Goal: Task Accomplishment & Management: Manage account settings

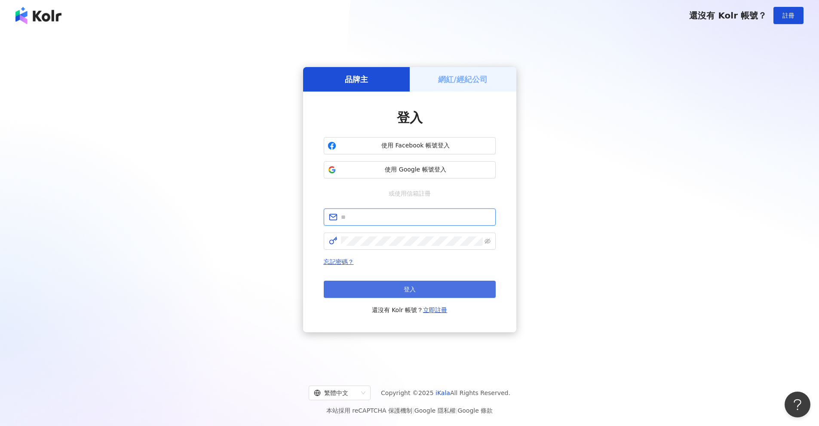
type input "**********"
click at [391, 286] on button "登入" at bounding box center [410, 289] width 172 height 17
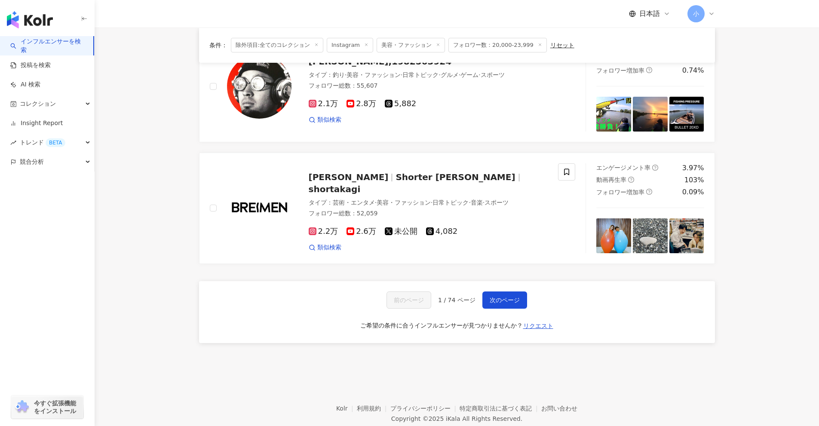
scroll to position [1352, 0]
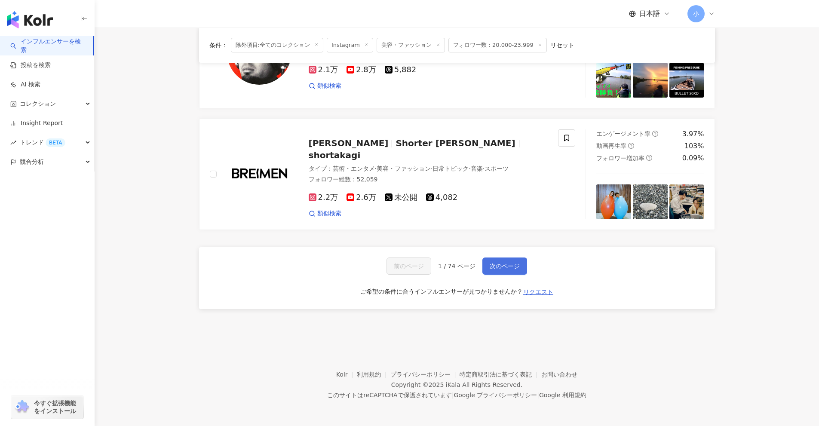
click at [400, 268] on span "次のページ" at bounding box center [505, 266] width 30 height 7
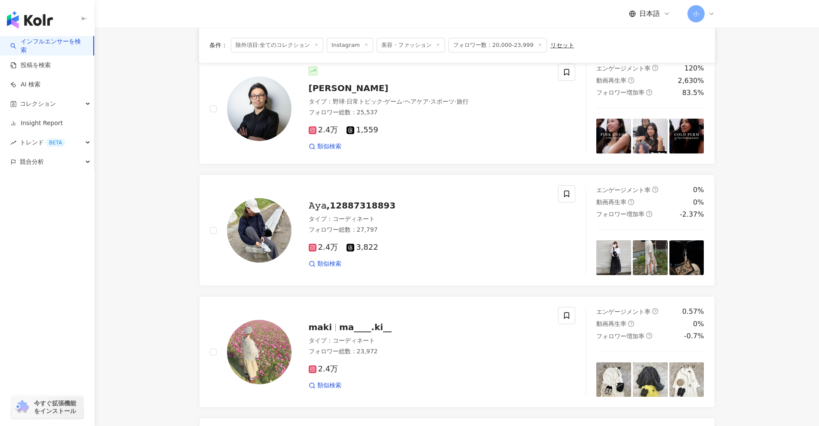
scroll to position [455, 0]
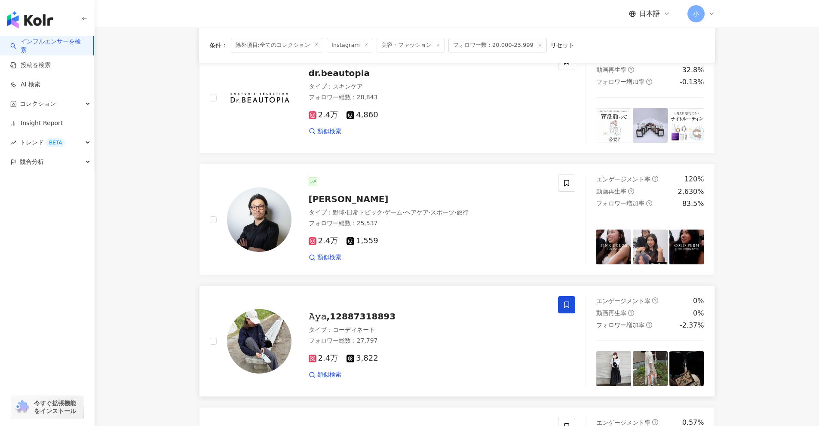
click at [400, 309] on span at bounding box center [566, 304] width 17 height 17
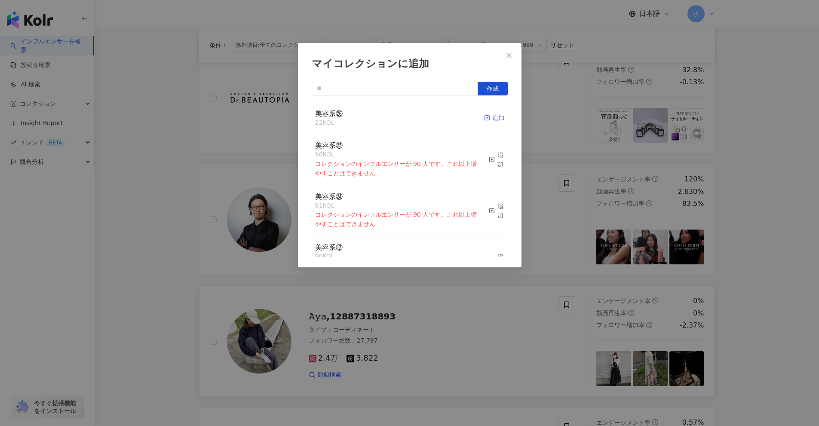
click at [400, 120] on div "追加" at bounding box center [494, 117] width 20 height 9
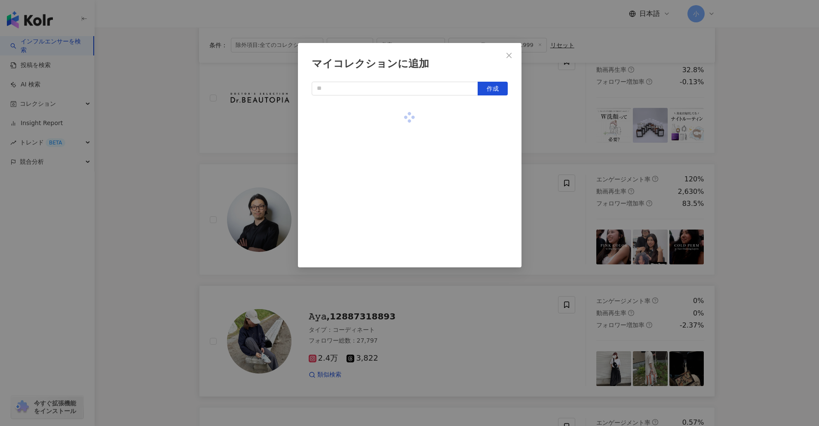
click at [400, 208] on div "マイコレクションに追加 作成" at bounding box center [409, 213] width 819 height 426
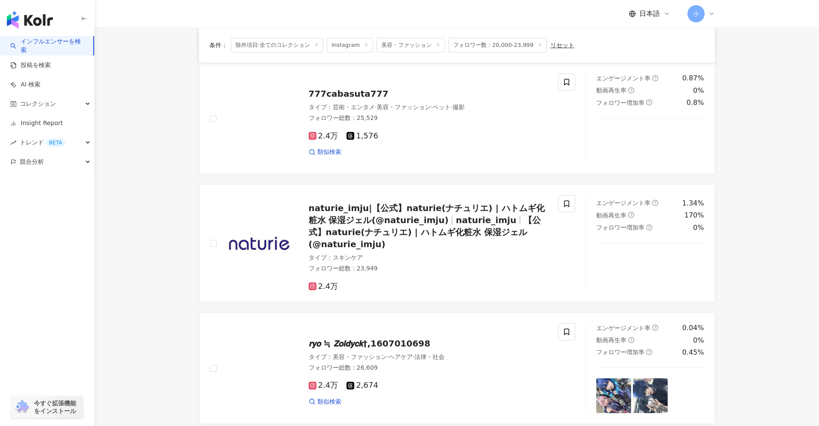
scroll to position [1358, 0]
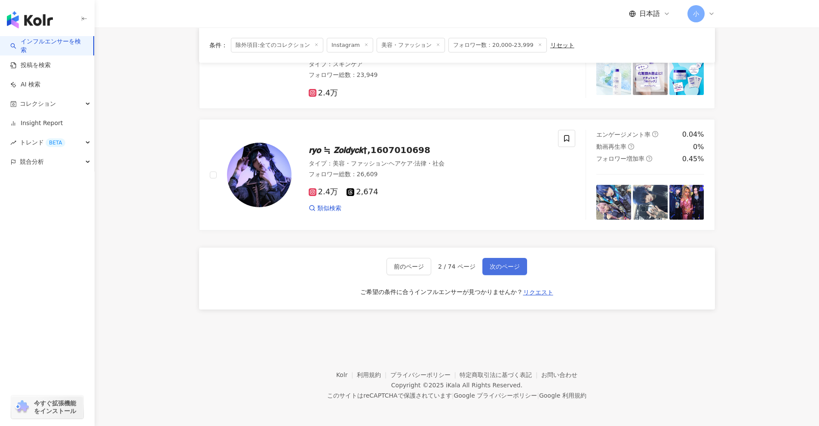
click at [400, 269] on span "次のページ" at bounding box center [505, 266] width 30 height 7
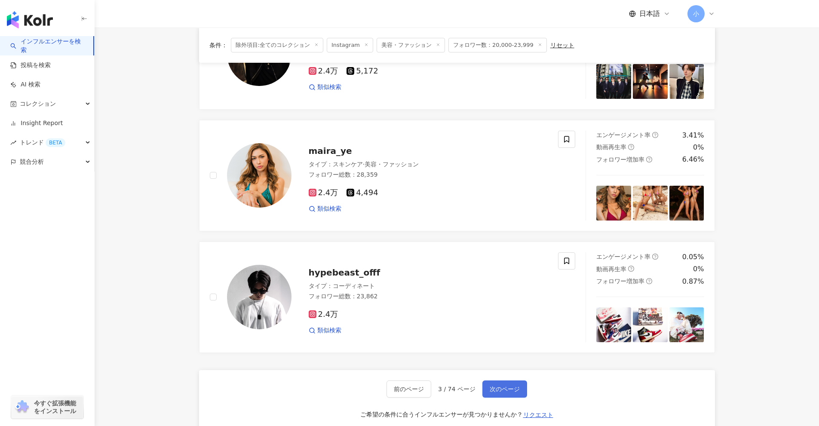
scroll to position [1352, 0]
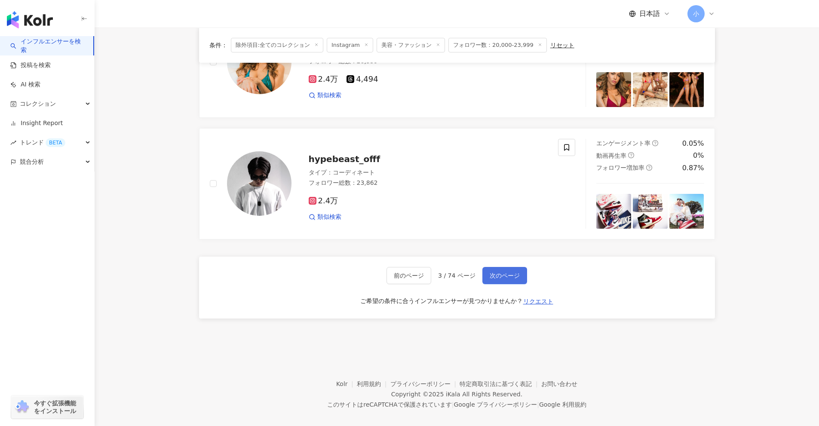
click at [400, 272] on span "次のページ" at bounding box center [505, 275] width 30 height 7
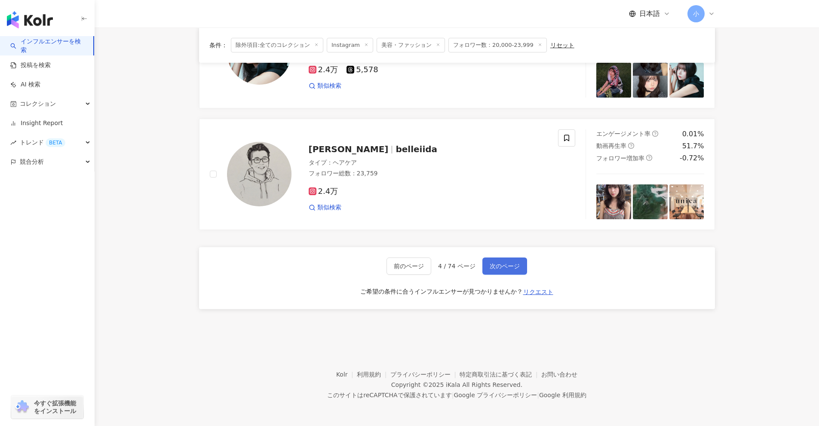
click at [400, 274] on button "次のページ" at bounding box center [505, 266] width 45 height 17
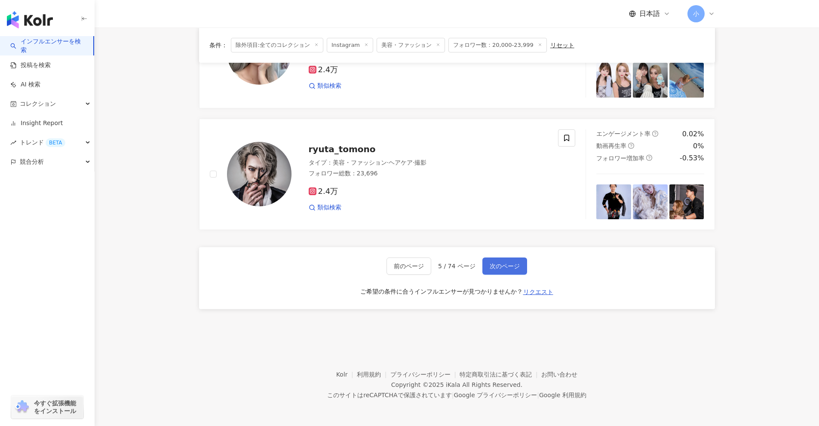
click at [400, 268] on span "次のページ" at bounding box center [505, 266] width 30 height 7
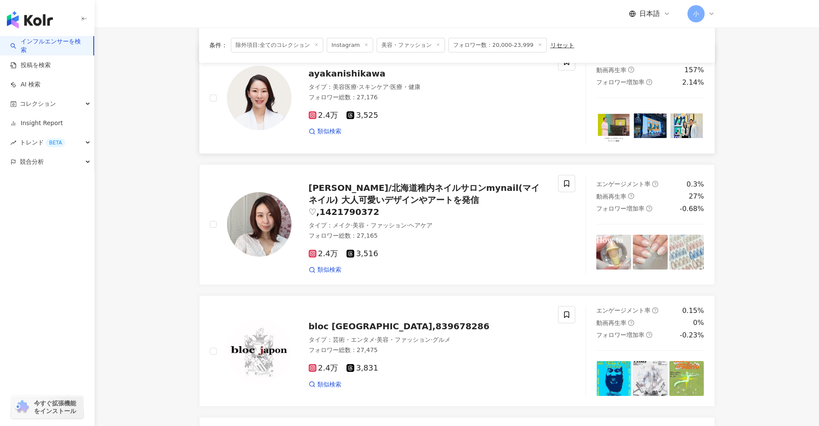
scroll to position [1333, 0]
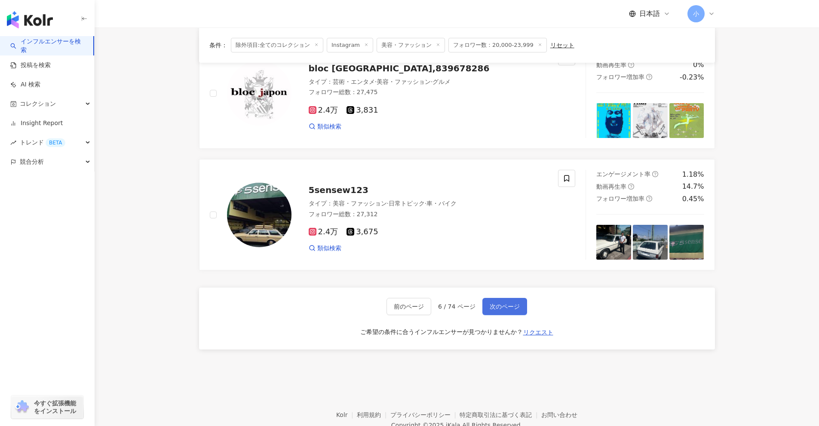
click at [400, 298] on button "次のページ" at bounding box center [505, 306] width 45 height 17
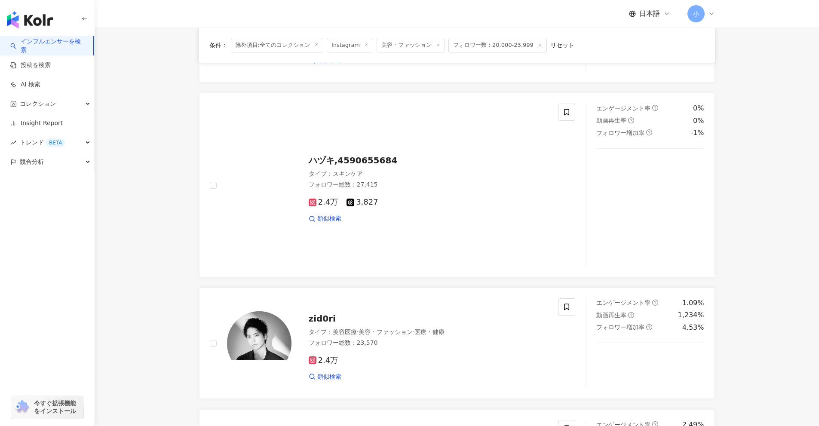
scroll to position [866, 0]
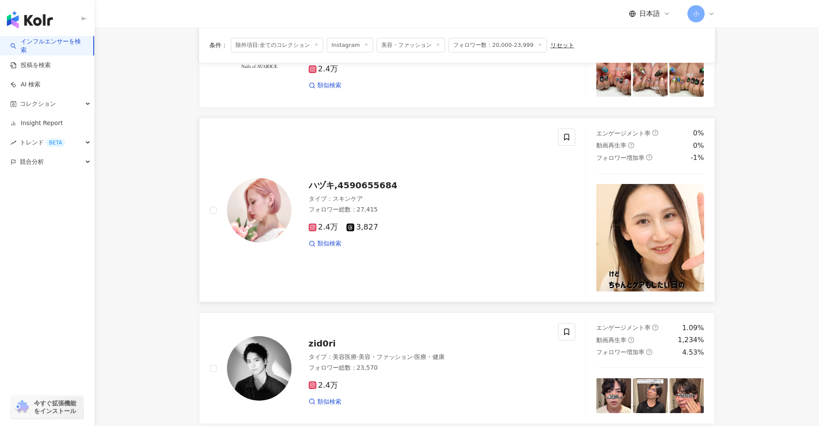
click at [342, 184] on span "ハヅキ,4590655684" at bounding box center [353, 185] width 89 height 10
click at [400, 140] on icon at bounding box center [567, 137] width 8 height 8
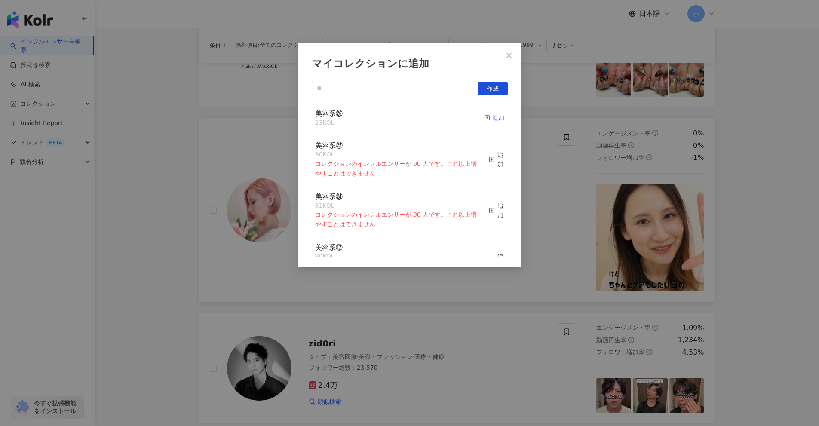
click at [400, 120] on div "追加" at bounding box center [494, 117] width 20 height 9
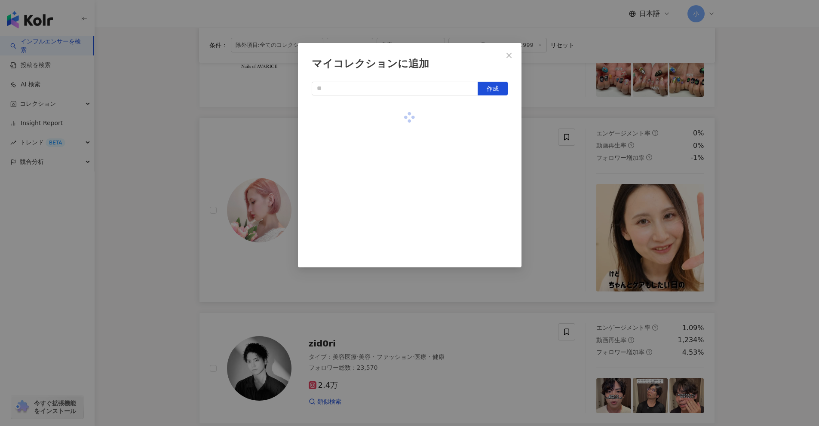
click at [400, 205] on div "マイコレクションに追加 作成" at bounding box center [409, 213] width 819 height 426
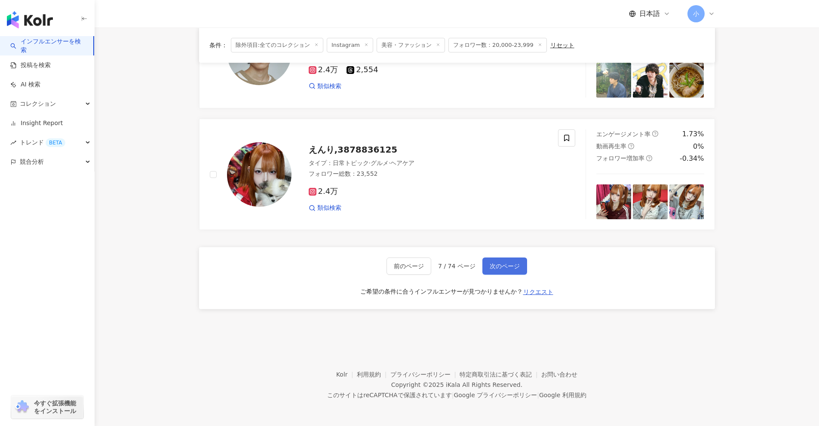
click at [400, 266] on span "次のページ" at bounding box center [505, 266] width 30 height 7
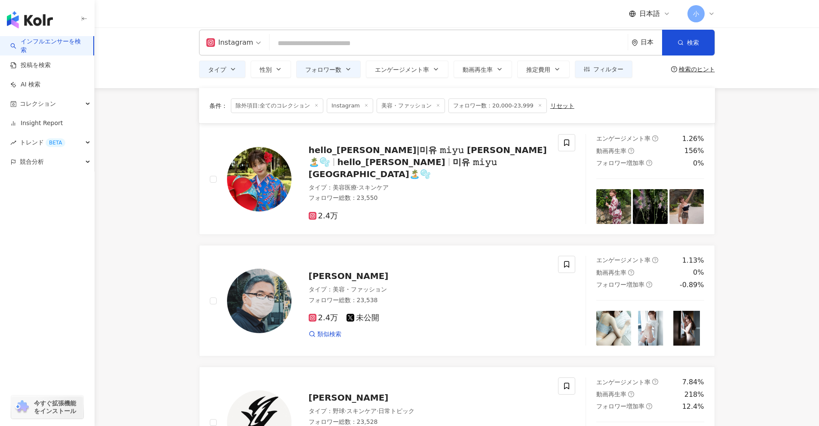
scroll to position [0, 0]
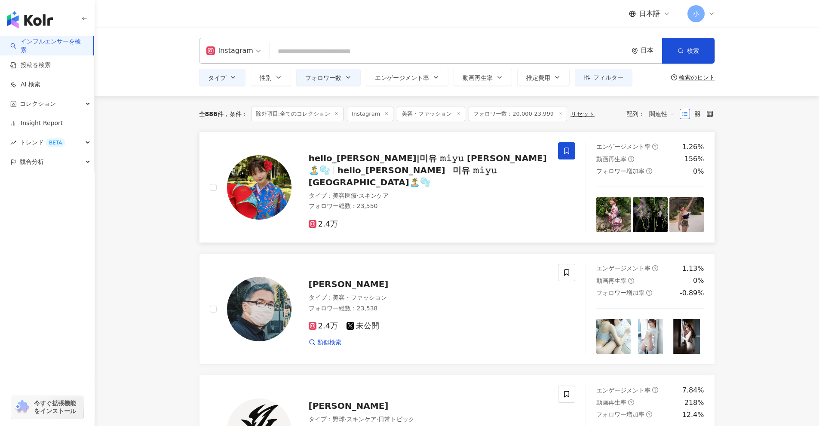
click at [400, 148] on icon at bounding box center [566, 151] width 5 height 6
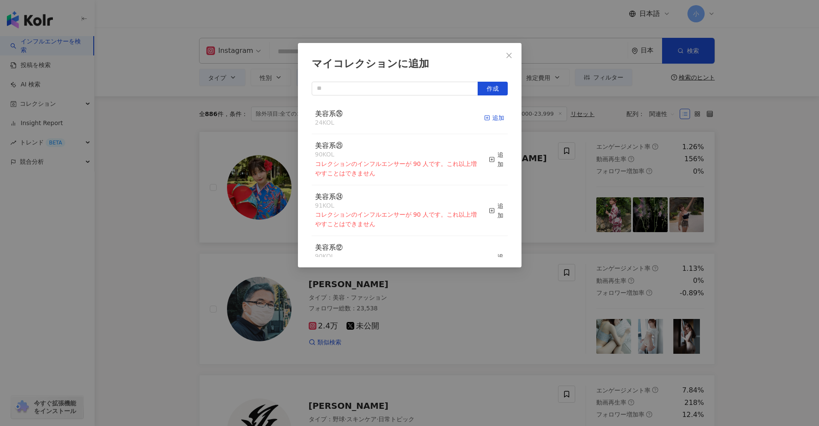
click at [400, 120] on div "追加" at bounding box center [494, 117] width 20 height 9
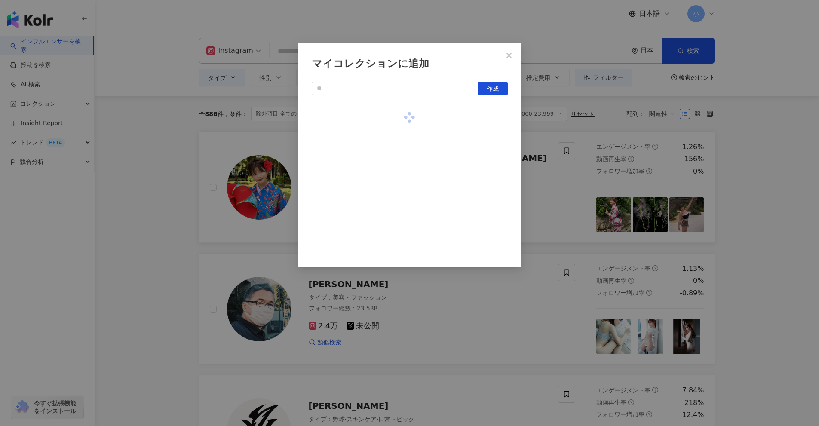
click at [400, 227] on div "マイコレクションに追加 作成" at bounding box center [409, 213] width 819 height 426
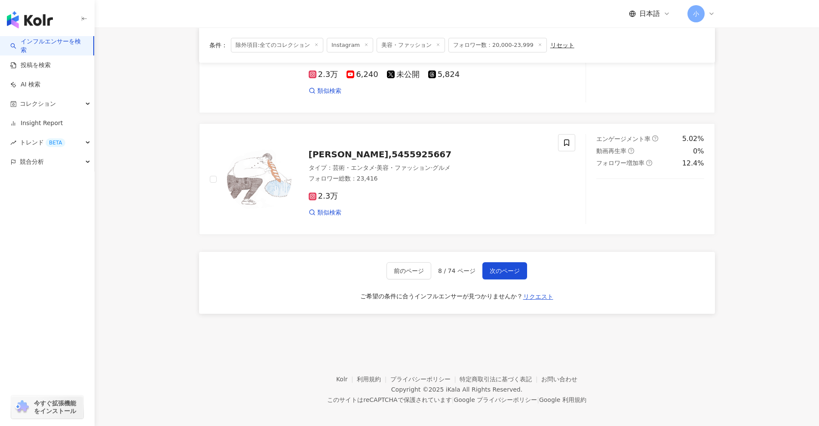
scroll to position [1358, 0]
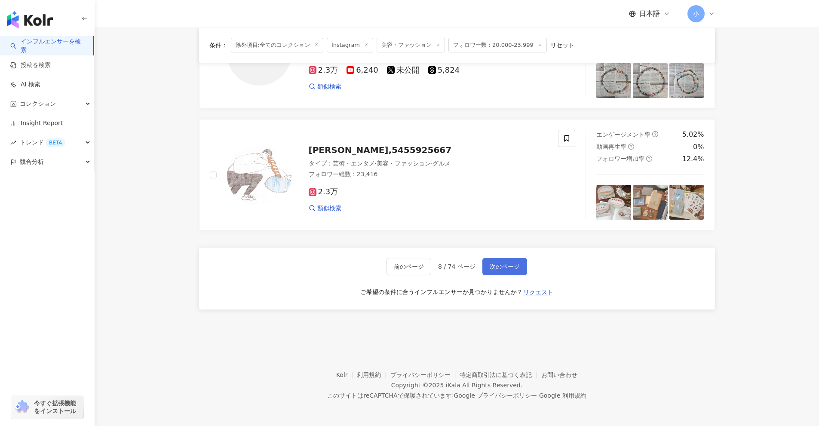
click at [400, 267] on button "次のページ" at bounding box center [505, 266] width 45 height 17
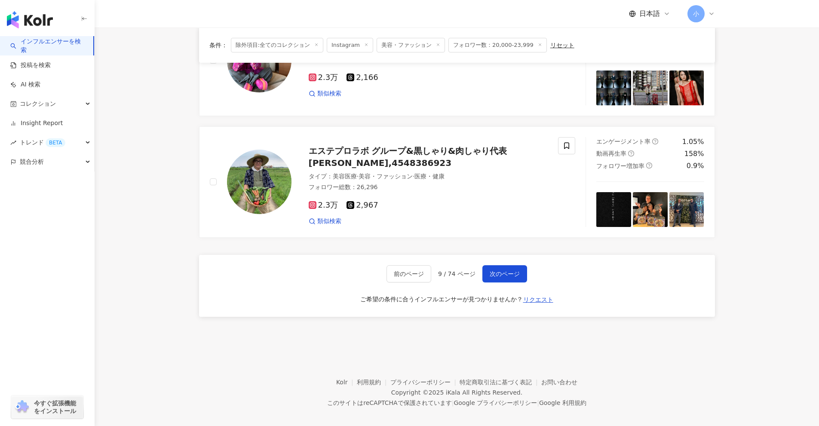
scroll to position [1357, 0]
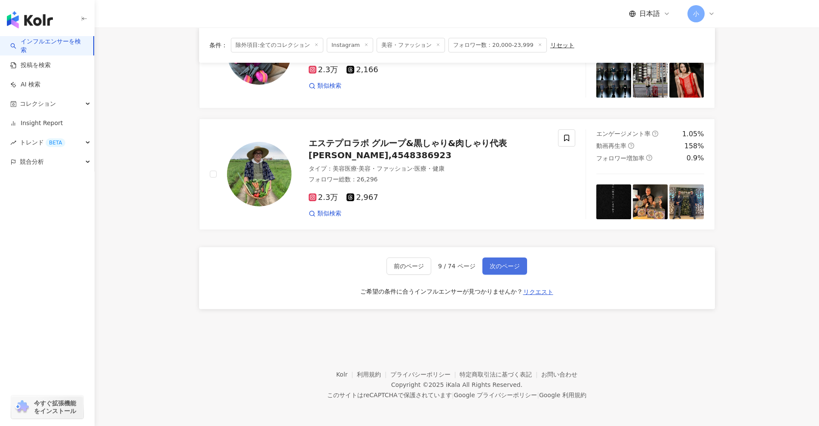
click at [400, 268] on span "次のページ" at bounding box center [505, 266] width 30 height 7
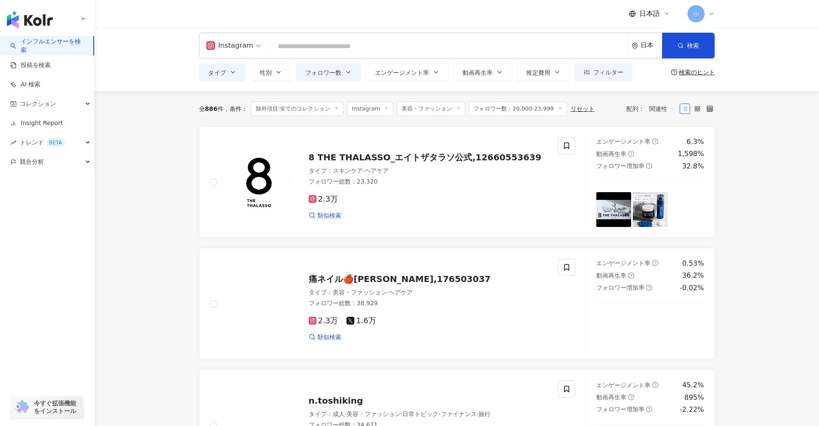
scroll to position [0, 0]
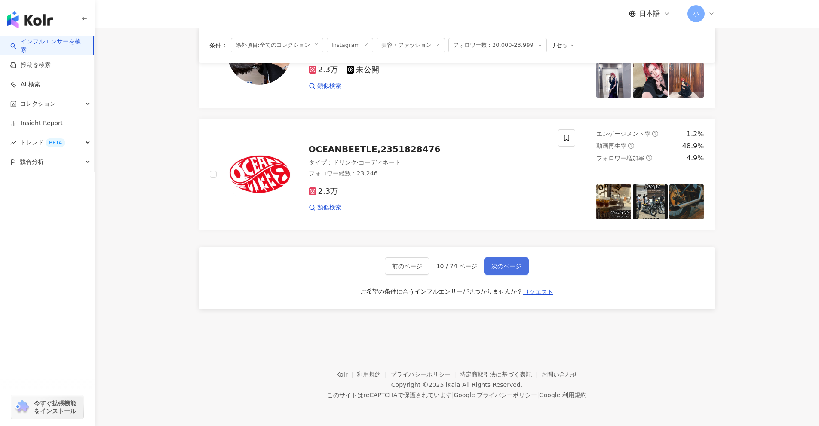
click at [400, 269] on span "次のページ" at bounding box center [507, 266] width 30 height 7
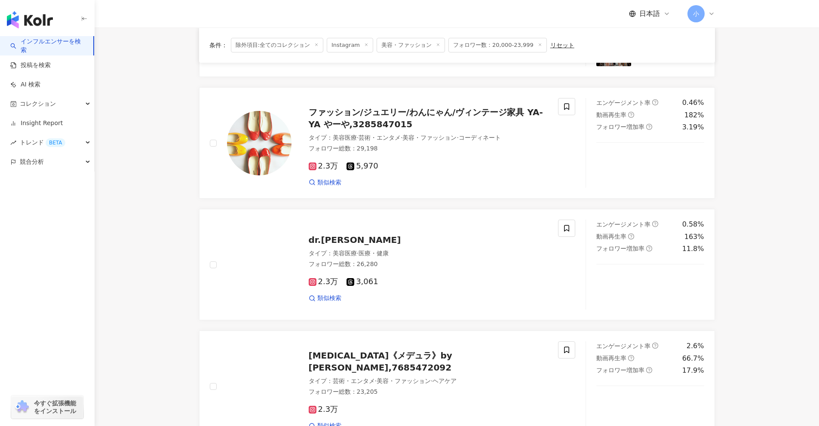
scroll to position [406, 0]
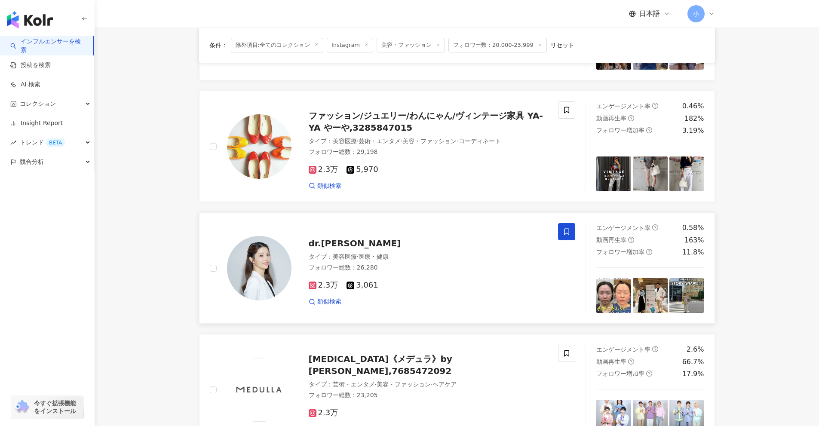
click at [400, 234] on icon at bounding box center [566, 232] width 5 height 6
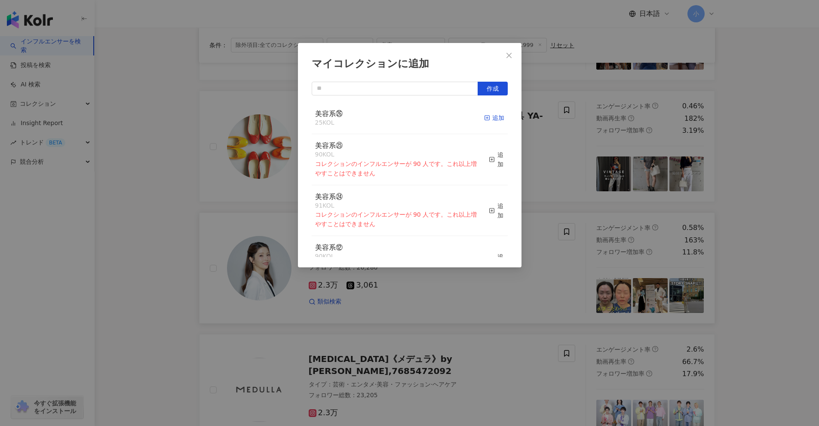
click at [400, 120] on icon "button" at bounding box center [487, 118] width 6 height 6
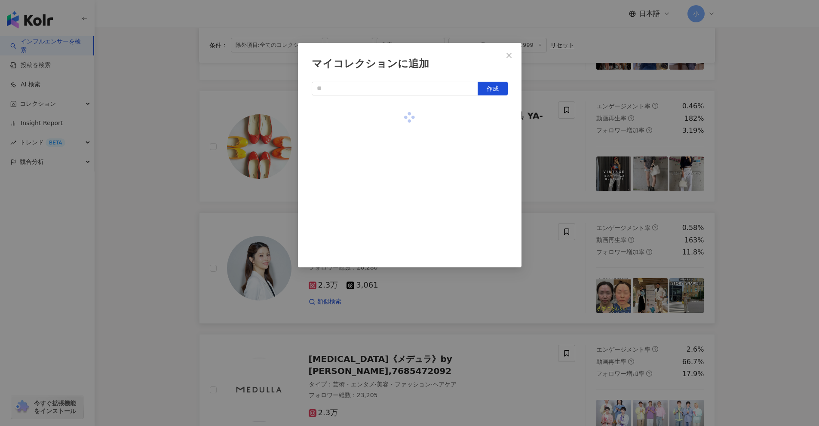
click at [400, 214] on div "マイコレクションに追加 作成" at bounding box center [409, 213] width 819 height 426
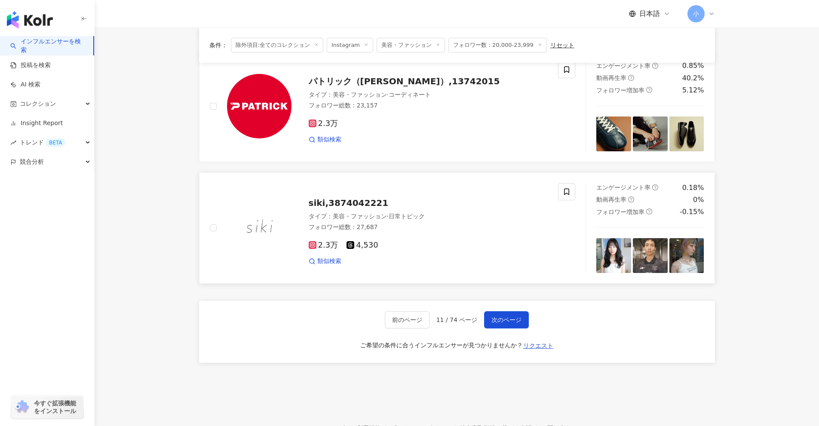
scroll to position [1309, 0]
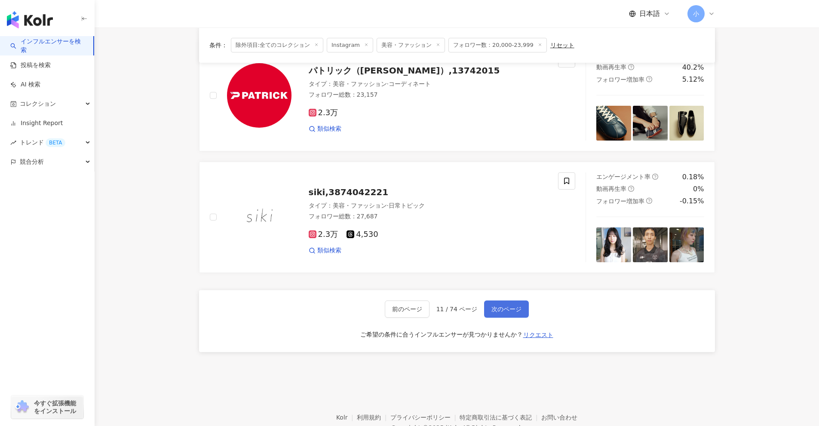
click at [400, 308] on span "次のページ" at bounding box center [507, 309] width 30 height 7
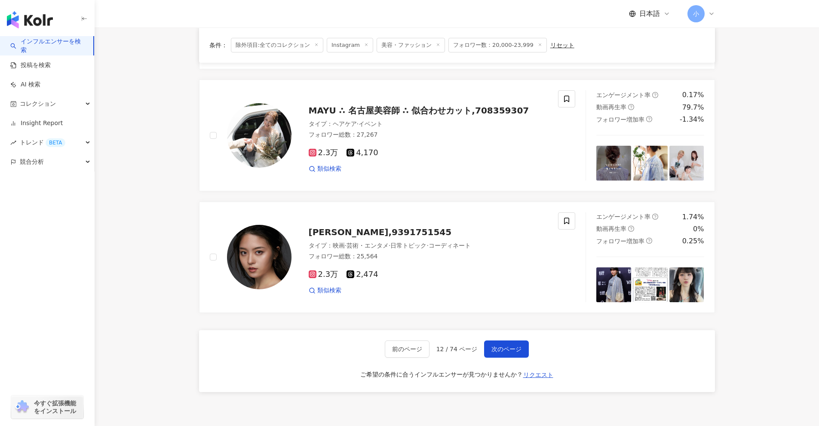
scroll to position [1290, 0]
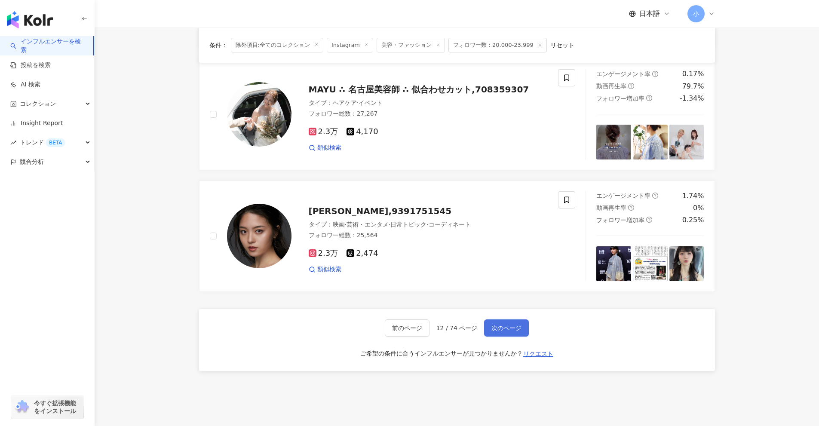
click at [400, 328] on span "次のページ" at bounding box center [507, 328] width 30 height 7
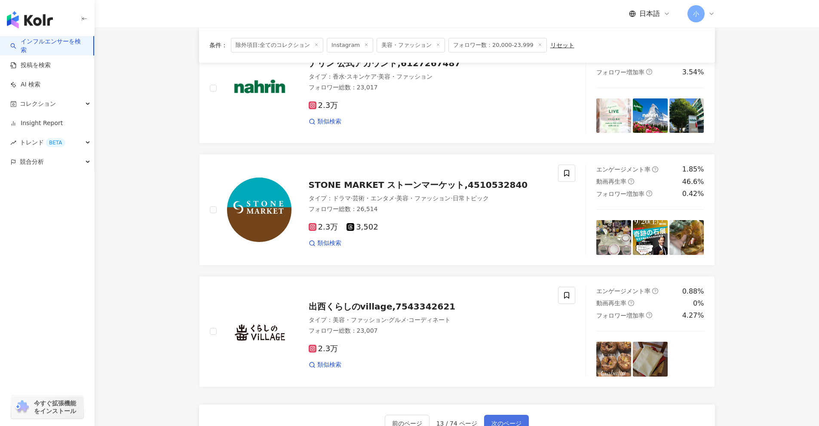
scroll to position [1352, 0]
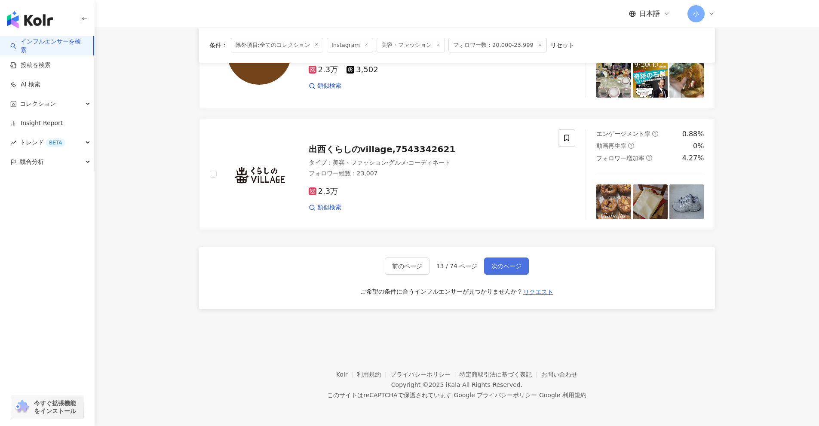
click at [400, 272] on button "次のページ" at bounding box center [506, 266] width 45 height 17
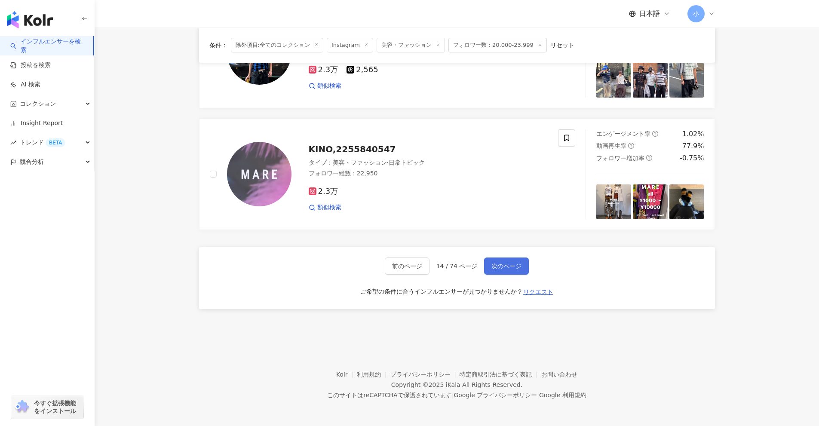
click at [400, 273] on button "次のページ" at bounding box center [506, 266] width 45 height 17
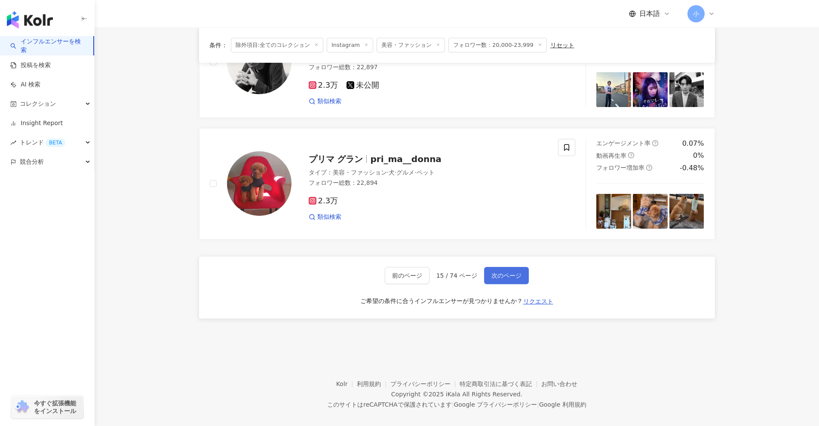
click at [400, 272] on span "次のページ" at bounding box center [507, 275] width 30 height 7
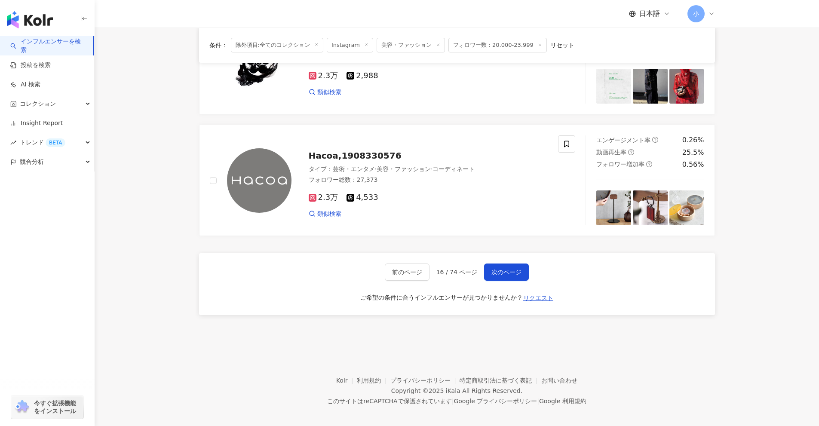
click at [400, 275] on div "前のページ 16 / 74 ページ 次のページ ご希望の条件に合うインフルエンサーが見つかりませんか？ リクエスト" at bounding box center [457, 284] width 516 height 62
click at [400, 269] on span "次のページ" at bounding box center [507, 272] width 30 height 7
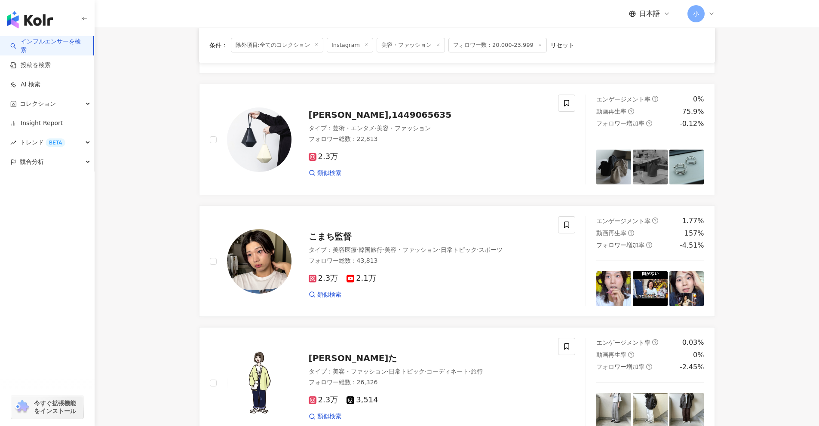
scroll to position [234, 0]
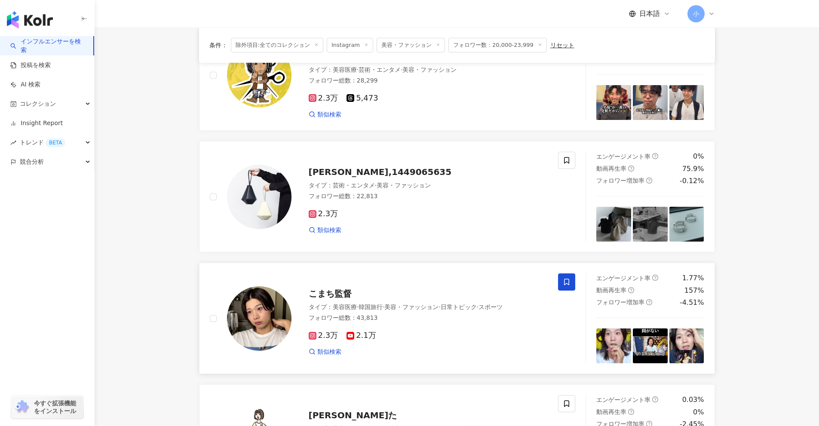
click at [400, 282] on icon at bounding box center [567, 282] width 8 height 8
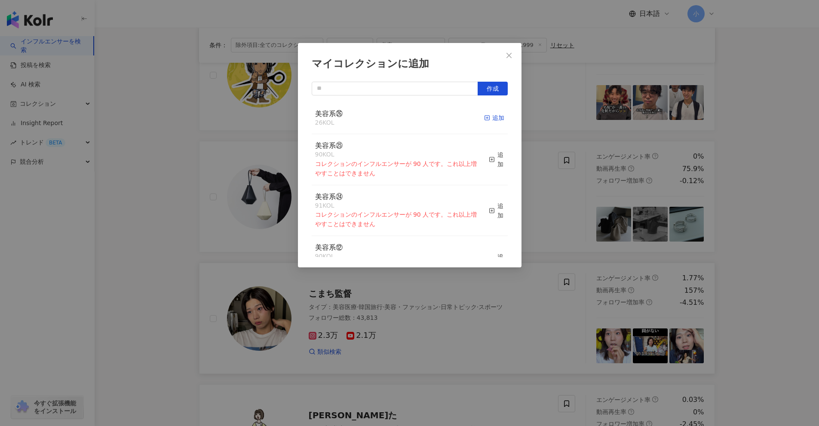
click at [400, 122] on div "追加" at bounding box center [494, 117] width 20 height 9
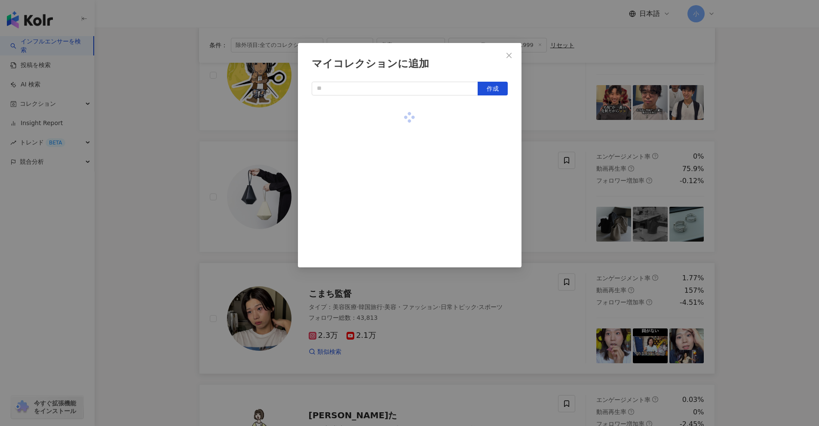
click at [400, 222] on div "マイコレクションに追加 作成" at bounding box center [409, 213] width 819 height 426
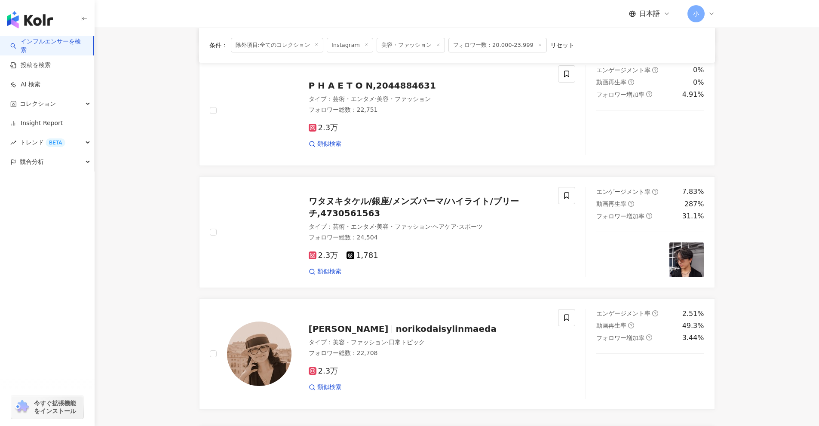
scroll to position [1290, 0]
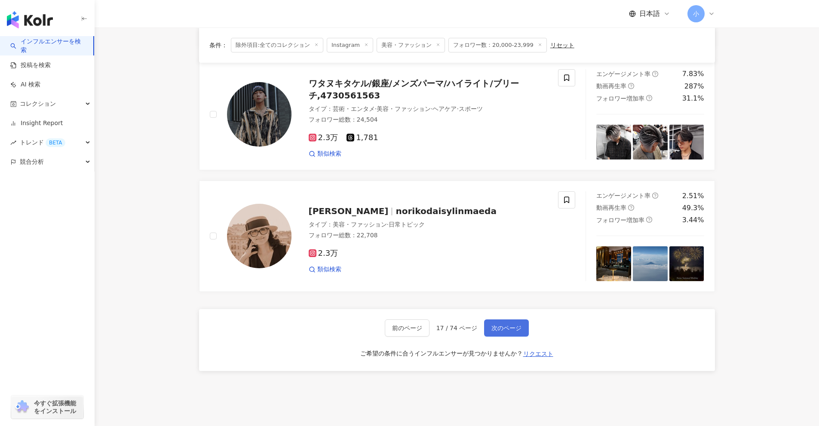
click at [400, 327] on span "次のページ" at bounding box center [507, 328] width 30 height 7
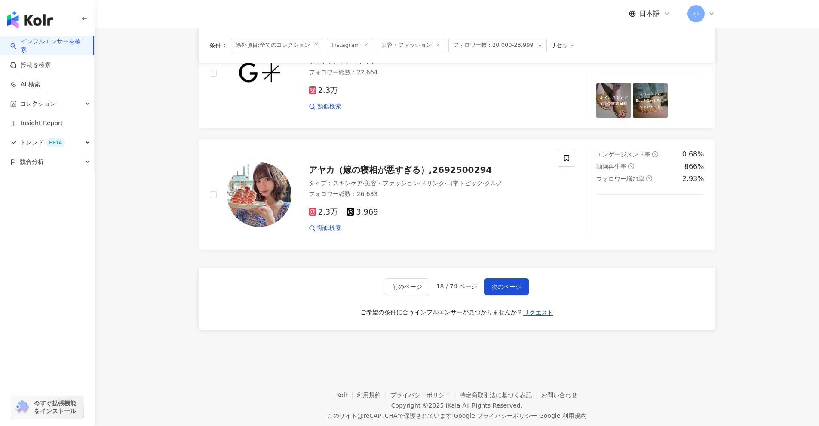
scroll to position [1357, 0]
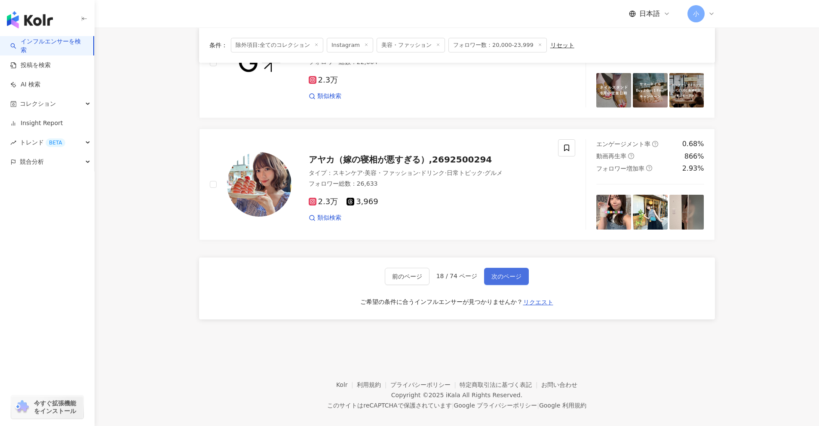
click at [400, 273] on span "次のページ" at bounding box center [507, 276] width 30 height 7
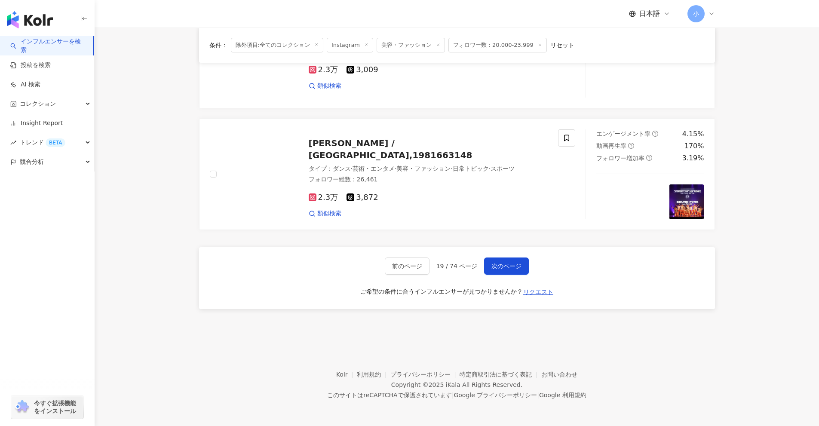
scroll to position [1354, 0]
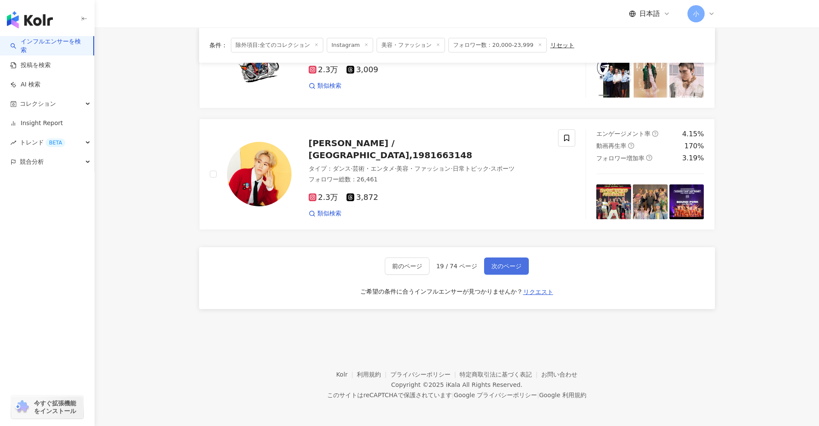
click at [400, 271] on button "次のページ" at bounding box center [506, 266] width 45 height 17
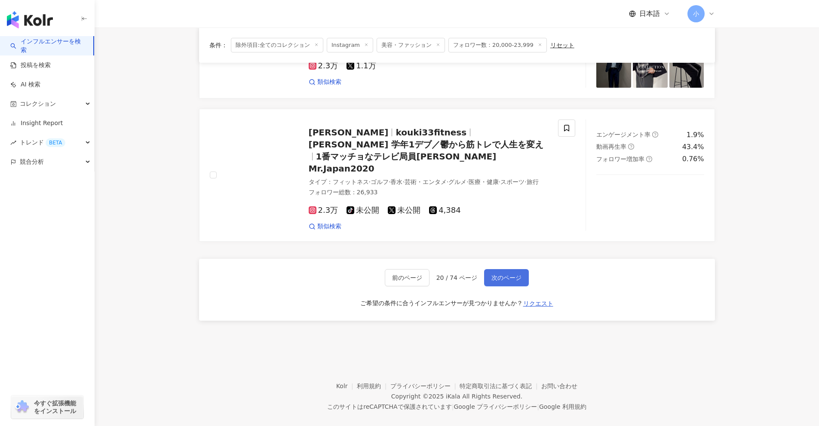
scroll to position [1369, 0]
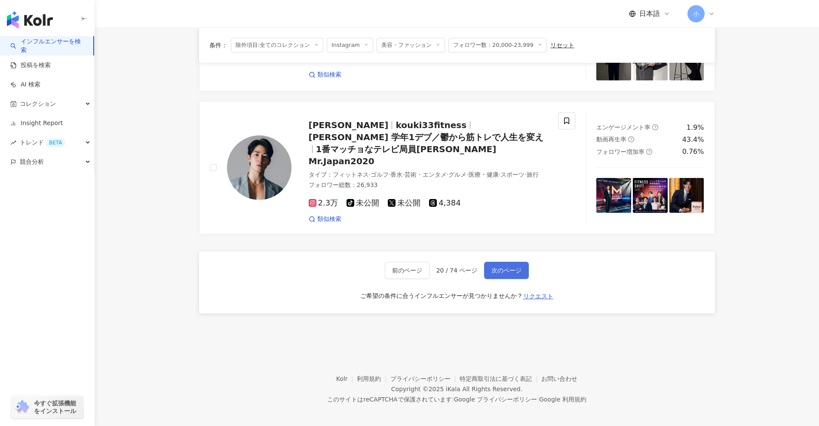
click at [400, 267] on span "次のページ" at bounding box center [507, 270] width 30 height 7
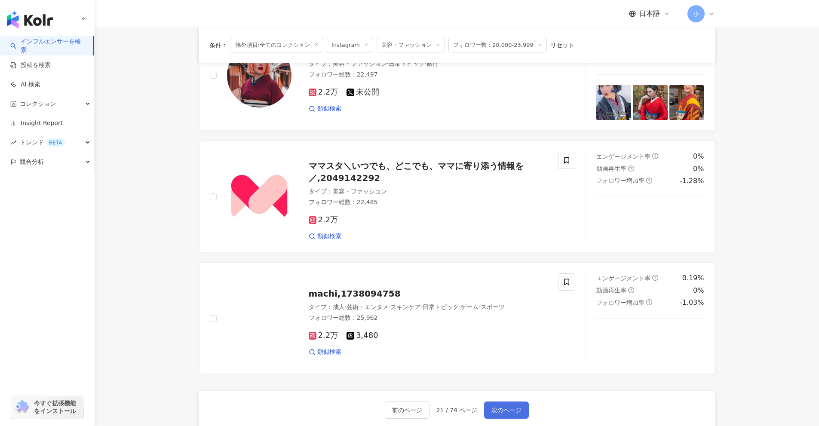
scroll to position [1352, 0]
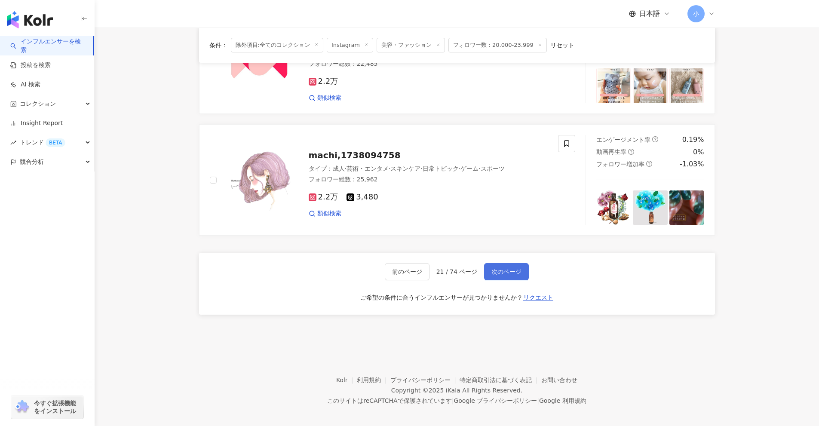
click at [400, 271] on button "次のページ" at bounding box center [506, 271] width 45 height 17
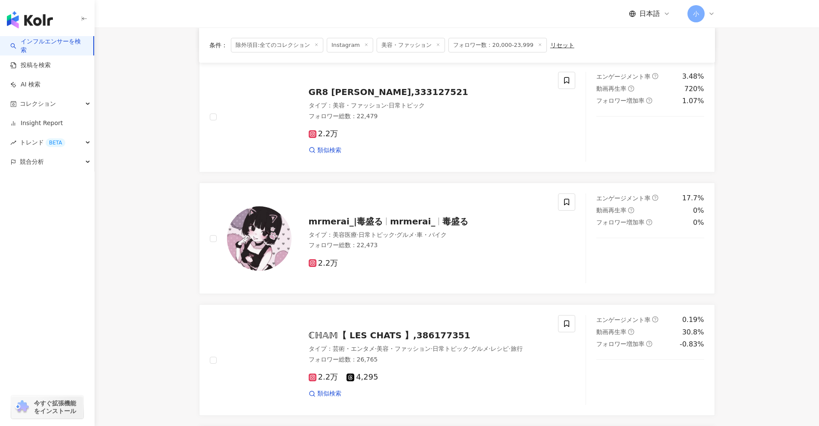
scroll to position [258, 0]
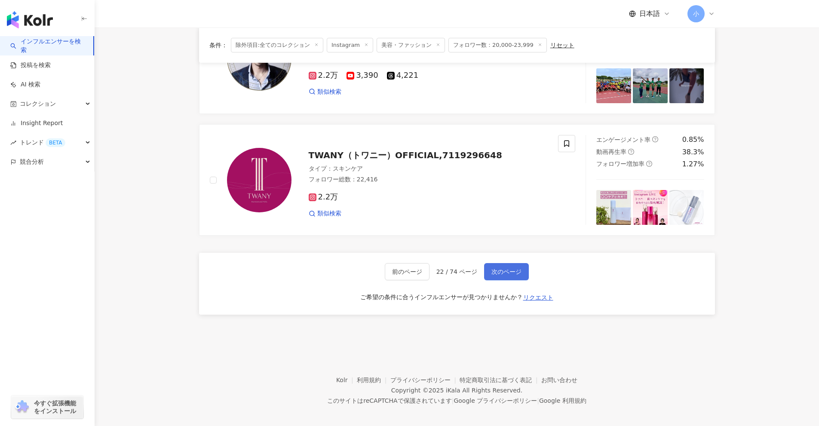
click at [400, 271] on span "次のページ" at bounding box center [507, 271] width 30 height 7
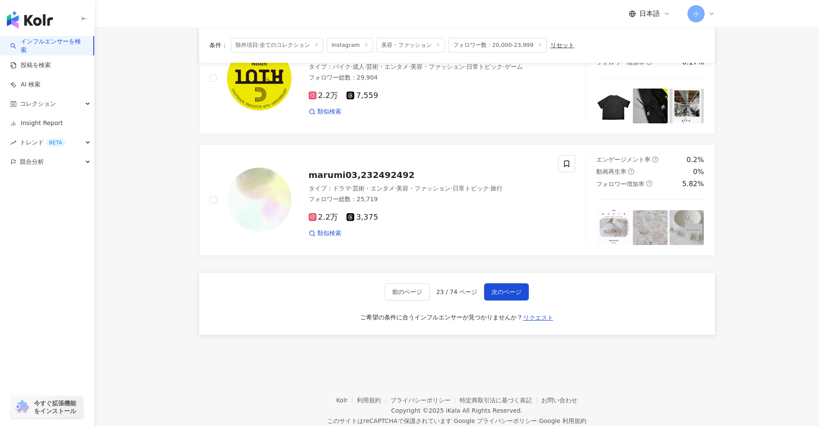
scroll to position [1333, 0]
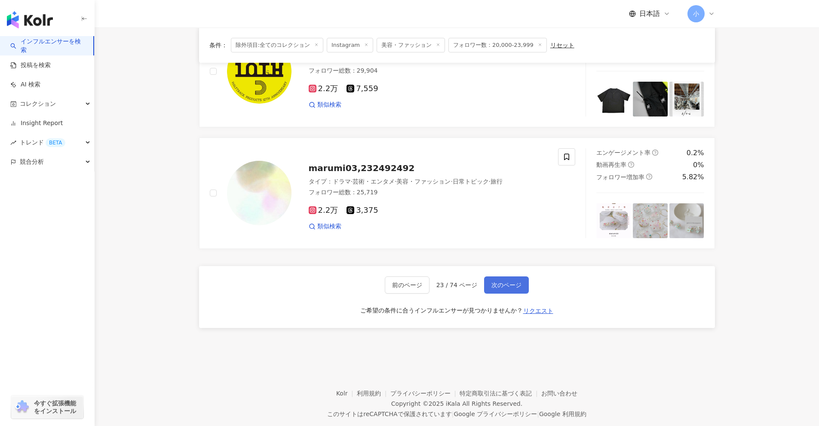
click at [400, 280] on button "次のページ" at bounding box center [506, 285] width 45 height 17
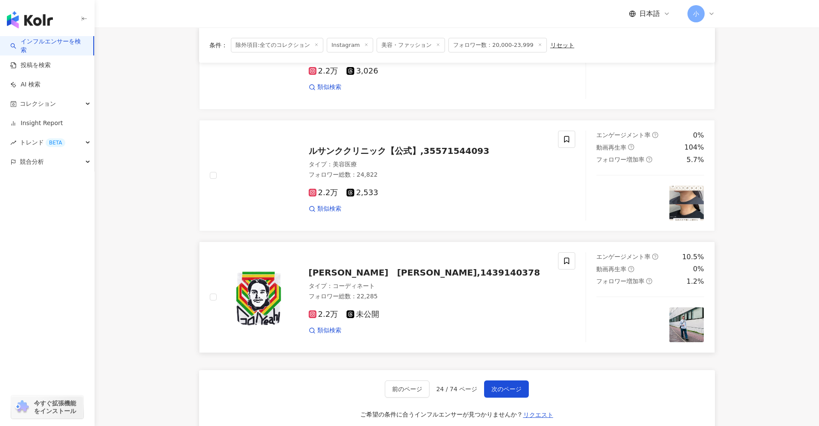
scroll to position [1370, 0]
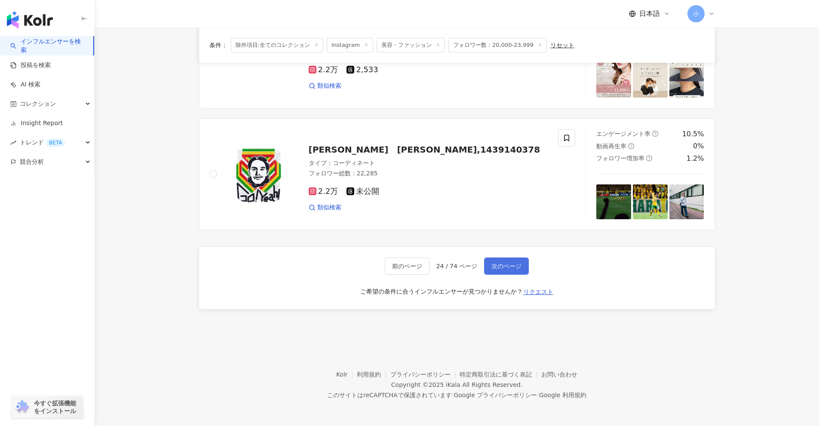
click at [400, 261] on button "次のページ" at bounding box center [506, 266] width 45 height 17
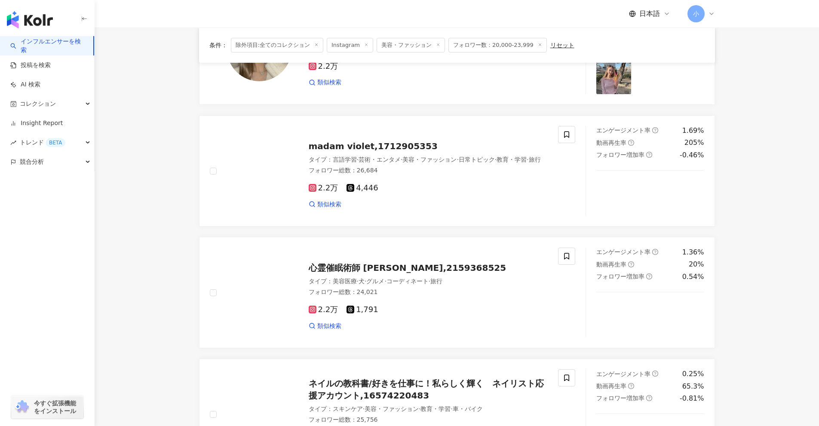
scroll to position [1358, 0]
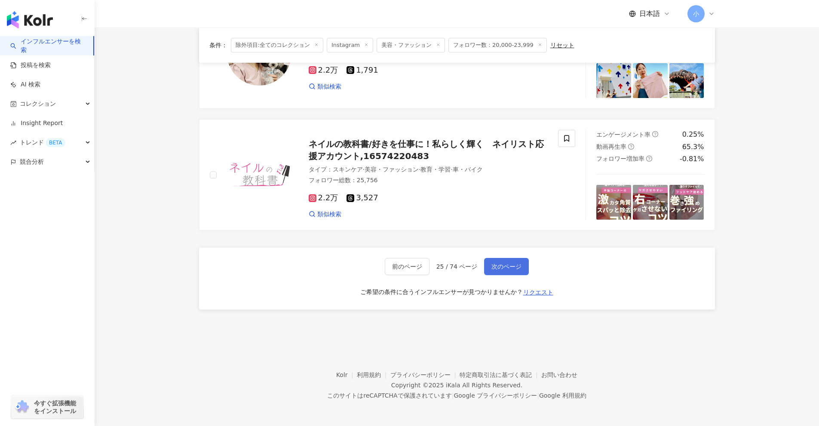
click at [400, 267] on span "次のページ" at bounding box center [507, 266] width 30 height 7
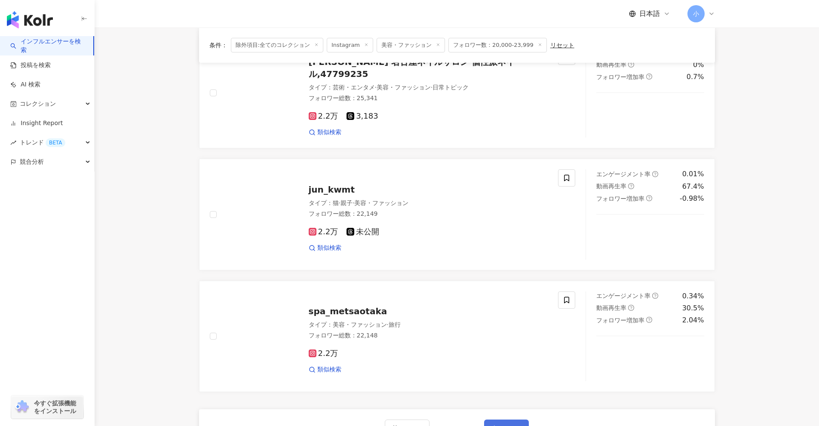
scroll to position [1357, 0]
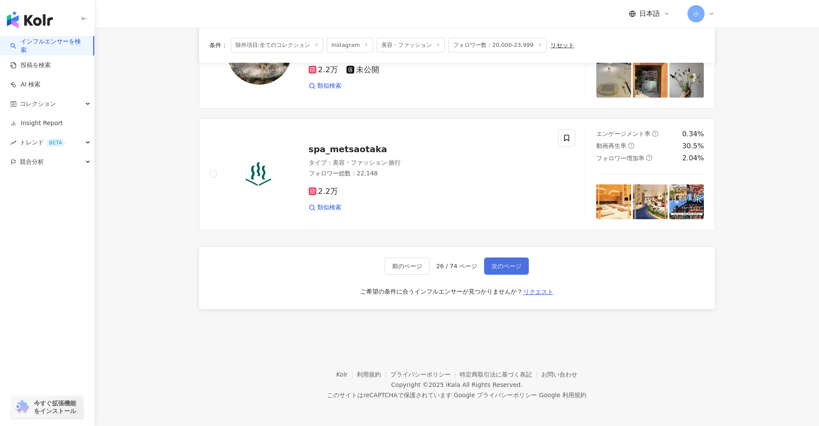
click at [400, 271] on button "次のページ" at bounding box center [506, 266] width 45 height 17
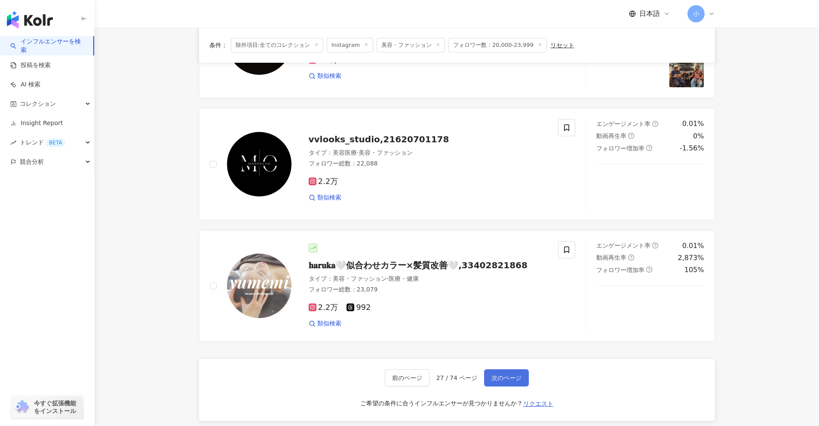
scroll to position [1352, 0]
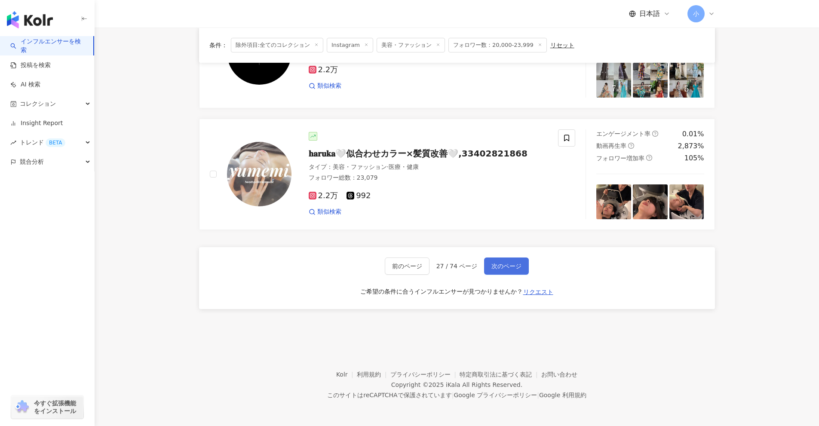
click at [400, 271] on button "次のページ" at bounding box center [506, 266] width 45 height 17
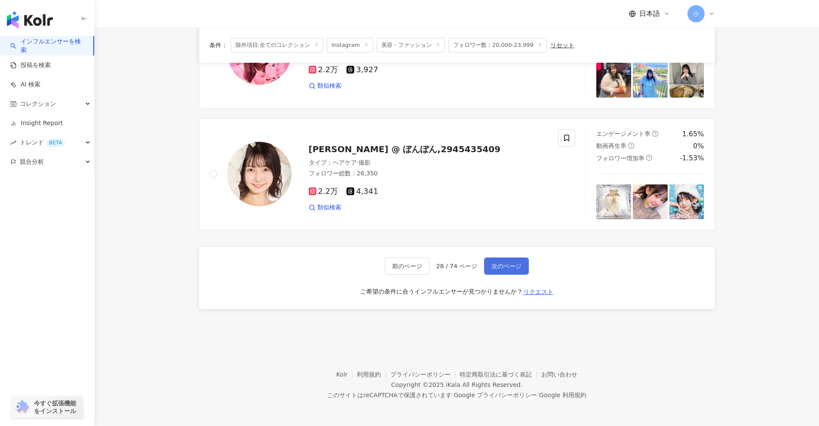
click at [400, 268] on span "次のページ" at bounding box center [507, 266] width 30 height 7
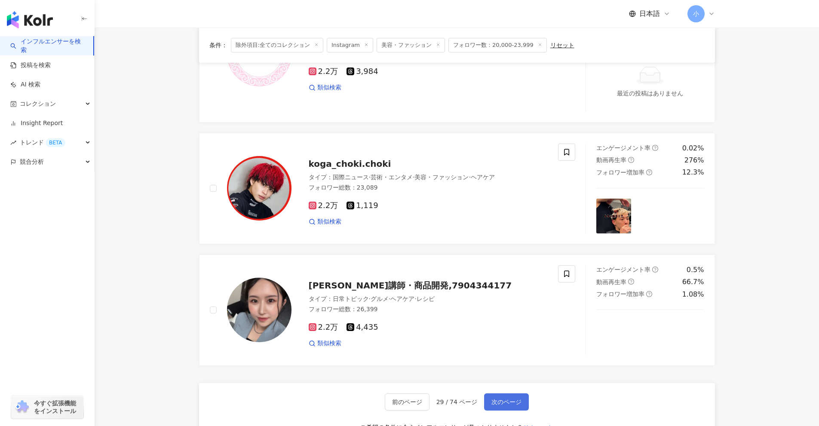
scroll to position [1383, 0]
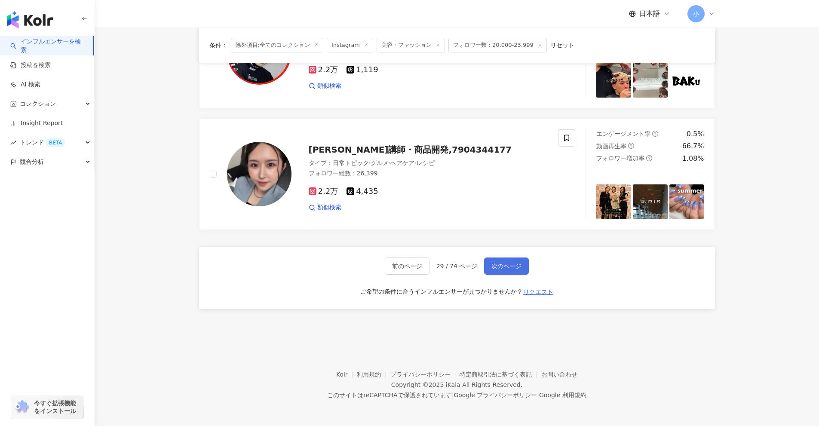
click at [400, 263] on span "次のページ" at bounding box center [507, 266] width 30 height 7
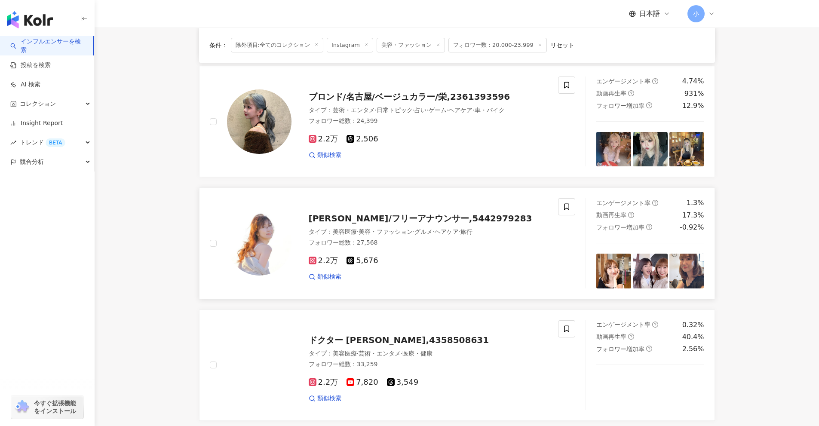
scroll to position [1352, 0]
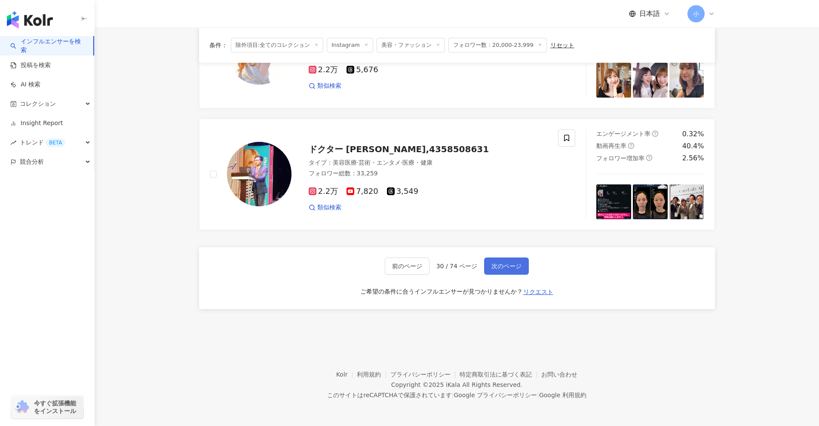
click at [400, 264] on span "次のページ" at bounding box center [507, 266] width 30 height 7
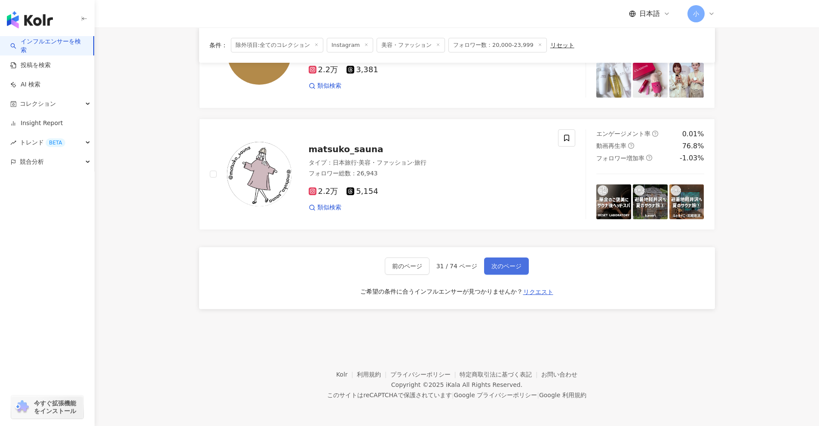
click at [400, 267] on span "次のページ" at bounding box center [507, 266] width 30 height 7
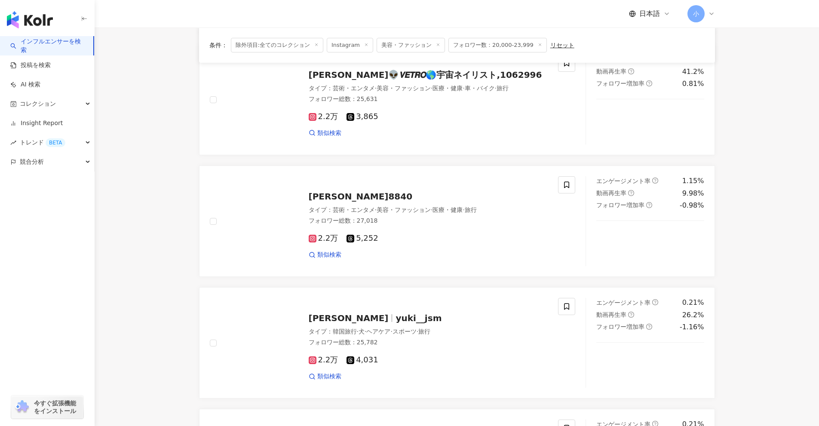
scroll to position [449, 0]
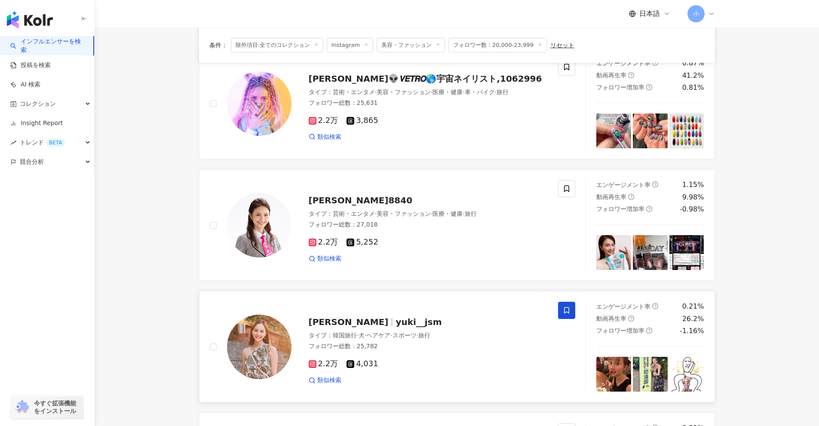
click at [400, 313] on icon at bounding box center [567, 311] width 8 height 8
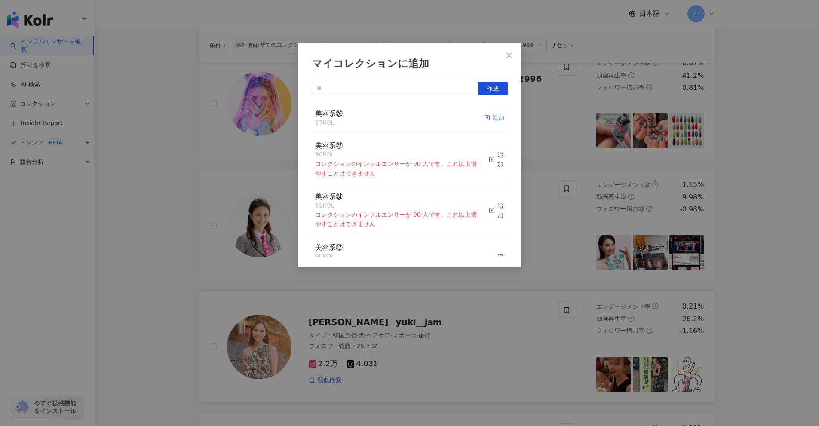
click at [400, 121] on div "追加" at bounding box center [494, 117] width 20 height 9
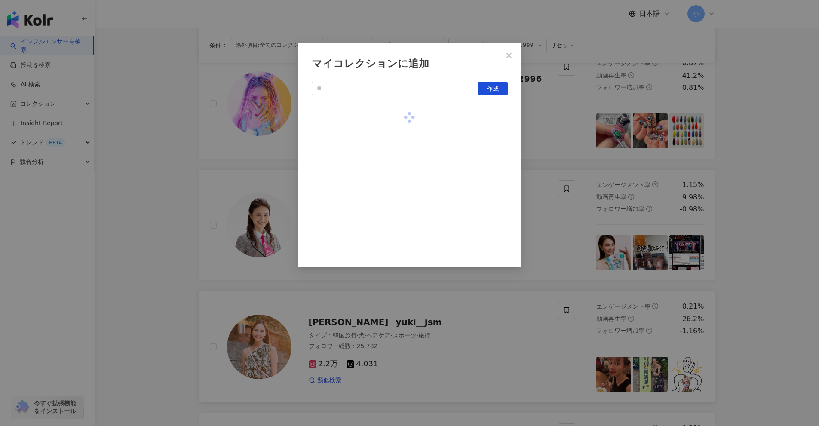
click at [400, 265] on div "マイコレクションに追加 作成" at bounding box center [409, 213] width 819 height 426
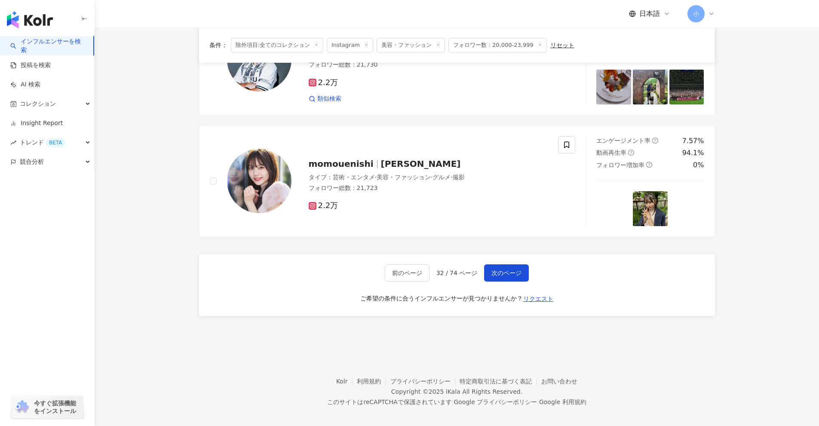
scroll to position [1352, 0]
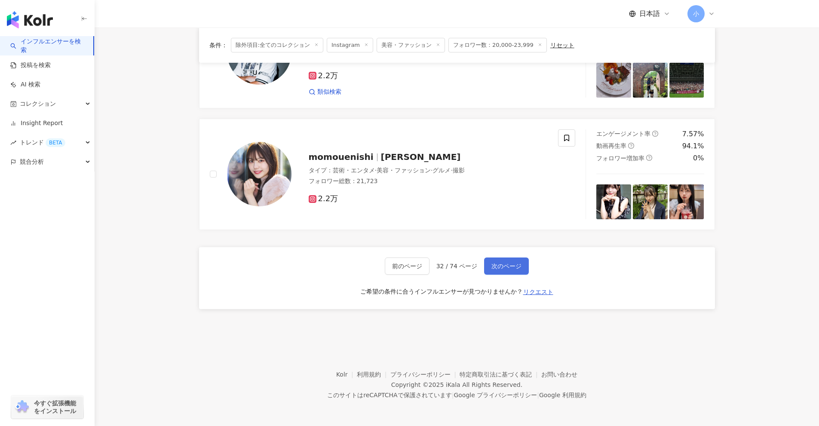
click at [400, 269] on button "次のページ" at bounding box center [506, 266] width 45 height 17
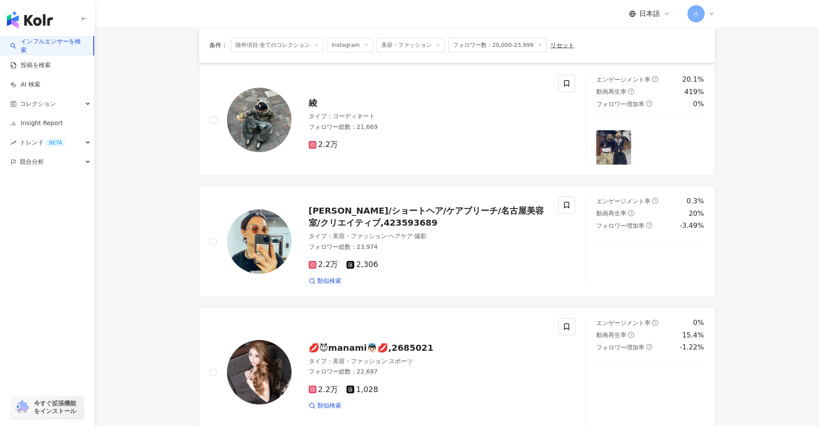
scroll to position [854, 0]
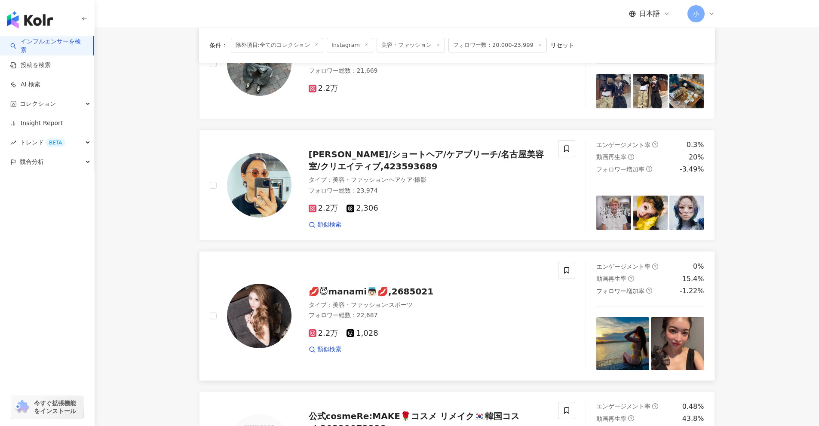
click at [400, 289] on span "💋😈manami👼🏻💋,2685021" at bounding box center [371, 291] width 125 height 10
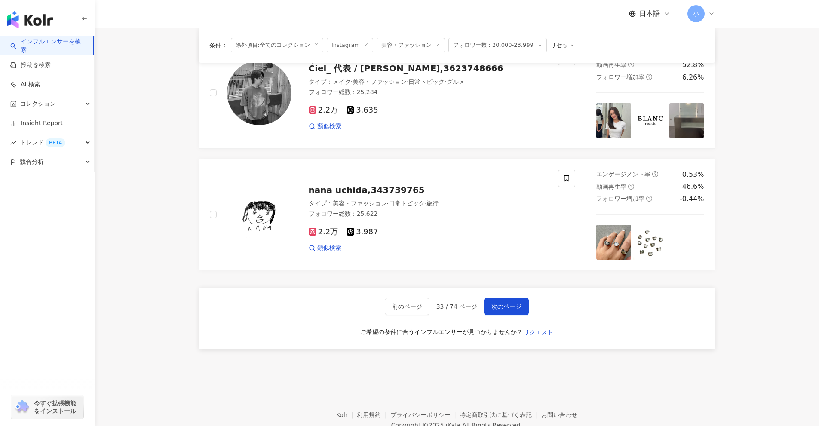
scroll to position [1333, 0]
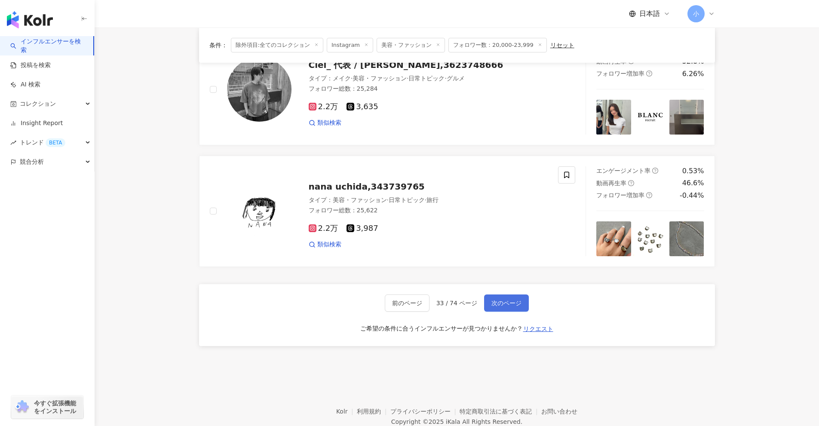
click at [400, 297] on button "次のページ" at bounding box center [506, 303] width 45 height 17
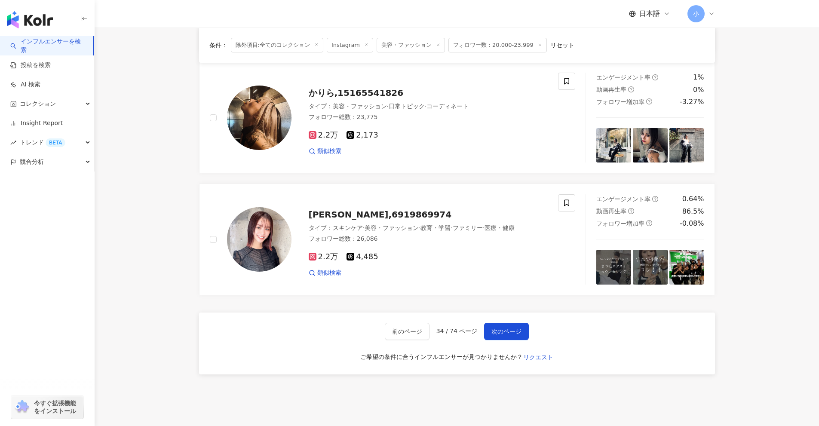
scroll to position [1065, 0]
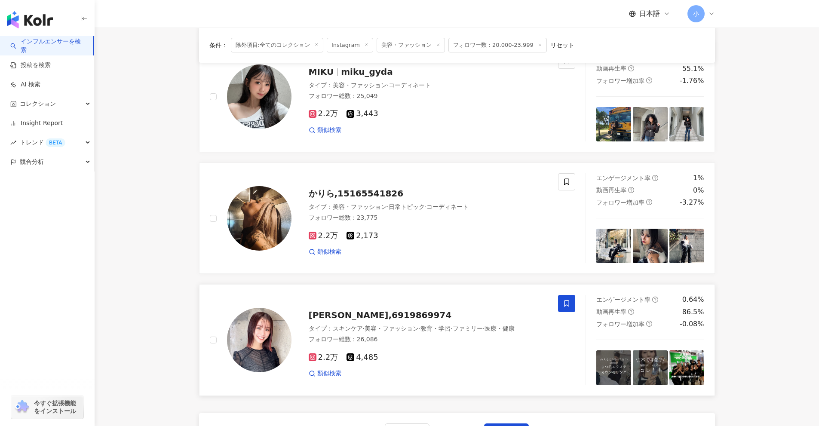
click at [400, 304] on span at bounding box center [566, 303] width 17 height 17
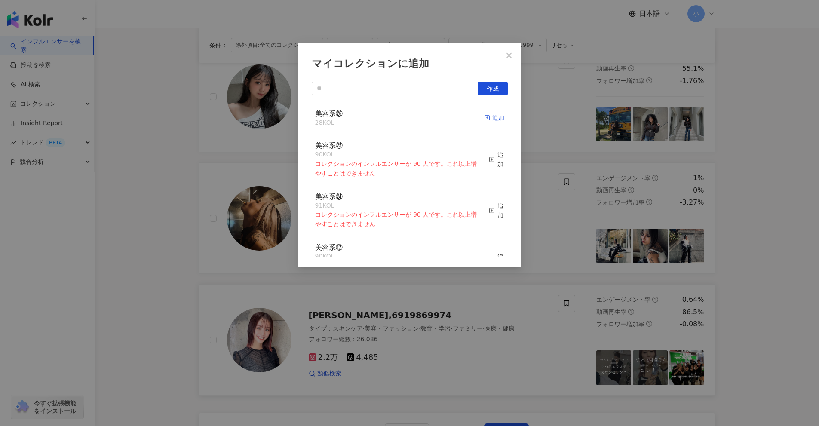
click at [400, 118] on div "追加" at bounding box center [494, 117] width 20 height 9
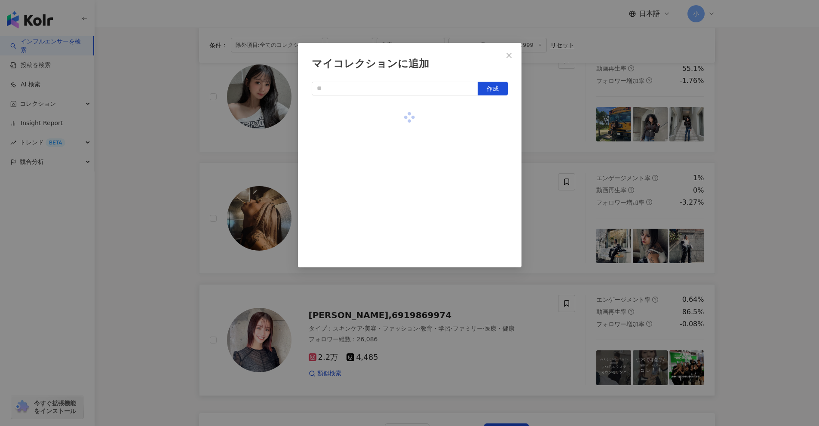
click at [400, 212] on div "マイコレクションに追加 作成" at bounding box center [409, 213] width 819 height 426
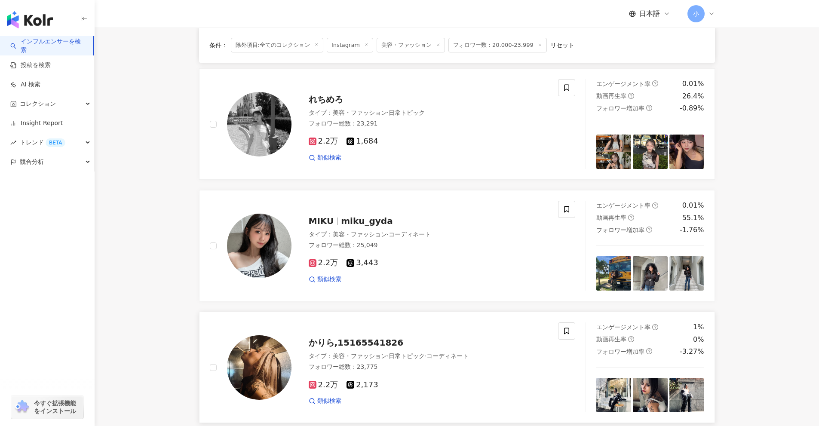
scroll to position [892, 0]
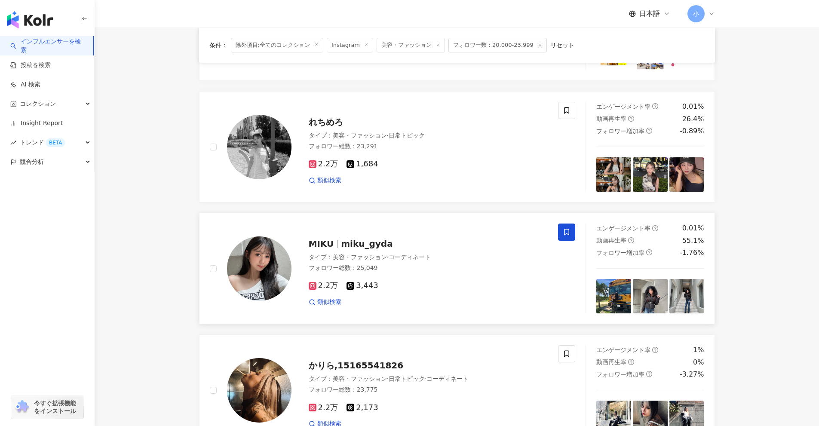
click at [400, 232] on span at bounding box center [566, 232] width 17 height 17
click at [400, 236] on icon at bounding box center [567, 232] width 8 height 8
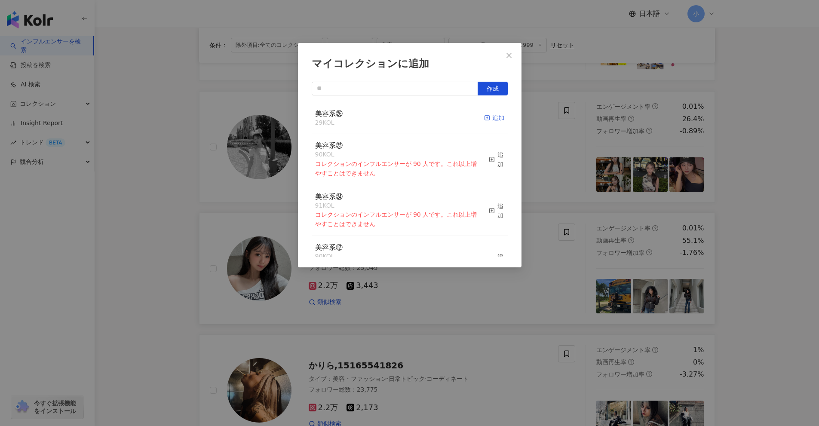
click at [400, 117] on icon "button" at bounding box center [487, 118] width 6 height 6
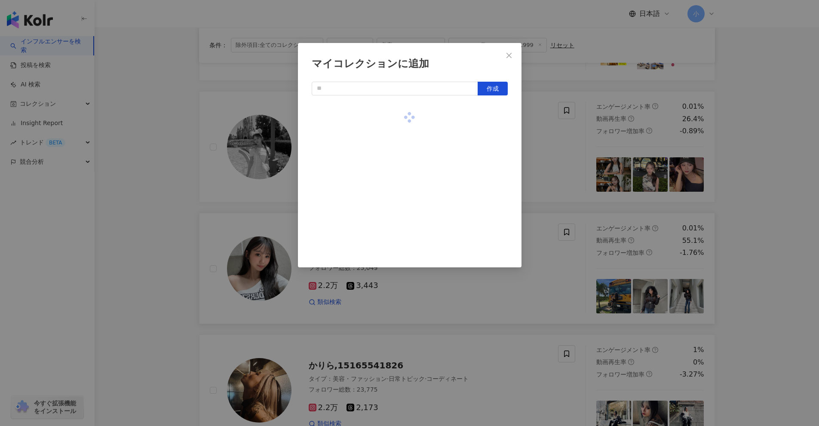
click at [400, 263] on div "マイコレクションに追加 作成" at bounding box center [409, 213] width 819 height 426
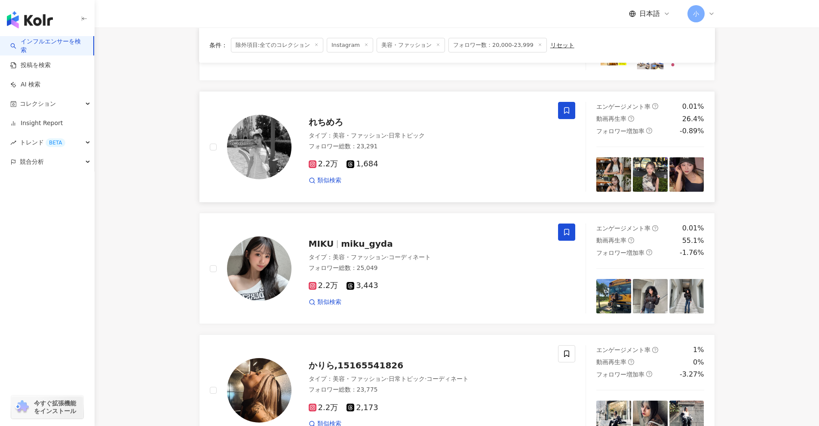
click at [400, 112] on icon at bounding box center [567, 111] width 8 height 8
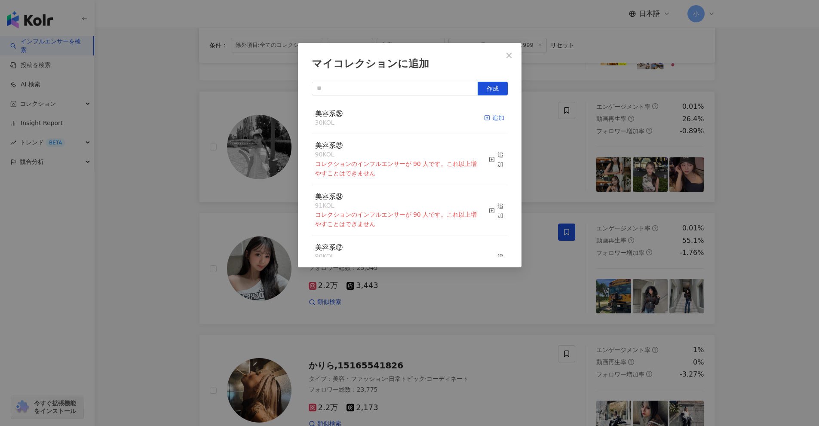
click at [400, 120] on icon "button" at bounding box center [487, 118] width 6 height 6
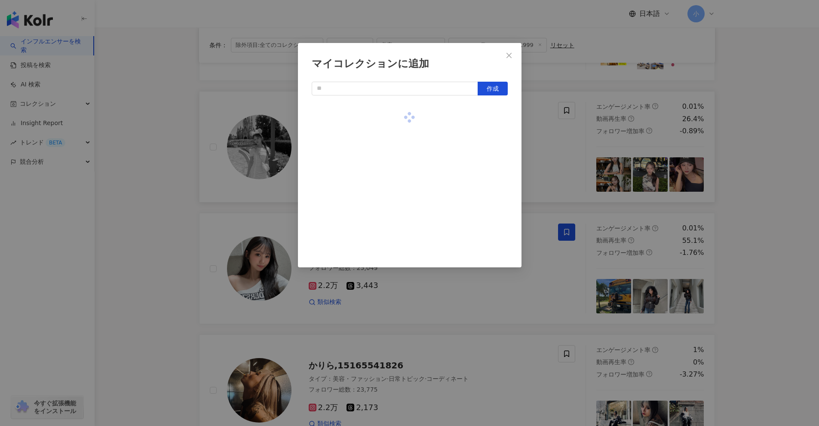
click at [400, 239] on div "マイコレクションに追加 作成" at bounding box center [409, 213] width 819 height 426
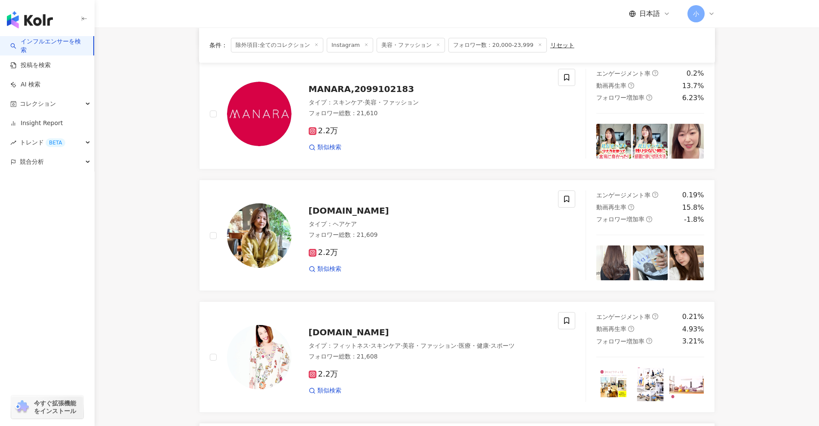
scroll to position [548, 0]
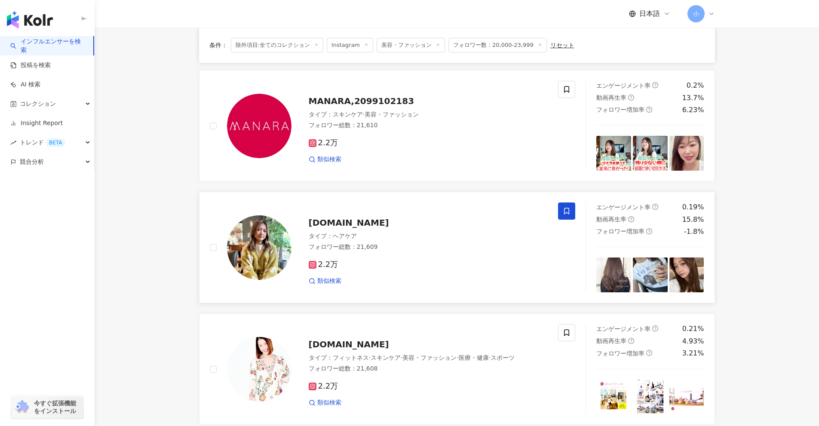
click at [400, 207] on span at bounding box center [566, 211] width 17 height 17
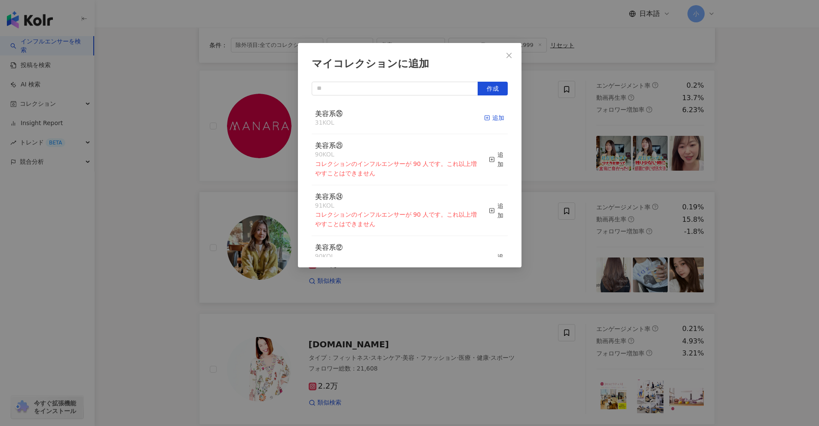
click at [400, 117] on div "追加" at bounding box center [494, 117] width 20 height 9
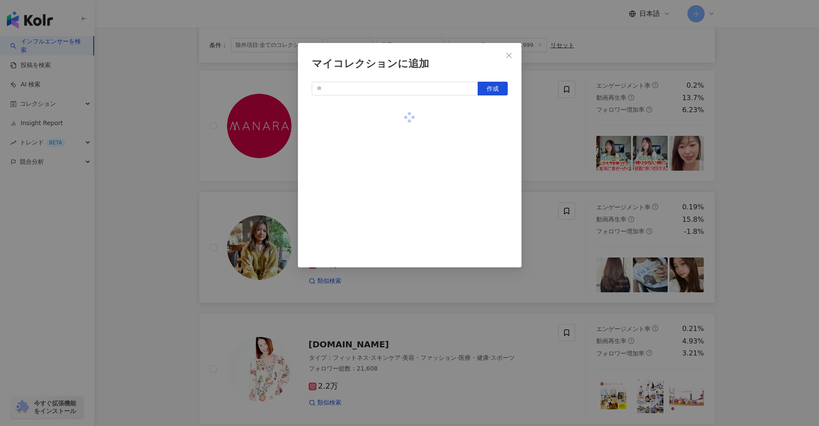
click at [400, 228] on div "マイコレクションに追加 作成" at bounding box center [409, 213] width 819 height 426
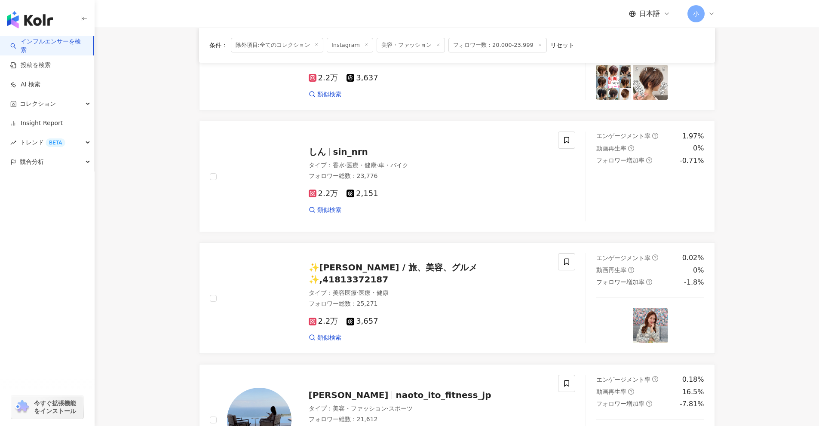
scroll to position [118, 0]
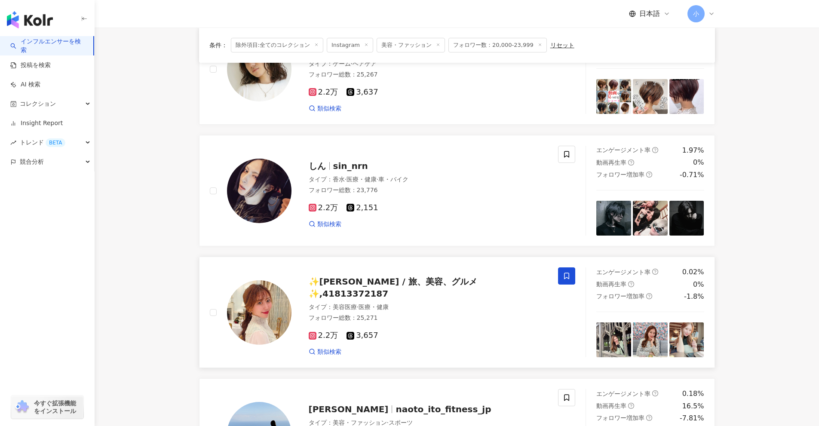
click at [400, 274] on icon at bounding box center [566, 276] width 5 height 6
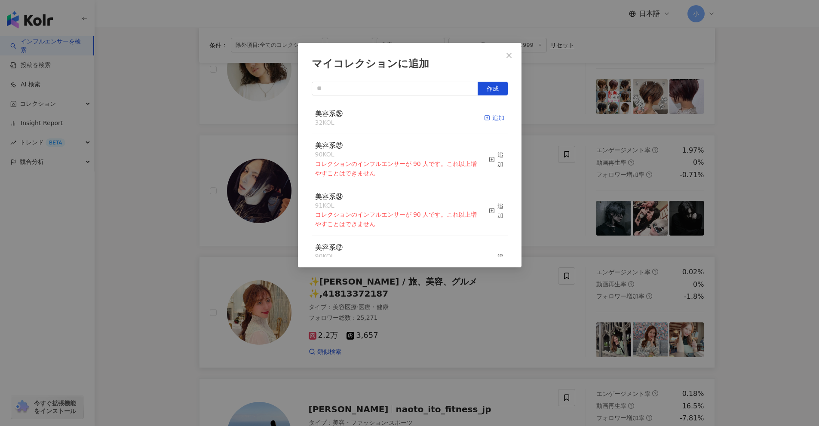
click at [400, 123] on div "追加" at bounding box center [494, 117] width 20 height 9
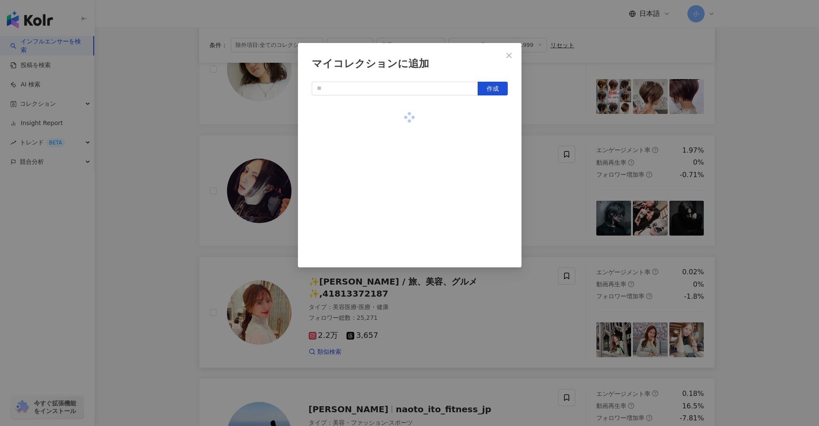
click at [400, 208] on div "マイコレクションに追加 作成" at bounding box center [409, 213] width 819 height 426
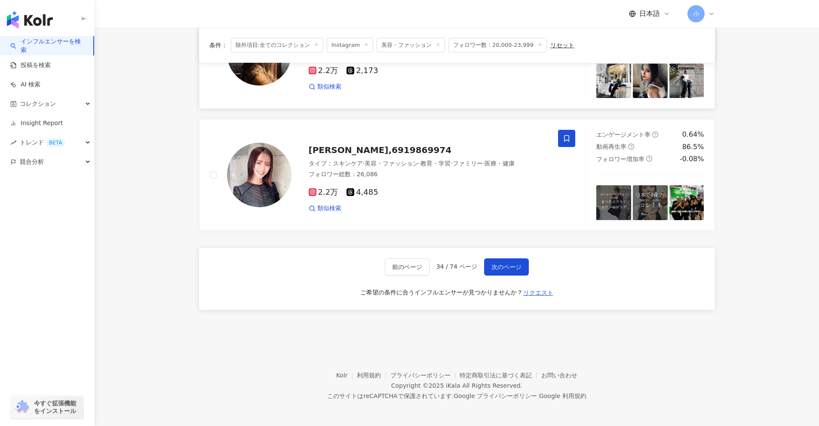
scroll to position [1231, 0]
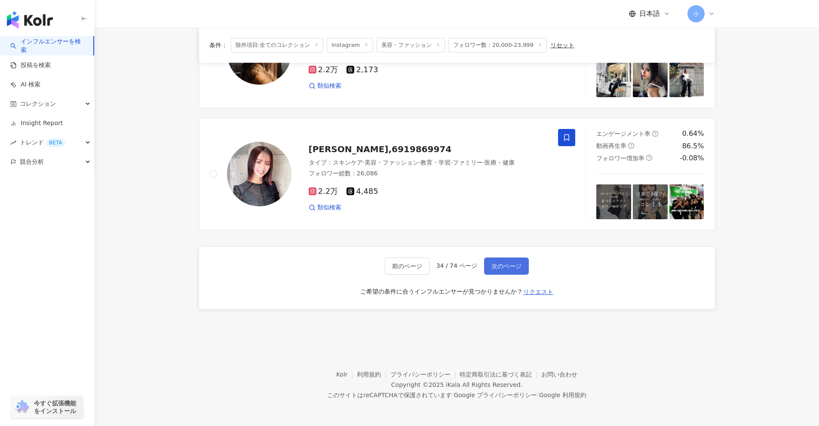
click at [400, 263] on span "次のページ" at bounding box center [507, 266] width 30 height 7
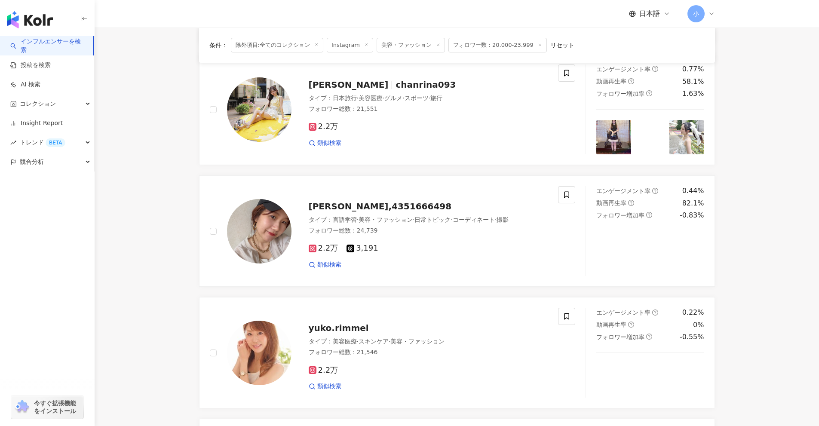
scroll to position [922, 0]
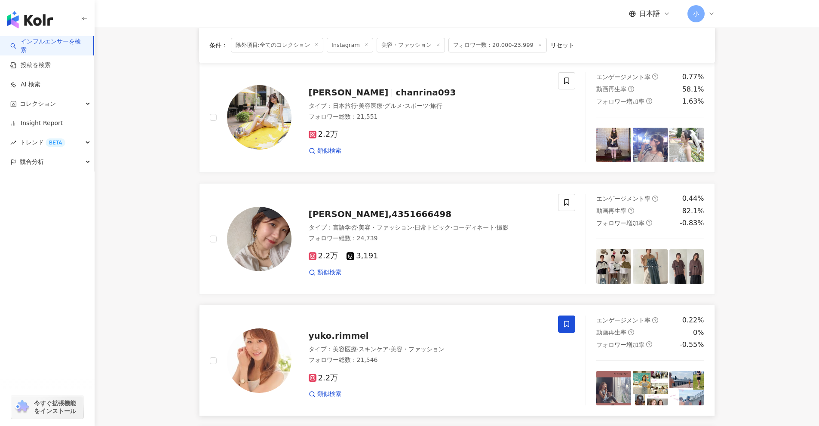
click at [400, 319] on span at bounding box center [566, 324] width 17 height 17
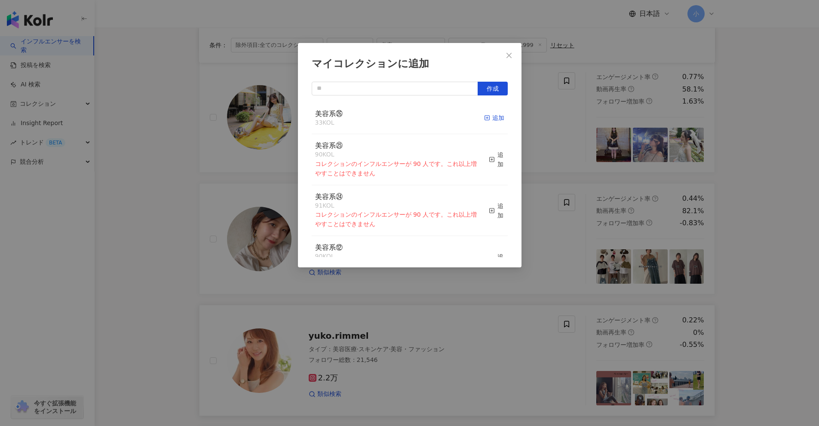
click at [400, 120] on icon "button" at bounding box center [487, 118] width 6 height 6
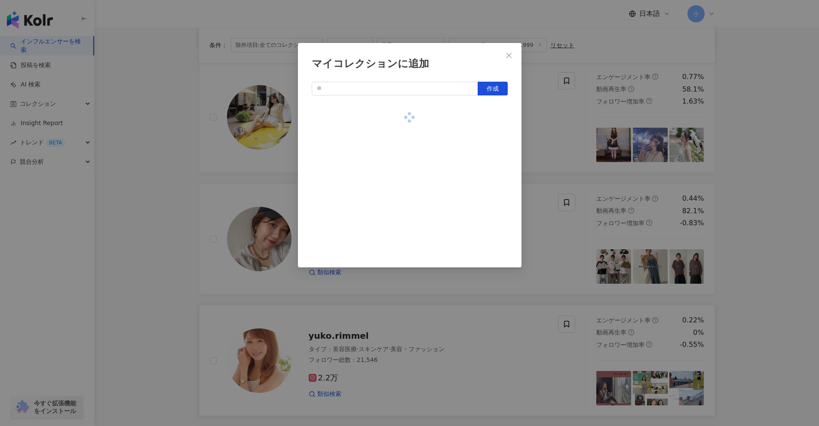
click at [400, 216] on div "マイコレクションに追加 作成" at bounding box center [409, 213] width 819 height 426
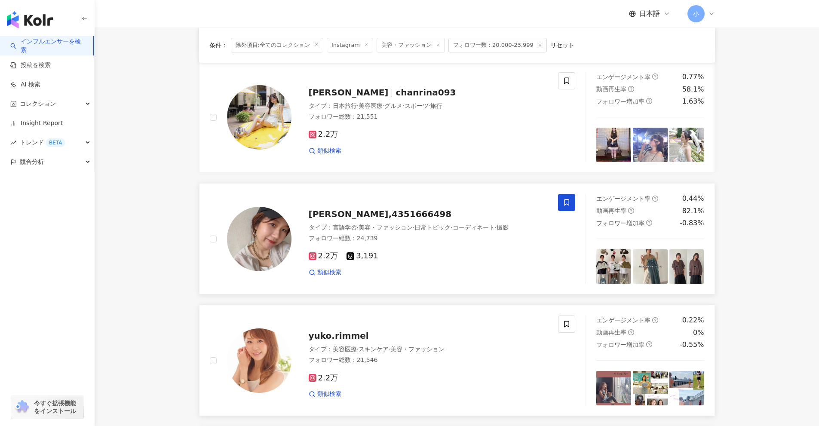
click at [400, 200] on icon at bounding box center [567, 203] width 8 height 8
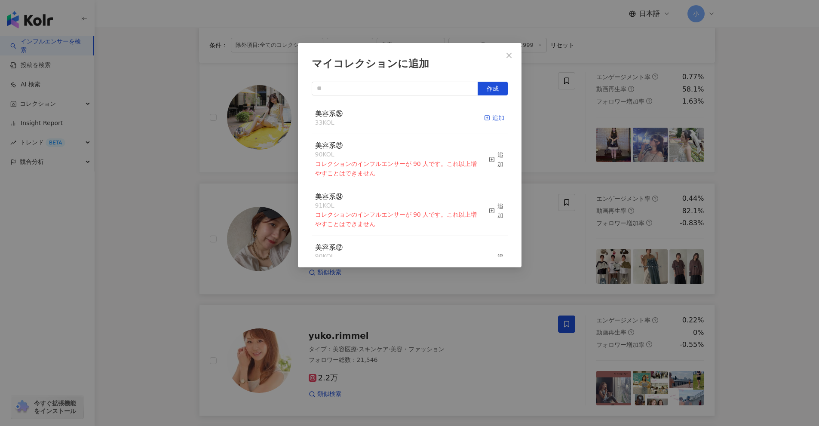
click at [400, 120] on div "追加" at bounding box center [494, 117] width 20 height 9
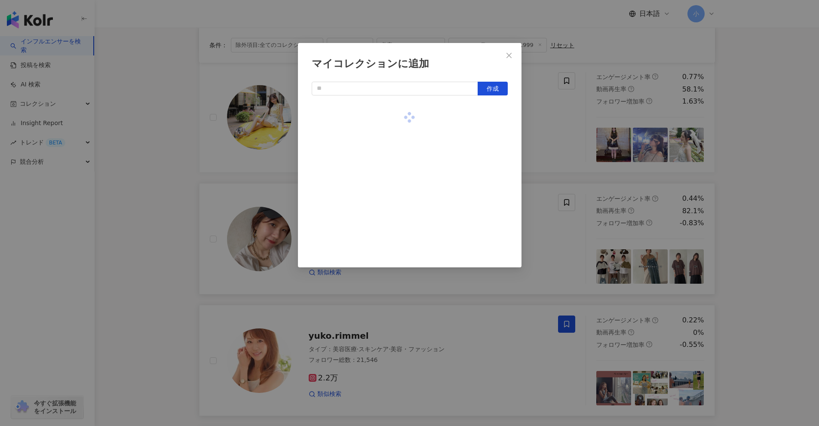
click at [400, 201] on div "マイコレクションに追加 作成" at bounding box center [409, 213] width 819 height 426
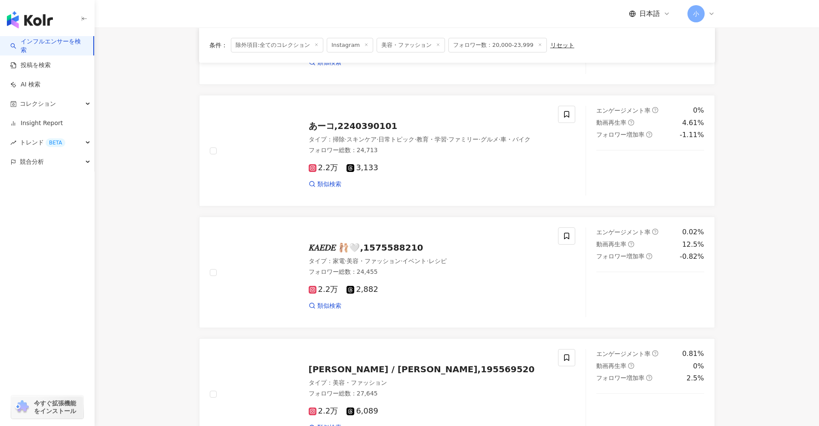
scroll to position [277, 0]
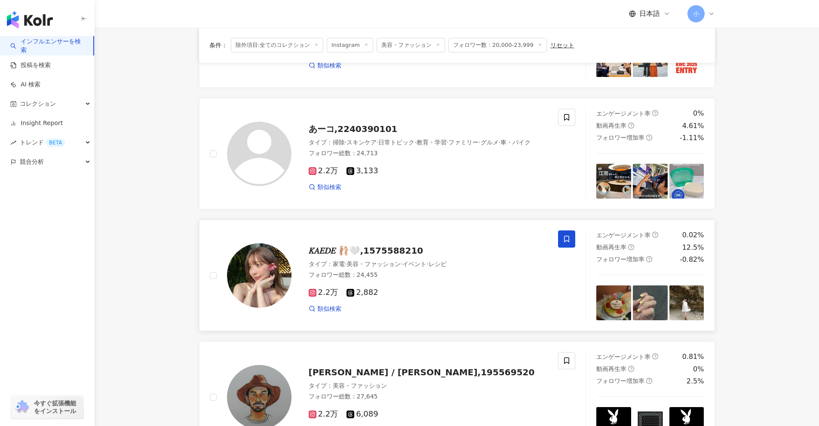
click at [400, 235] on span at bounding box center [566, 239] width 17 height 17
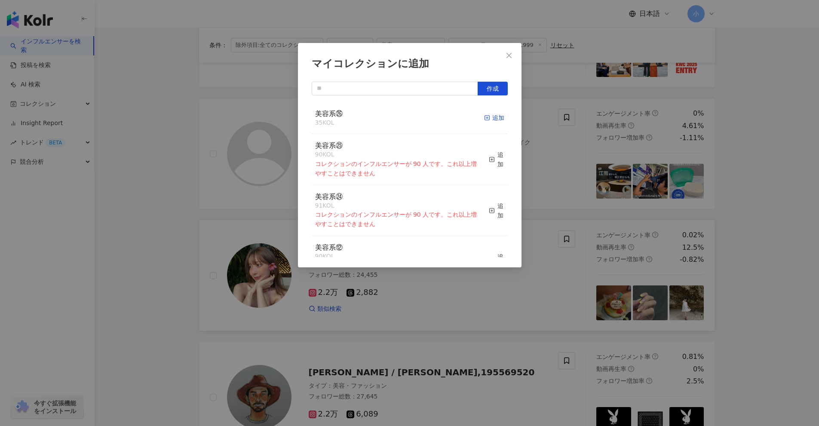
click at [400, 116] on div "追加" at bounding box center [494, 117] width 20 height 9
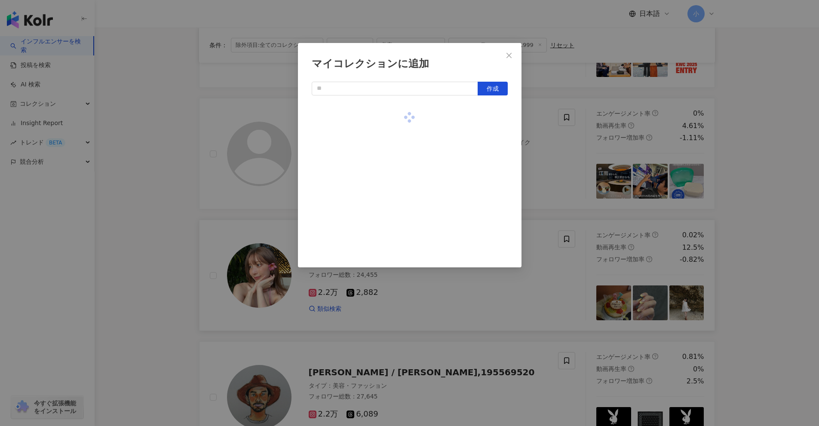
click at [400, 188] on div "マイコレクションに追加 作成" at bounding box center [409, 213] width 819 height 426
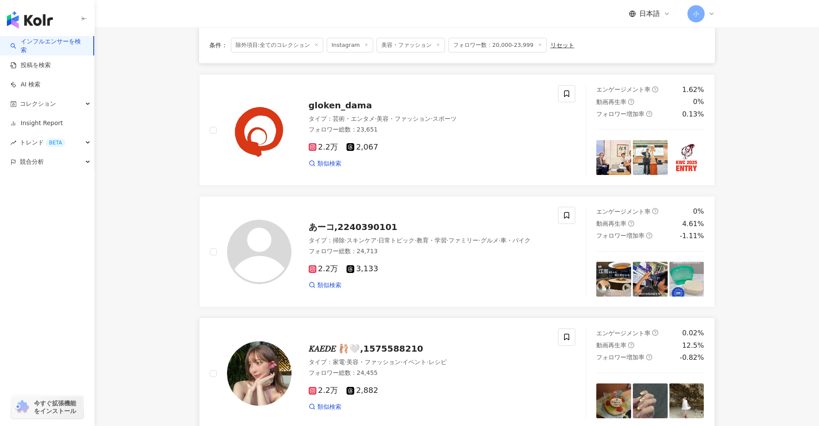
scroll to position [105, 0]
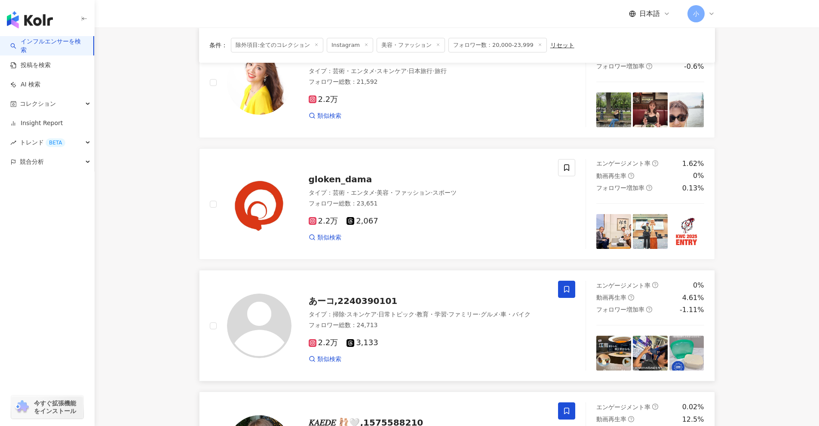
click at [400, 291] on icon at bounding box center [567, 290] width 8 height 8
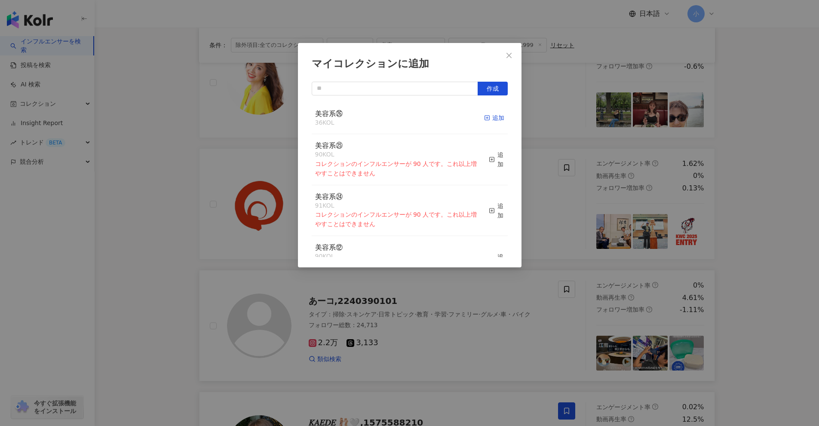
click at [400, 118] on line "button" at bounding box center [487, 118] width 0 height 2
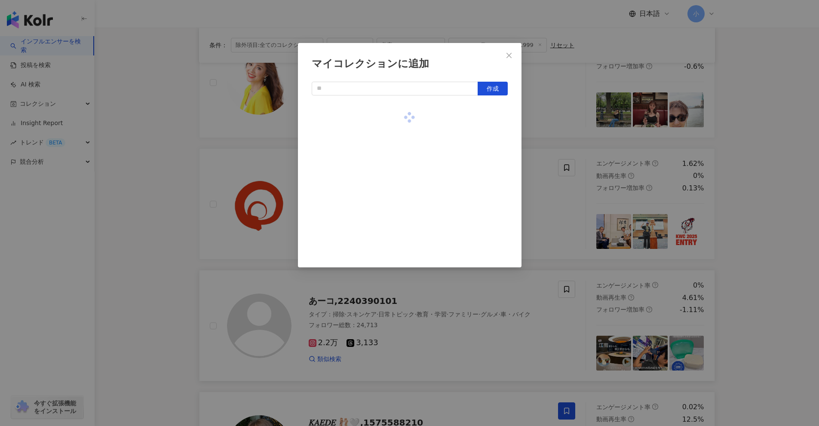
click at [400, 228] on div "マイコレクションに追加 作成" at bounding box center [409, 213] width 819 height 426
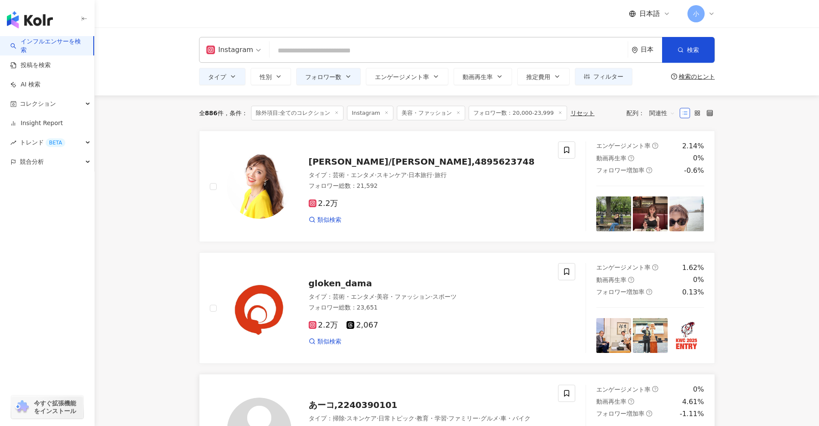
scroll to position [0, 0]
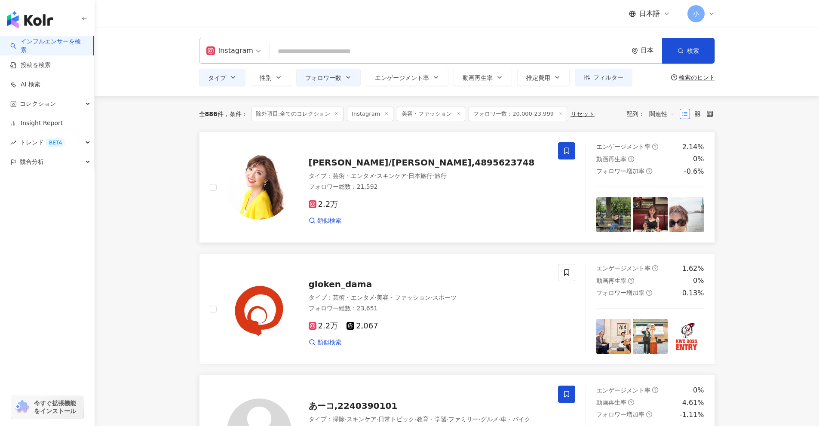
click at [400, 153] on icon at bounding box center [567, 151] width 8 height 8
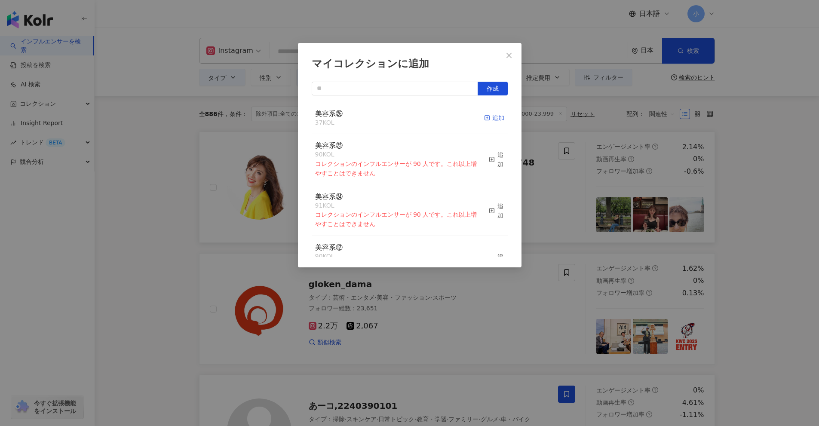
click at [400, 117] on line "button" at bounding box center [487, 118] width 0 height 2
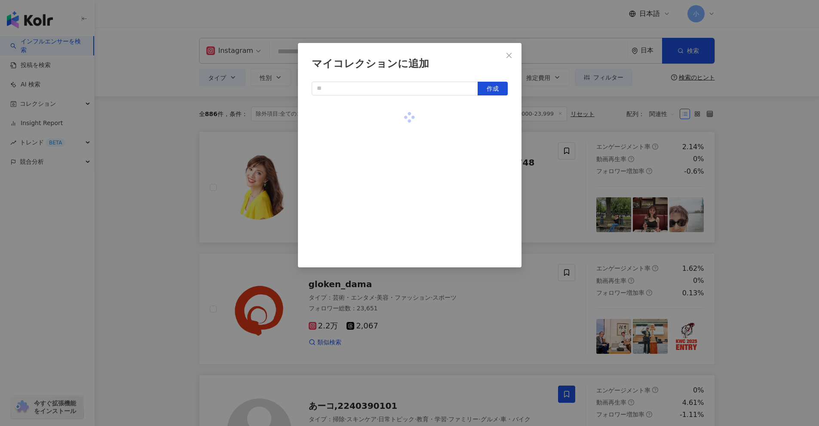
click at [400, 185] on div "マイコレクションに追加 作成" at bounding box center [409, 213] width 819 height 426
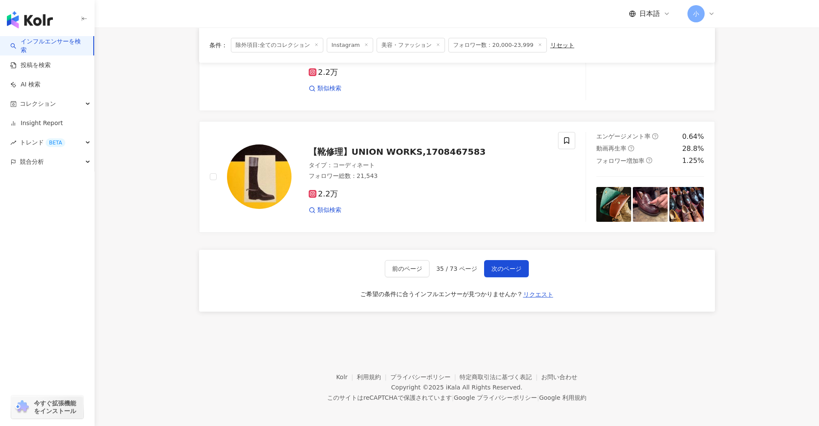
scroll to position [1352, 0]
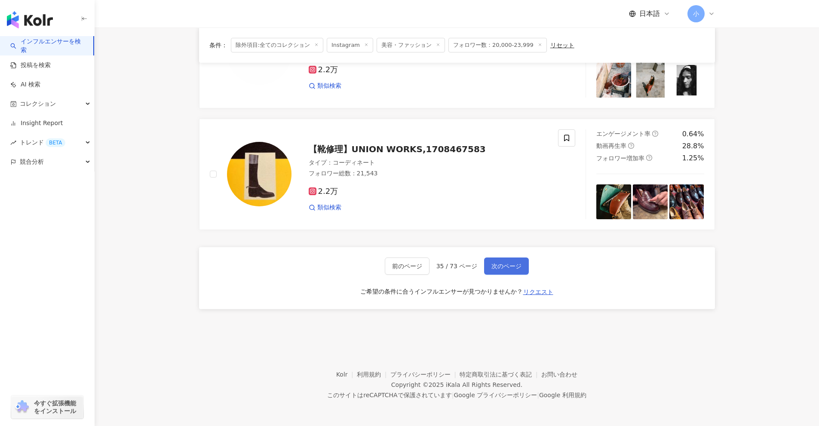
click at [400, 268] on span "次のページ" at bounding box center [507, 266] width 30 height 7
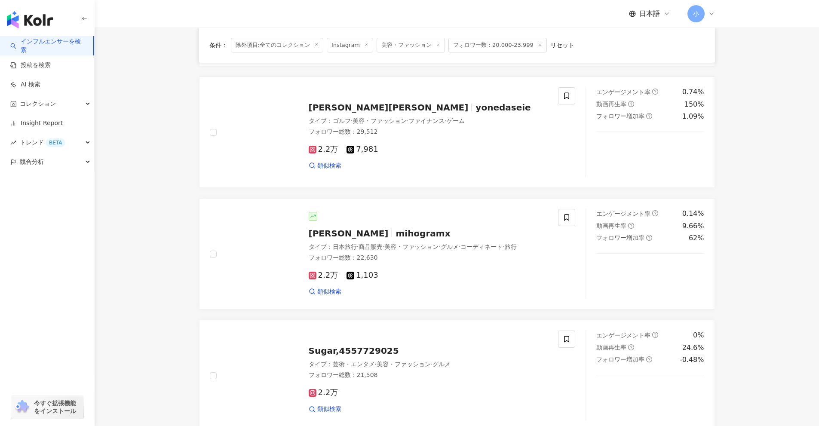
scroll to position [284, 0]
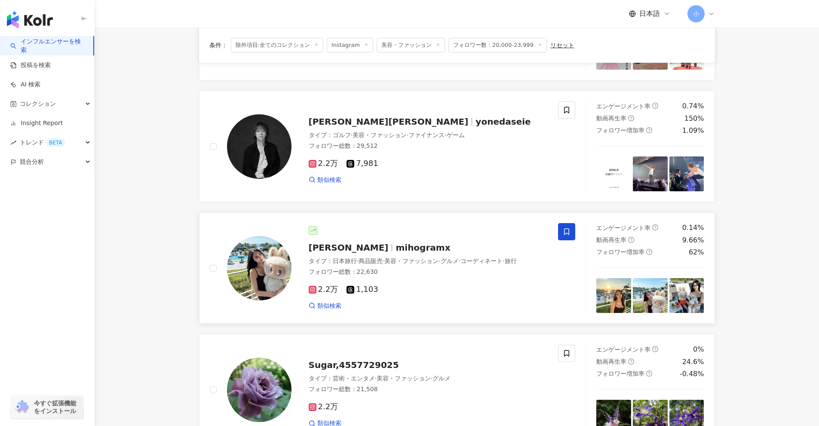
click at [400, 230] on icon at bounding box center [567, 232] width 8 height 8
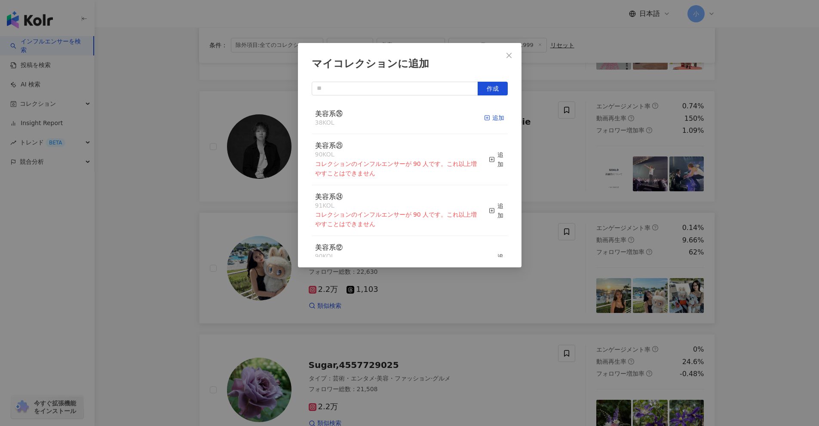
click at [400, 120] on icon "button" at bounding box center [487, 118] width 6 height 6
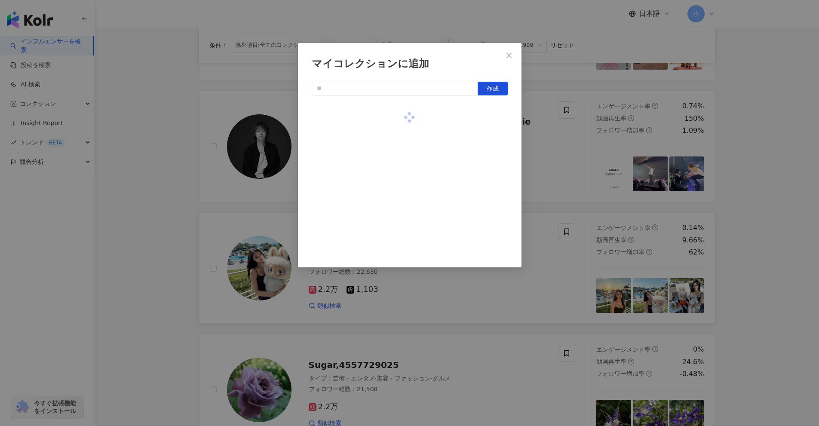
click at [400, 216] on div "マイコレクションに追加 作成" at bounding box center [409, 213] width 819 height 426
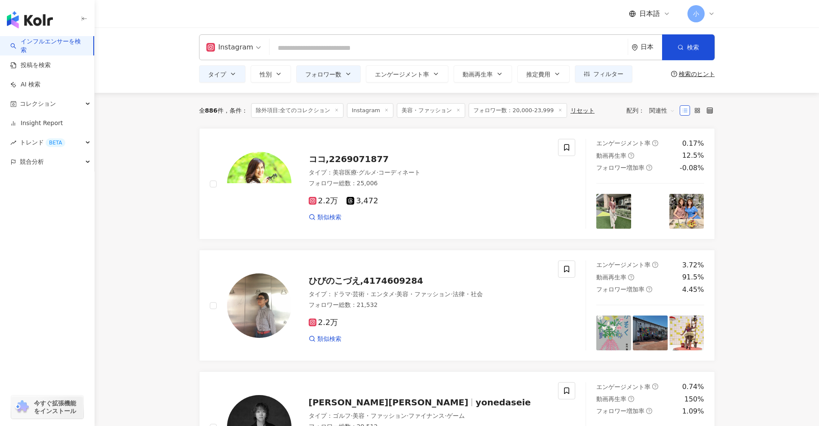
scroll to position [0, 0]
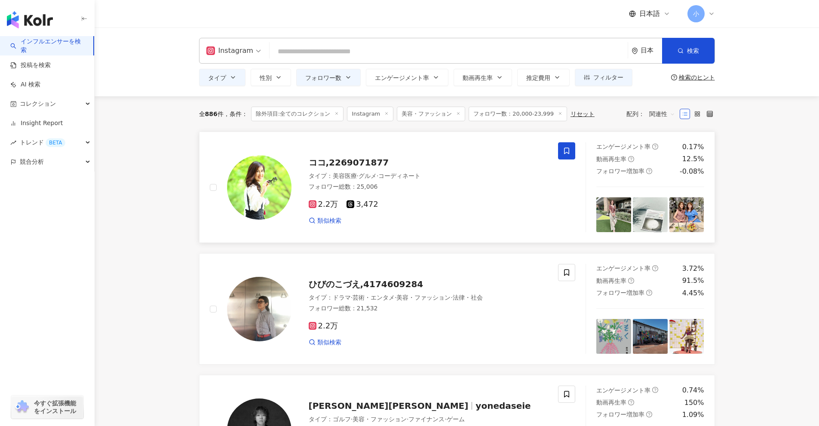
click at [400, 149] on span at bounding box center [566, 150] width 17 height 17
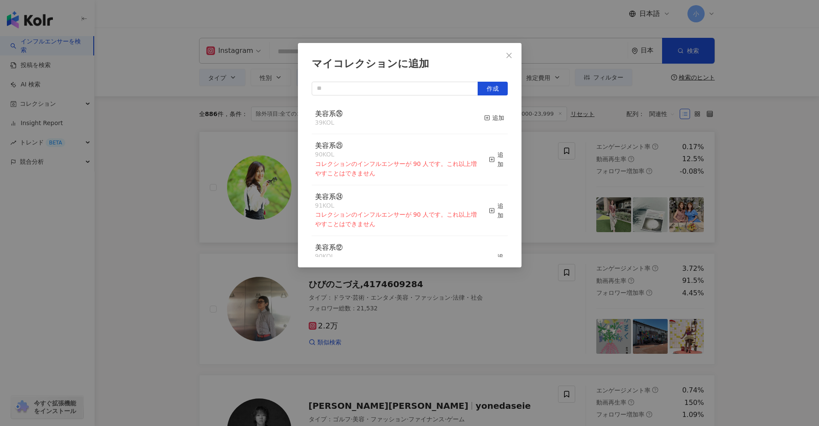
click at [400, 118] on div "美容系㉖ 39 KOL 追加" at bounding box center [410, 118] width 196 height 32
click at [400, 119] on div "追加" at bounding box center [494, 117] width 20 height 9
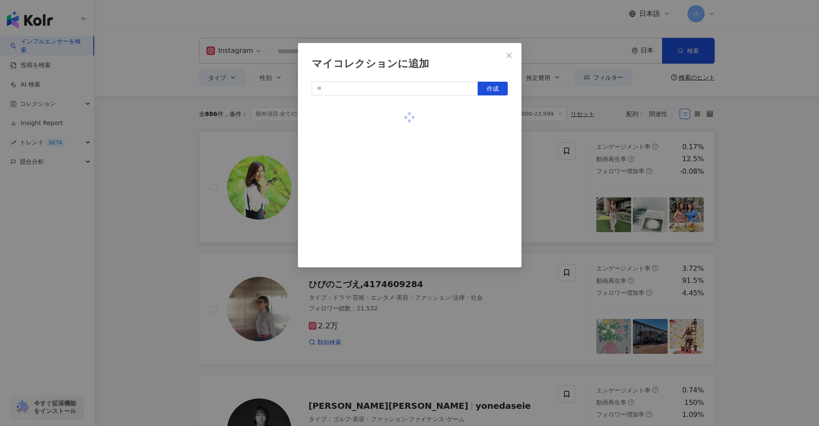
click at [400, 216] on div "マイコレクションに追加 作成" at bounding box center [409, 213] width 819 height 426
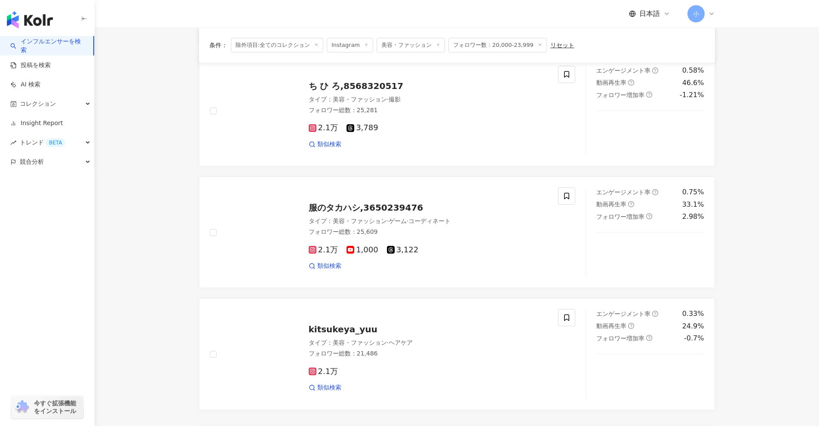
scroll to position [1204, 0]
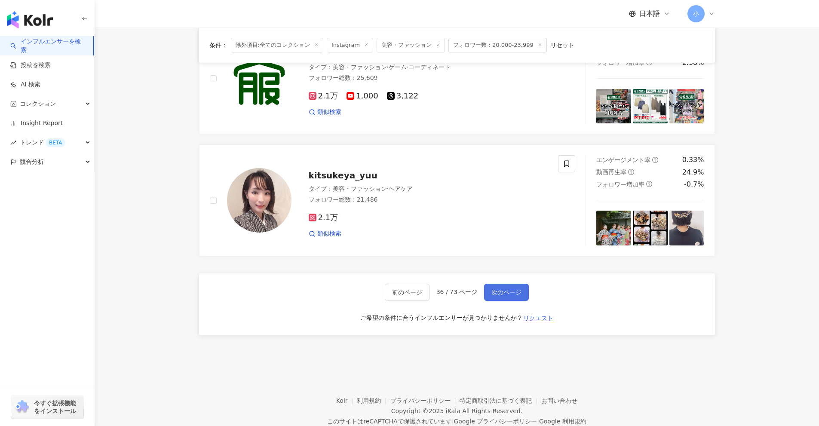
click at [400, 294] on span "次のページ" at bounding box center [507, 292] width 30 height 7
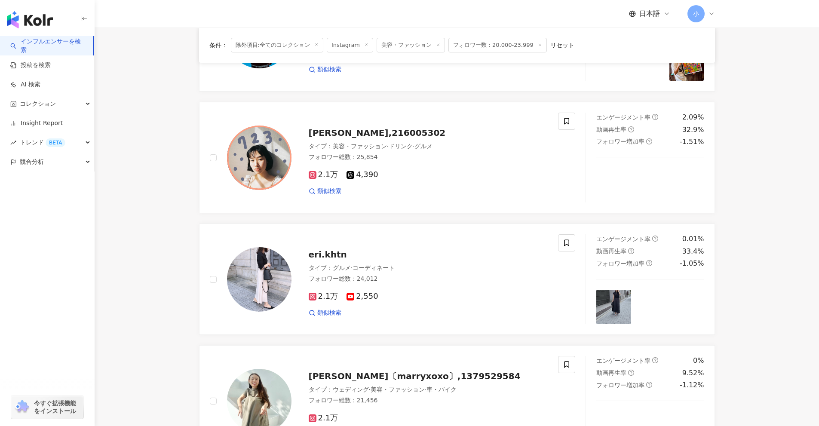
scroll to position [638, 0]
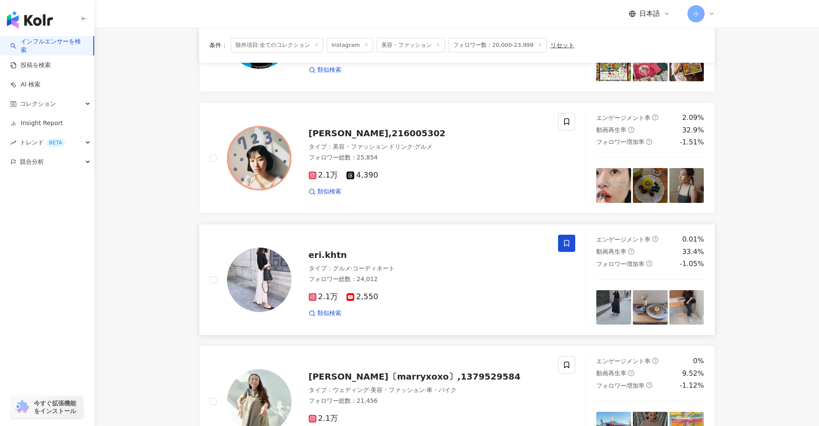
click at [400, 247] on icon at bounding box center [567, 244] width 8 height 8
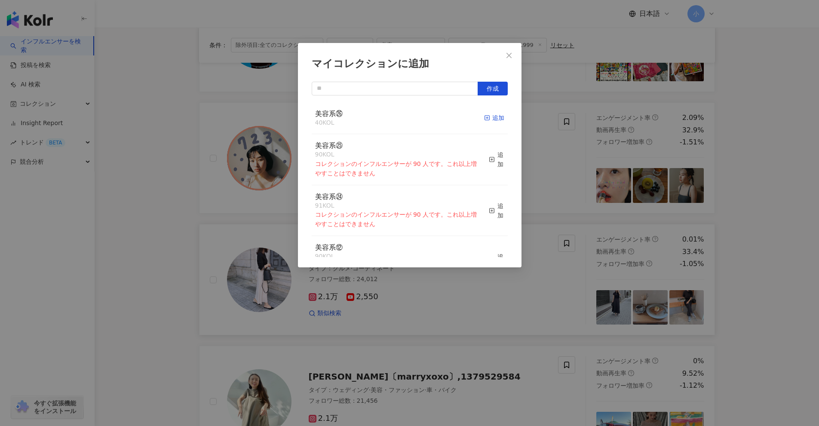
click at [400, 121] on div "追加" at bounding box center [494, 117] width 20 height 9
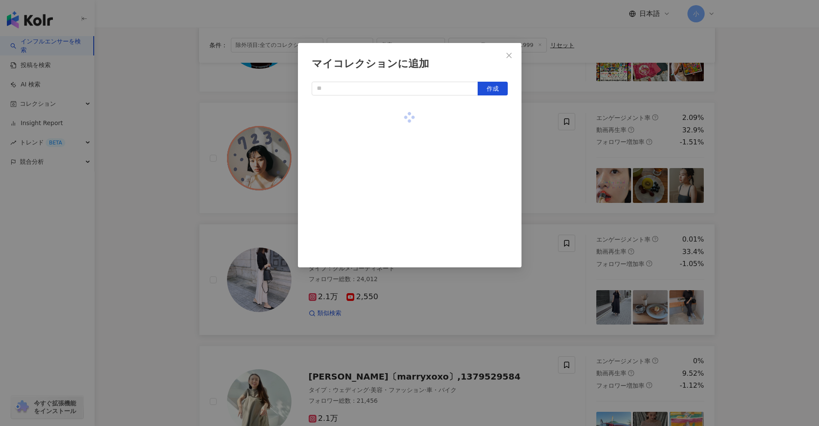
click at [400, 172] on div "マイコレクションに追加 作成" at bounding box center [409, 213] width 819 height 426
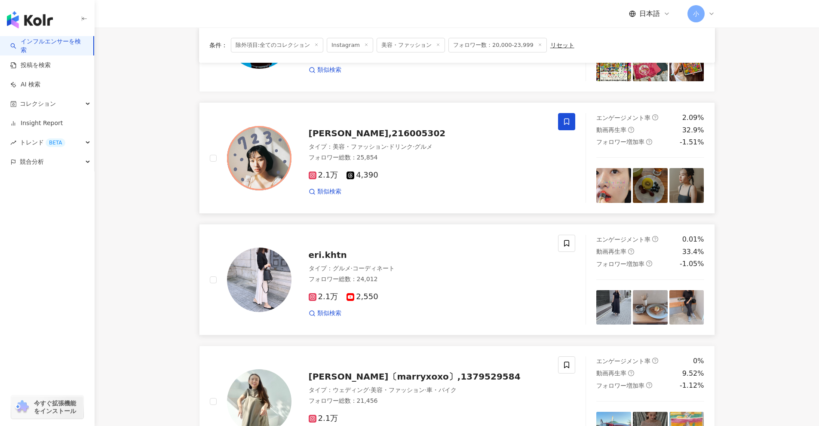
click at [400, 126] on icon at bounding box center [567, 122] width 8 height 8
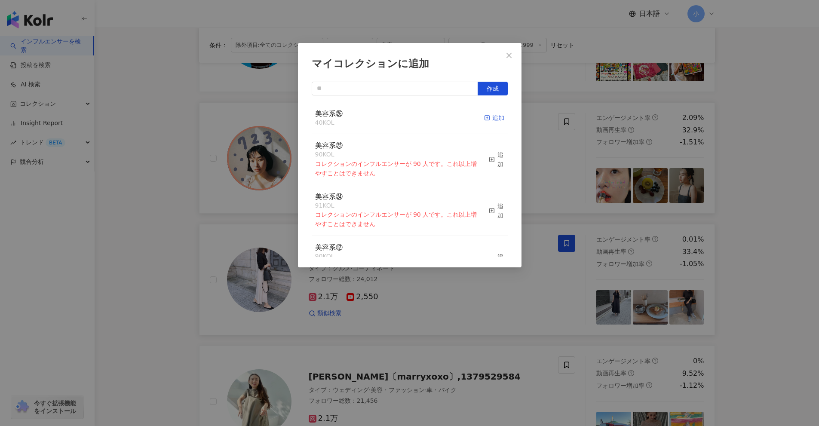
click at [400, 120] on div "追加" at bounding box center [494, 117] width 20 height 9
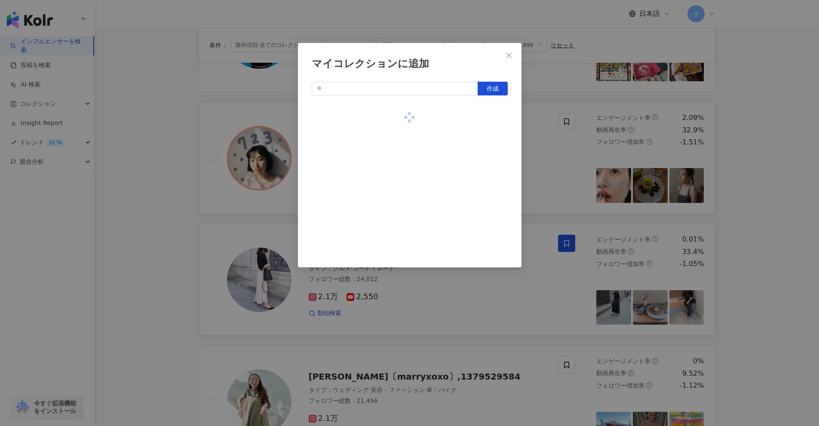
click at [400, 209] on div "マイコレクションに追加 作成" at bounding box center [409, 213] width 819 height 426
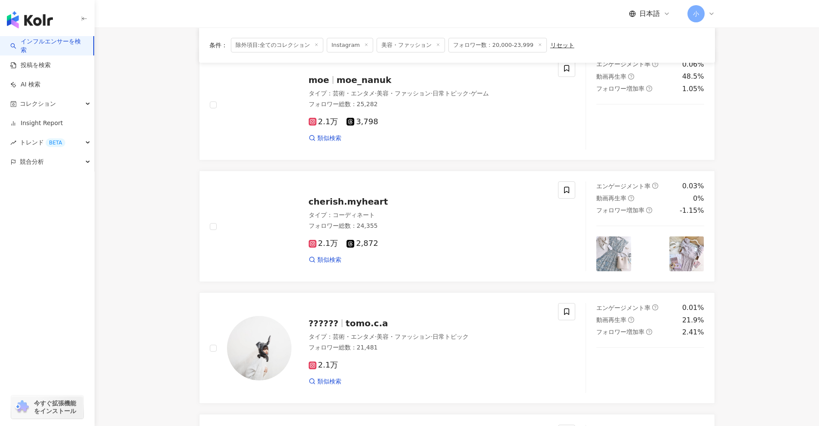
scroll to position [208, 0]
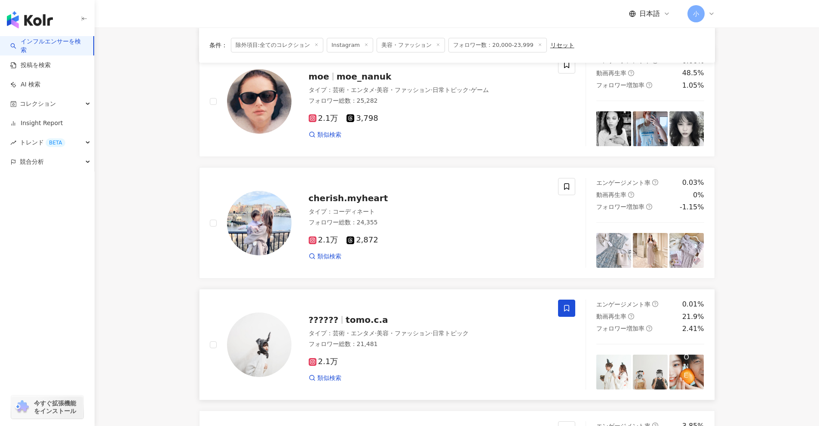
click at [400, 312] on icon at bounding box center [567, 309] width 8 height 8
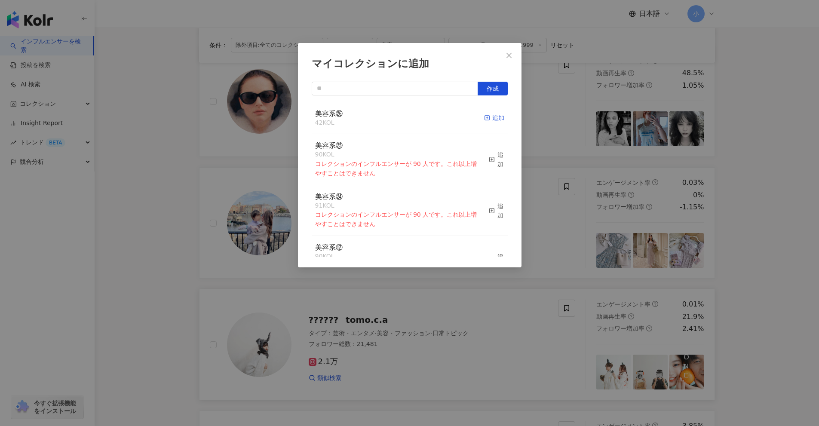
click at [400, 114] on div "追加" at bounding box center [494, 117] width 20 height 9
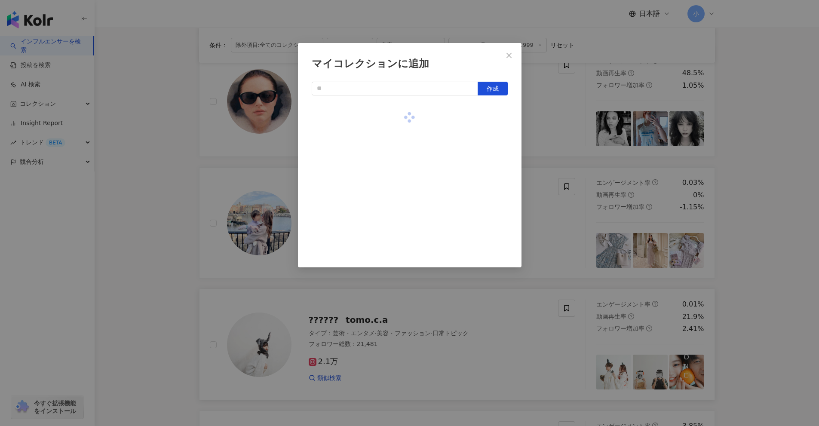
click at [400, 216] on div "マイコレクションに追加 作成" at bounding box center [409, 213] width 819 height 426
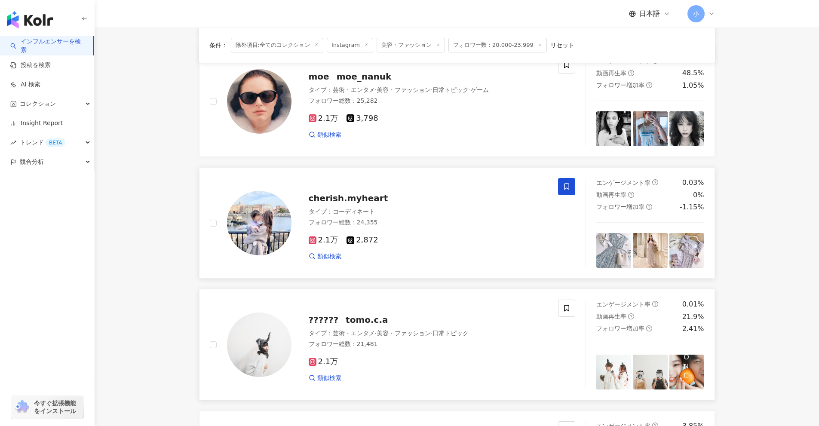
click at [400, 185] on icon at bounding box center [567, 187] width 8 height 8
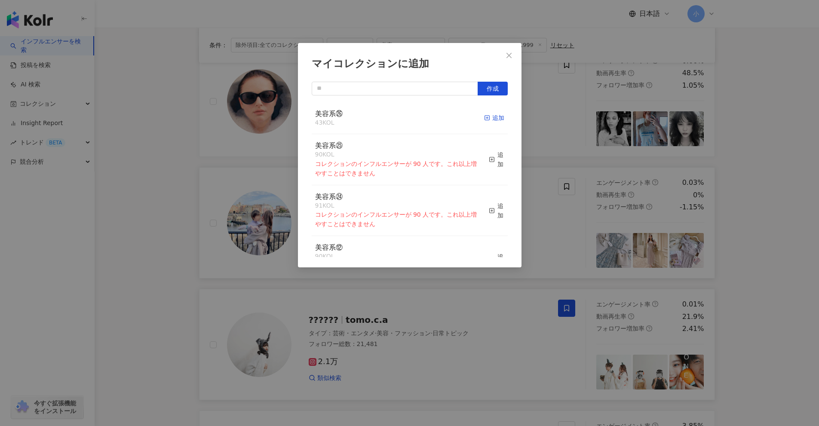
click at [400, 119] on icon "button" at bounding box center [487, 118] width 6 height 6
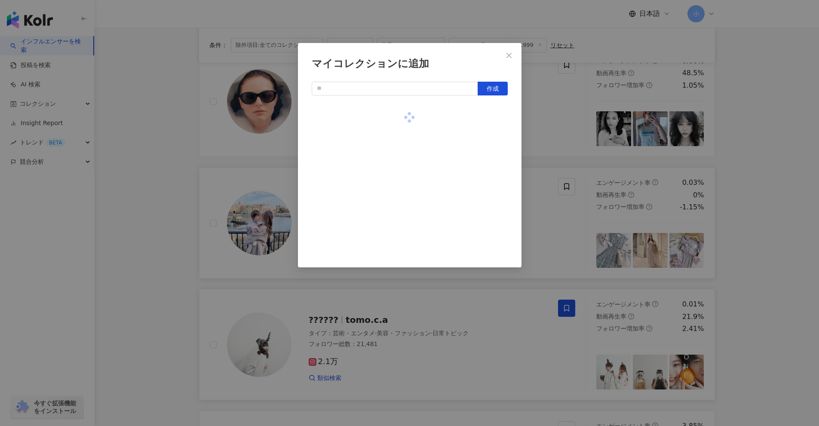
click at [400, 186] on div "マイコレクションに追加 作成" at bounding box center [409, 213] width 819 height 426
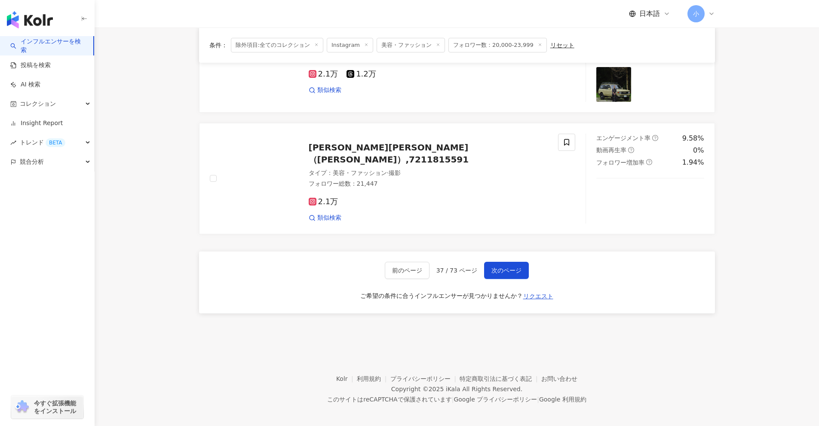
scroll to position [1352, 0]
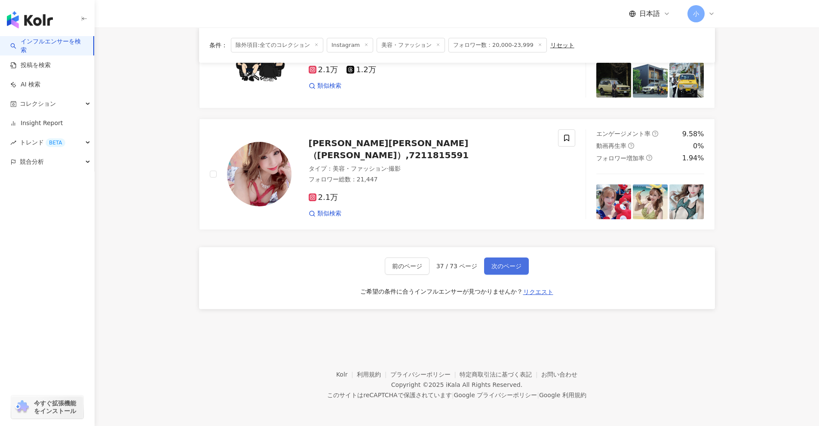
click at [400, 261] on button "次のページ" at bounding box center [506, 266] width 45 height 17
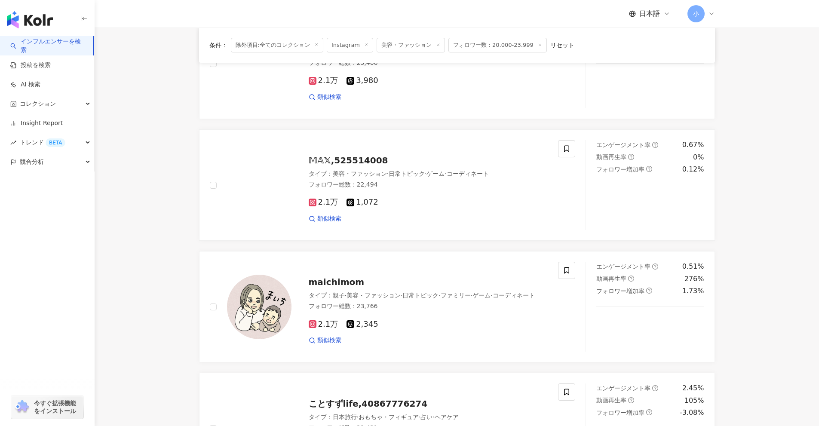
scroll to position [965, 0]
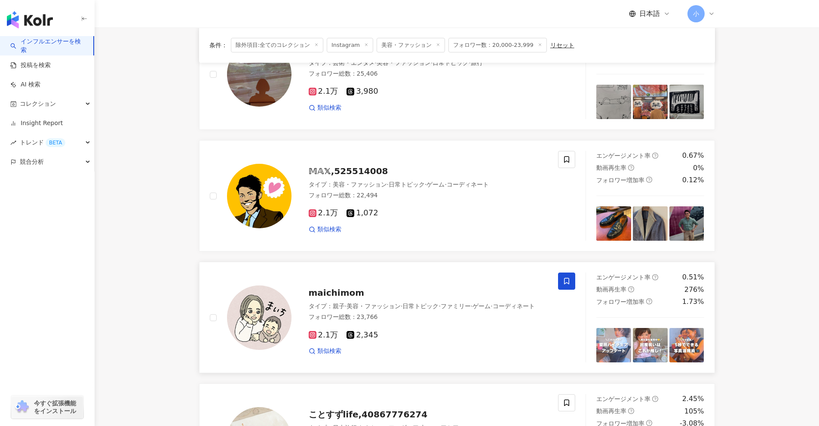
click at [400, 284] on icon at bounding box center [567, 281] width 8 height 8
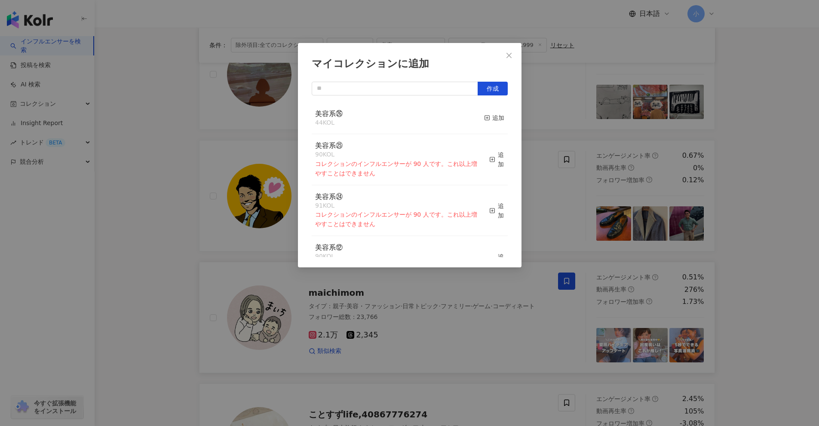
click at [400, 284] on div "マイコレクションに追加 作成 美容系㉖ 44 KOL 追加 美容系㉕ 90 KOL コレクションのインフルエンサーが 90 人です。これ以上増やすことはできま…" at bounding box center [409, 213] width 819 height 426
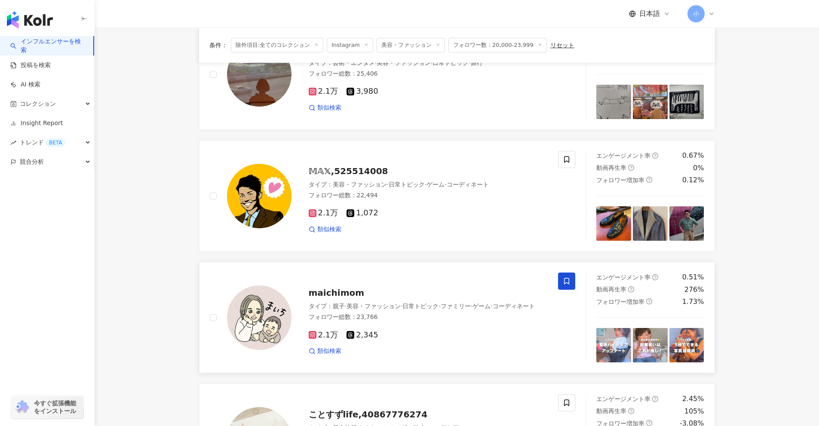
click at [400, 283] on icon at bounding box center [567, 281] width 8 height 8
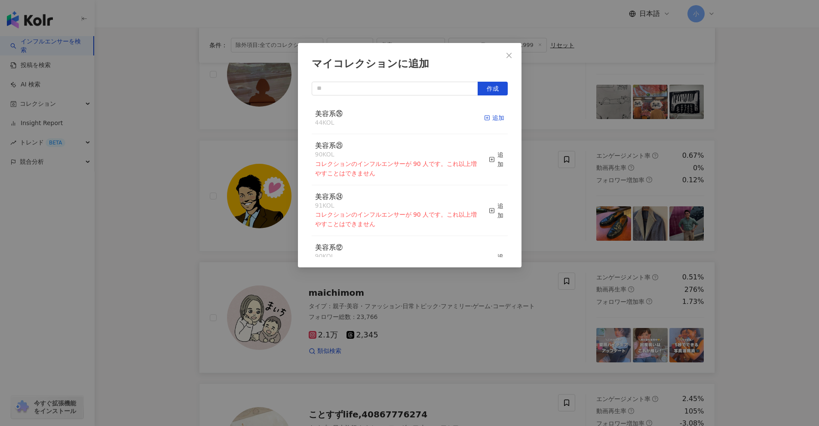
click at [400, 114] on div "追加" at bounding box center [494, 117] width 20 height 9
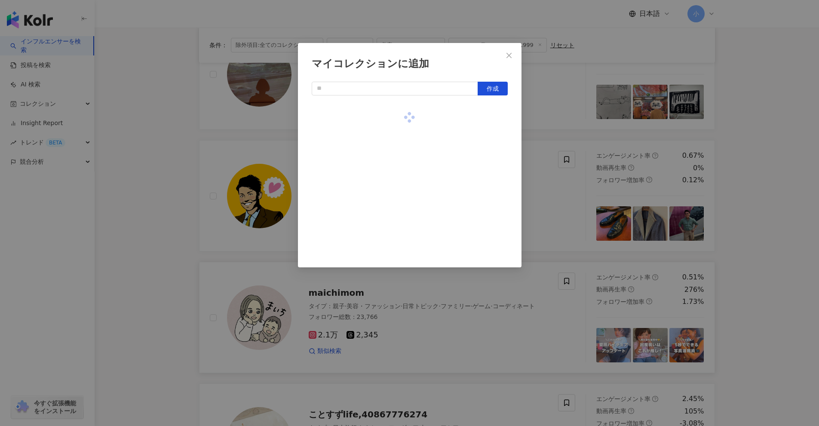
click at [400, 209] on div "マイコレクションに追加 作成" at bounding box center [409, 213] width 819 height 426
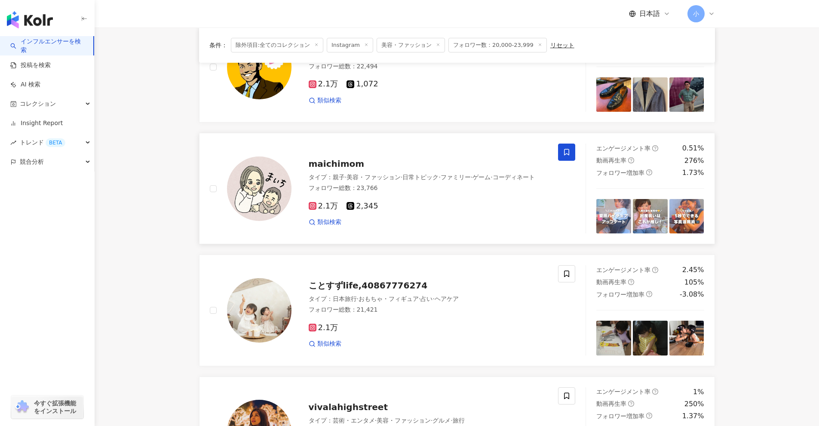
scroll to position [1352, 0]
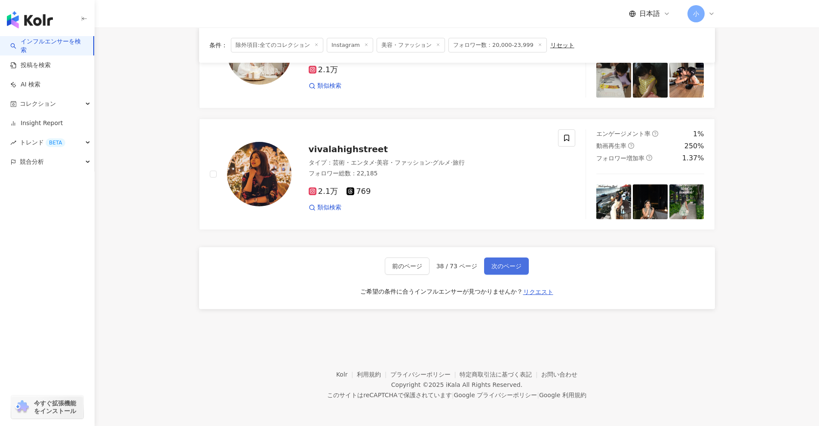
click at [400, 263] on span "次のページ" at bounding box center [507, 266] width 30 height 7
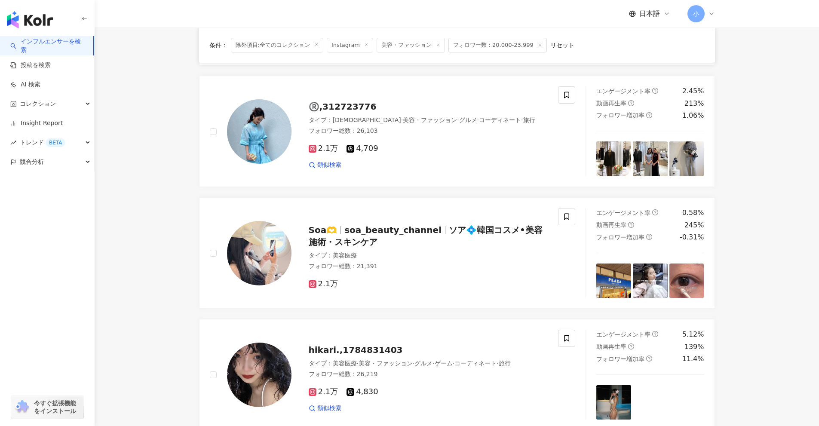
scroll to position [664, 0]
click at [400, 217] on span at bounding box center [566, 217] width 17 height 17
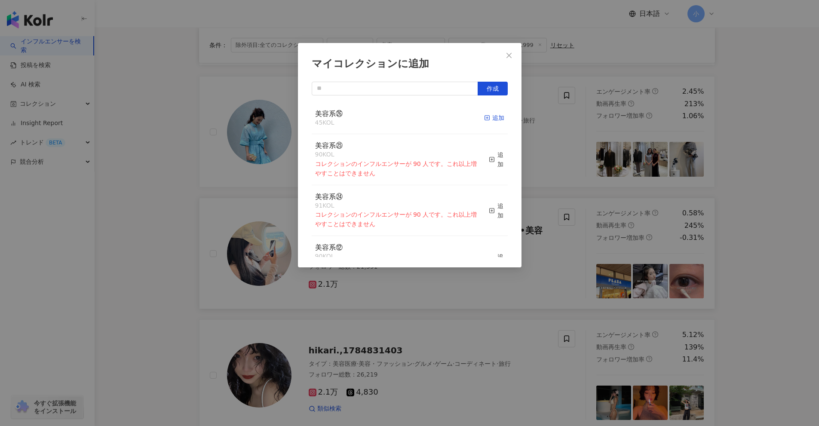
click at [400, 116] on rect "button" at bounding box center [487, 118] width 5 height 5
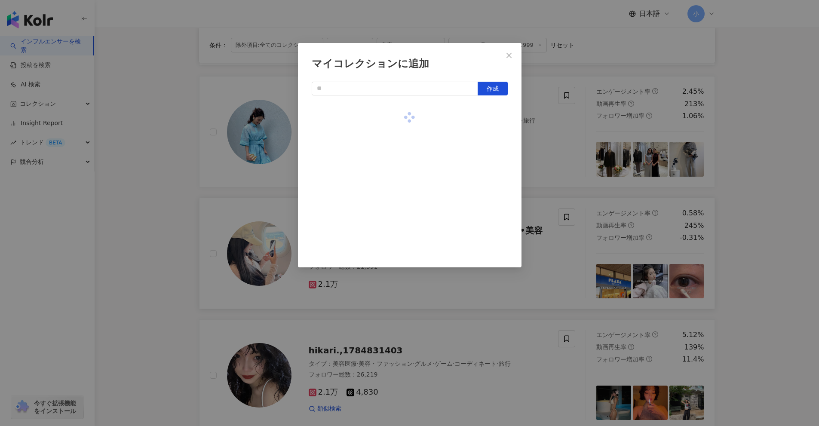
click at [400, 202] on div "マイコレクションに追加 作成" at bounding box center [409, 213] width 819 height 426
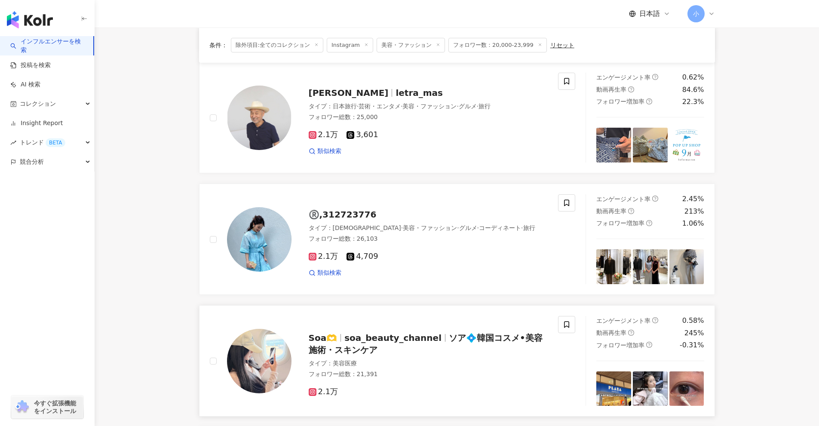
scroll to position [535, 0]
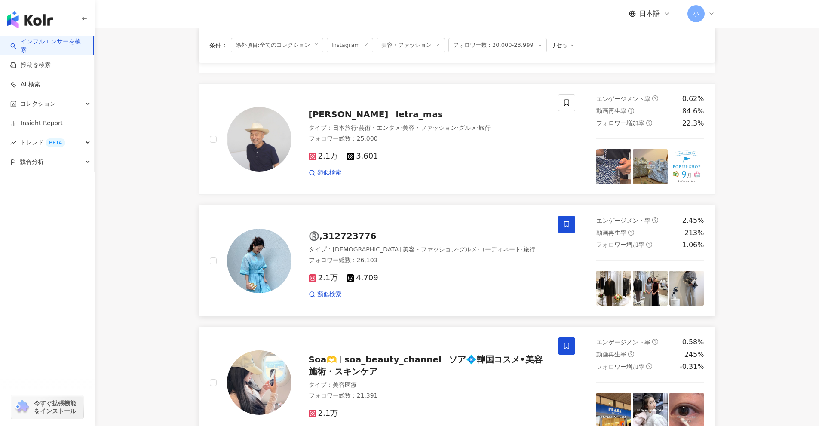
click at [400, 224] on icon at bounding box center [567, 225] width 8 height 8
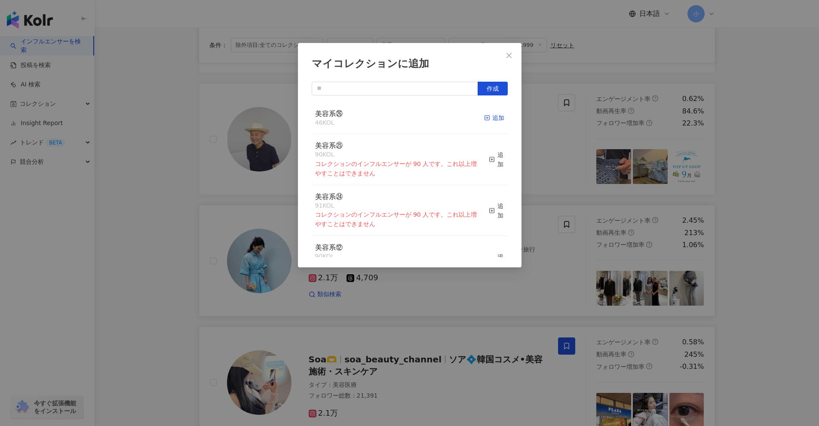
click at [400, 120] on div "追加" at bounding box center [494, 117] width 20 height 9
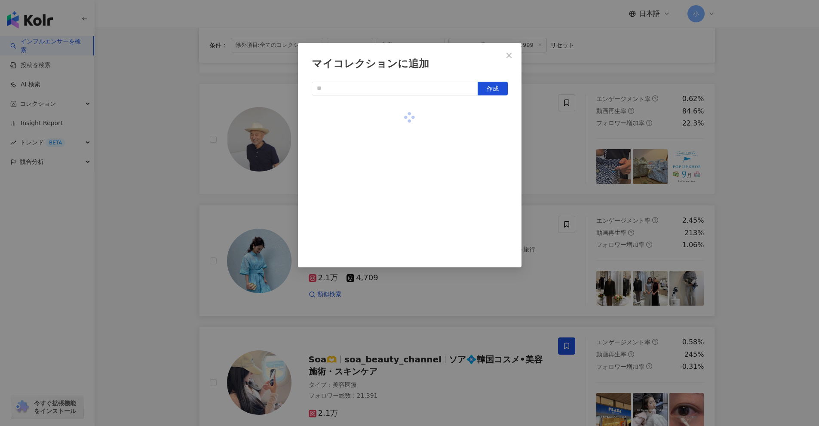
click at [400, 204] on div "マイコレクションに追加 作成" at bounding box center [409, 213] width 819 height 426
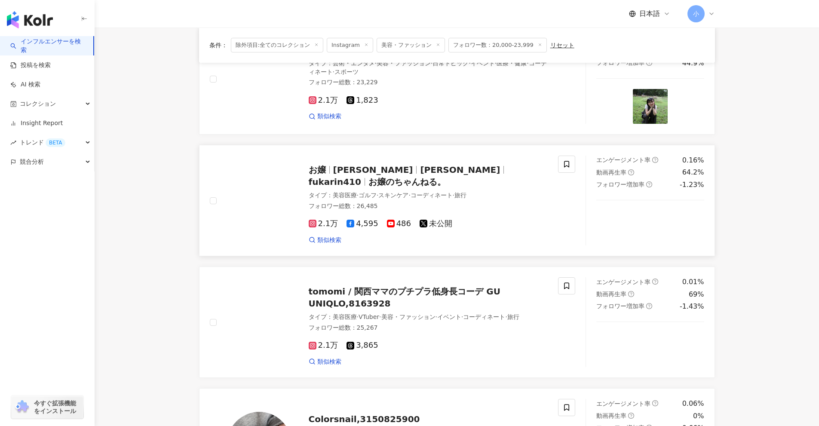
scroll to position [105, 0]
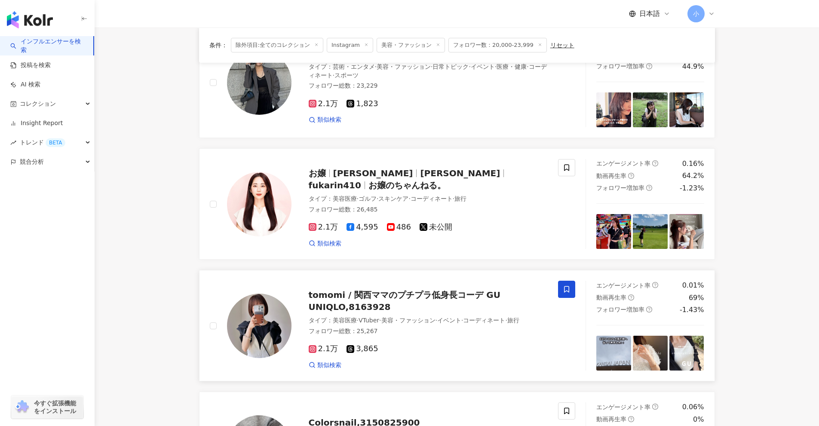
click at [400, 288] on icon at bounding box center [567, 290] width 8 height 8
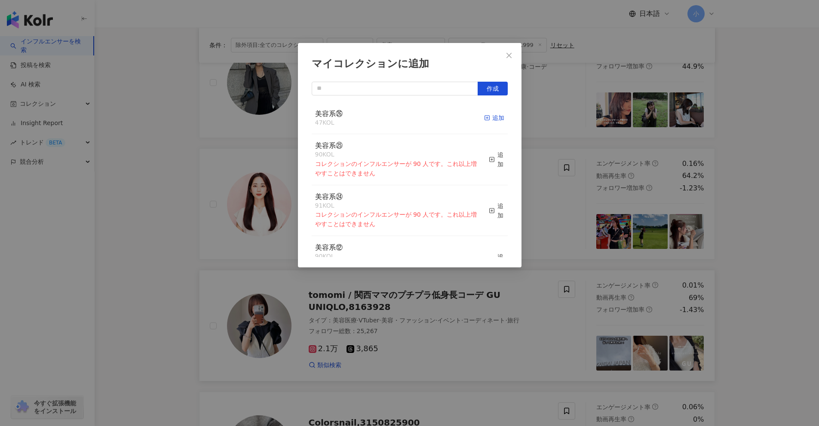
click at [400, 115] on icon "button" at bounding box center [487, 118] width 6 height 6
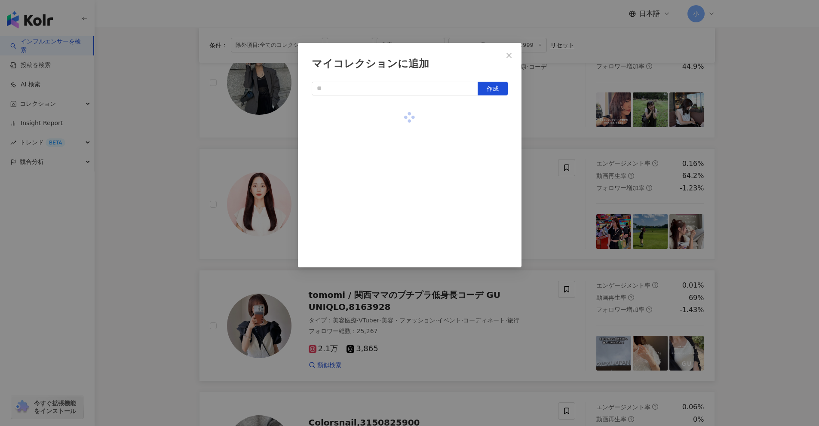
click at [400, 229] on div "マイコレクションに追加 作成" at bounding box center [409, 213] width 819 height 426
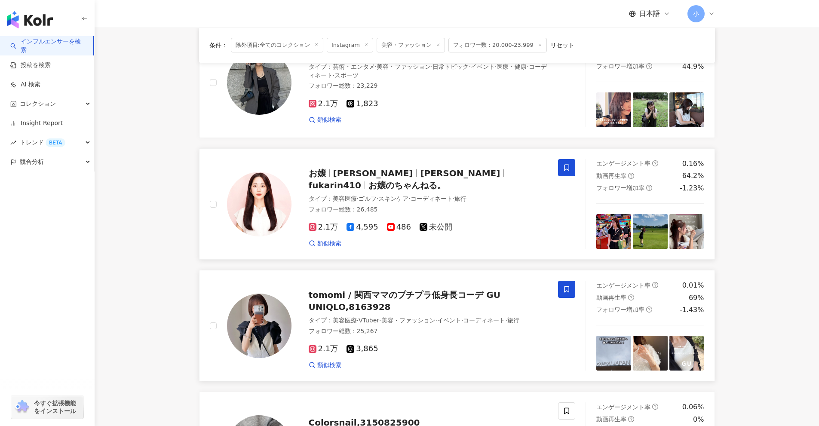
click at [400, 163] on span at bounding box center [566, 167] width 17 height 17
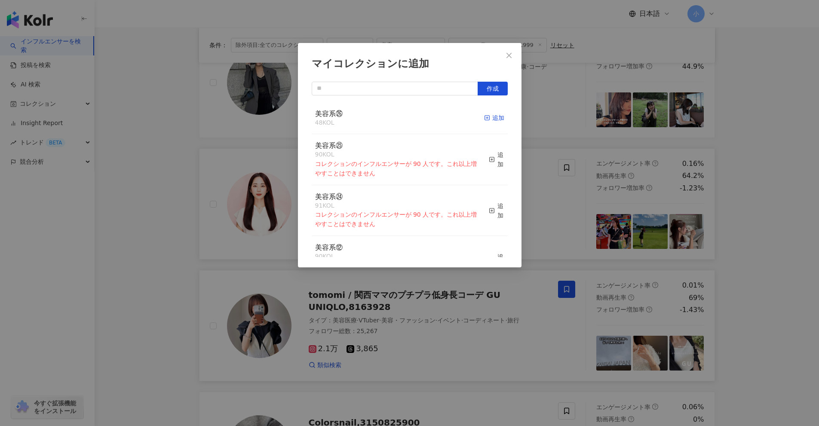
click at [400, 118] on div "追加" at bounding box center [494, 117] width 20 height 9
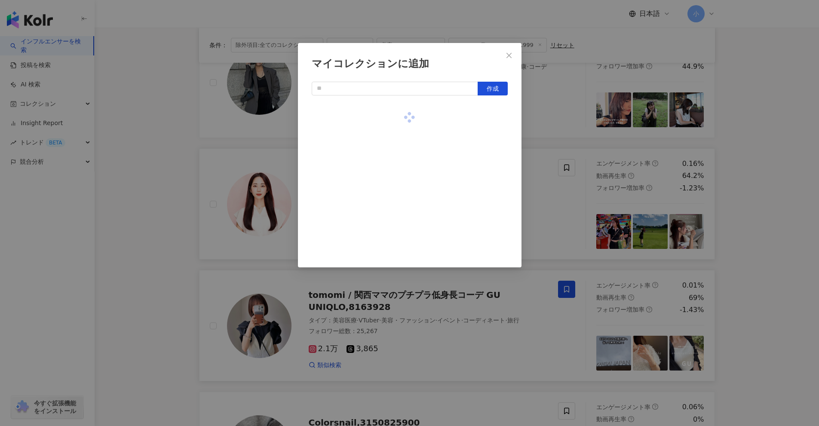
click at [400, 227] on div "マイコレクションに追加 作成" at bounding box center [409, 213] width 819 height 426
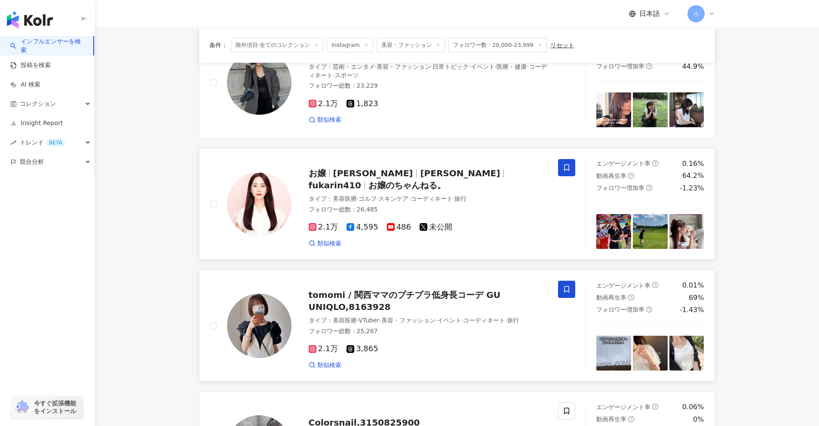
scroll to position [0, 0]
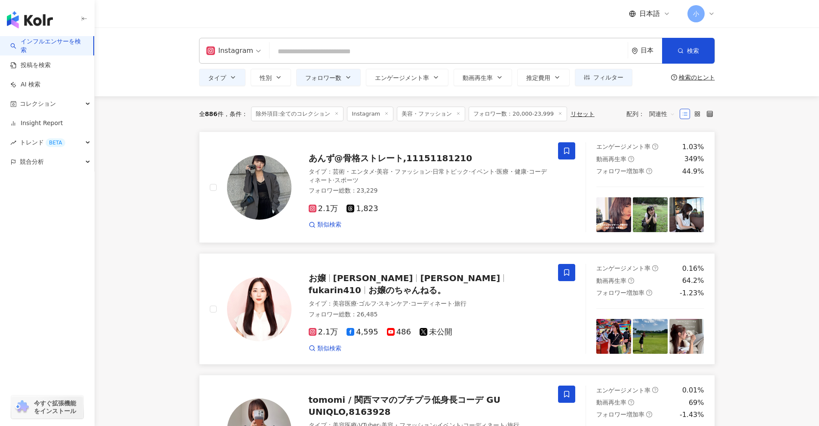
click at [400, 157] on span at bounding box center [566, 150] width 17 height 17
click at [400, 151] on span at bounding box center [566, 150] width 17 height 17
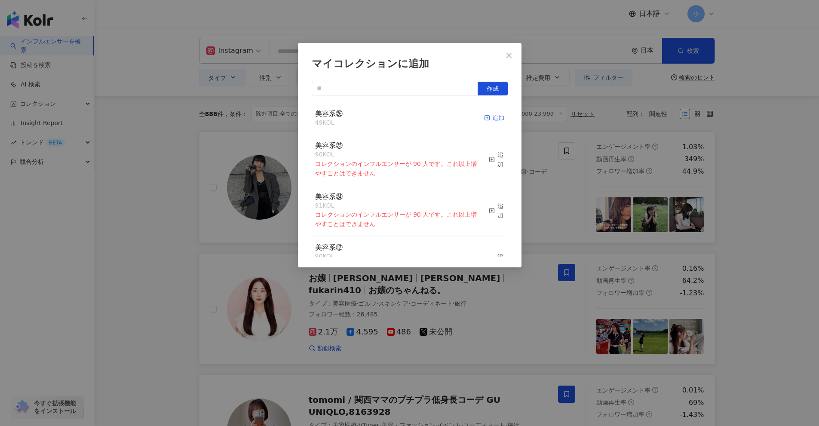
click at [400, 119] on div "追加" at bounding box center [494, 117] width 20 height 9
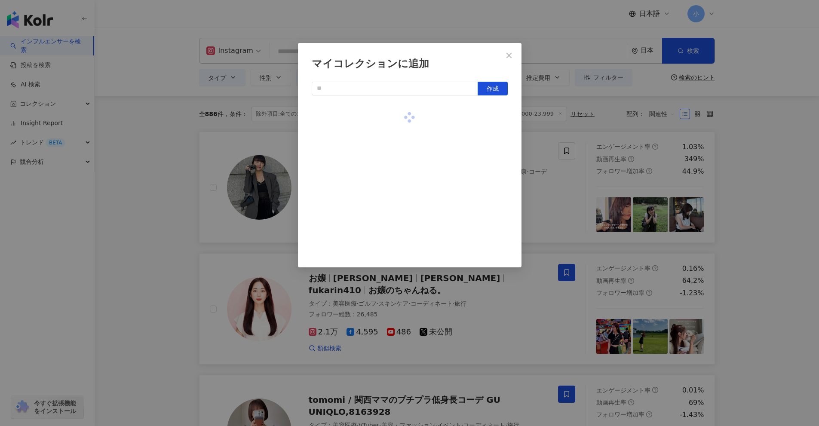
click at [400, 225] on div "マイコレクションに追加 作成" at bounding box center [409, 213] width 819 height 426
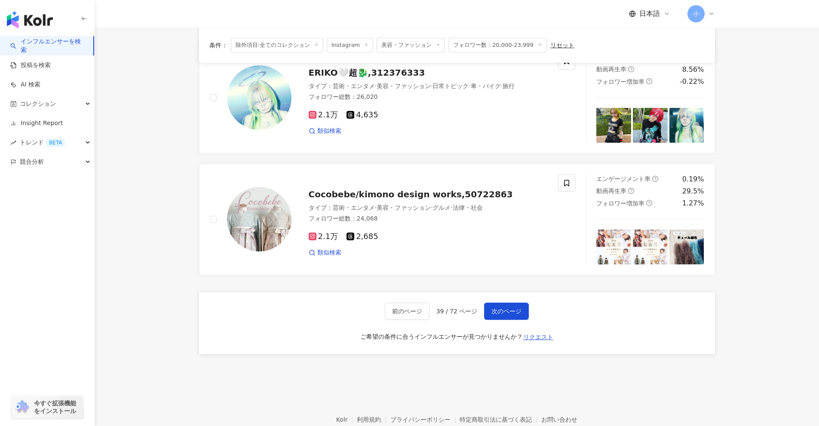
scroll to position [1352, 0]
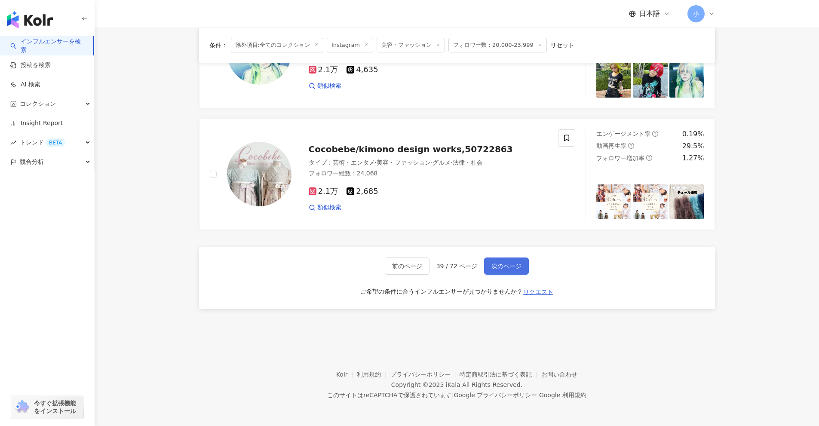
click at [400, 265] on span "次のページ" at bounding box center [507, 266] width 30 height 7
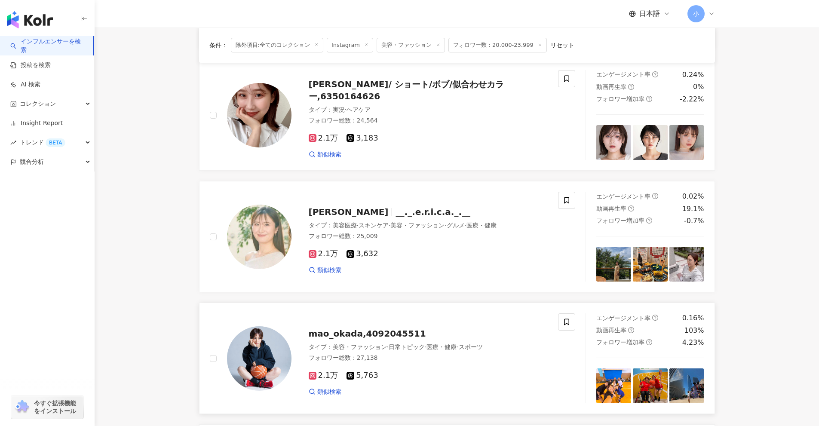
scroll to position [155, 0]
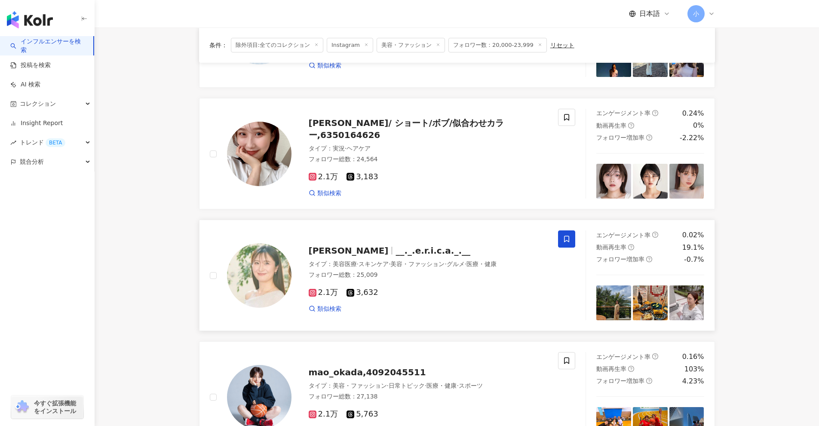
click at [400, 241] on icon at bounding box center [567, 239] width 8 height 8
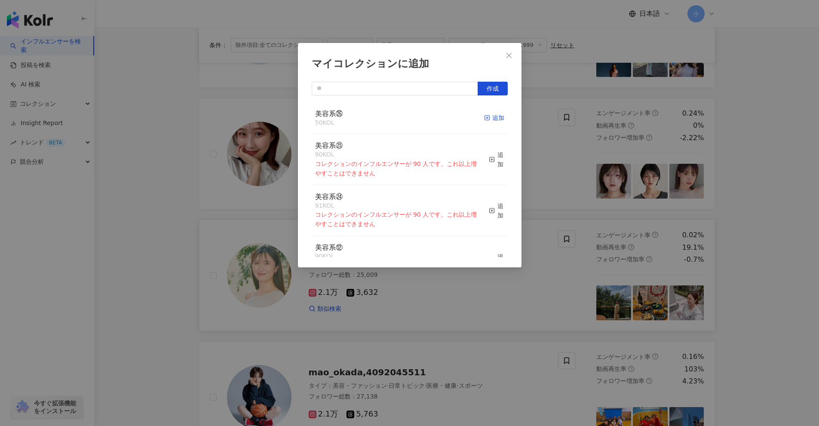
click at [400, 117] on div "追加" at bounding box center [494, 117] width 20 height 9
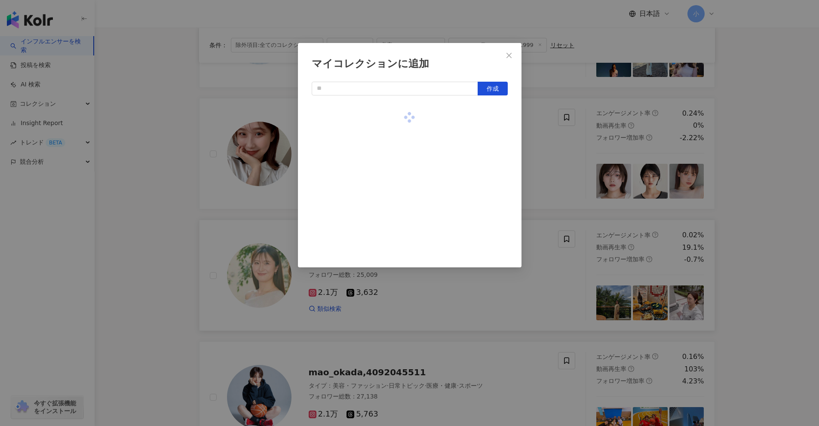
click at [400, 192] on div "マイコレクションに追加 作成" at bounding box center [409, 213] width 819 height 426
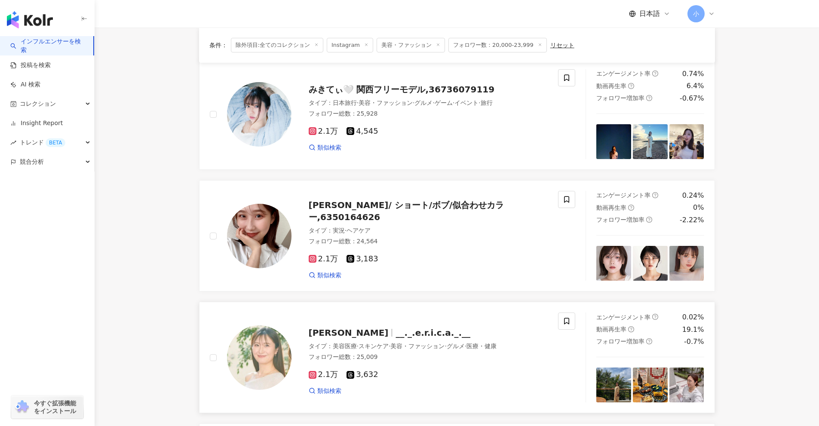
scroll to position [26, 0]
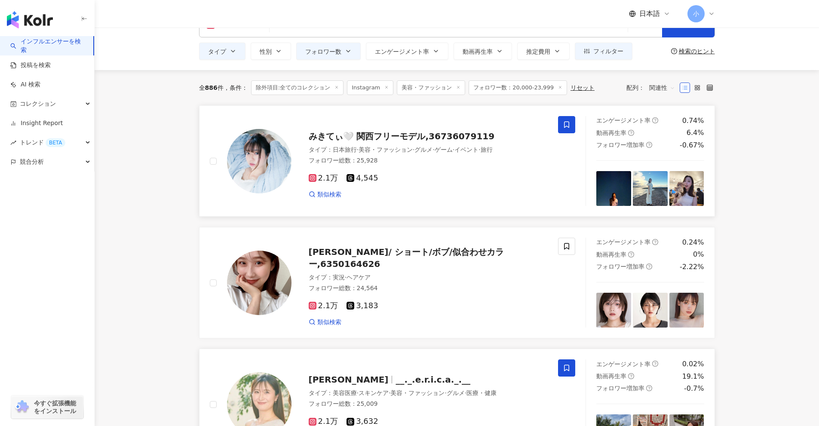
click at [400, 127] on span at bounding box center [566, 124] width 17 height 17
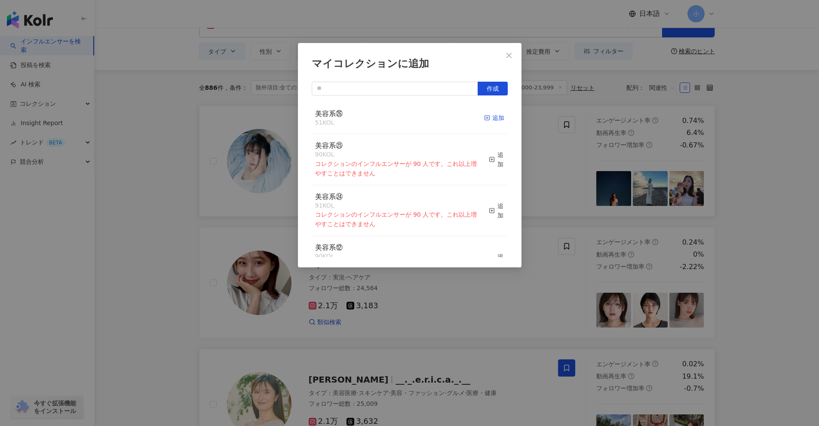
click at [400, 122] on div "追加" at bounding box center [494, 117] width 20 height 9
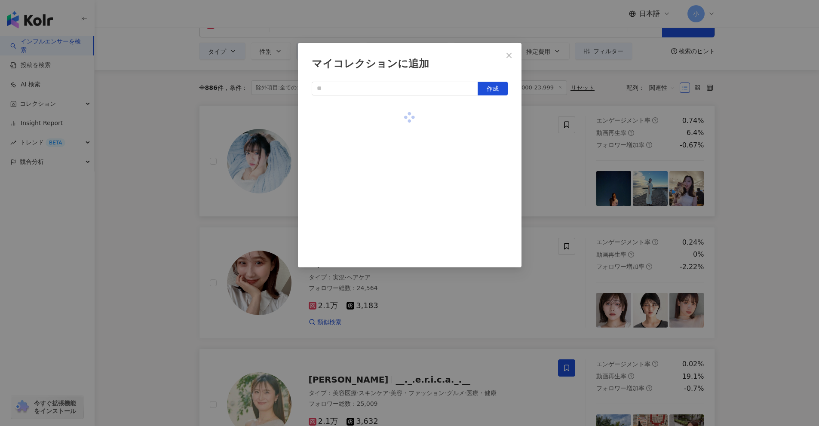
click at [400, 226] on div "マイコレクションに追加 作成" at bounding box center [409, 213] width 819 height 426
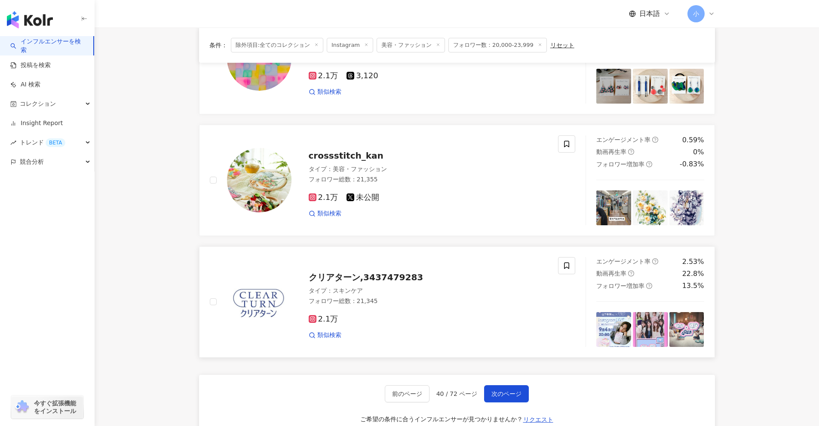
scroll to position [1231, 0]
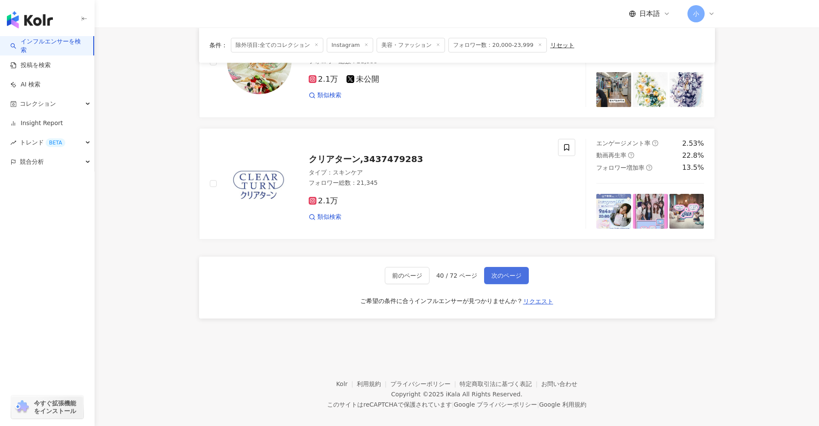
click at [400, 272] on span "次のページ" at bounding box center [507, 275] width 30 height 7
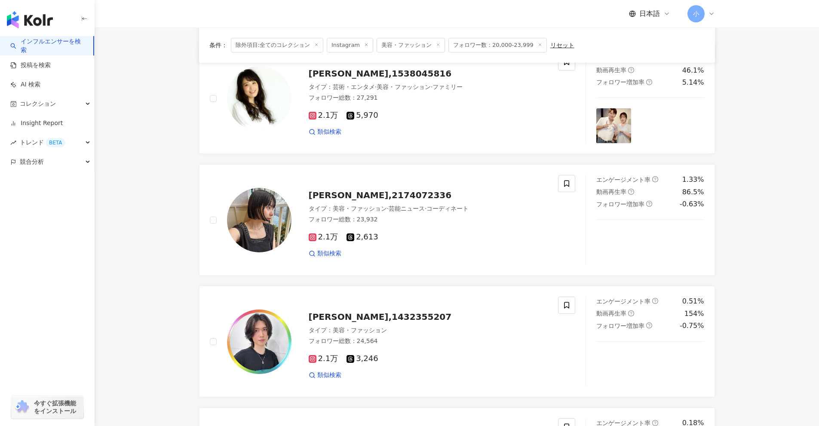
scroll to position [664, 0]
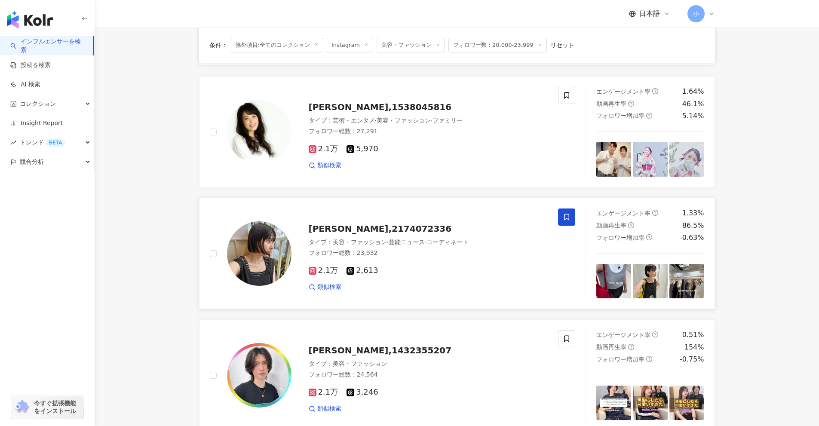
click at [400, 218] on span at bounding box center [566, 217] width 17 height 17
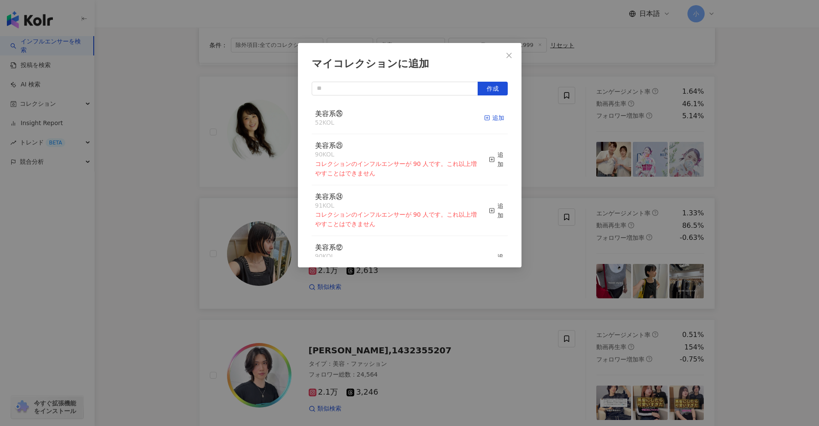
click at [400, 118] on rect "button" at bounding box center [487, 118] width 5 height 5
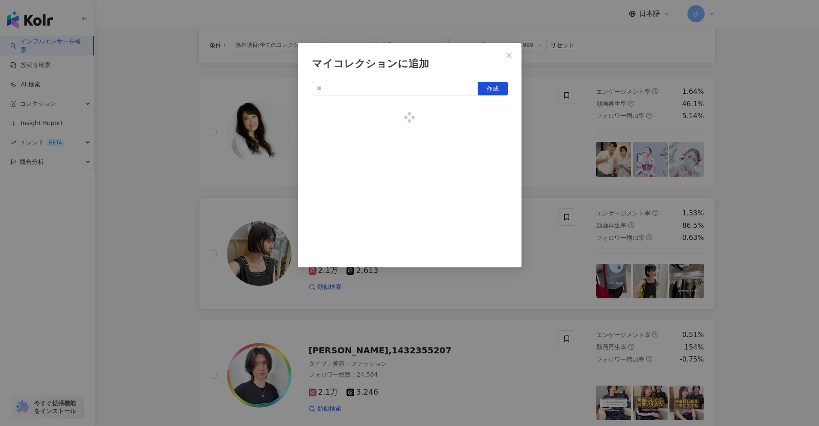
click at [400, 216] on div "マイコレクションに追加 作成" at bounding box center [409, 213] width 819 height 426
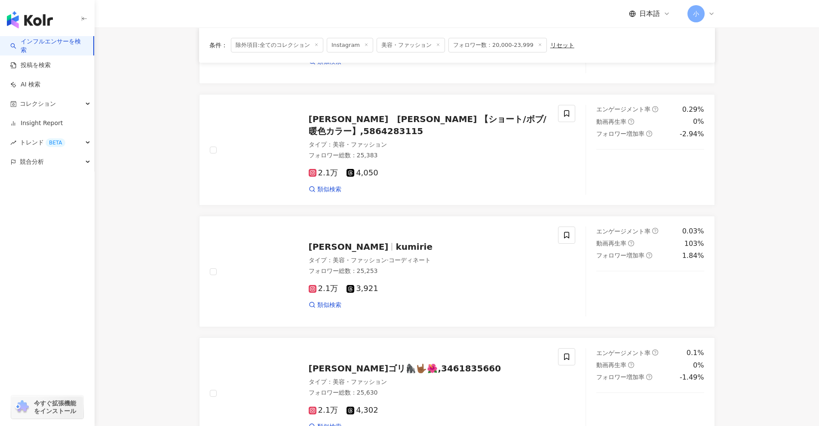
scroll to position [148, 0]
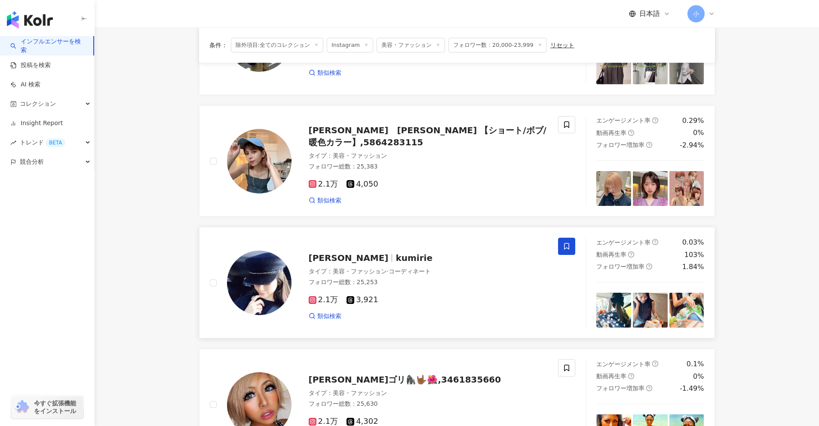
click at [400, 243] on icon at bounding box center [567, 247] width 8 height 8
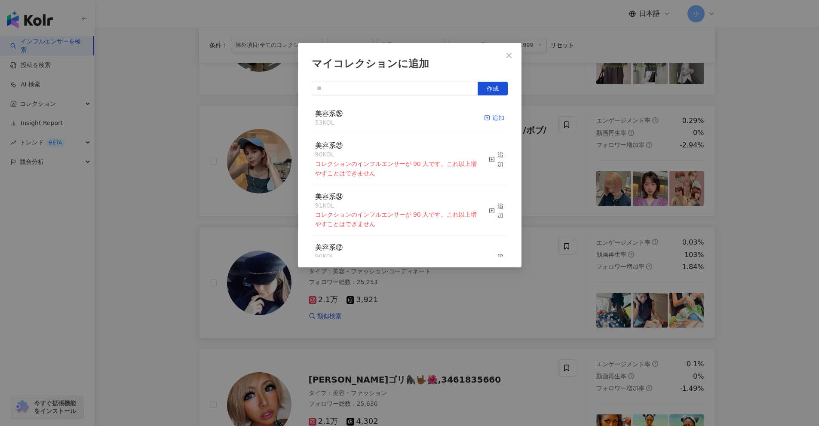
click at [400, 117] on div "追加" at bounding box center [494, 117] width 20 height 9
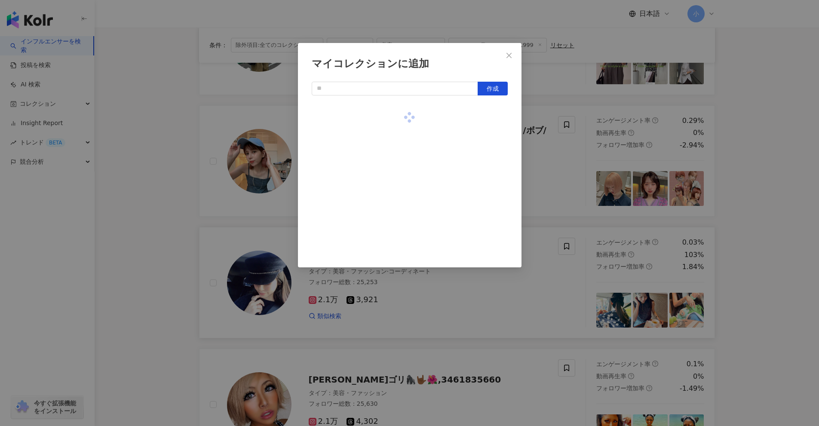
click at [400, 214] on div "マイコレクションに追加 作成" at bounding box center [409, 213] width 819 height 426
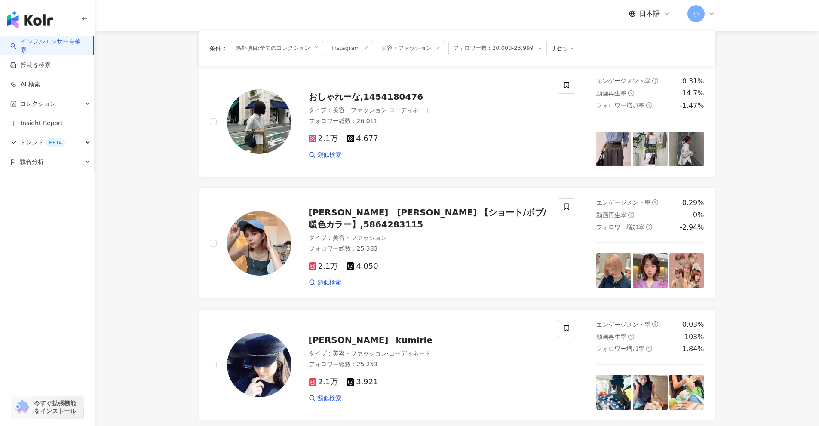
scroll to position [19, 0]
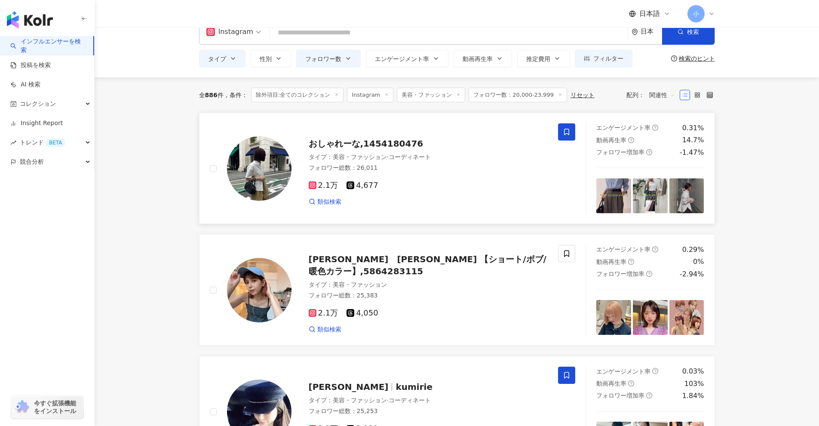
click at [400, 129] on span at bounding box center [566, 131] width 17 height 17
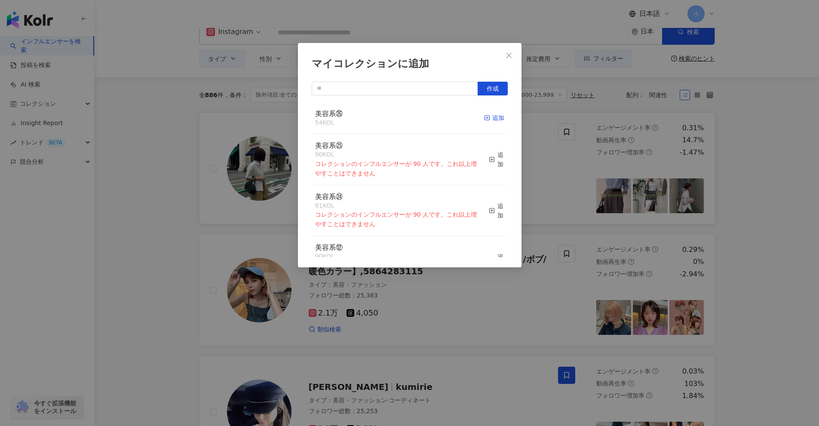
click at [400, 115] on icon "button" at bounding box center [487, 118] width 6 height 6
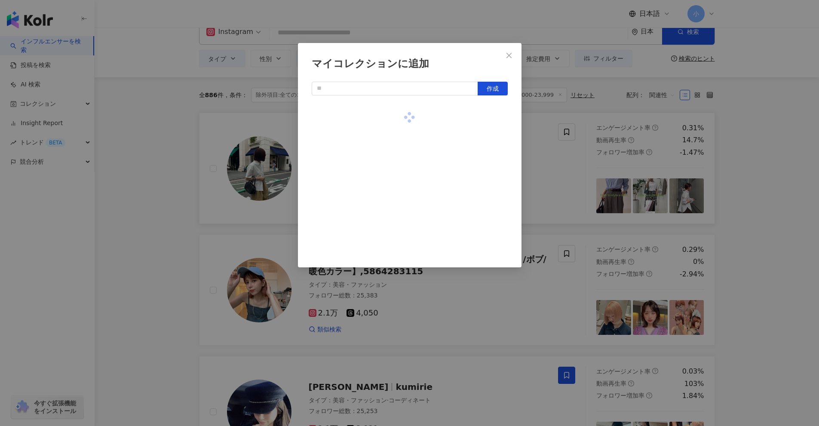
click at [400, 206] on div "マイコレクションに追加 作成" at bounding box center [409, 213] width 819 height 426
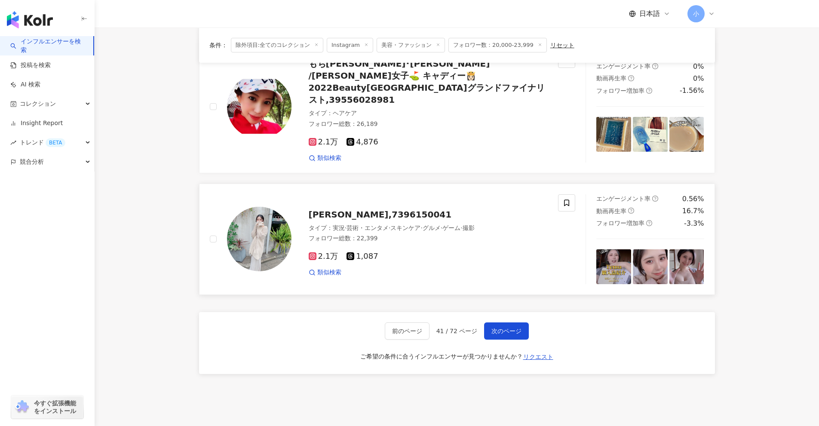
scroll to position [1309, 0]
click at [400, 327] on span "次のページ" at bounding box center [507, 330] width 30 height 7
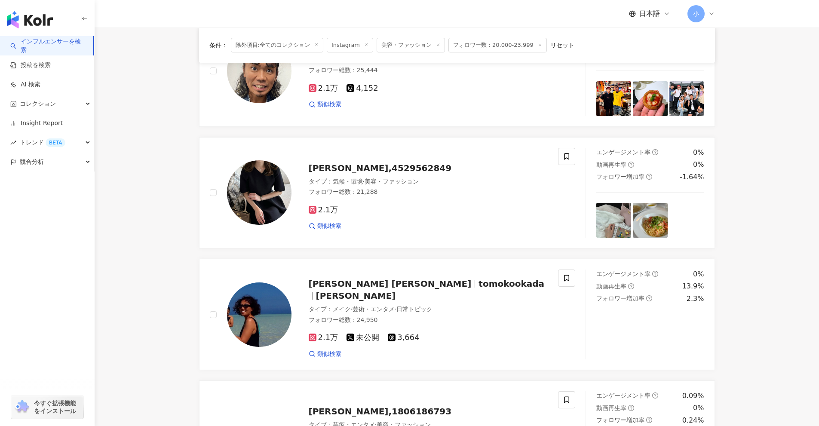
scroll to position [928, 0]
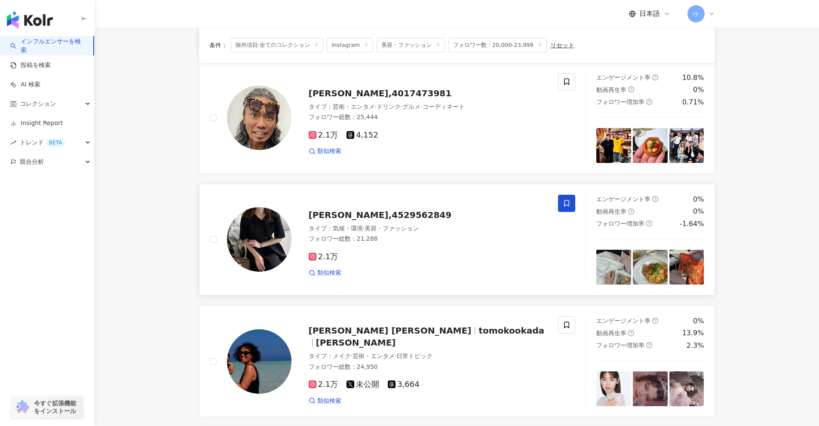
click at [400, 200] on icon at bounding box center [567, 204] width 8 height 8
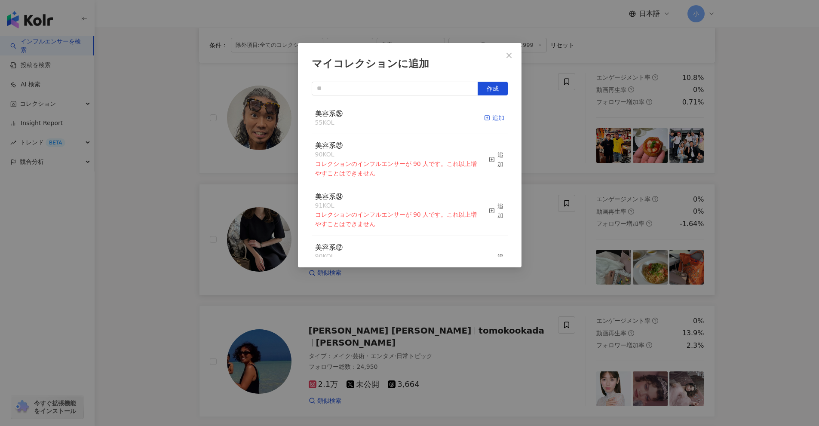
click at [400, 118] on line "button" at bounding box center [487, 118] width 2 height 0
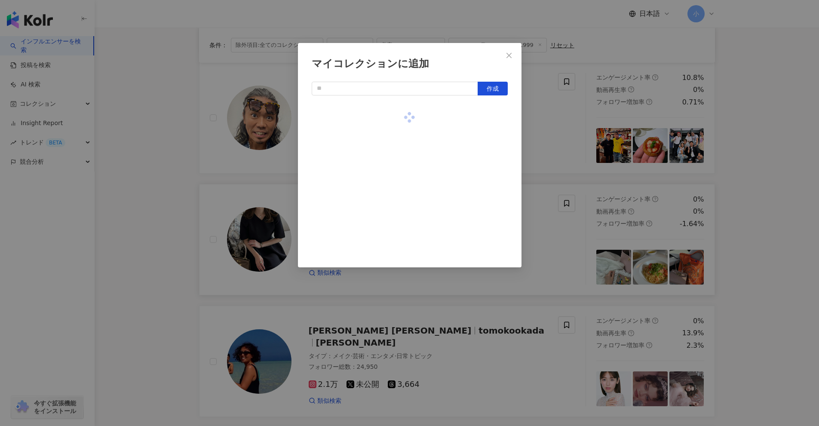
click at [400, 211] on div "マイコレクションに追加 作成" at bounding box center [409, 213] width 819 height 426
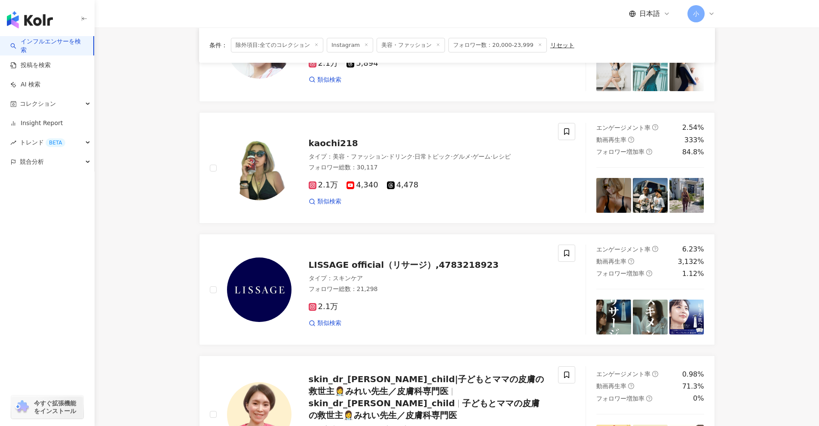
scroll to position [498, 0]
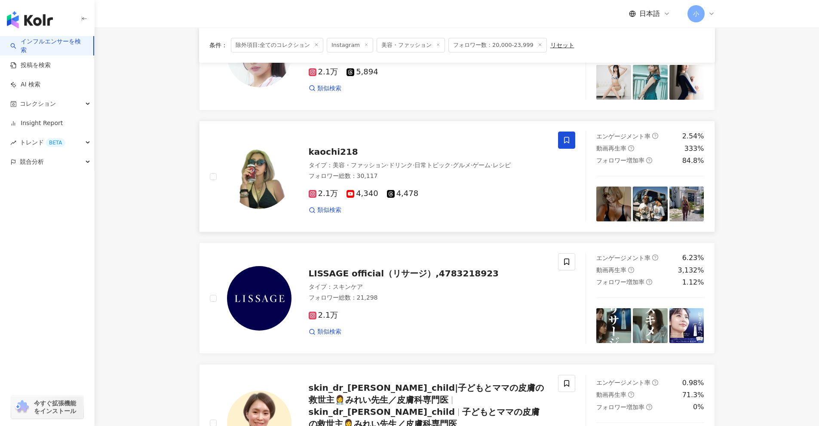
click at [400, 142] on span at bounding box center [566, 140] width 17 height 17
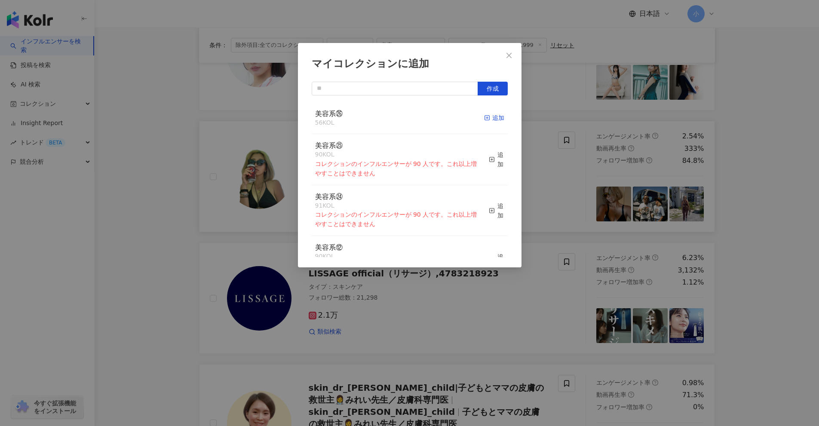
click at [400, 119] on div "追加" at bounding box center [494, 117] width 20 height 9
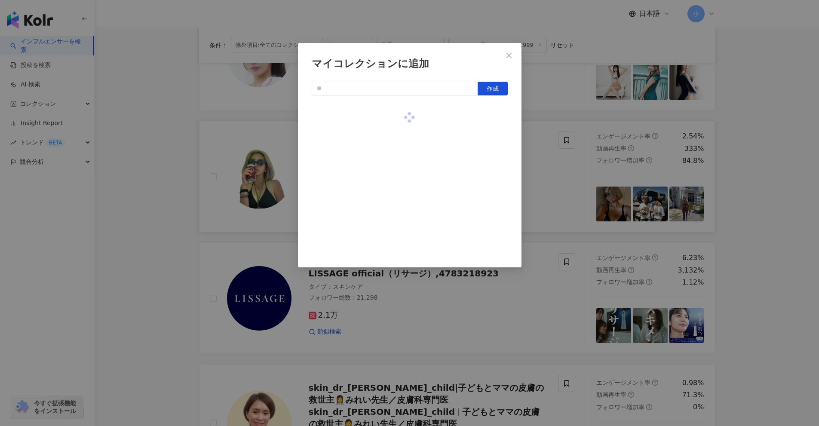
click at [400, 198] on div "マイコレクションに追加 作成" at bounding box center [409, 213] width 819 height 426
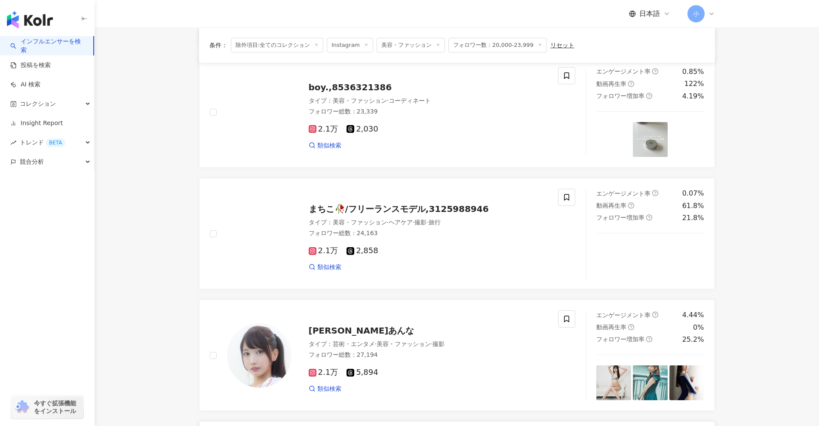
scroll to position [197, 0]
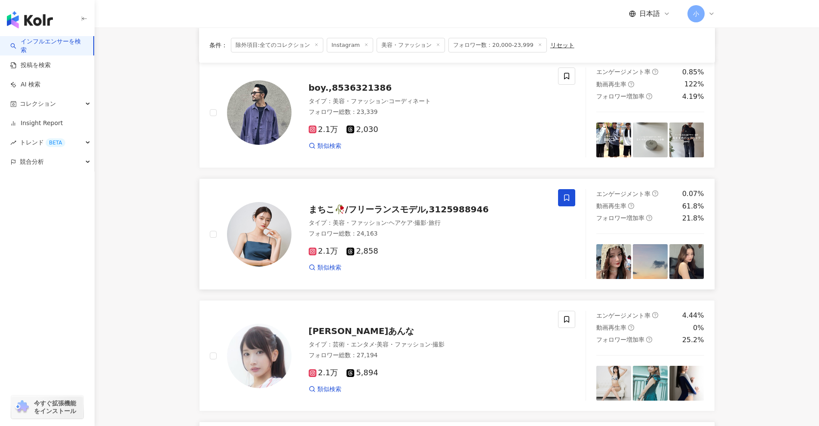
click at [400, 197] on icon at bounding box center [566, 198] width 5 height 6
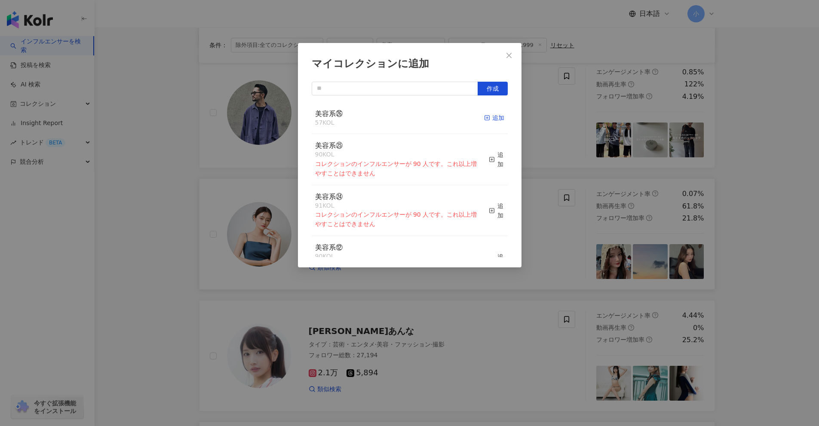
click at [400, 119] on div "追加" at bounding box center [494, 117] width 20 height 9
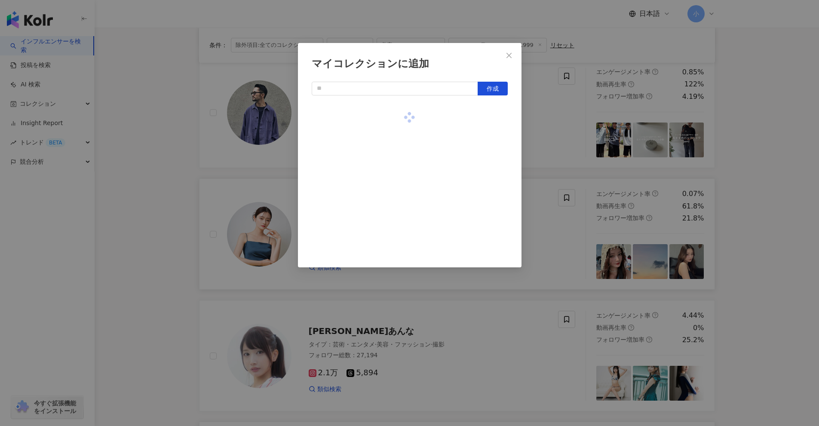
click at [400, 209] on div "マイコレクションに追加 作成" at bounding box center [409, 213] width 819 height 426
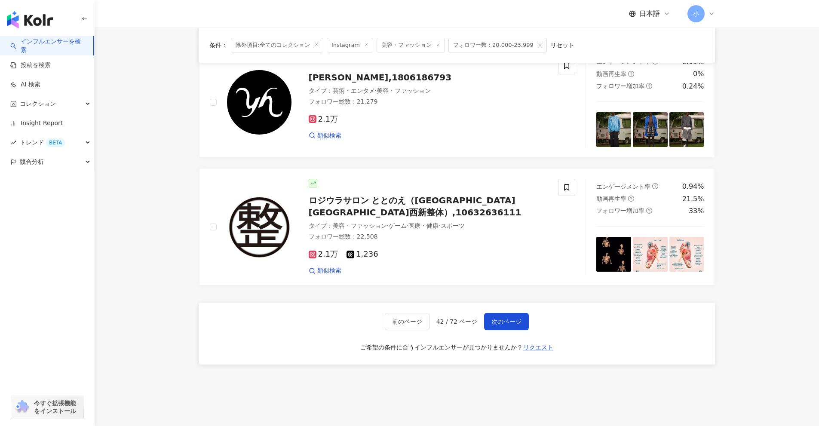
scroll to position [1358, 0]
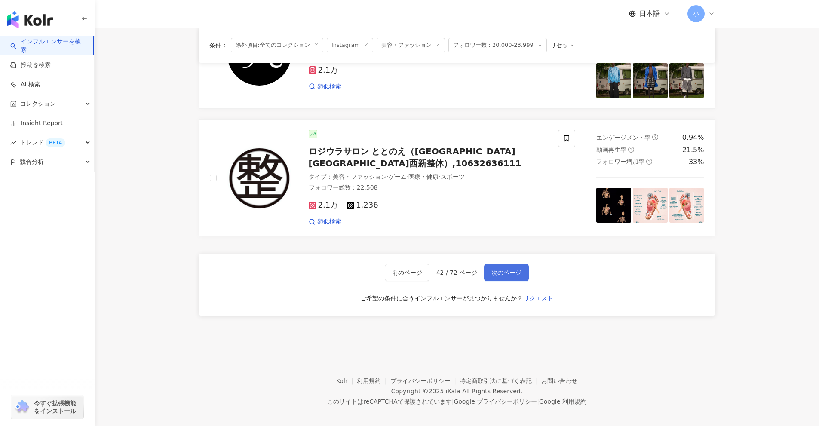
click at [400, 269] on span "次のページ" at bounding box center [507, 272] width 30 height 7
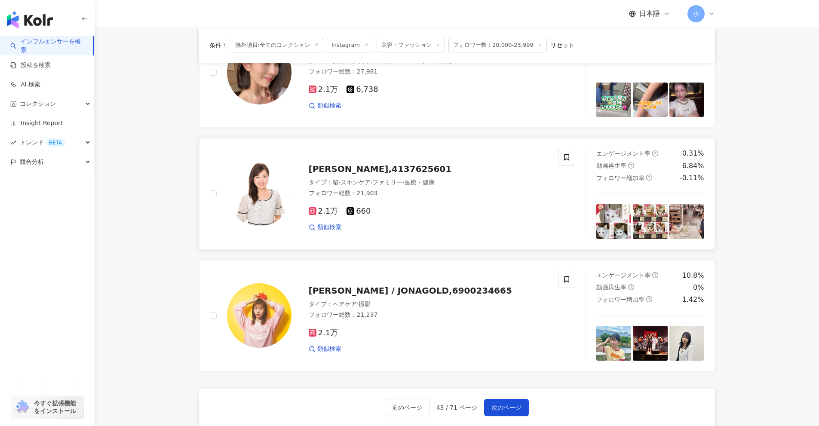
scroll to position [1180, 0]
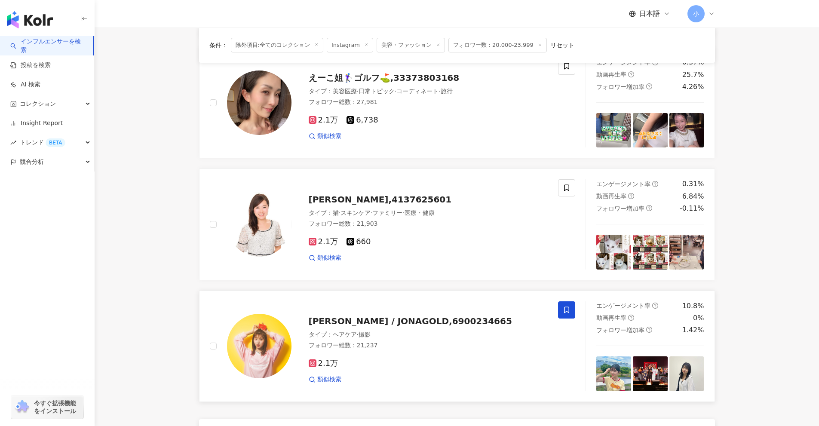
click at [400, 311] on icon at bounding box center [566, 310] width 5 height 6
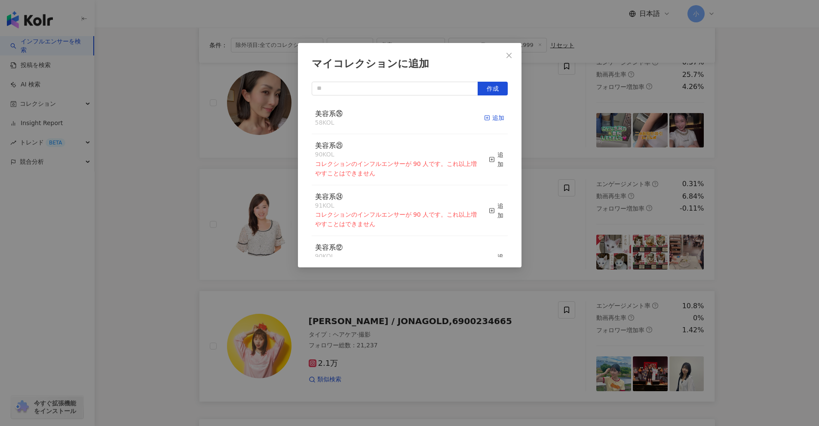
click at [400, 117] on div "追加" at bounding box center [494, 117] width 20 height 9
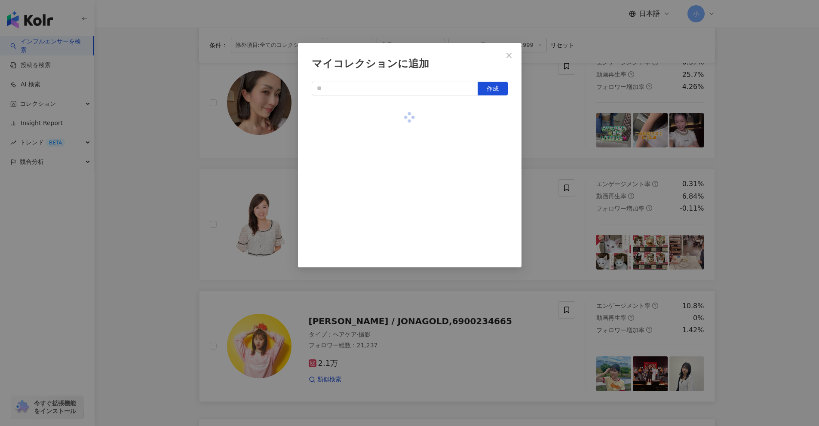
click at [400, 210] on div "マイコレクションに追加 作成" at bounding box center [409, 213] width 819 height 426
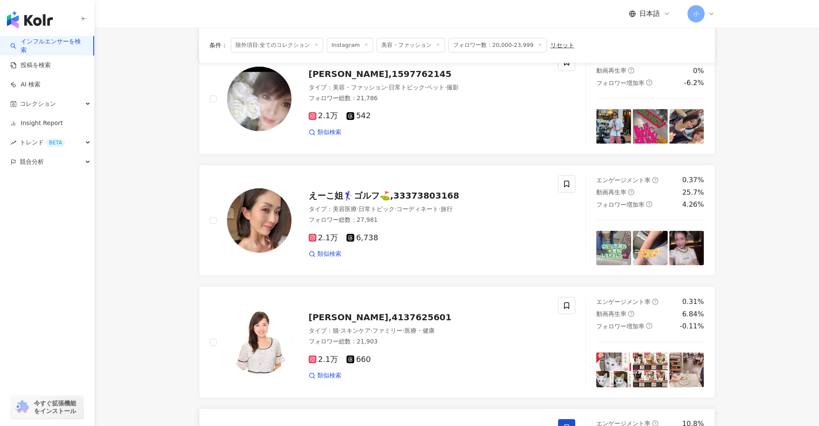
scroll to position [1051, 0]
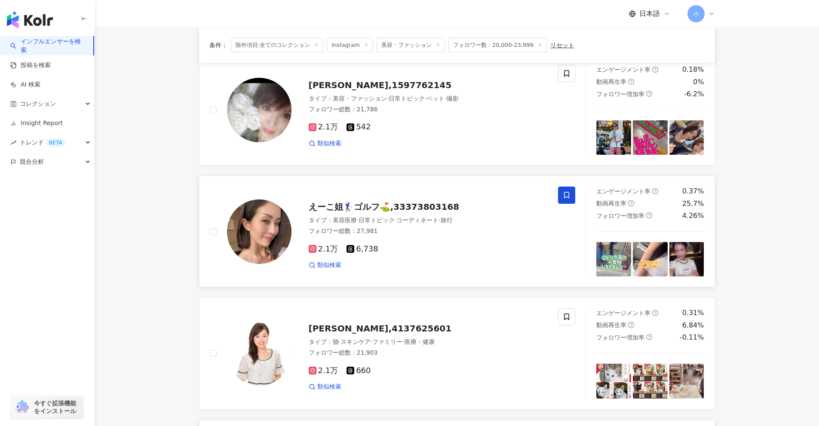
click at [400, 196] on icon at bounding box center [567, 195] width 8 height 8
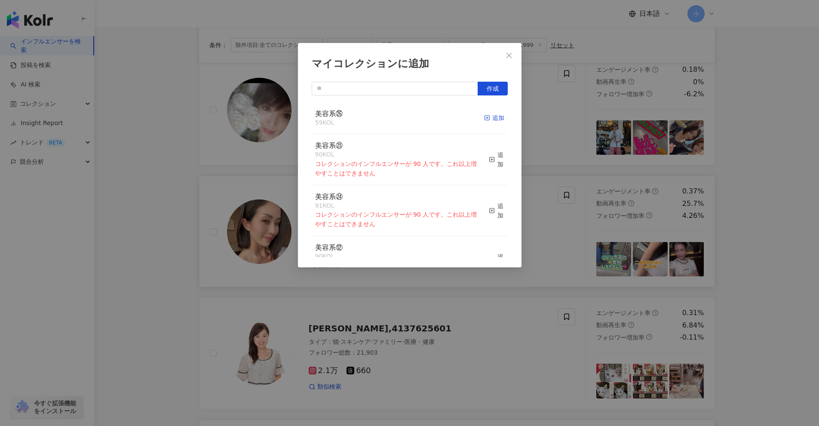
click at [400, 117] on div "追加" at bounding box center [494, 117] width 20 height 9
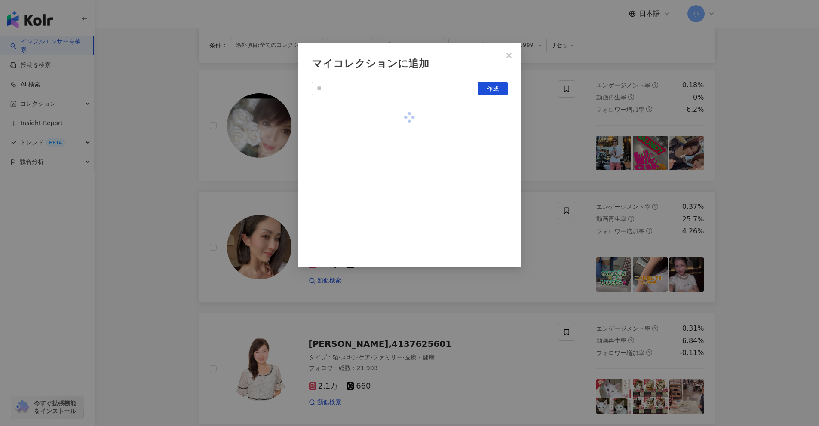
scroll to position [1008, 0]
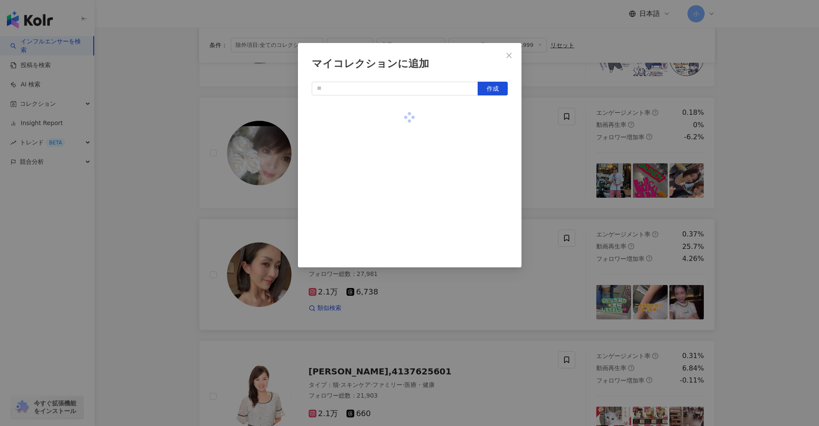
click at [400, 214] on div "マイコレクションに追加 作成" at bounding box center [409, 213] width 819 height 426
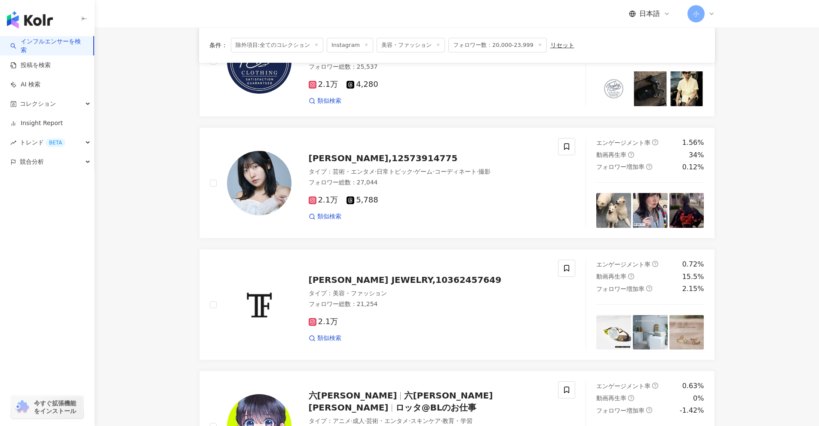
scroll to position [578, 0]
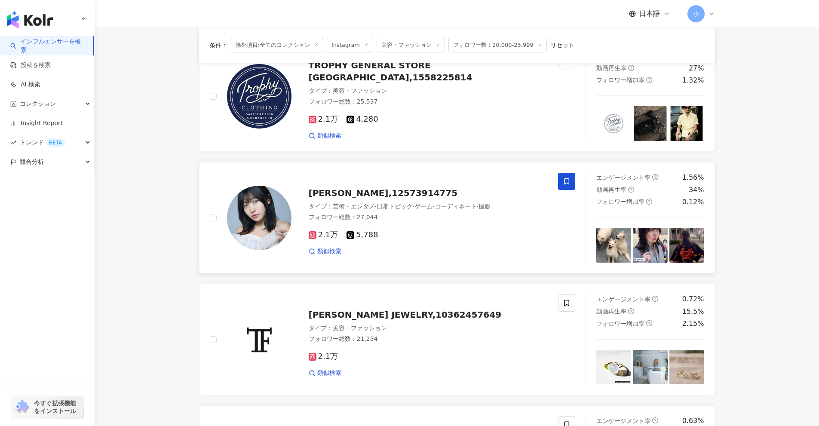
click at [400, 177] on span at bounding box center [566, 181] width 17 height 17
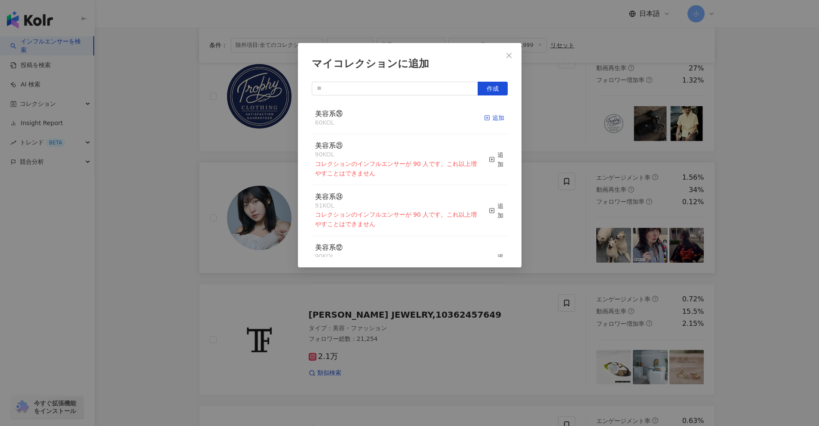
click at [400, 121] on icon "button" at bounding box center [487, 118] width 6 height 6
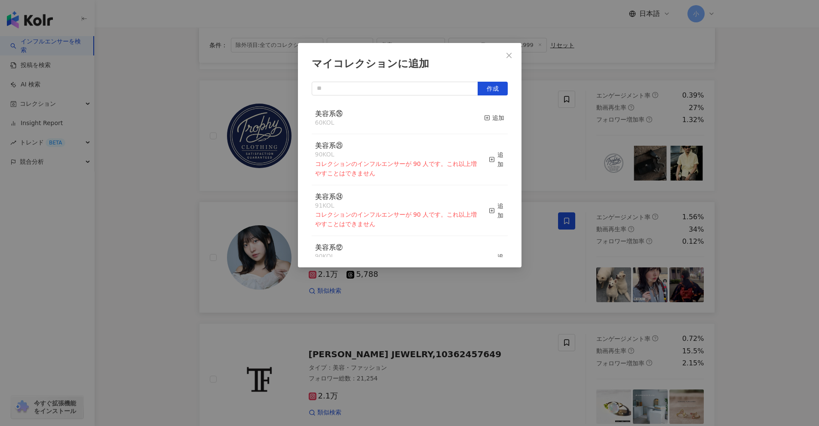
scroll to position [535, 0]
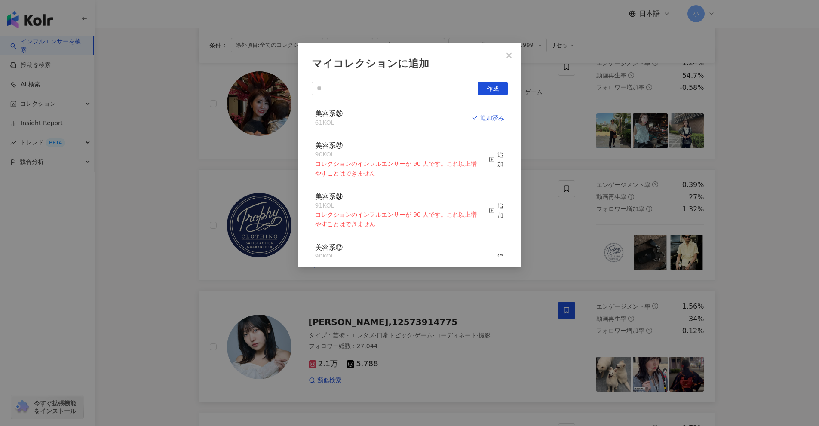
click at [400, 259] on div "マイコレクションに追加 作成 美容系㉖ 61 KOL 追加済み 美容系㉕ 90 KOL コレクションのインフルエンサーが 90 人です。これ以上増やすことはで…" at bounding box center [409, 213] width 819 height 426
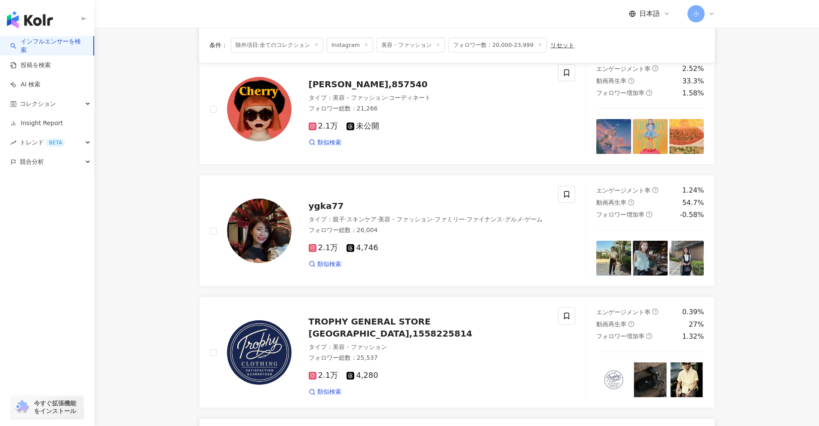
scroll to position [320, 0]
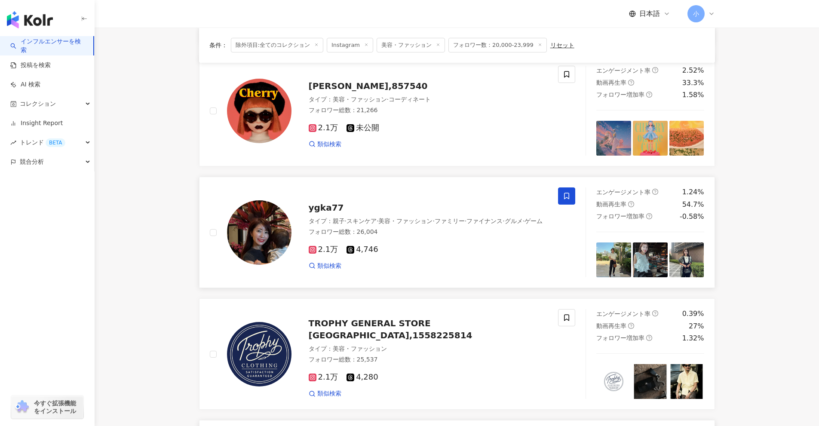
click at [400, 190] on span at bounding box center [566, 196] width 17 height 17
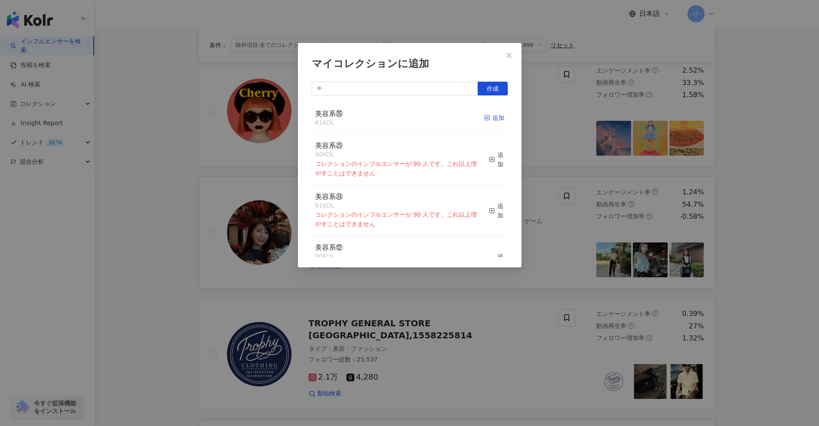
click at [400, 119] on div "追加" at bounding box center [494, 117] width 20 height 9
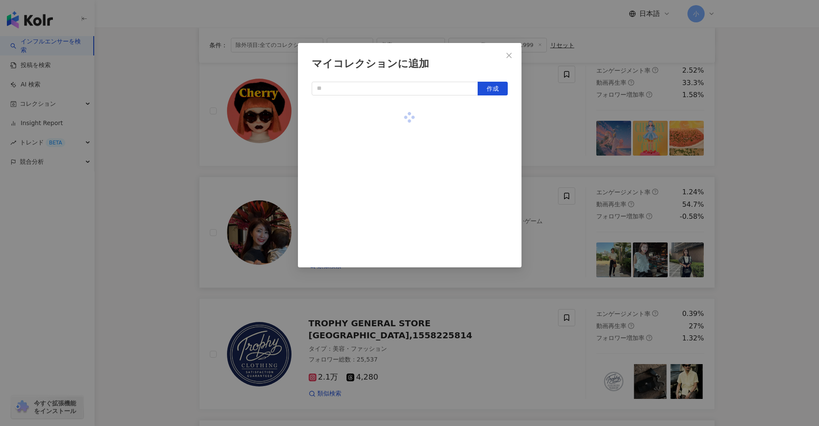
click at [400, 229] on div "マイコレクションに追加 作成" at bounding box center [409, 213] width 819 height 426
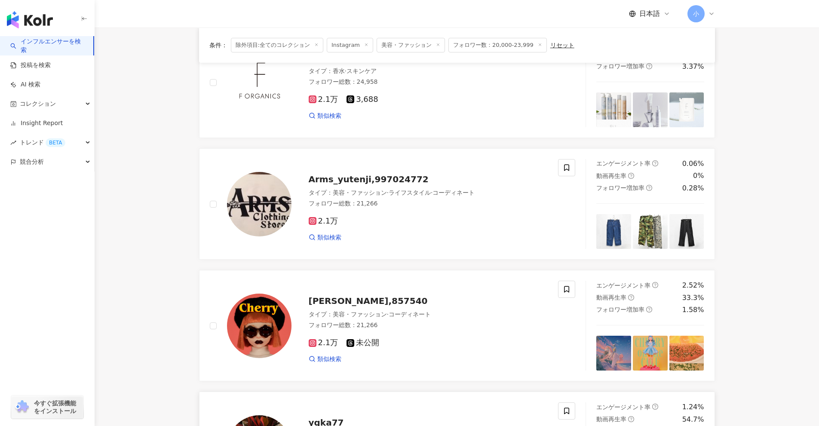
scroll to position [0, 0]
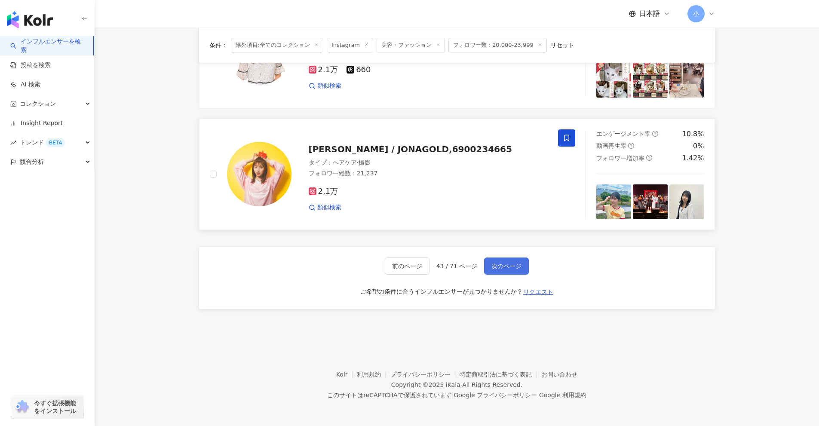
click at [400, 269] on span "次のページ" at bounding box center [507, 266] width 30 height 7
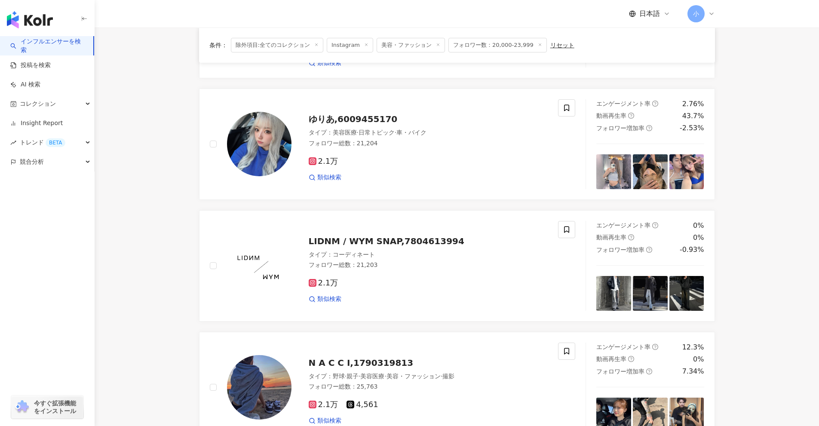
scroll to position [1146, 0]
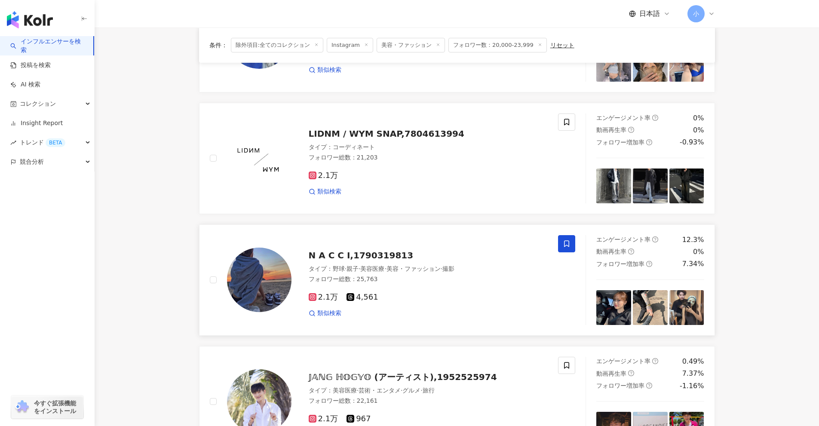
click at [400, 240] on icon at bounding box center [567, 244] width 8 height 8
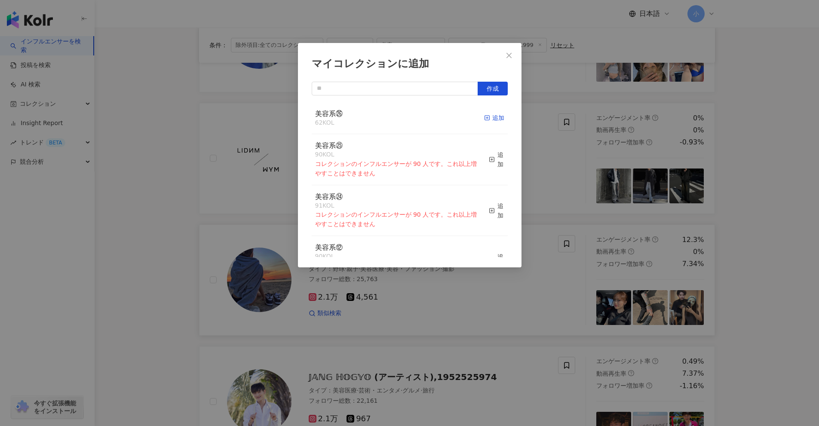
click at [400, 118] on div "追加" at bounding box center [494, 117] width 20 height 9
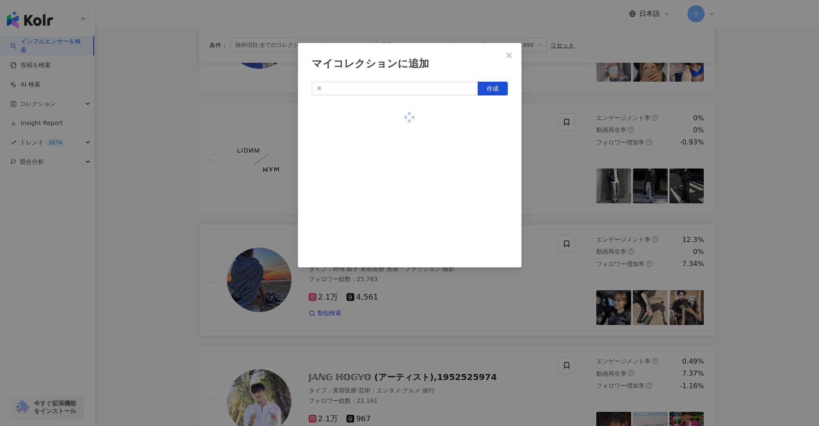
click at [400, 246] on div "マイコレクションに追加 作成" at bounding box center [409, 213] width 819 height 426
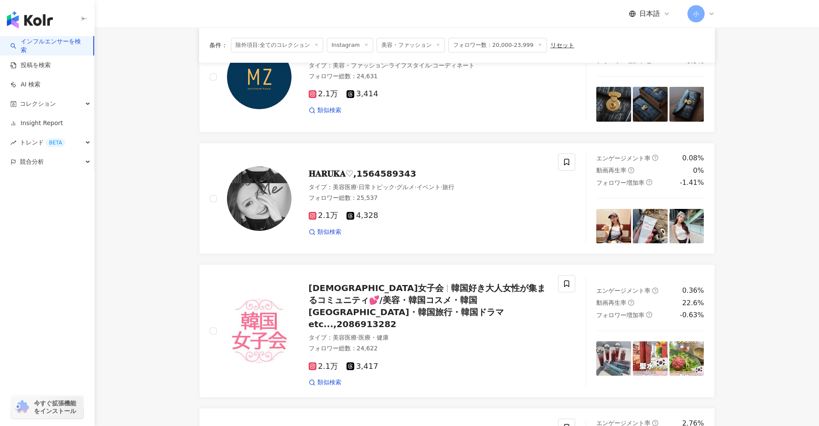
scroll to position [716, 0]
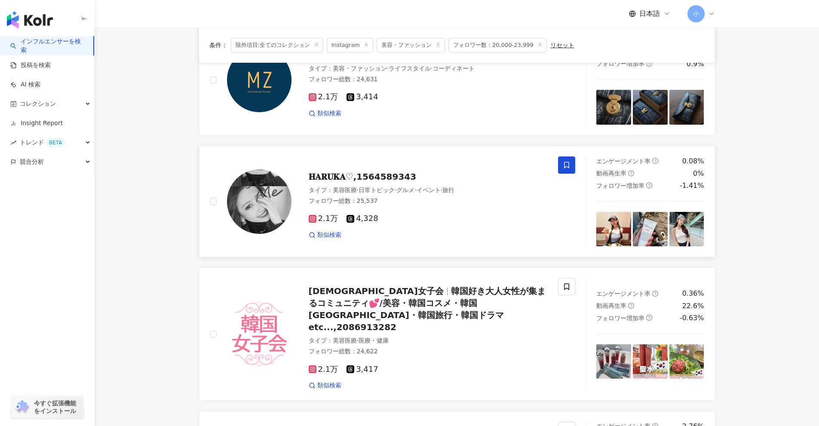
click at [400, 167] on icon at bounding box center [567, 165] width 8 height 8
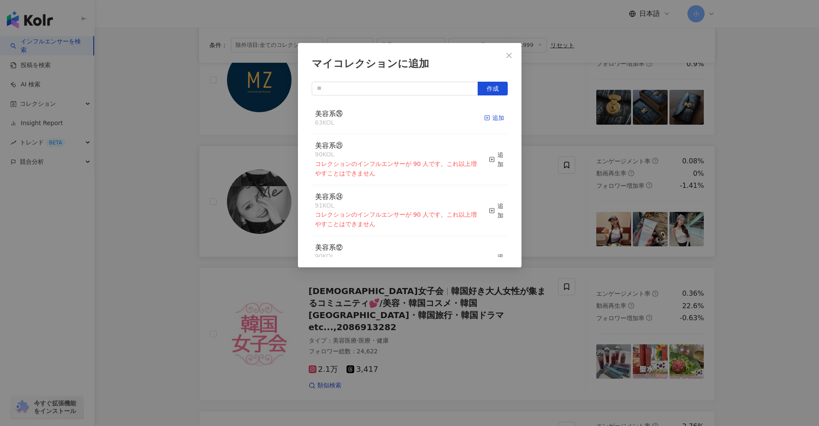
click at [400, 116] on div "追加" at bounding box center [494, 117] width 20 height 9
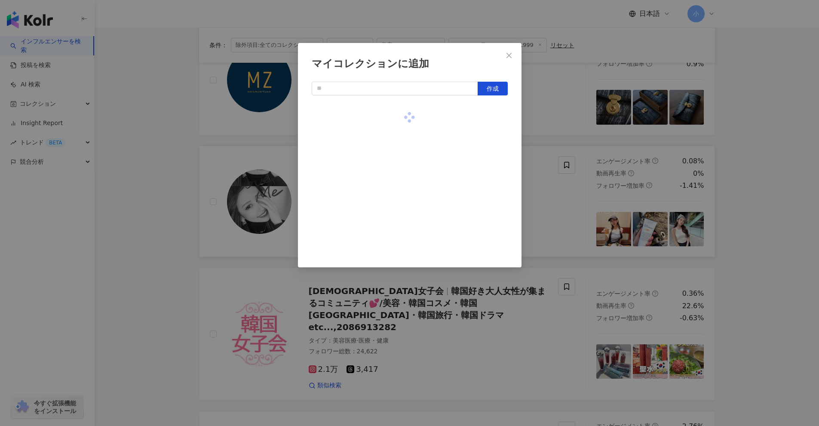
click at [400, 201] on div "マイコレクションに追加 作成" at bounding box center [409, 213] width 819 height 426
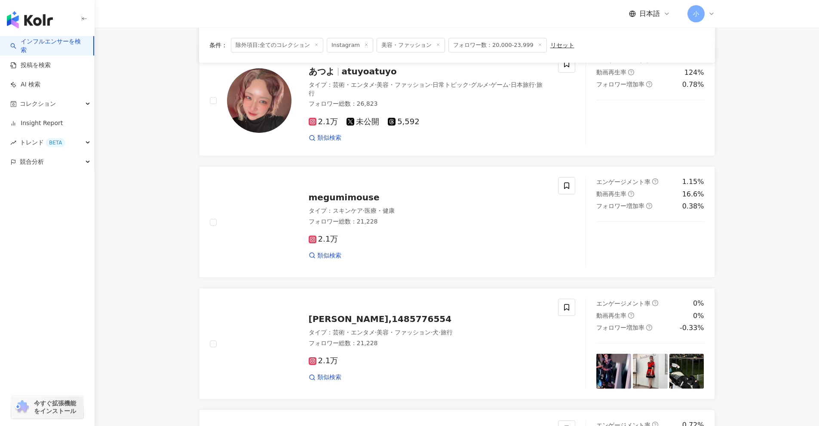
scroll to position [329, 0]
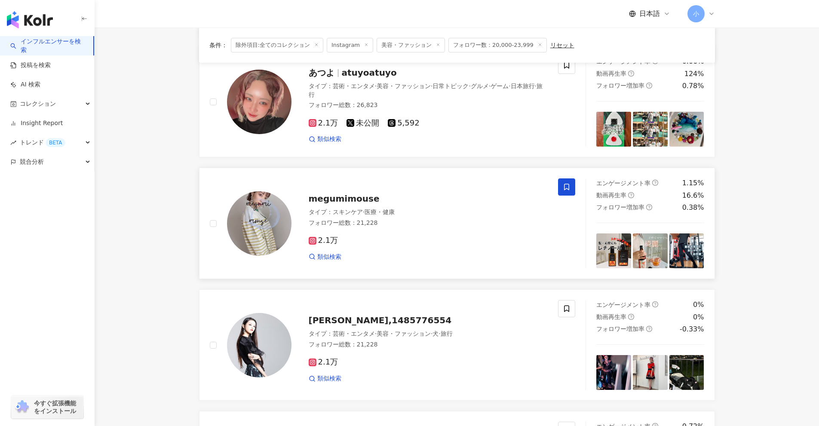
click at [400, 184] on icon at bounding box center [566, 187] width 5 height 6
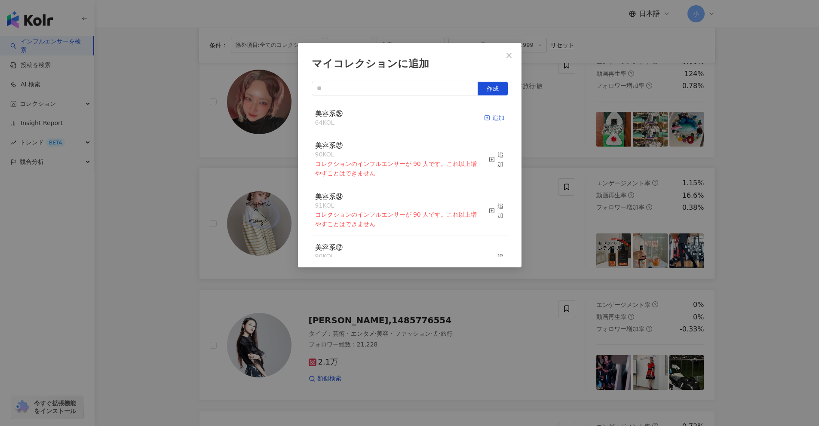
click at [400, 121] on div "追加" at bounding box center [494, 117] width 20 height 9
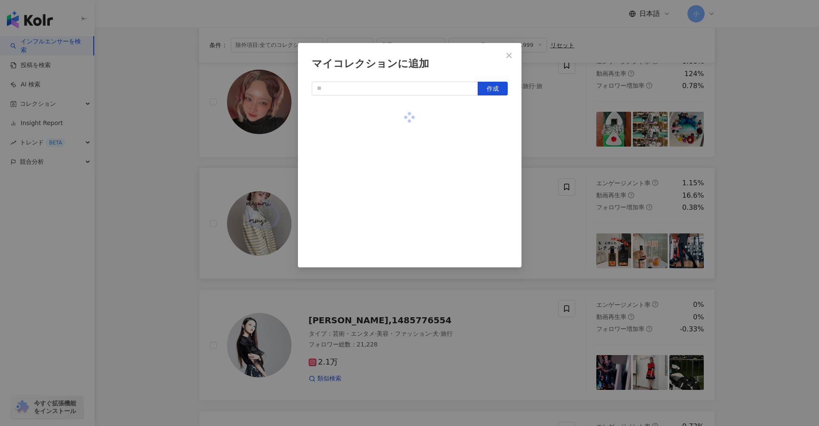
click at [400, 234] on div "マイコレクションに追加 作成" at bounding box center [409, 213] width 819 height 426
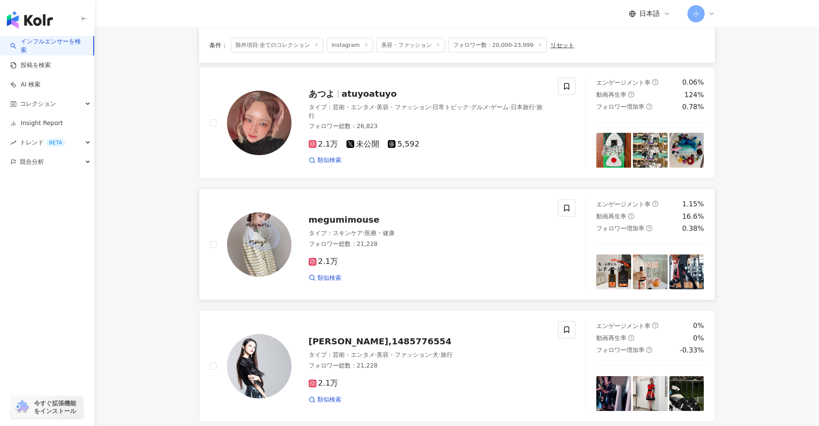
scroll to position [200, 0]
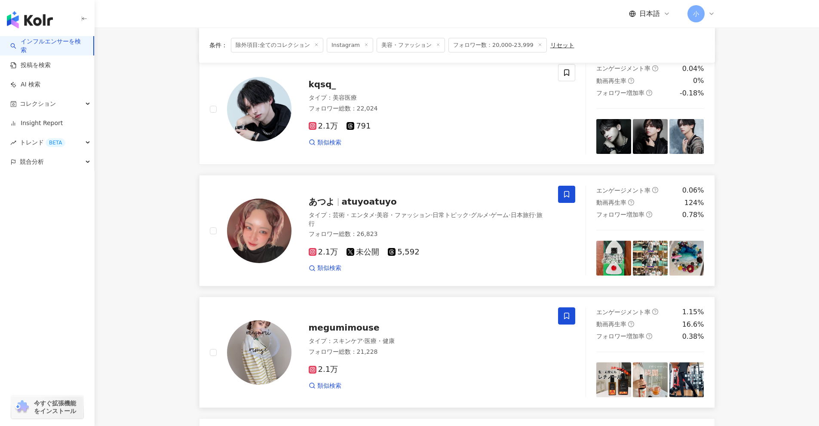
click at [400, 188] on span at bounding box center [566, 194] width 17 height 17
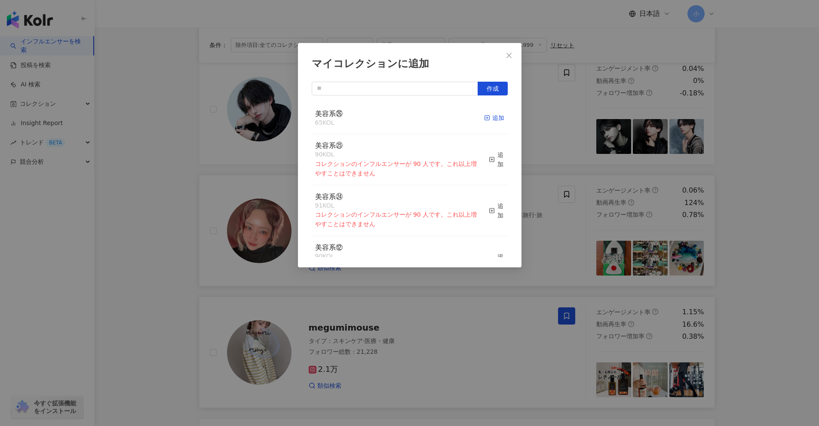
click at [400, 120] on div "追加" at bounding box center [494, 117] width 20 height 9
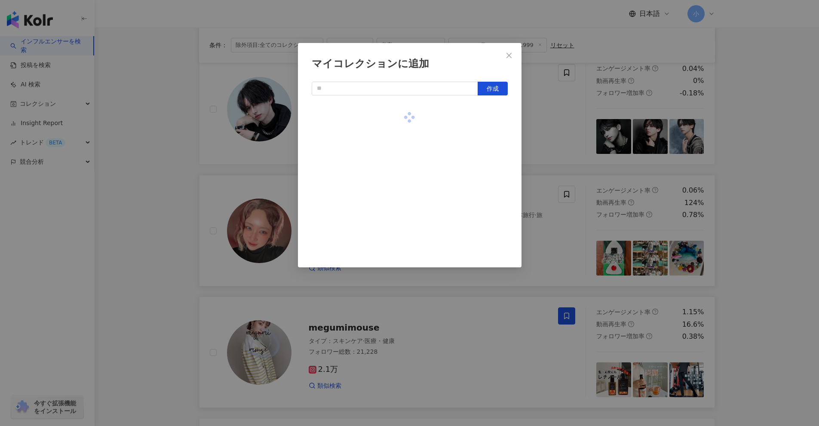
click at [400, 207] on div "マイコレクションに追加 作成" at bounding box center [409, 213] width 819 height 426
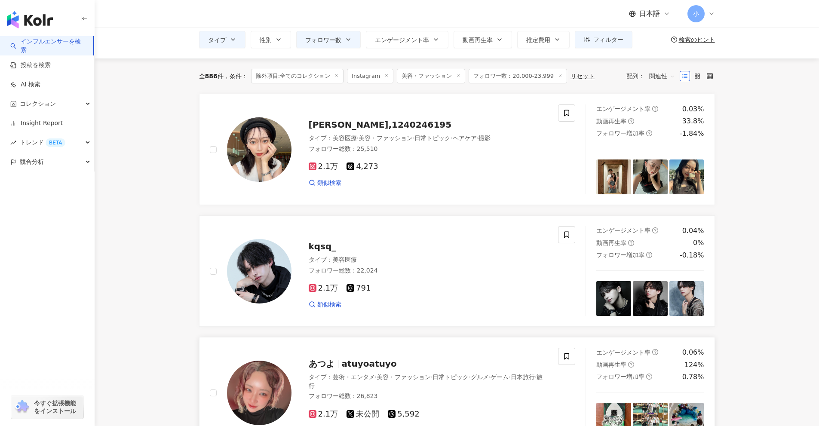
scroll to position [28, 0]
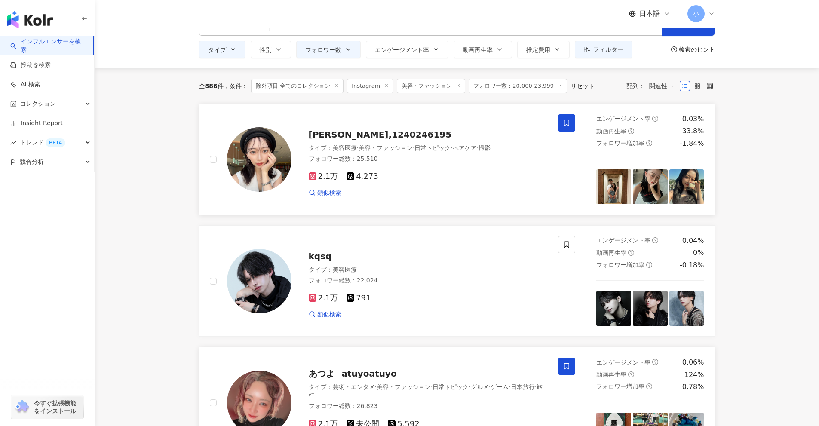
click at [400, 121] on icon at bounding box center [566, 123] width 5 height 6
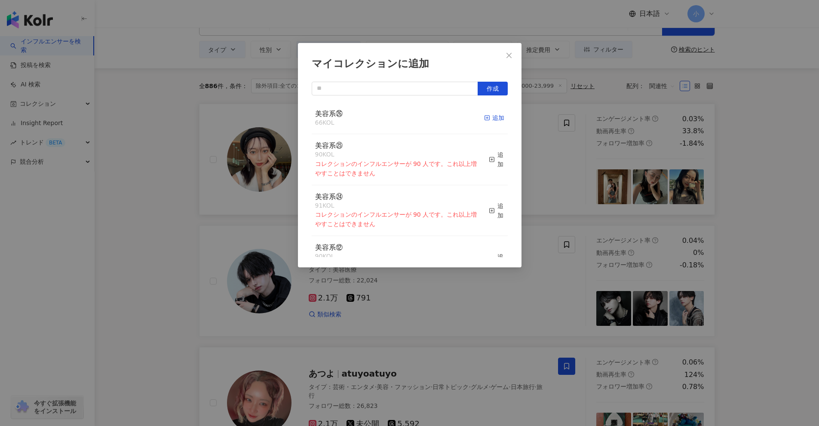
click at [400, 117] on div "追加" at bounding box center [494, 117] width 20 height 9
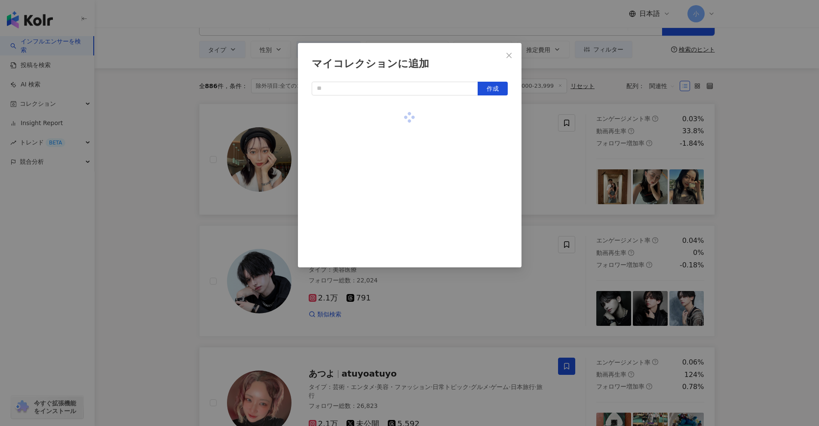
click at [400, 248] on div "マイコレクションに追加 作成" at bounding box center [409, 213] width 819 height 426
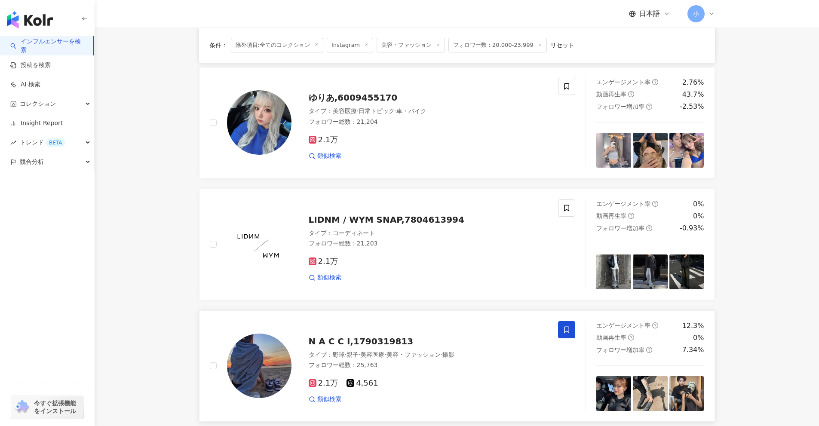
scroll to position [1318, 0]
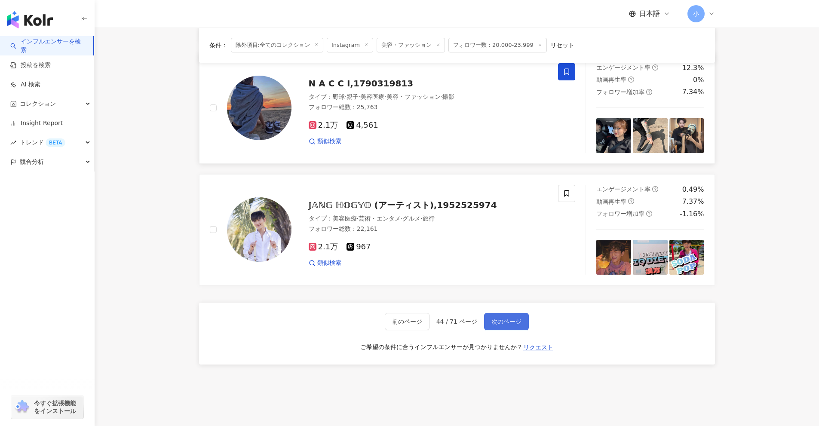
click at [400, 314] on button "次のページ" at bounding box center [506, 321] width 45 height 17
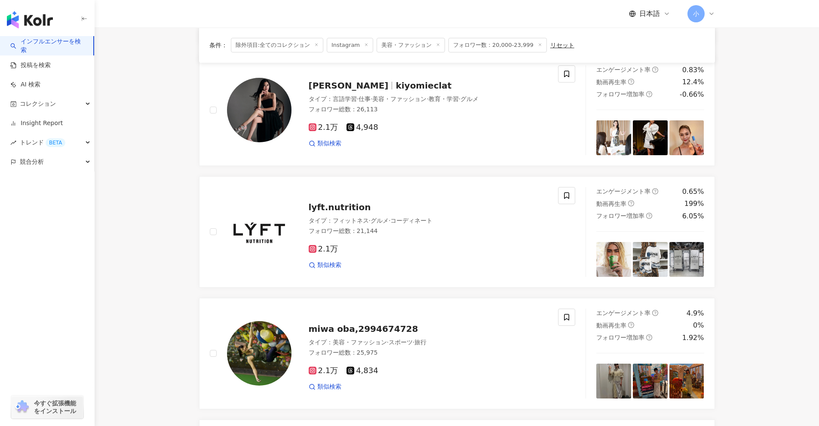
scroll to position [1068, 0]
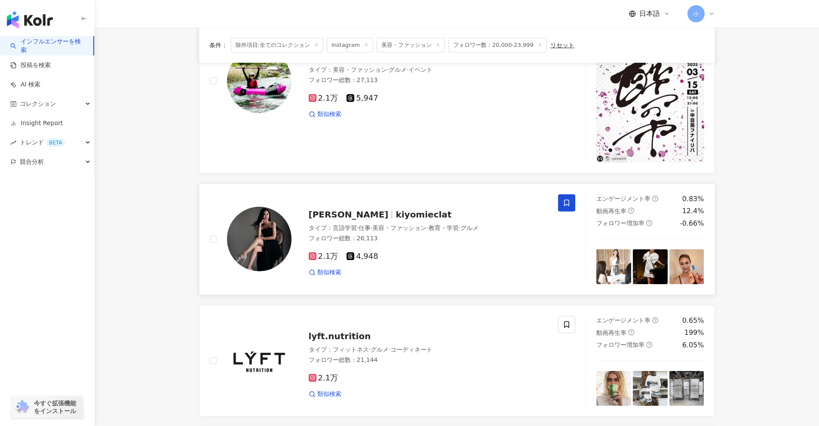
click at [400, 201] on span at bounding box center [566, 202] width 17 height 17
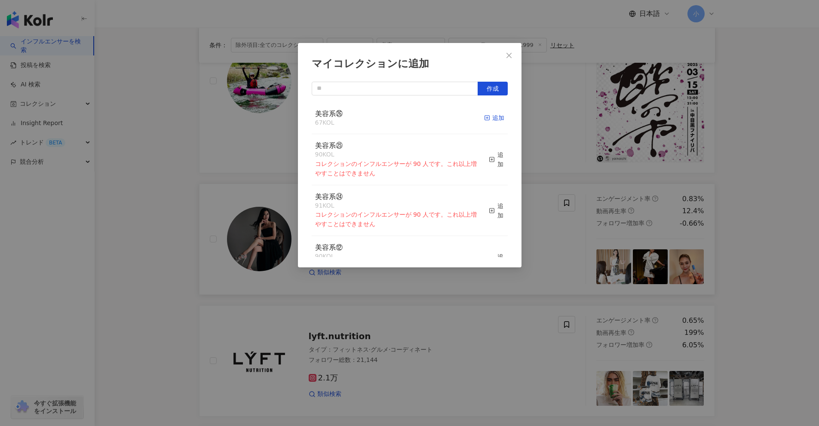
click at [400, 120] on rect "button" at bounding box center [487, 118] width 5 height 5
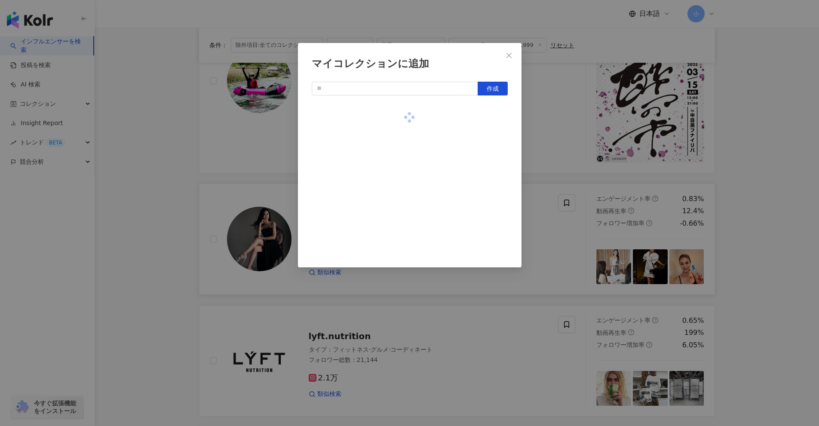
click at [400, 213] on div "マイコレクションに追加 作成" at bounding box center [409, 213] width 819 height 426
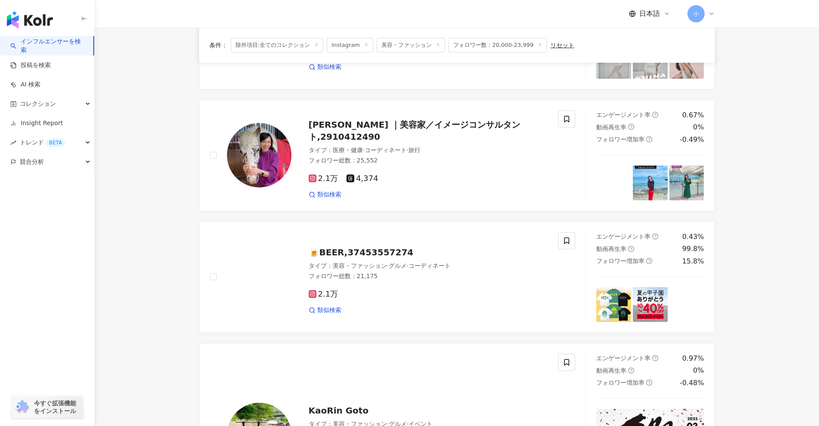
scroll to position [681, 0]
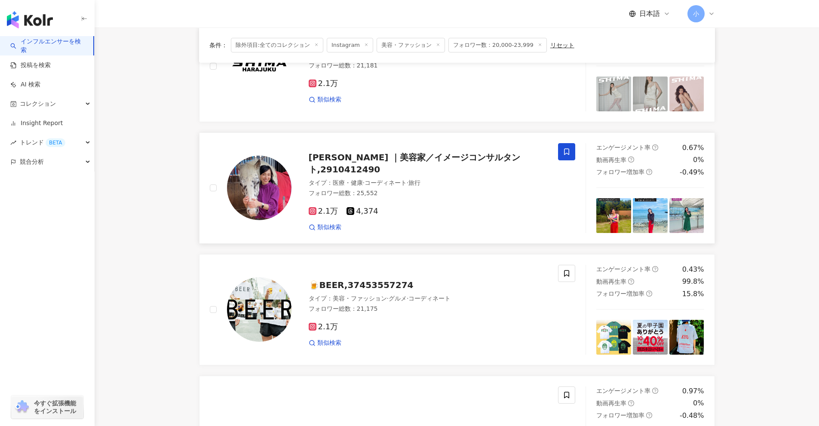
click at [400, 149] on icon at bounding box center [567, 152] width 8 height 8
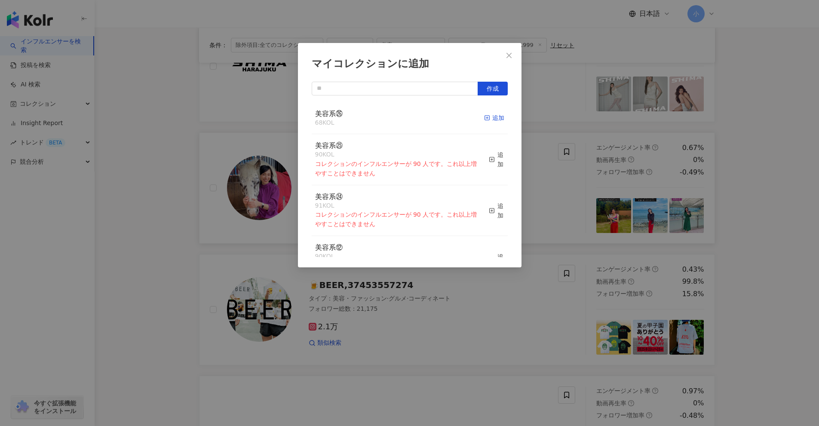
click at [400, 120] on div "追加" at bounding box center [494, 117] width 20 height 9
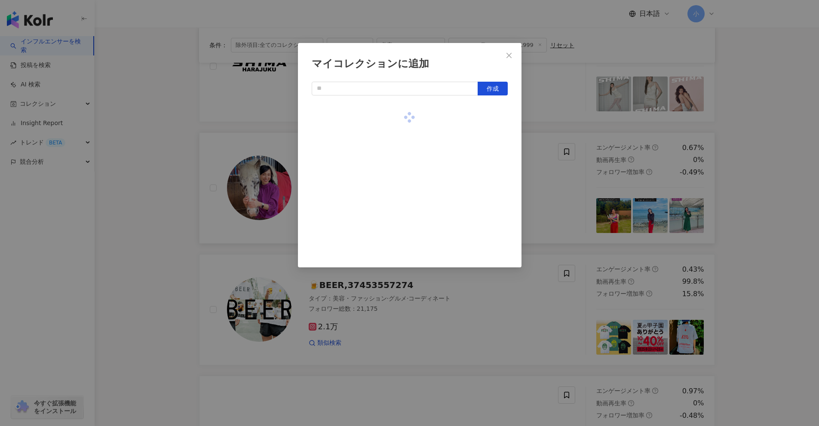
click at [400, 209] on div "マイコレクションに追加 作成" at bounding box center [409, 213] width 819 height 426
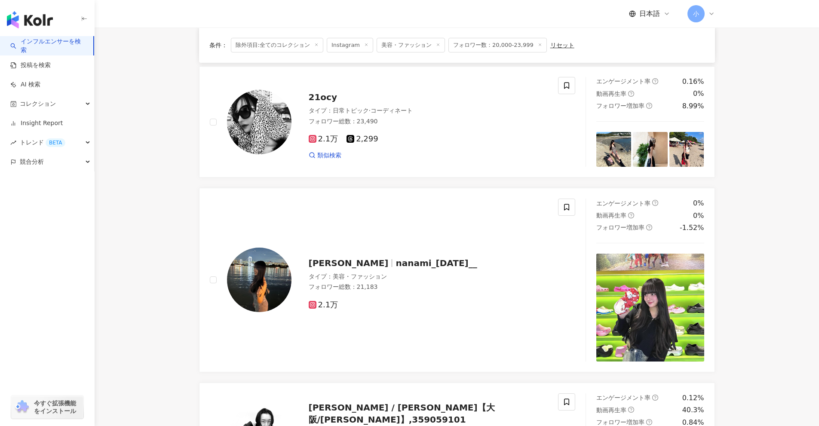
scroll to position [122, 0]
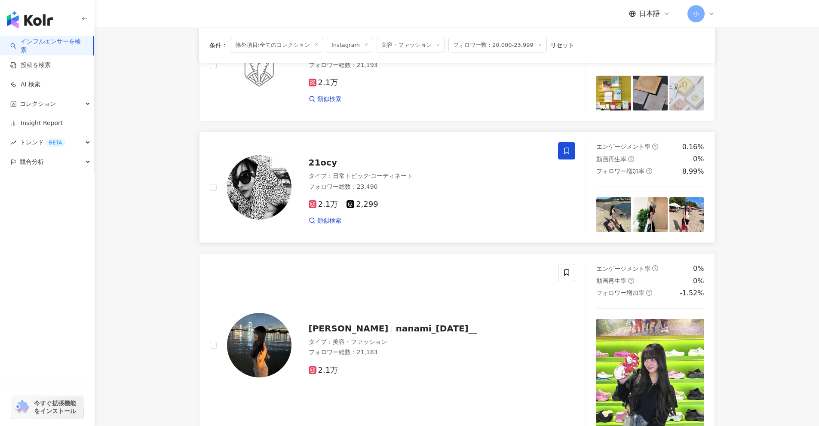
click at [400, 151] on span at bounding box center [566, 150] width 17 height 17
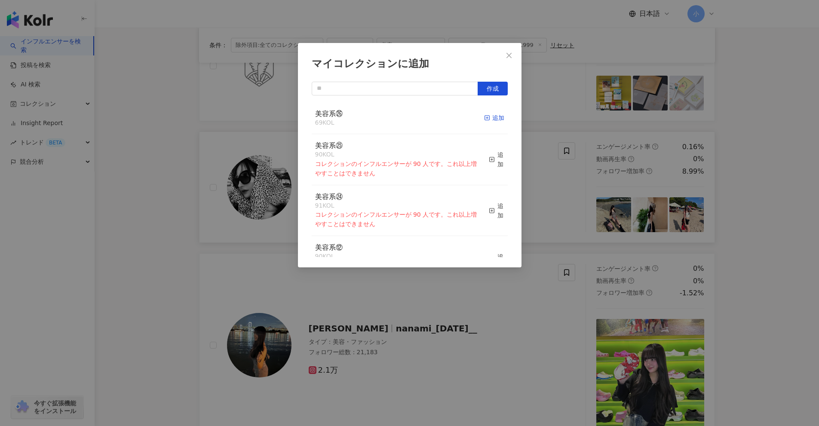
click at [400, 119] on div "追加" at bounding box center [494, 117] width 20 height 9
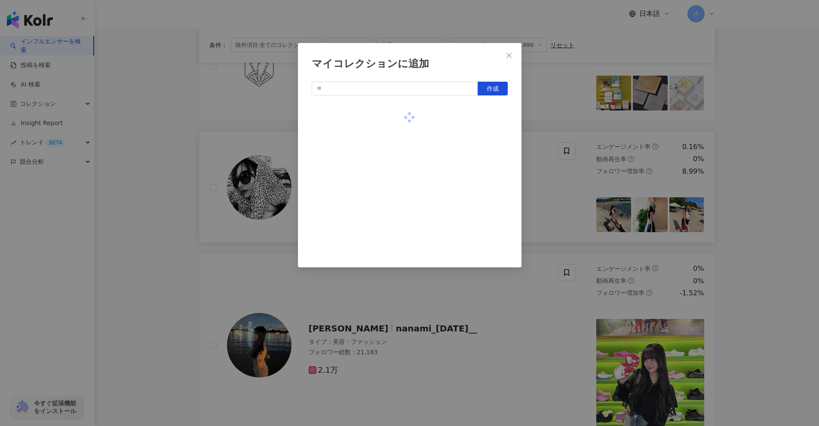
click at [400, 230] on div "マイコレクションに追加 作成" at bounding box center [409, 213] width 819 height 426
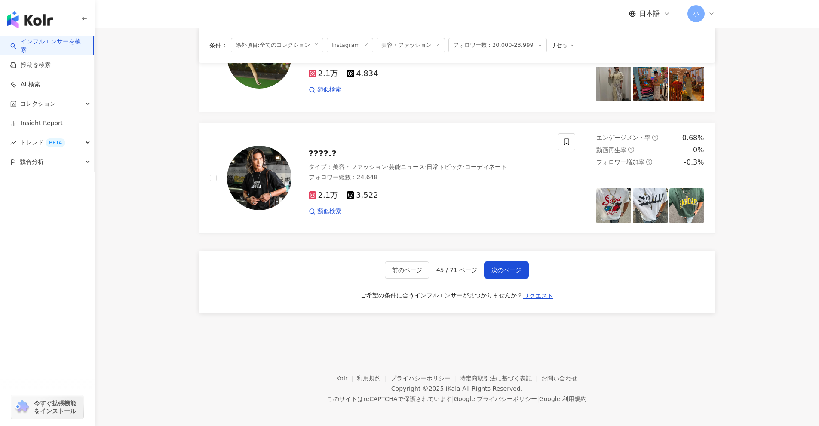
scroll to position [1498, 0]
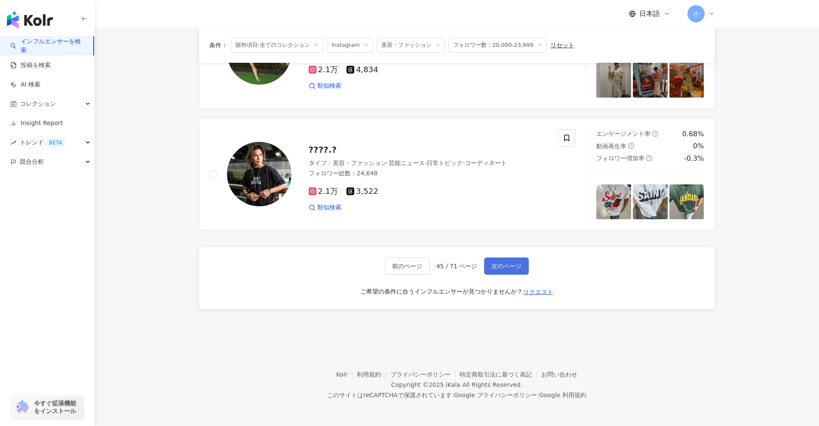
click at [400, 268] on span "次のページ" at bounding box center [507, 266] width 30 height 7
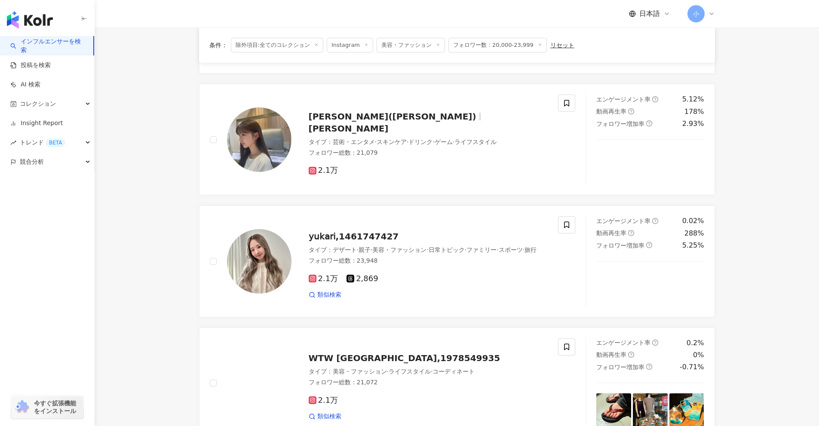
scroll to position [1137, 0]
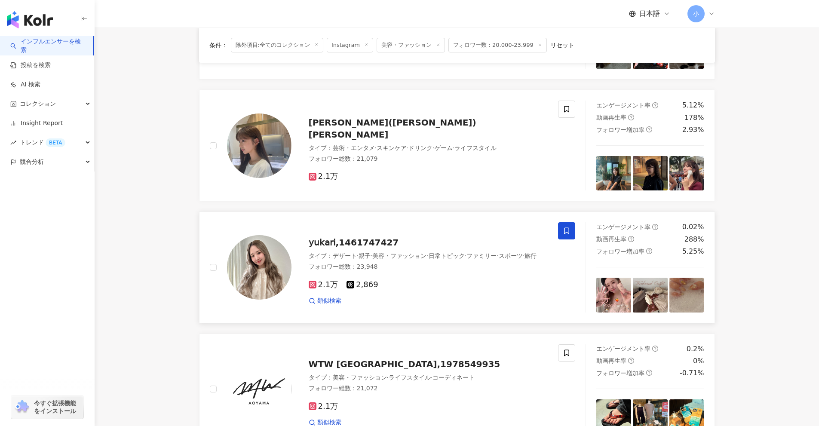
click at [400, 231] on icon at bounding box center [567, 231] width 8 height 8
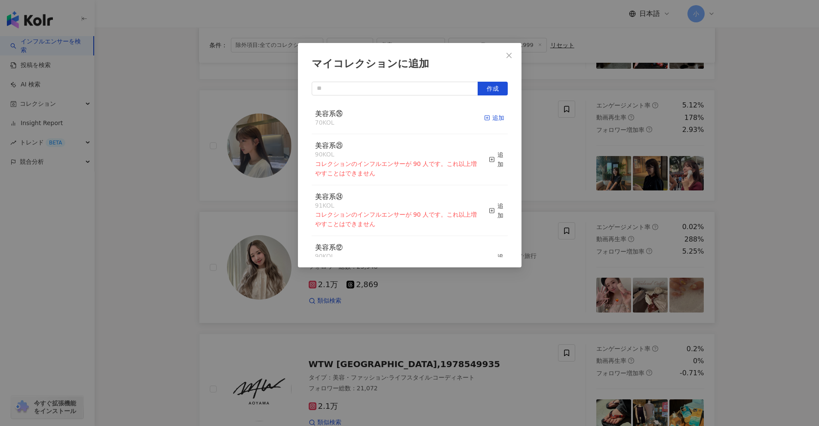
click at [400, 117] on div "追加" at bounding box center [494, 117] width 20 height 9
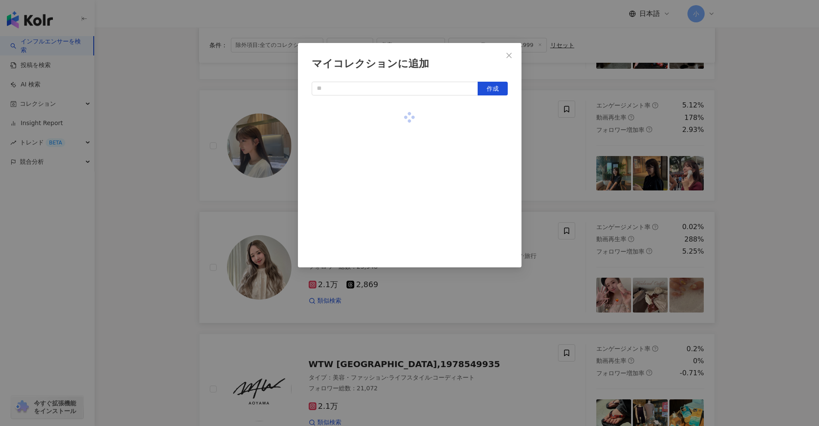
click at [400, 210] on div "マイコレクションに追加 作成" at bounding box center [409, 213] width 819 height 426
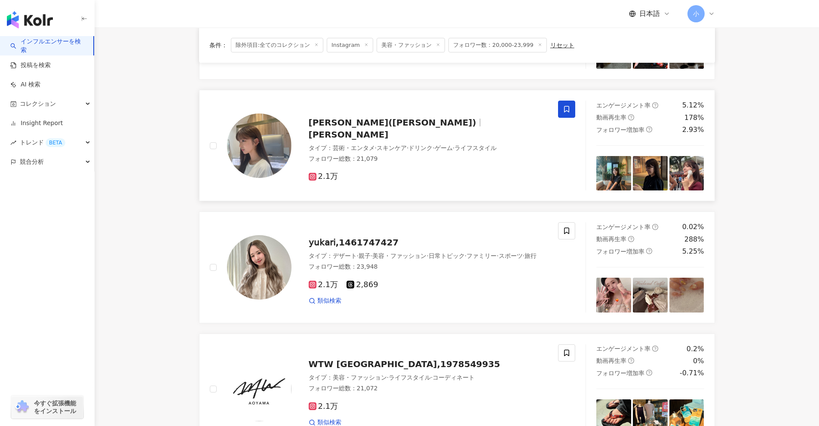
click at [400, 109] on span at bounding box center [566, 109] width 17 height 17
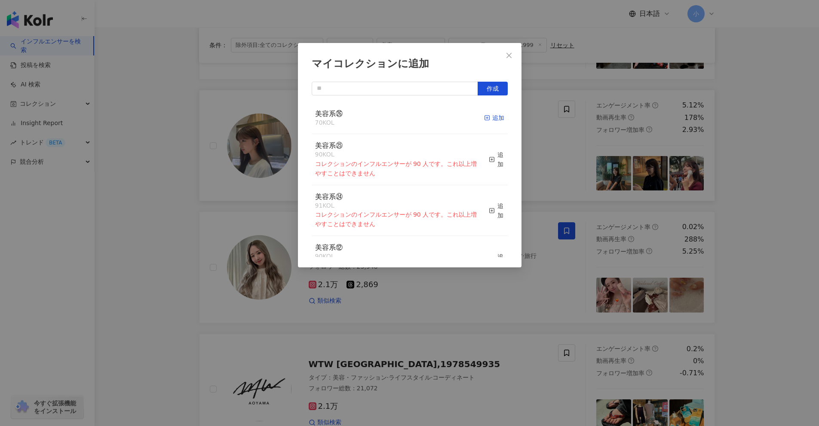
click at [400, 117] on div "追加" at bounding box center [494, 117] width 20 height 9
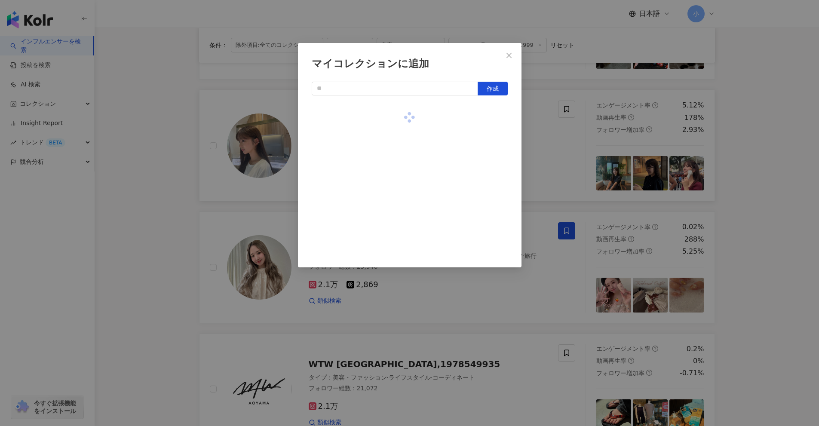
click at [400, 207] on div "マイコレクションに追加 作成" at bounding box center [409, 213] width 819 height 426
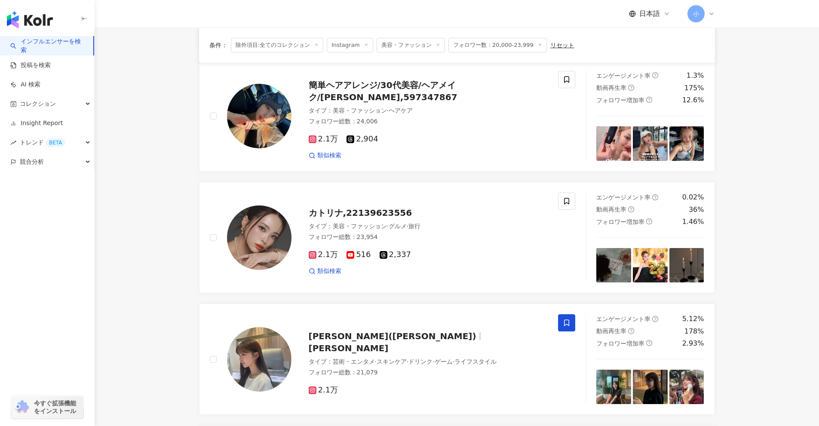
scroll to position [922, 0]
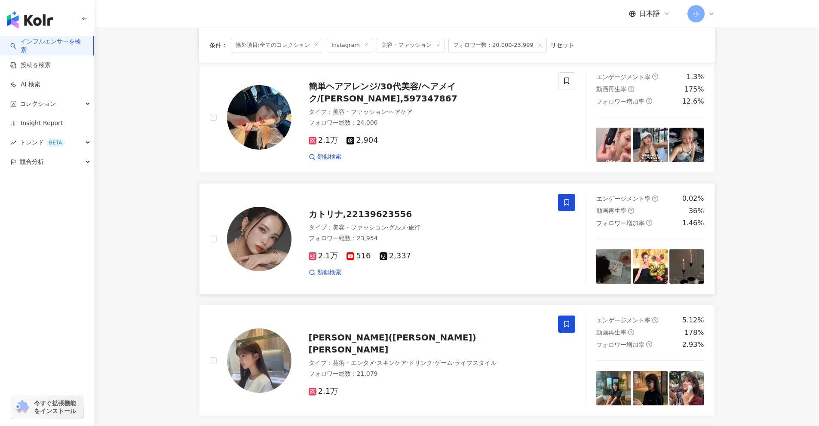
click at [400, 198] on span at bounding box center [566, 202] width 17 height 17
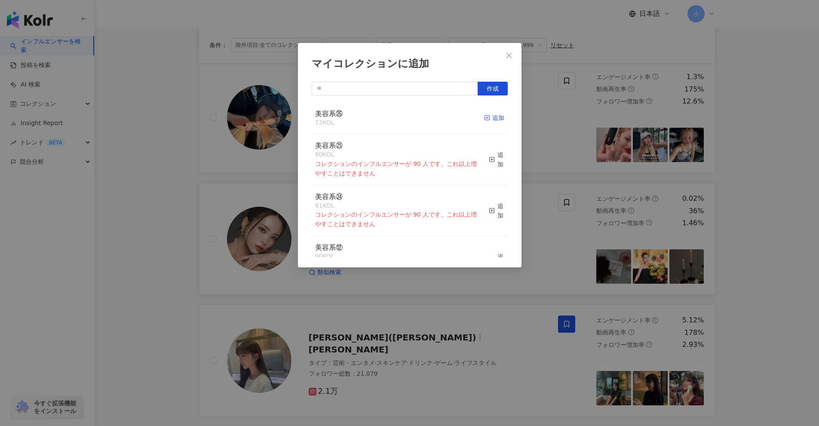
click at [400, 120] on div "追加" at bounding box center [494, 117] width 20 height 9
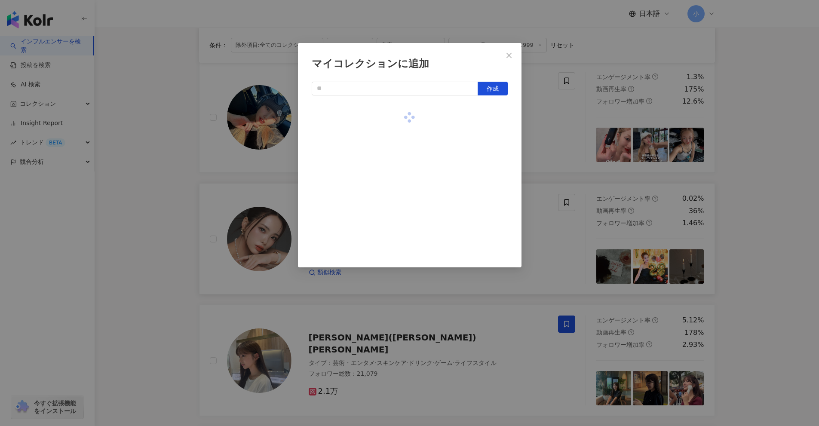
click at [400, 203] on div "マイコレクションに追加 作成" at bounding box center [409, 213] width 819 height 426
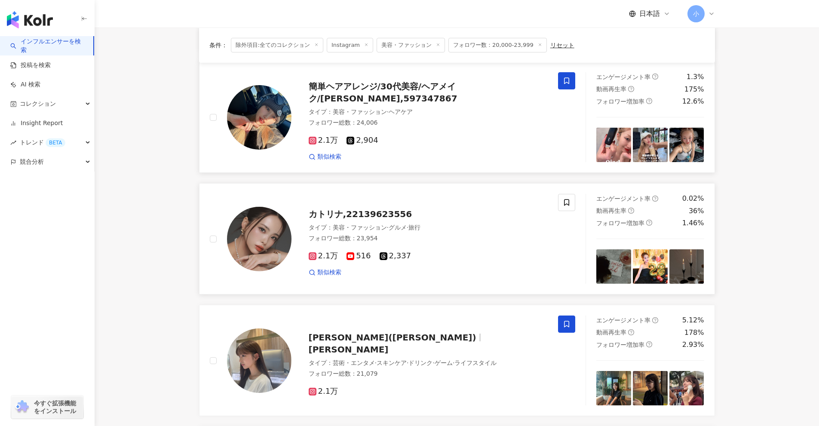
click at [400, 85] on span at bounding box center [566, 80] width 17 height 17
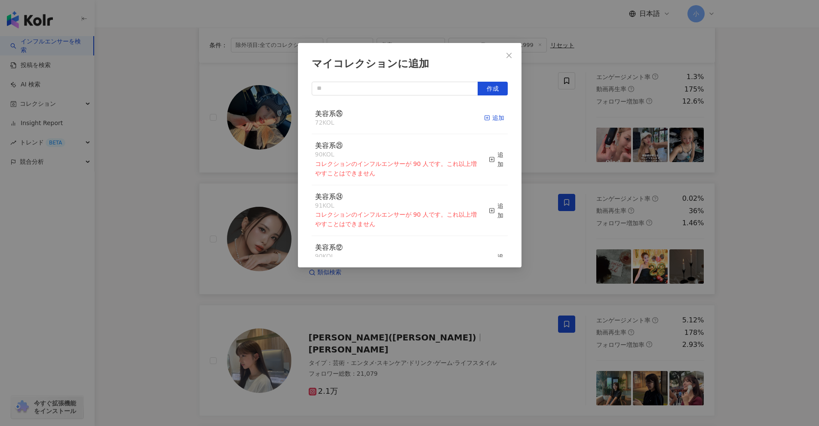
click at [400, 117] on div "追加" at bounding box center [494, 117] width 20 height 9
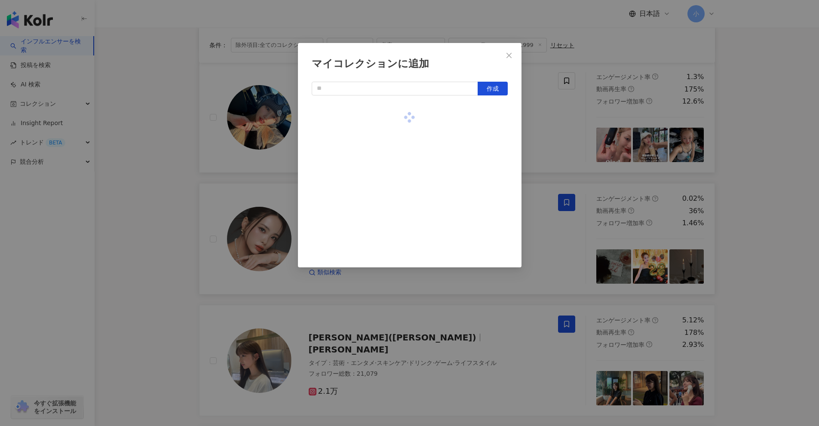
click at [400, 182] on div "マイコレクションに追加 作成" at bounding box center [409, 213] width 819 height 426
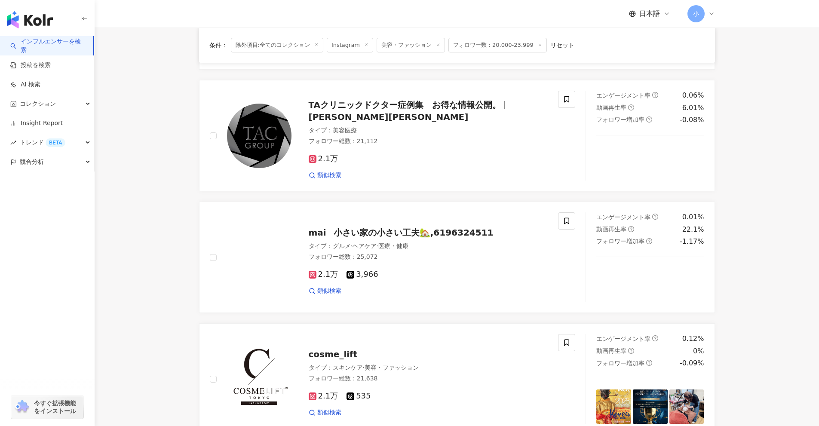
scroll to position [535, 0]
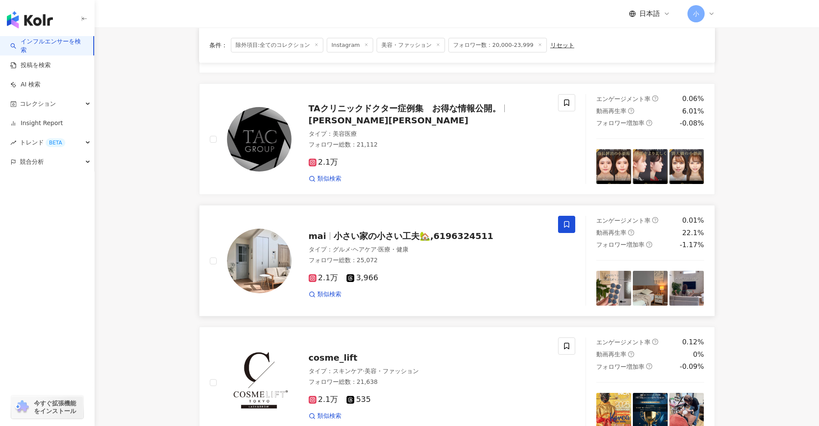
click at [400, 230] on span at bounding box center [566, 224] width 17 height 17
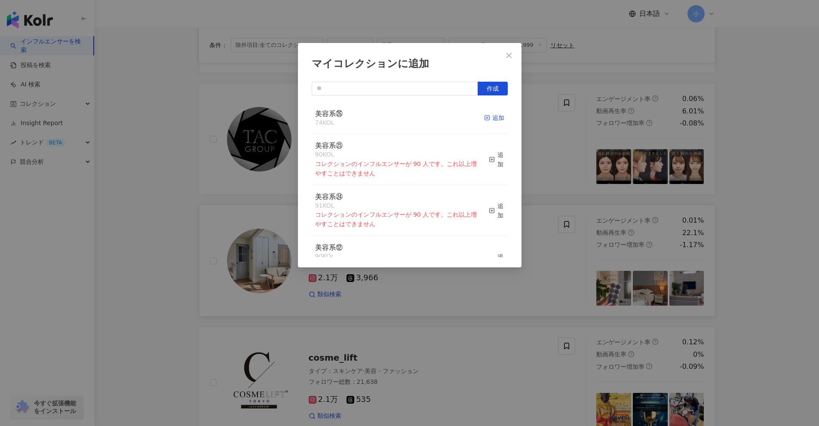
click at [400, 118] on div "追加" at bounding box center [494, 117] width 20 height 9
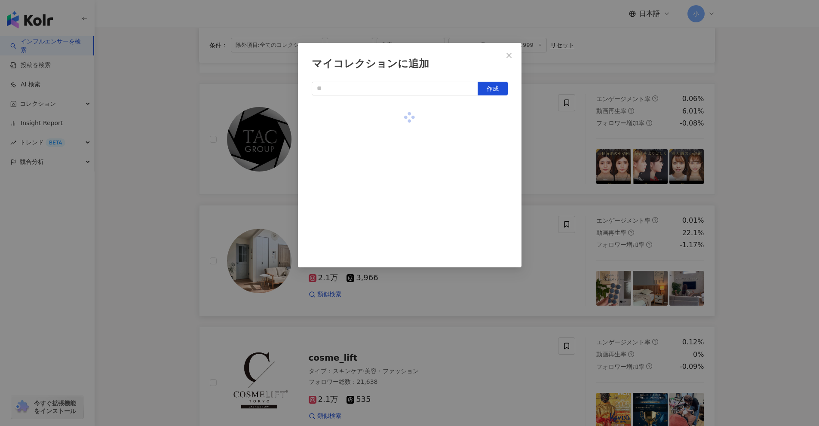
click at [400, 211] on div "マイコレクションに追加 作成" at bounding box center [409, 213] width 819 height 426
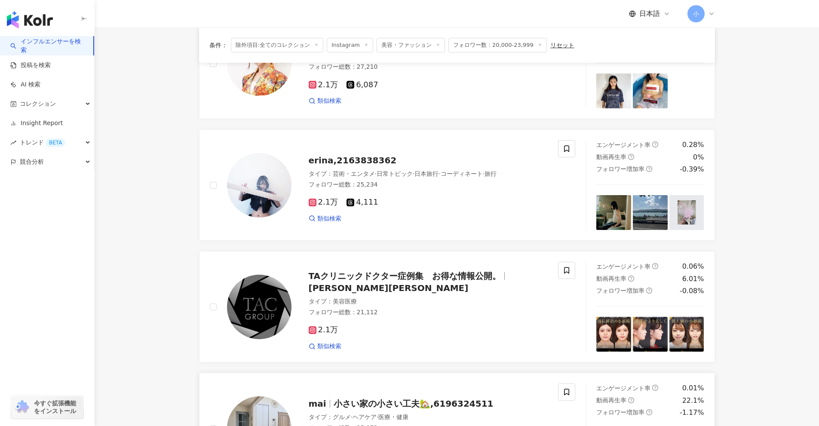
scroll to position [320, 0]
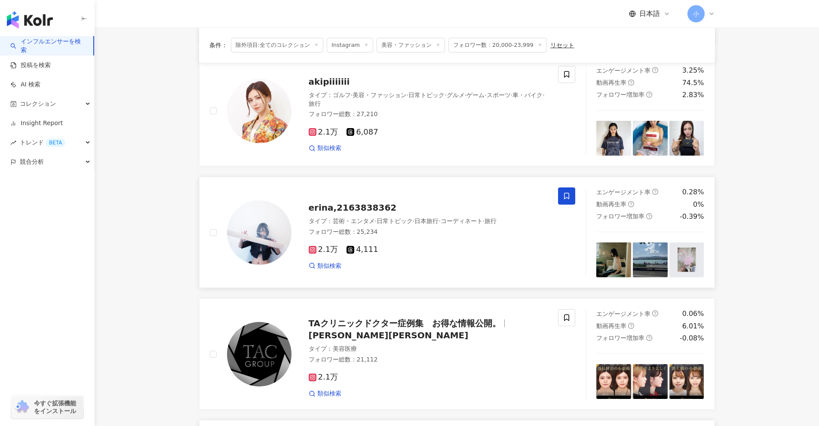
click at [400, 197] on icon at bounding box center [567, 196] width 8 height 8
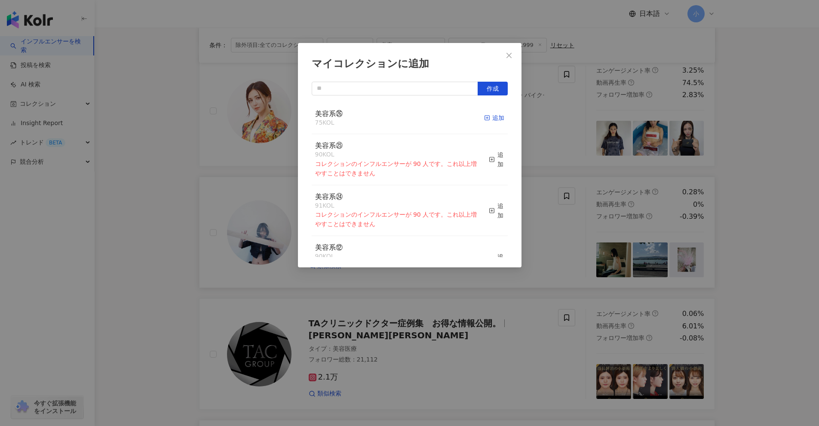
click at [400, 119] on div "追加" at bounding box center [494, 117] width 20 height 9
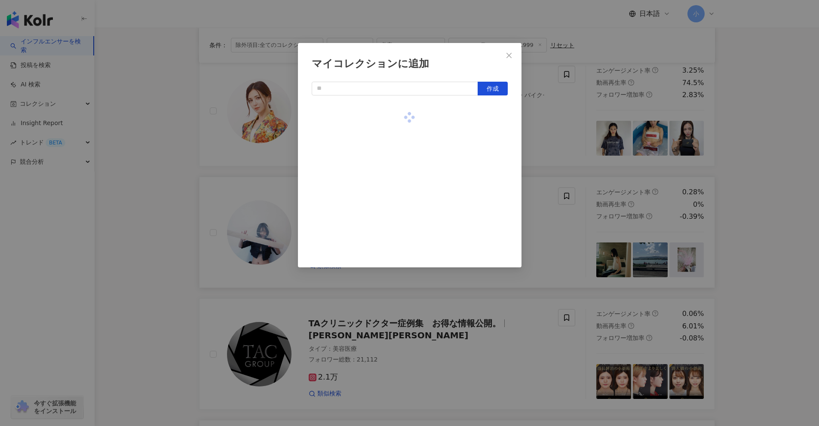
click at [400, 218] on div "マイコレクションに追加 作成" at bounding box center [409, 213] width 819 height 426
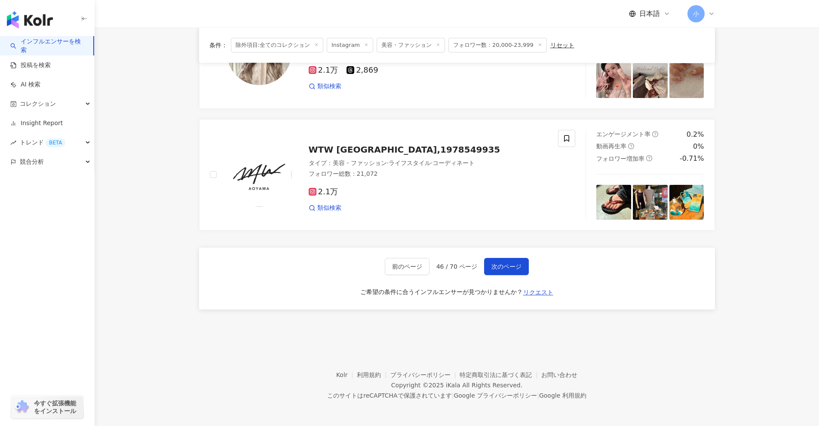
scroll to position [1352, 0]
click at [400, 261] on button "次のページ" at bounding box center [506, 266] width 45 height 17
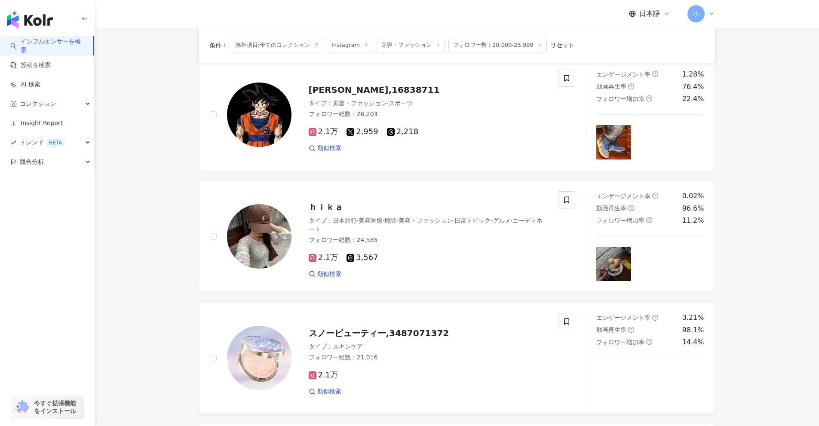
scroll to position [757, 0]
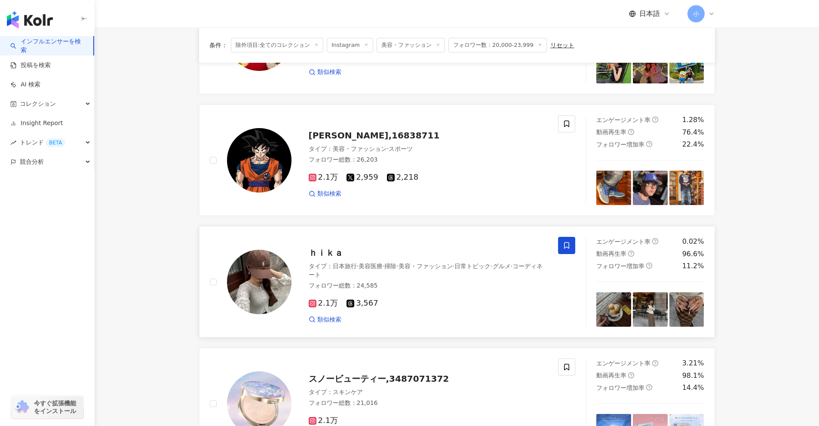
click at [400, 248] on icon at bounding box center [566, 246] width 5 height 6
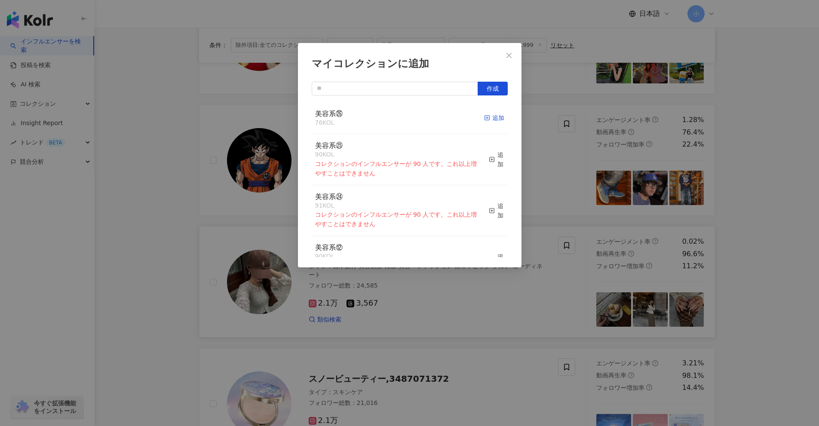
click at [400, 119] on line "button" at bounding box center [487, 118] width 0 height 2
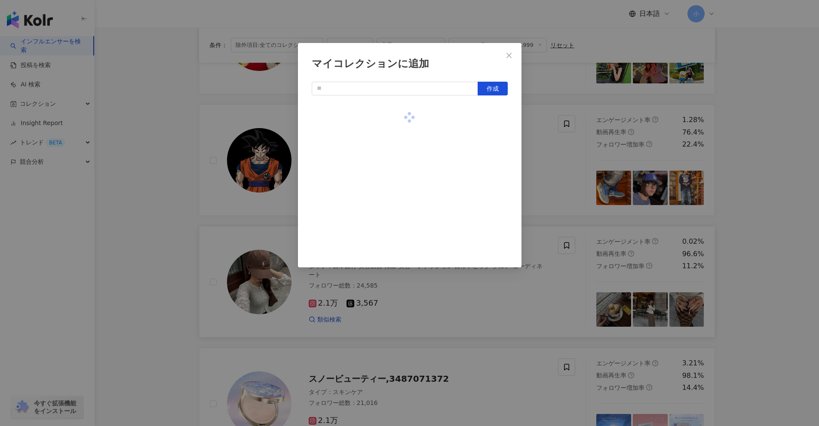
click at [400, 210] on div "マイコレクションに追加 作成" at bounding box center [409, 213] width 819 height 426
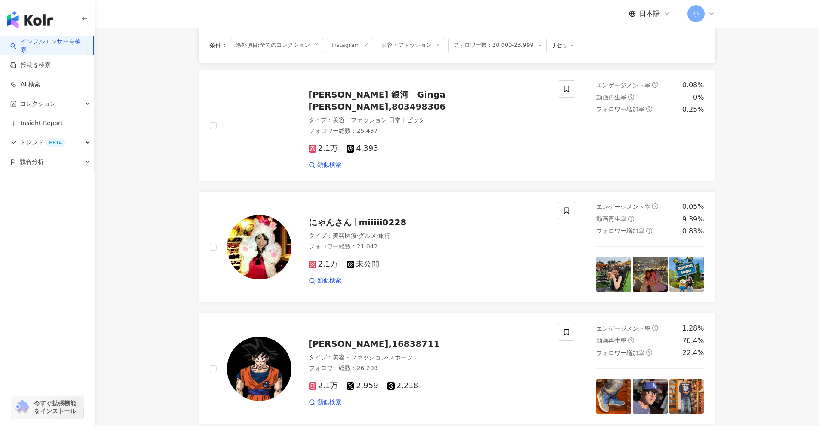
scroll to position [499, 0]
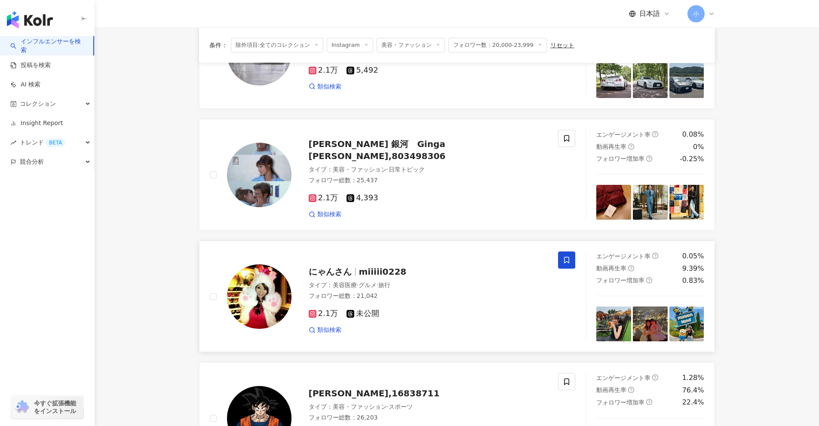
click at [400, 260] on span at bounding box center [566, 260] width 17 height 17
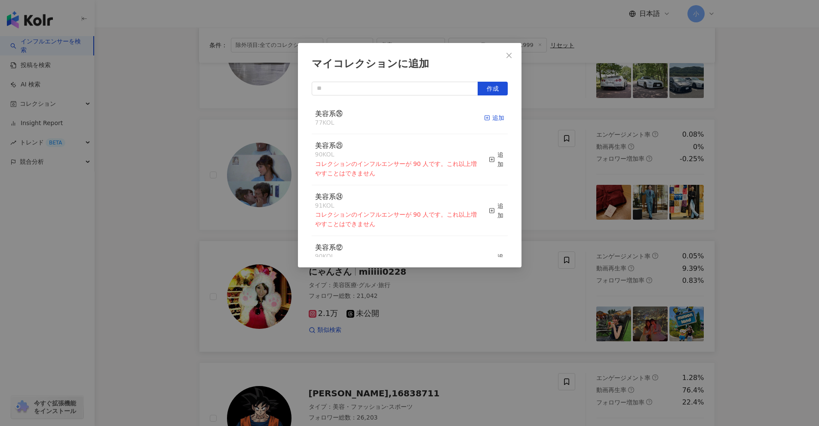
click at [400, 114] on div "追加" at bounding box center [494, 117] width 20 height 9
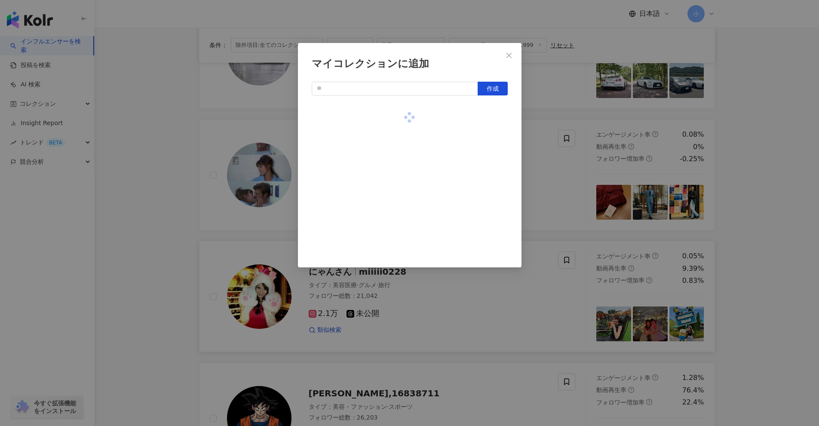
click at [400, 200] on div "マイコレクションに追加 作成" at bounding box center [409, 213] width 819 height 426
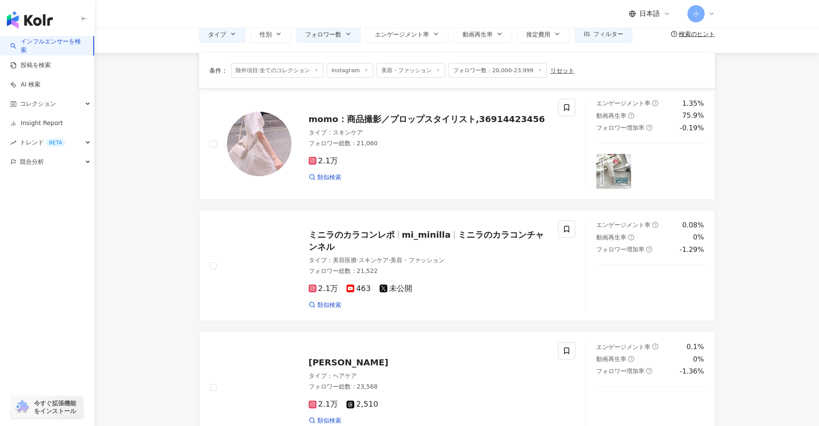
scroll to position [26, 0]
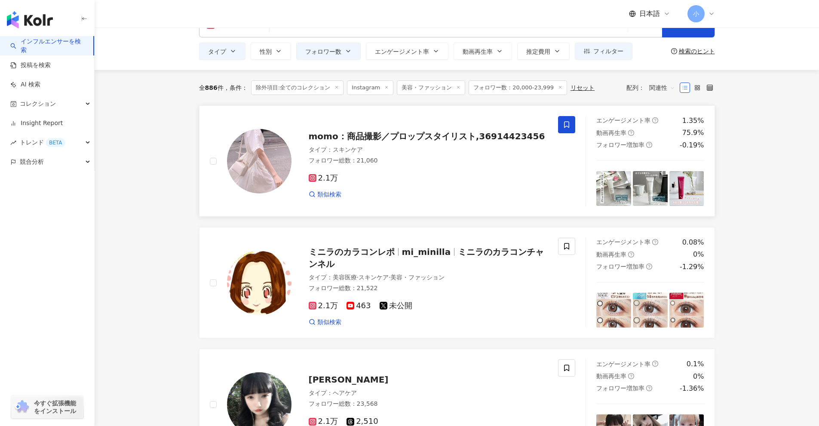
click at [400, 125] on icon at bounding box center [567, 125] width 8 height 8
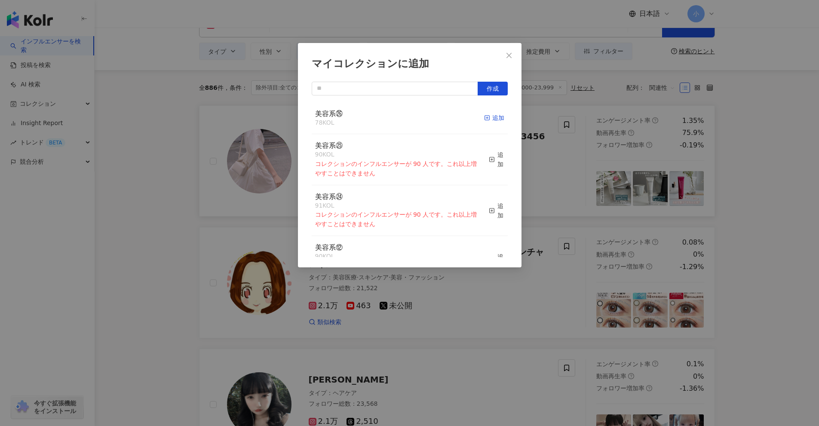
click at [400, 119] on icon "button" at bounding box center [487, 118] width 6 height 6
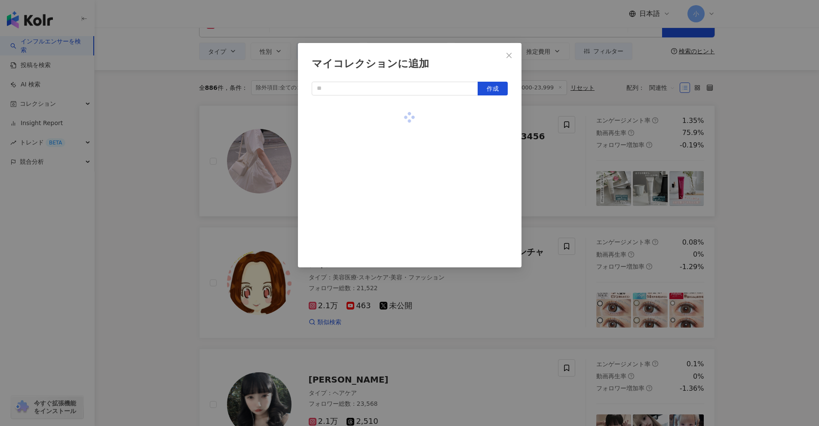
click at [400, 197] on div "マイコレクションに追加 作成" at bounding box center [409, 213] width 819 height 426
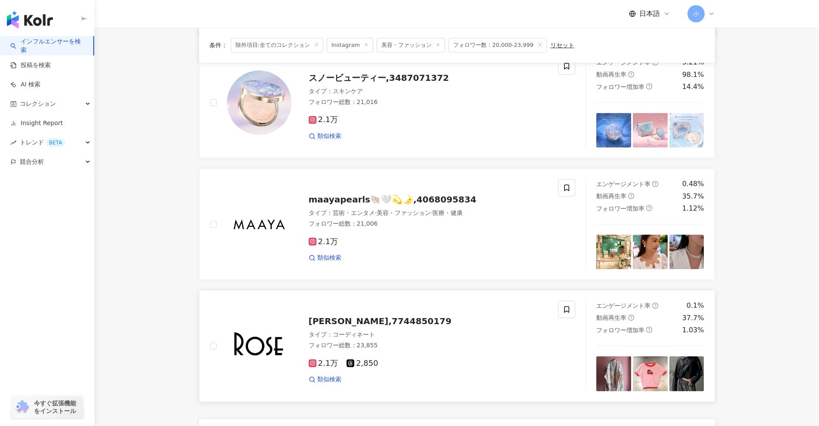
scroll to position [1231, 0]
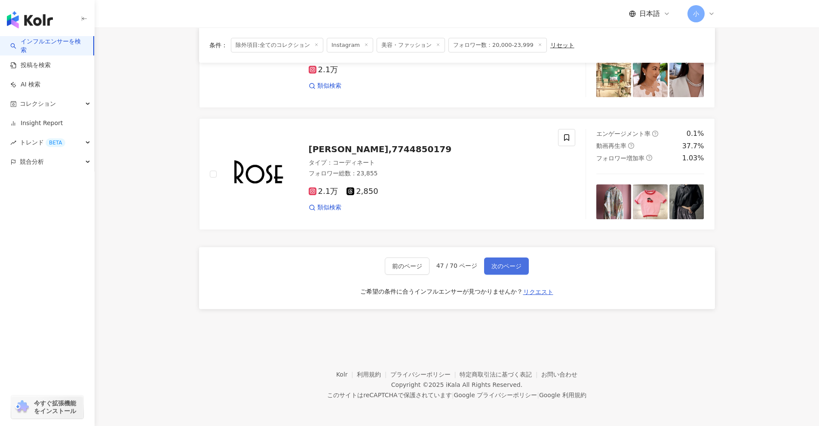
click at [400, 260] on button "次のページ" at bounding box center [506, 266] width 45 height 17
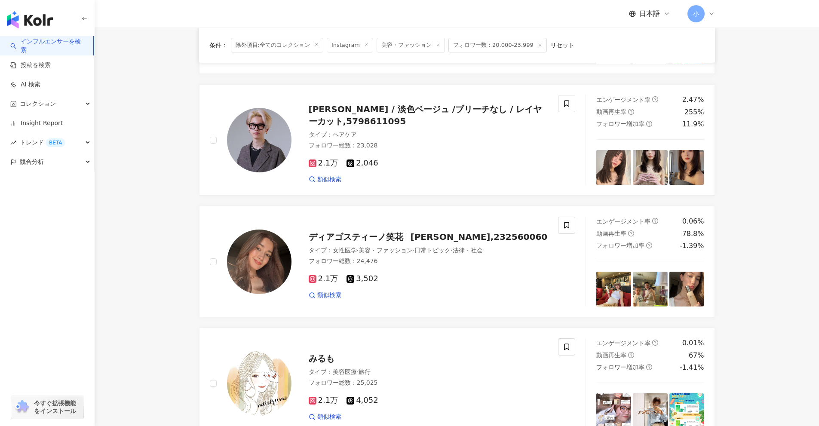
scroll to position [1352, 0]
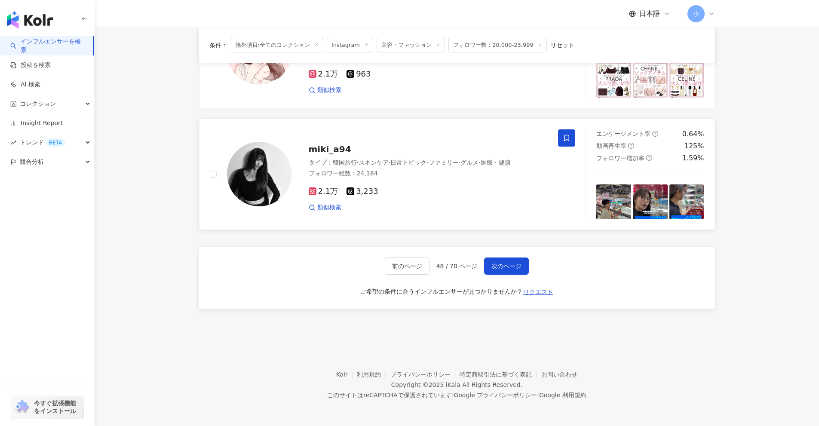
click at [400, 133] on span at bounding box center [566, 137] width 17 height 17
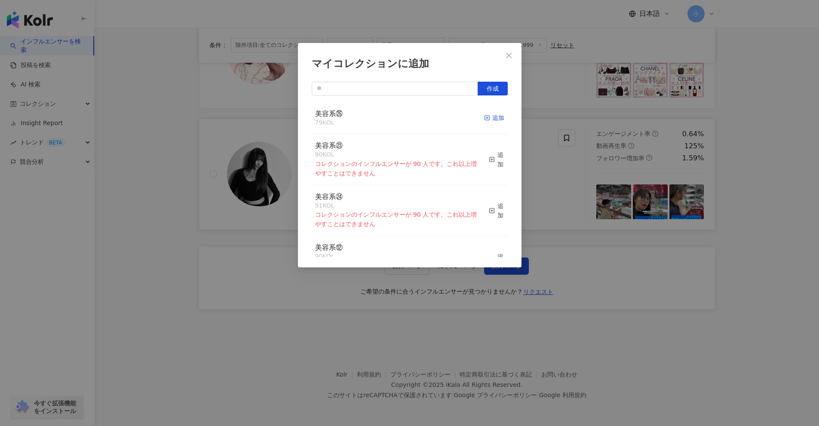
click at [400, 117] on icon "button" at bounding box center [487, 118] width 6 height 6
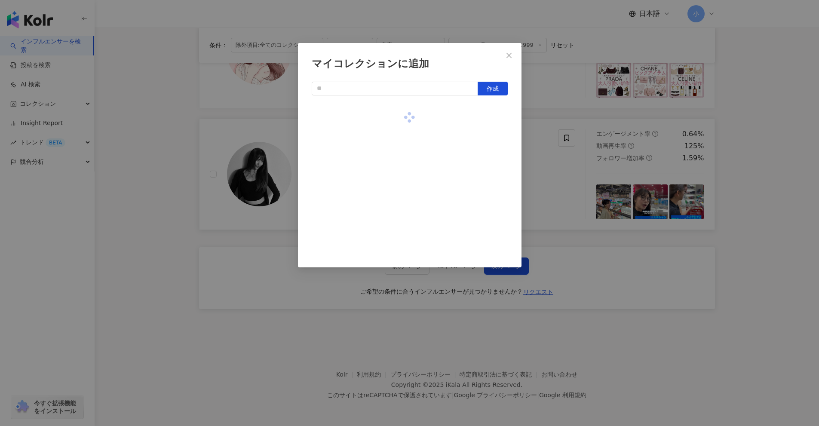
click at [400, 175] on div "マイコレクションに追加 作成" at bounding box center [409, 213] width 819 height 426
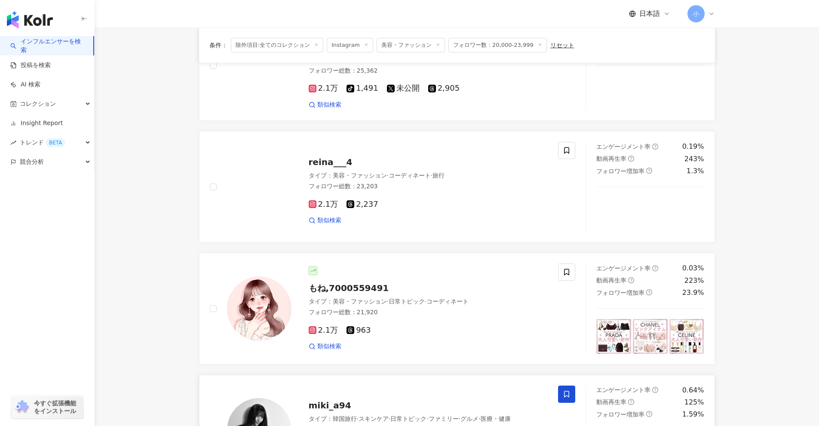
scroll to position [1094, 0]
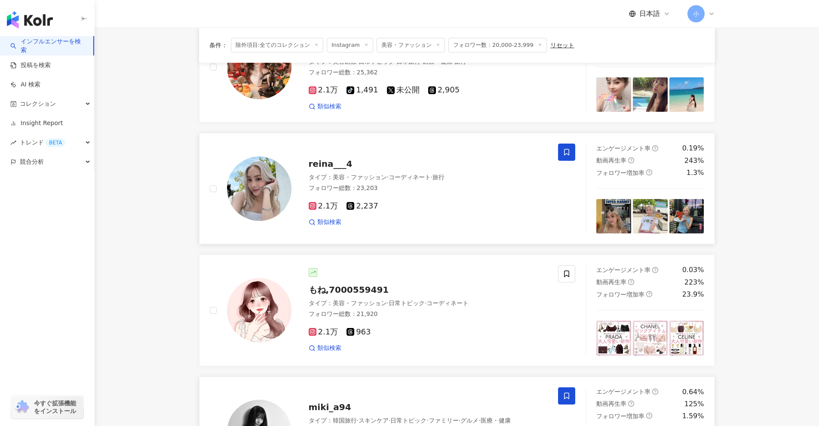
click at [400, 155] on icon at bounding box center [567, 152] width 8 height 8
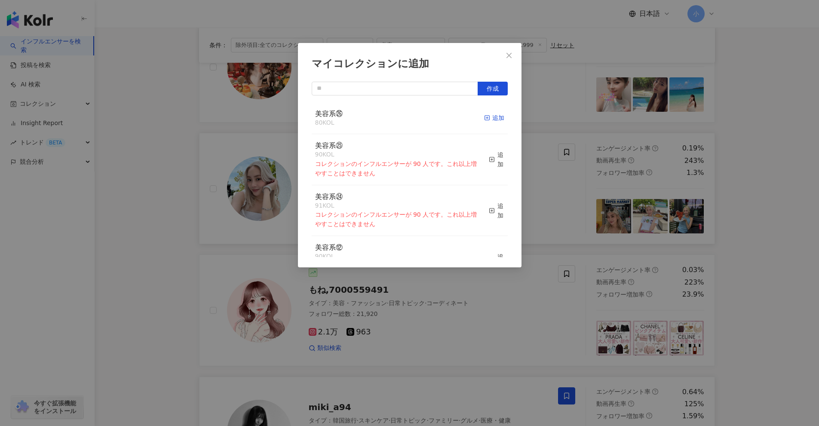
click at [400, 117] on div "追加" at bounding box center [494, 117] width 20 height 9
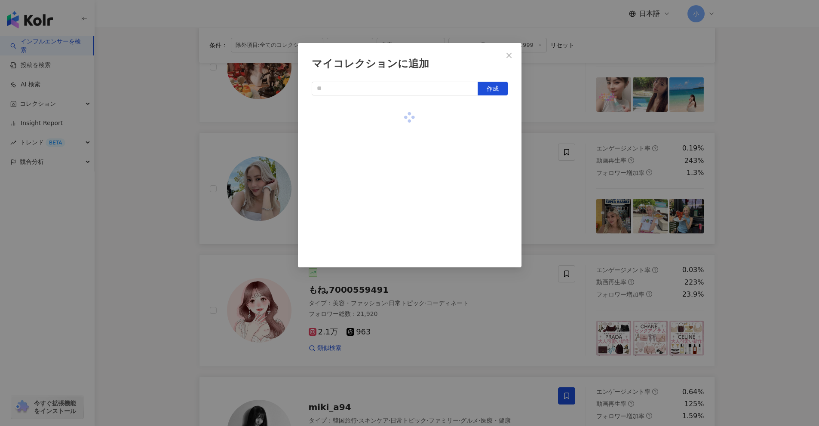
click at [400, 198] on div "マイコレクションに追加 作成" at bounding box center [409, 213] width 819 height 426
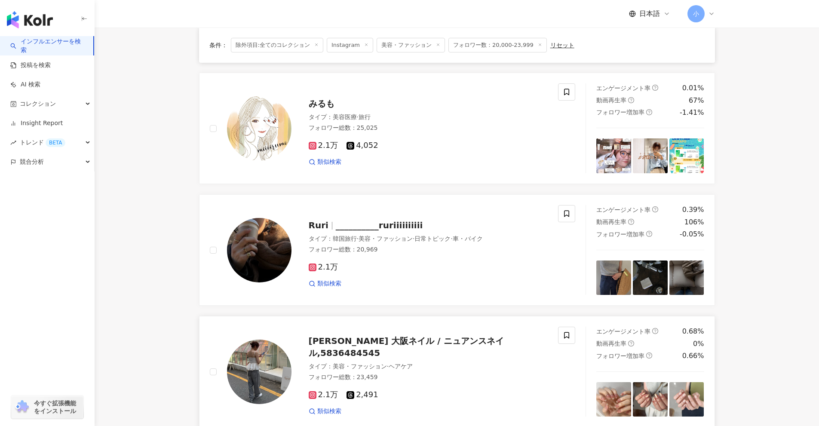
scroll to position [664, 0]
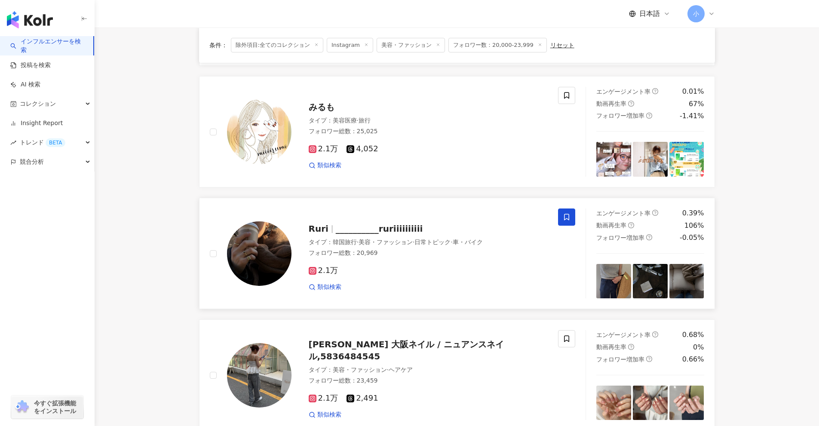
click at [400, 214] on span at bounding box center [566, 217] width 17 height 17
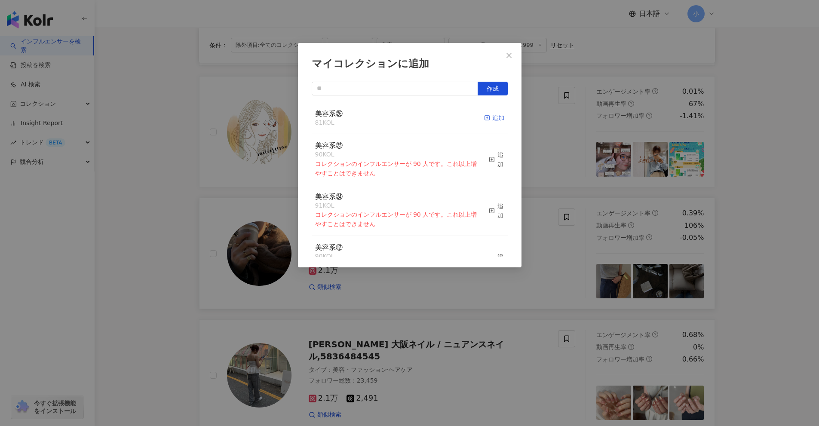
click at [400, 117] on icon "button" at bounding box center [487, 118] width 6 height 6
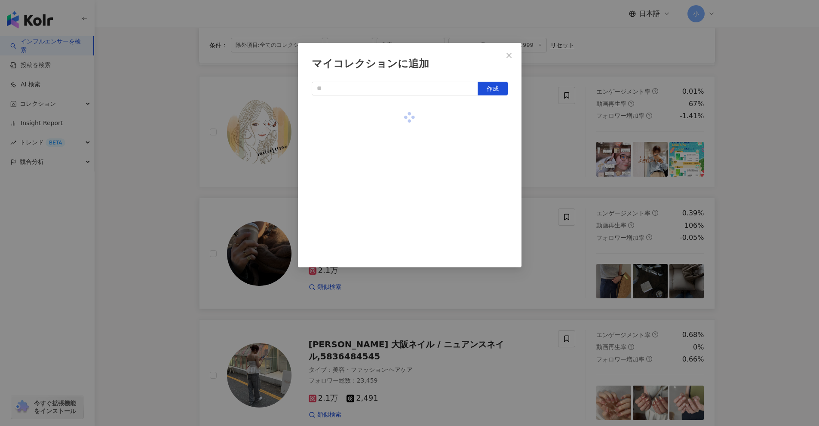
click at [400, 187] on div "マイコレクションに追加 作成" at bounding box center [409, 213] width 819 height 426
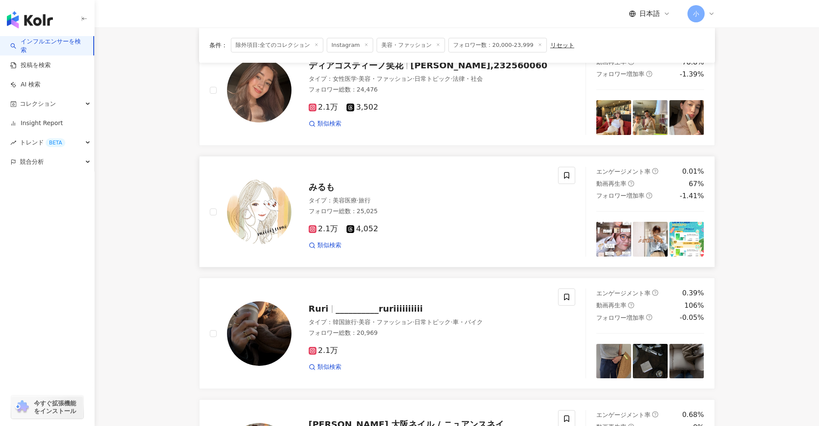
scroll to position [578, 0]
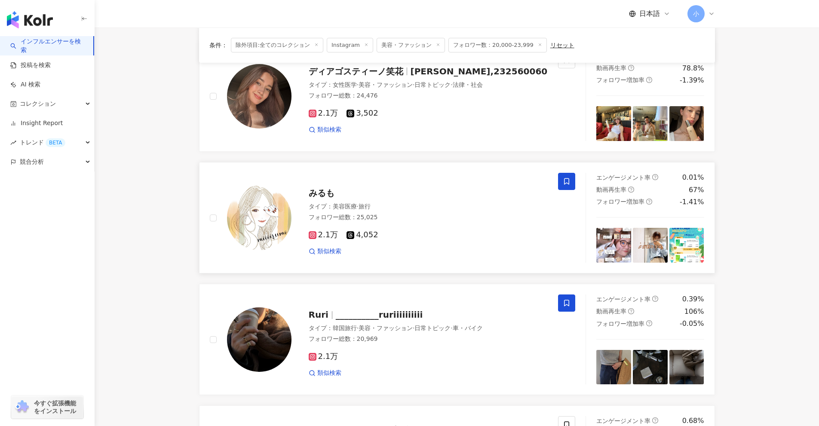
click at [400, 176] on span at bounding box center [566, 181] width 17 height 17
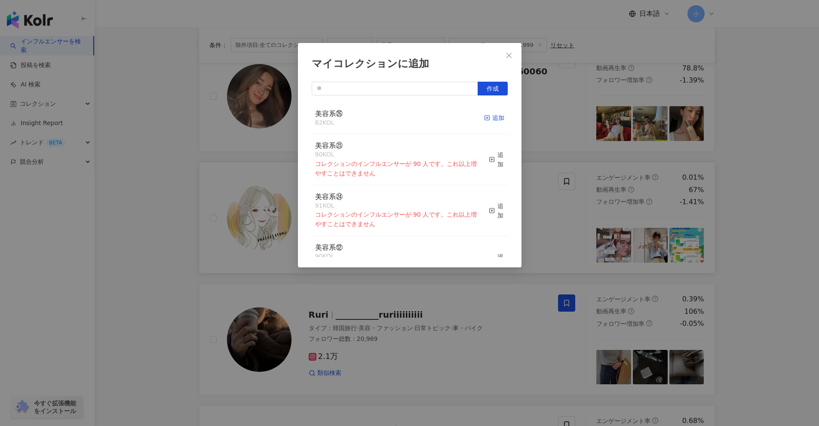
click at [400, 120] on div "追加" at bounding box center [494, 117] width 20 height 9
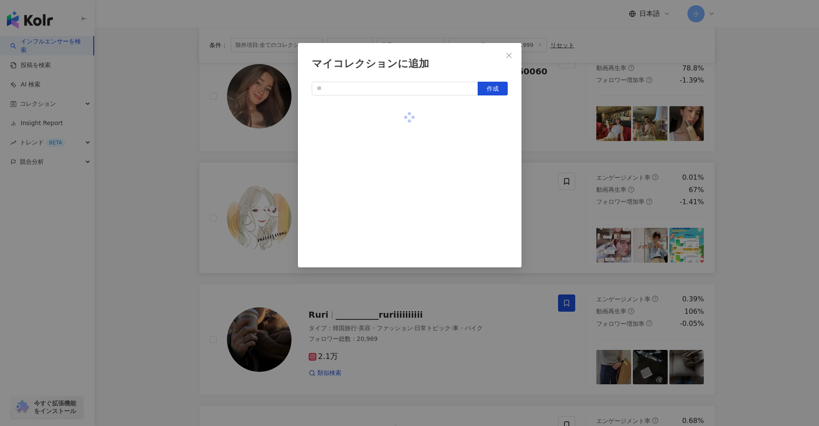
click at [400, 197] on div "マイコレクションに追加 作成" at bounding box center [409, 213] width 819 height 426
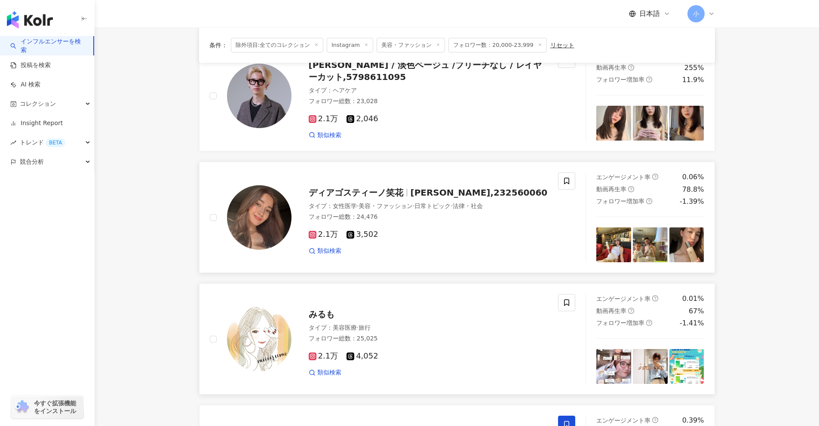
scroll to position [449, 0]
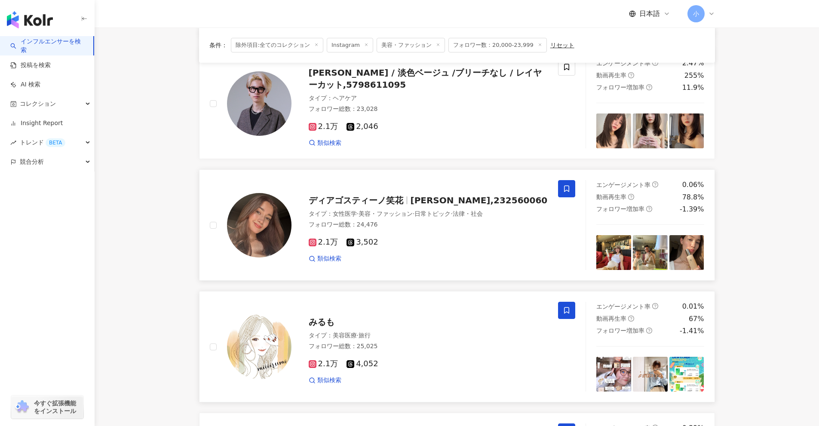
click at [400, 187] on icon at bounding box center [567, 189] width 8 height 8
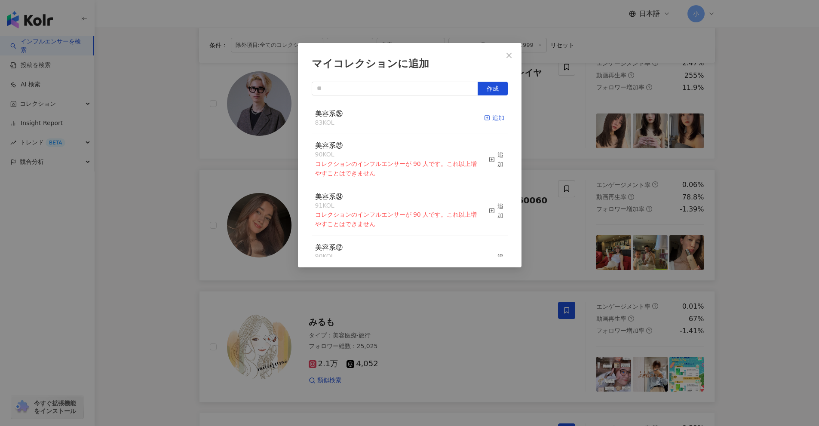
click at [400, 116] on icon "button" at bounding box center [487, 118] width 6 height 6
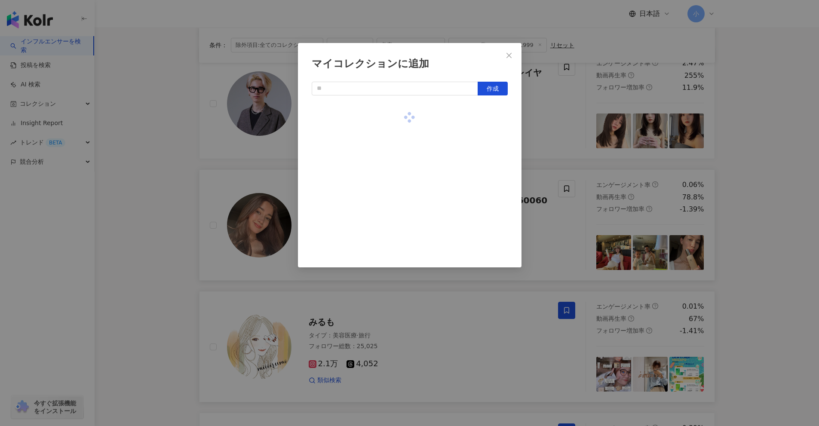
click at [400, 201] on div "マイコレクションに追加 作成" at bounding box center [409, 213] width 819 height 426
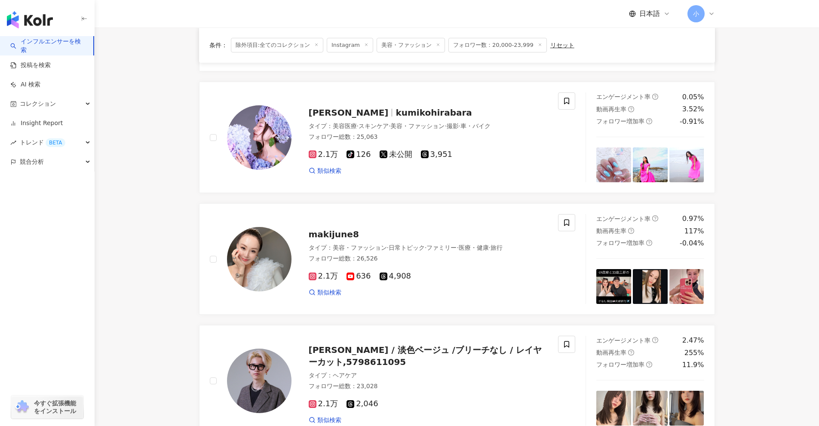
scroll to position [105, 0]
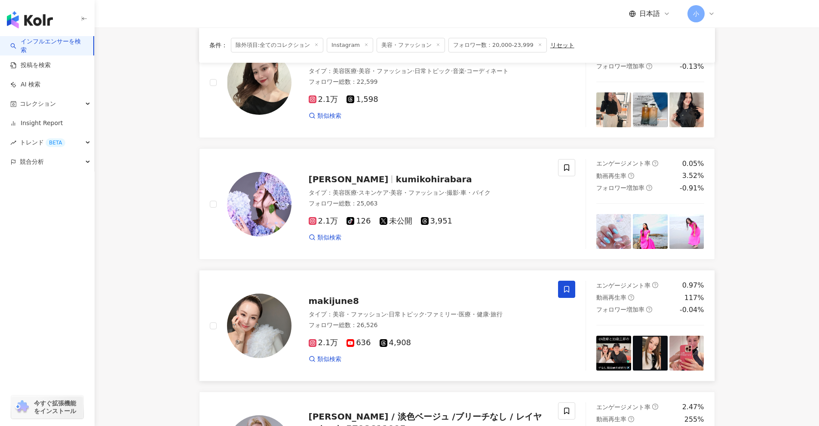
click at [400, 290] on icon at bounding box center [567, 290] width 8 height 8
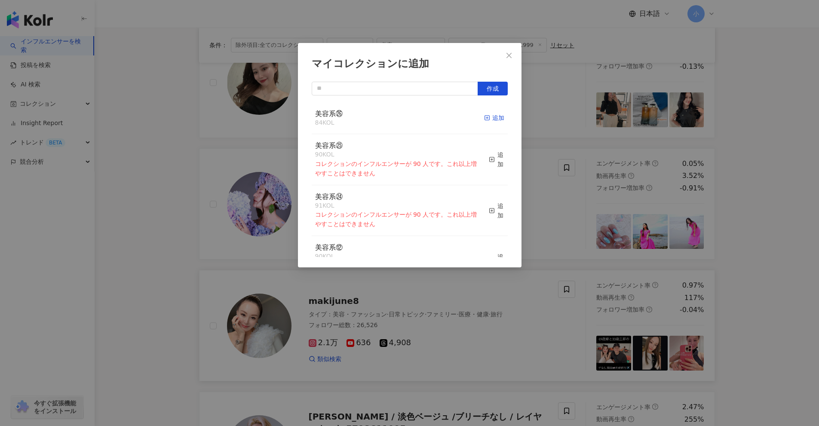
click at [400, 117] on div "追加" at bounding box center [494, 117] width 20 height 9
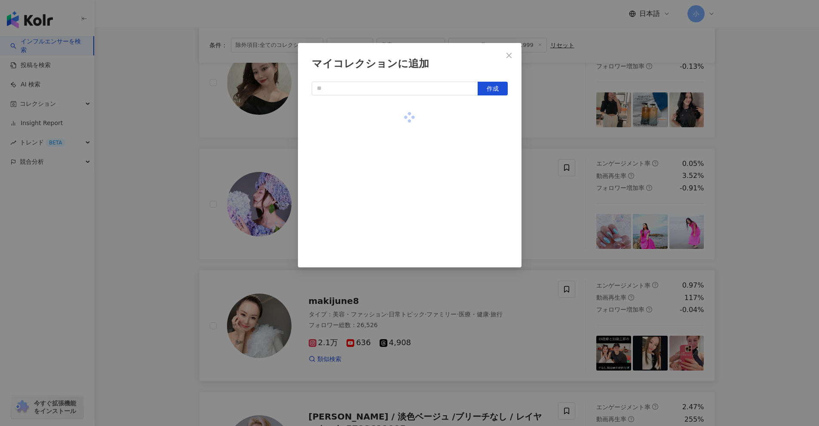
click at [400, 204] on div "マイコレクションに追加 作成" at bounding box center [409, 213] width 819 height 426
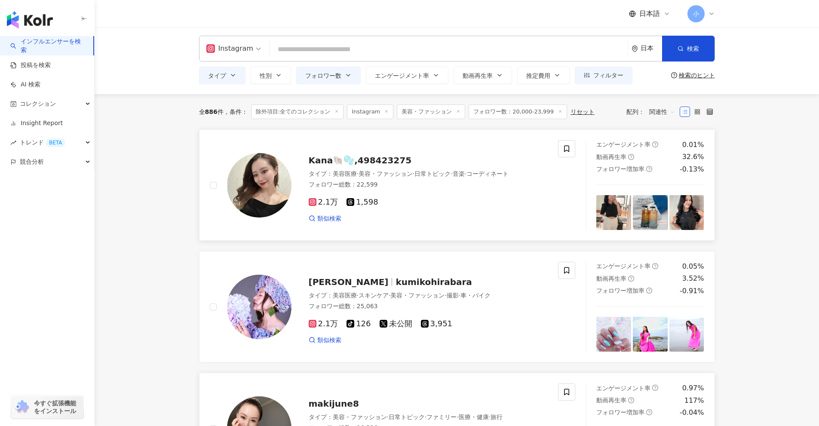
scroll to position [0, 0]
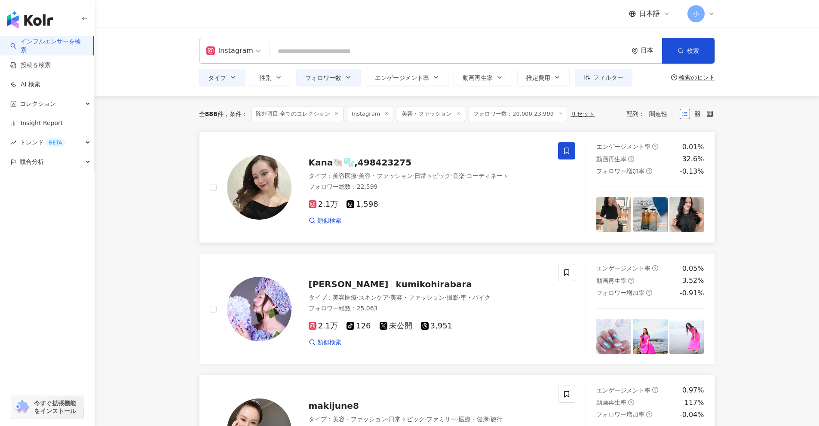
click at [400, 152] on icon at bounding box center [567, 151] width 8 height 8
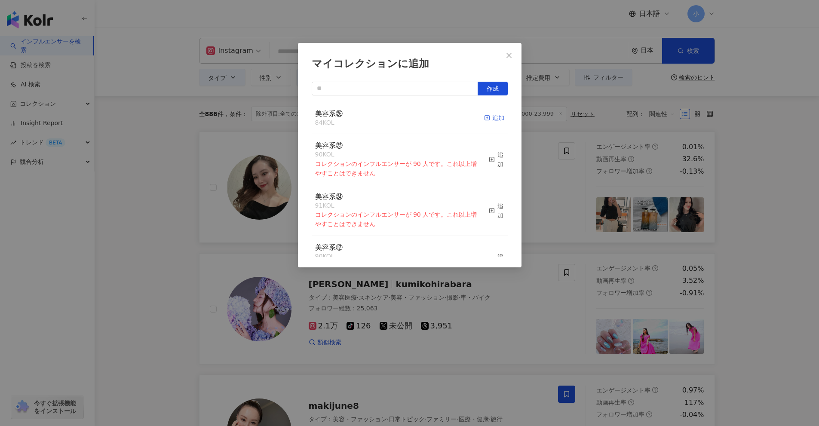
click at [400, 116] on div "追加" at bounding box center [494, 117] width 20 height 9
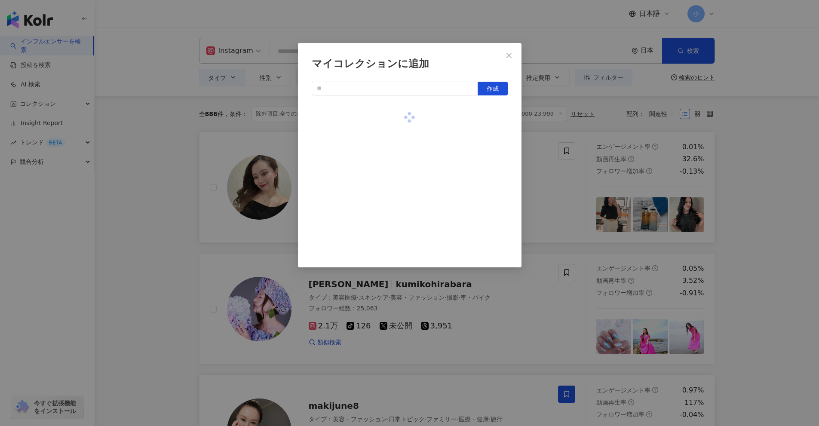
click at [400, 227] on div "マイコレクションに追加 作成" at bounding box center [409, 213] width 819 height 426
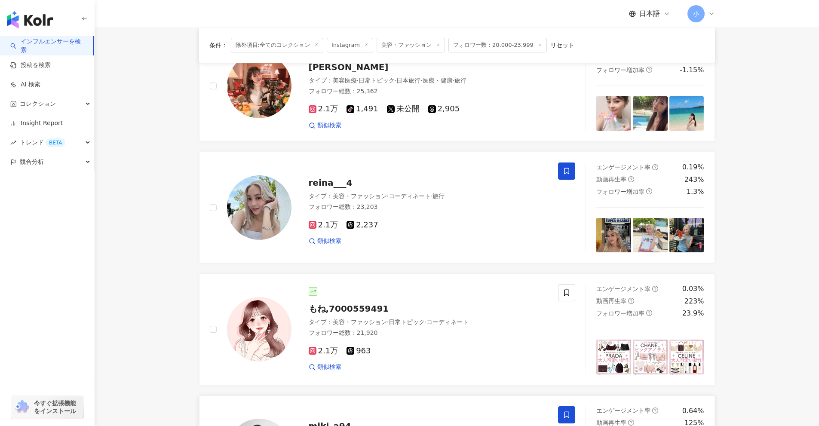
scroll to position [1290, 0]
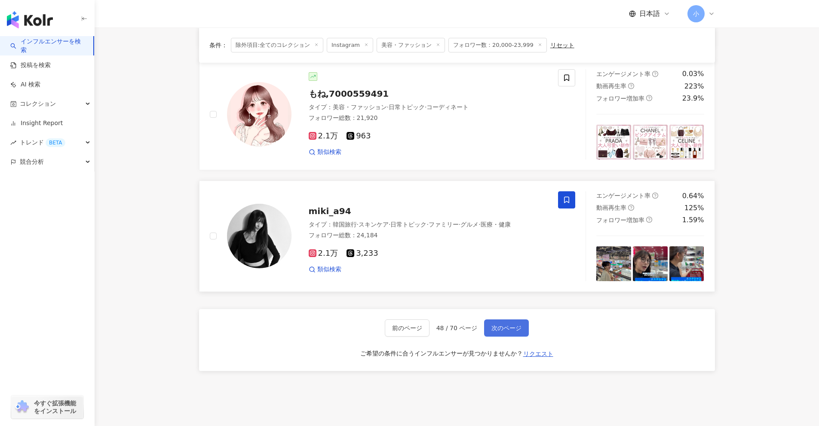
click at [400, 322] on button "次のページ" at bounding box center [506, 328] width 45 height 17
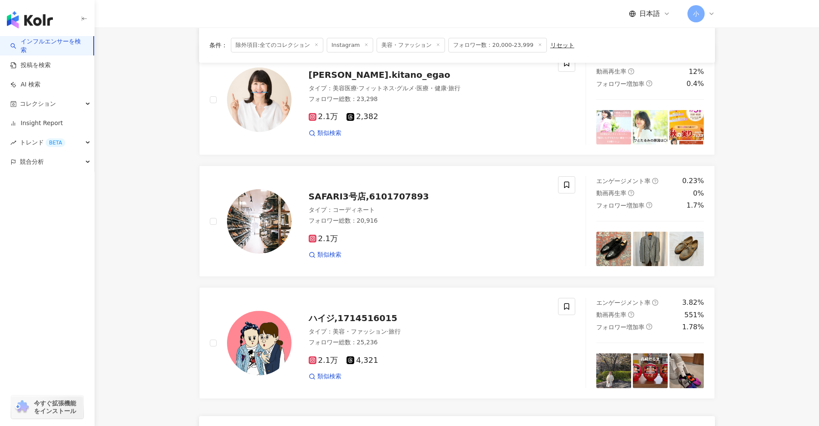
scroll to position [1083, 0]
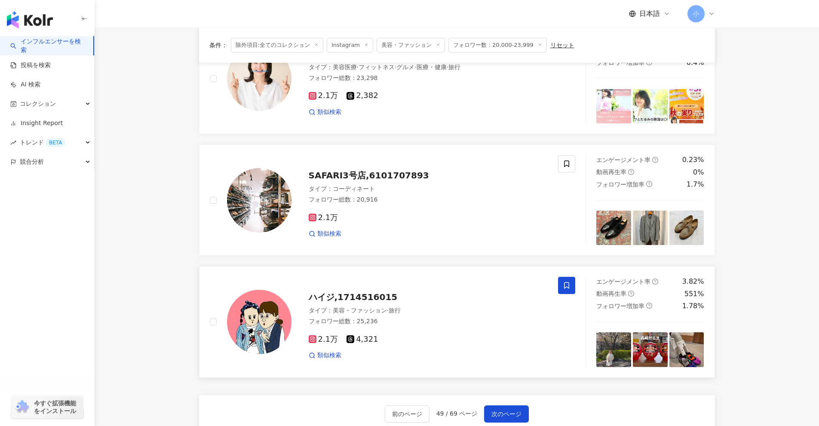
click at [400, 289] on icon at bounding box center [566, 286] width 5 height 6
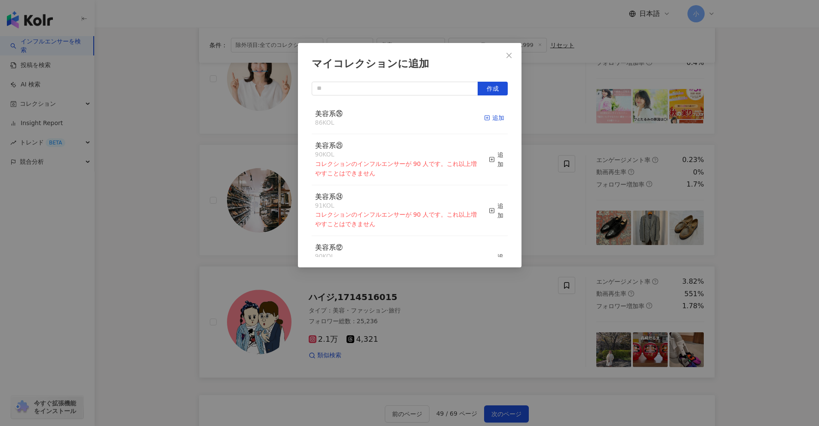
click at [400, 122] on div "追加" at bounding box center [494, 117] width 20 height 9
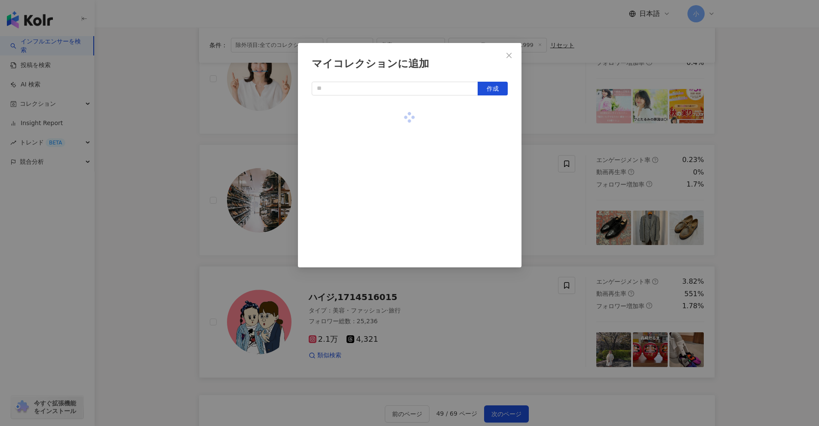
click at [400, 197] on div "マイコレクションに追加 作成" at bounding box center [409, 213] width 819 height 426
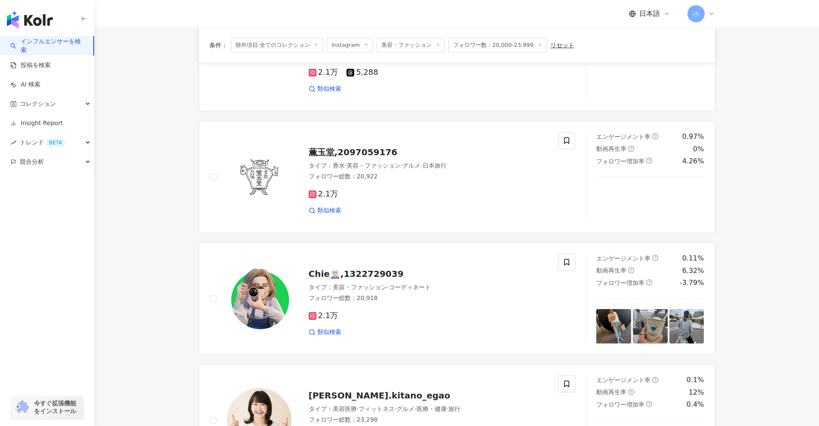
scroll to position [739, 0]
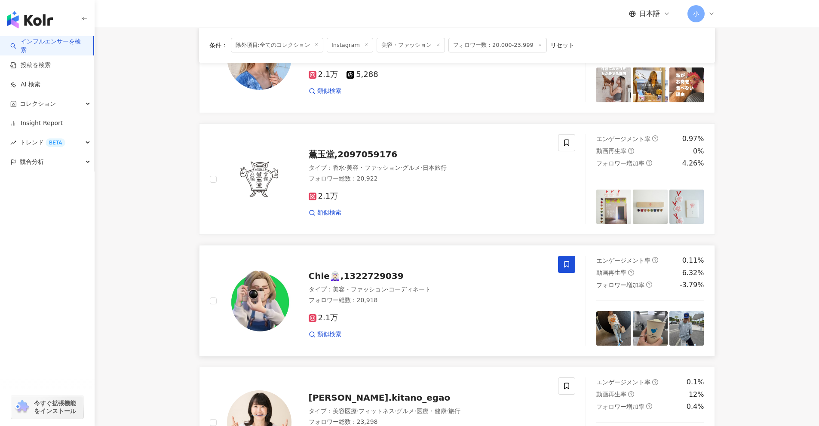
click at [400, 269] on span at bounding box center [566, 264] width 17 height 17
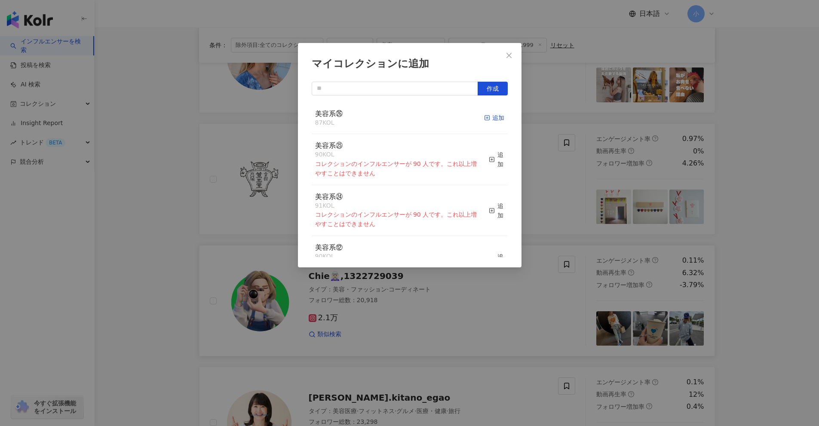
click at [400, 123] on div "追加" at bounding box center [494, 117] width 20 height 9
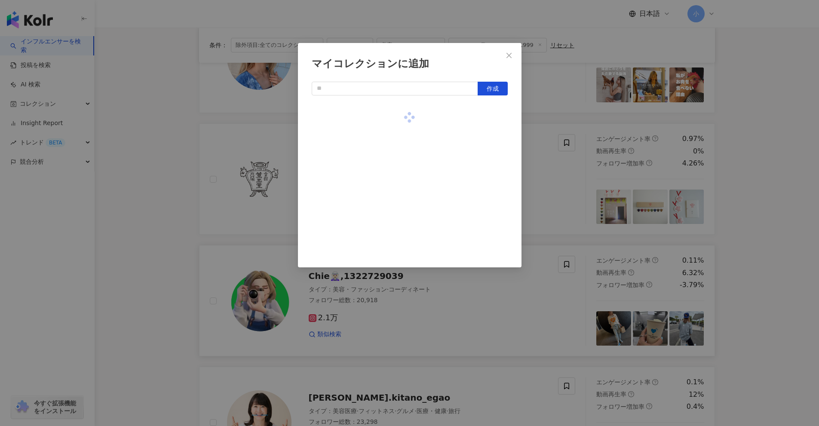
click at [400, 200] on div "マイコレクションに追加 作成" at bounding box center [409, 213] width 819 height 426
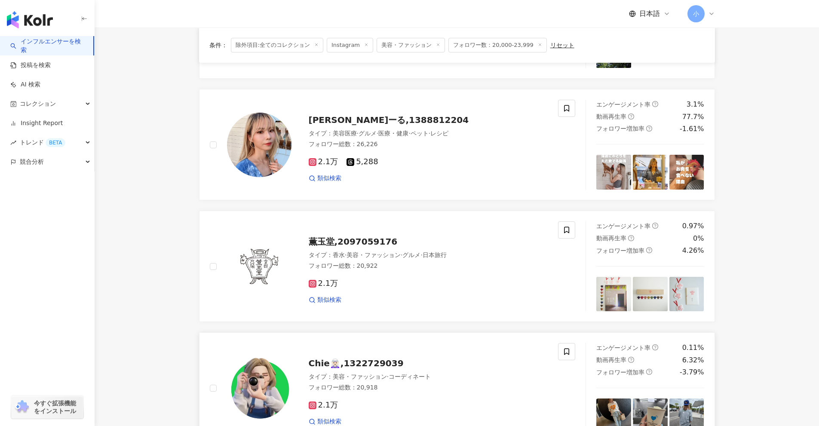
scroll to position [609, 0]
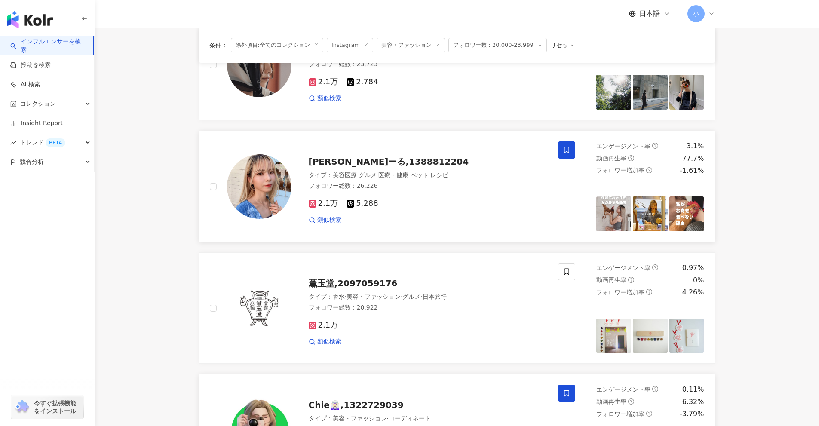
click at [400, 148] on span at bounding box center [566, 150] width 17 height 17
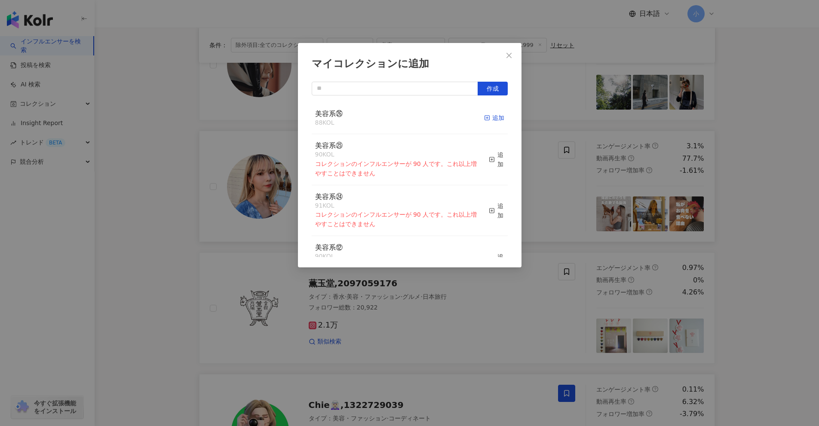
click at [400, 116] on div "追加" at bounding box center [494, 117] width 20 height 9
click at [400, 90] on input "text" at bounding box center [395, 89] width 166 height 14
type input "****"
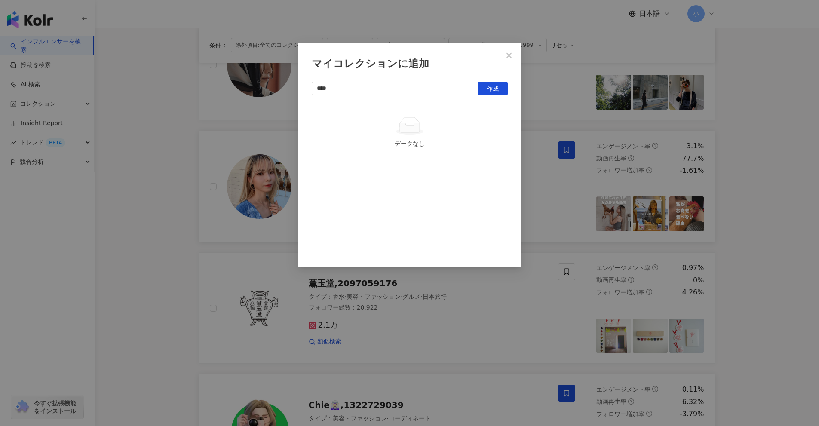
click at [400, 97] on div "**** 作成 データなし" at bounding box center [410, 169] width 196 height 175
click at [400, 92] on span "作成" at bounding box center [493, 88] width 12 height 7
click at [400, 186] on div "マイコレクションに追加 **** 作成 美容系㉗ 1 KOL 追加済み" at bounding box center [409, 213] width 819 height 426
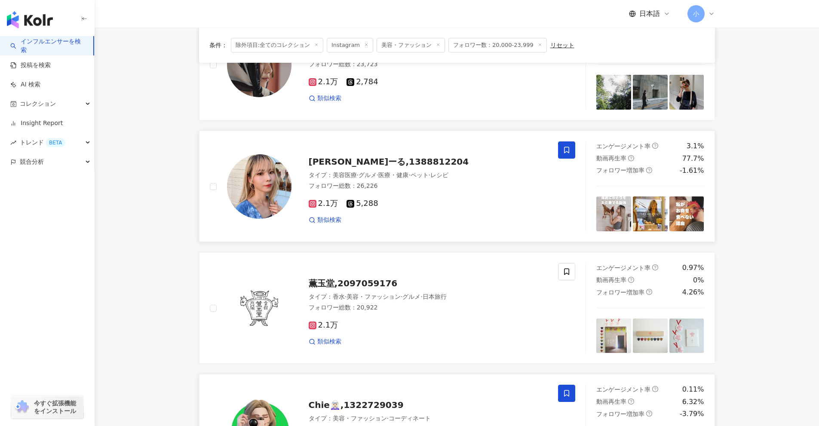
click at [400, 149] on icon at bounding box center [567, 150] width 8 height 8
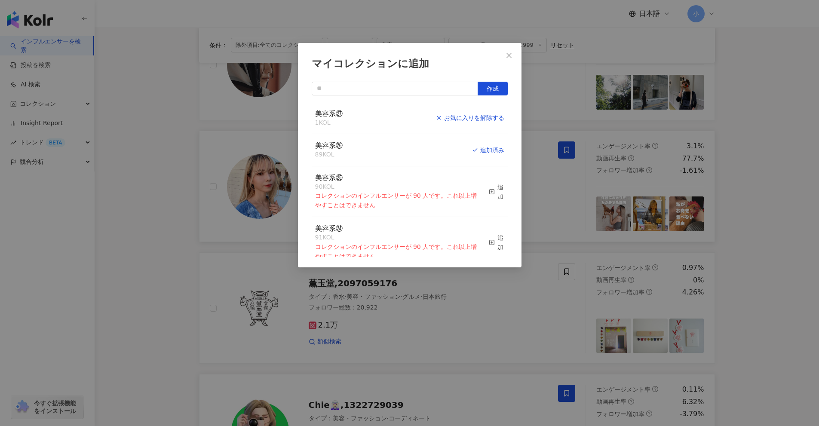
click at [400, 120] on div "お気に入りを解除する" at bounding box center [470, 117] width 68 height 9
click at [400, 156] on div "マイコレクションに追加 作成 美容系㉗ 0 KOL 追加 美容系㉖ 89 KOL 追加済み 美容系㉕ 90 KOL コレクションのインフルエンサーが 90 人…" at bounding box center [409, 213] width 819 height 426
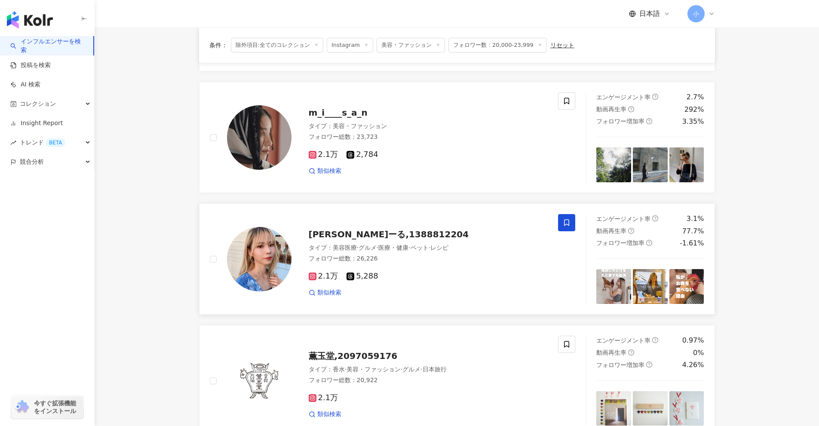
scroll to position [523, 0]
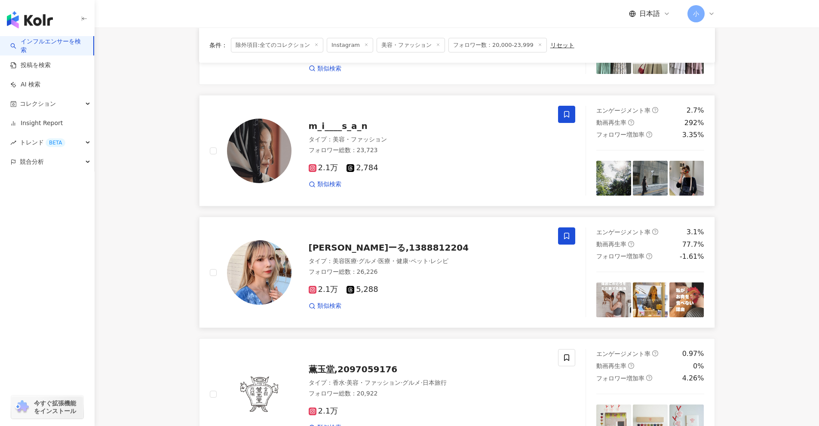
click at [400, 116] on icon at bounding box center [566, 114] width 5 height 6
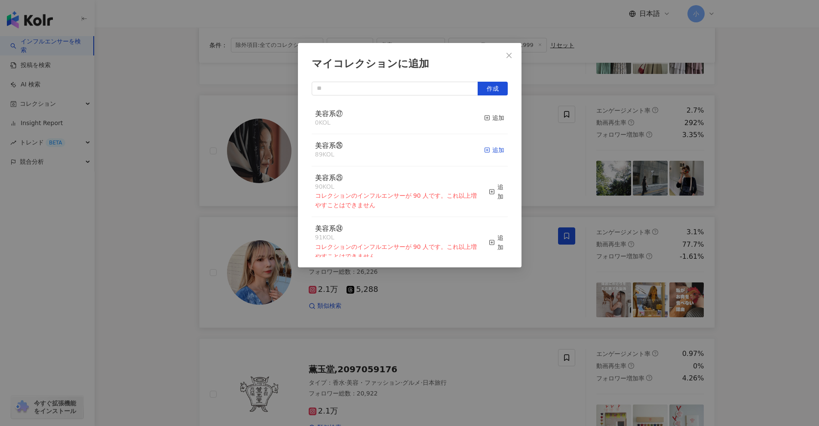
click at [400, 149] on div "追加" at bounding box center [494, 149] width 20 height 9
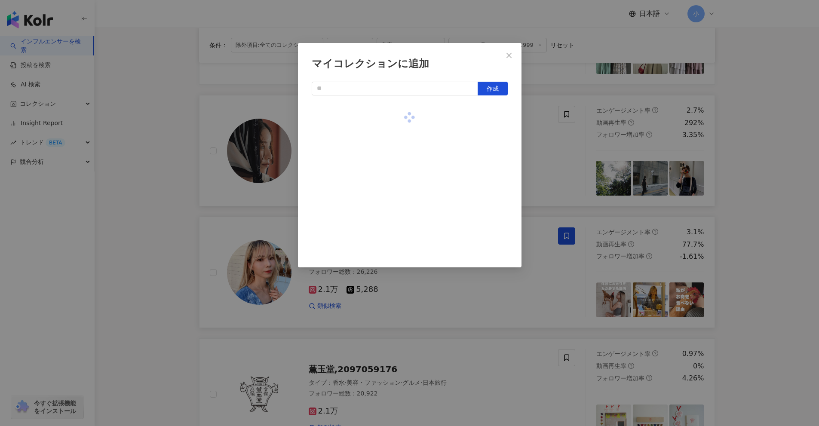
click at [400, 188] on div "マイコレクションに追加 作成" at bounding box center [409, 213] width 819 height 426
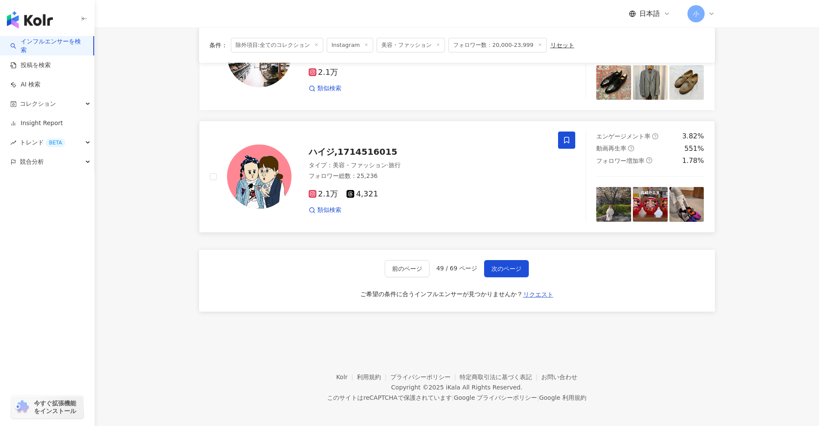
scroll to position [1231, 0]
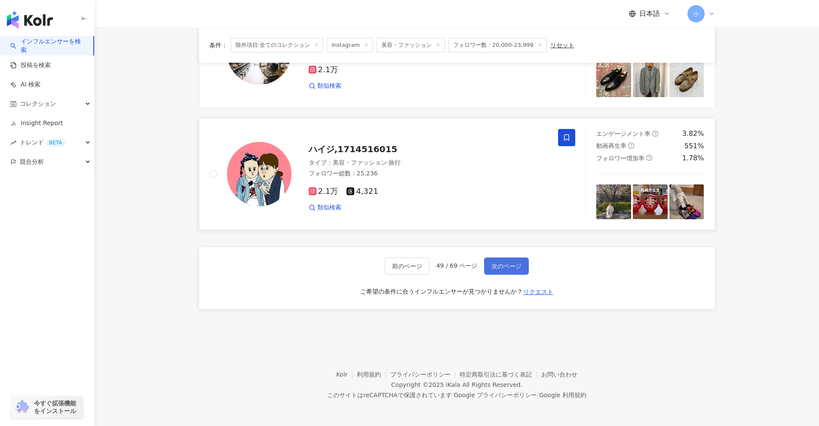
click at [400, 269] on span "次のページ" at bounding box center [507, 266] width 30 height 7
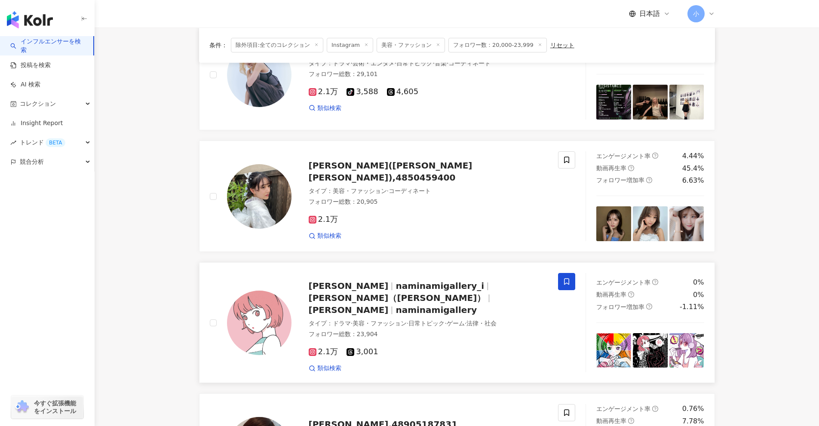
scroll to position [578, 0]
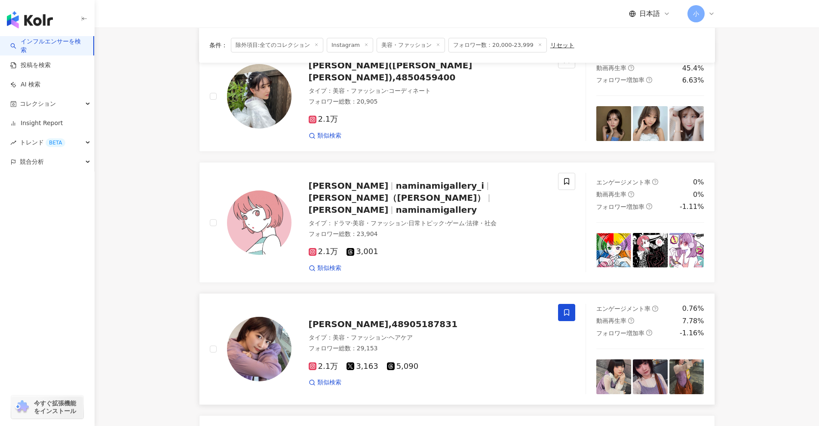
click at [400, 308] on span at bounding box center [566, 312] width 17 height 17
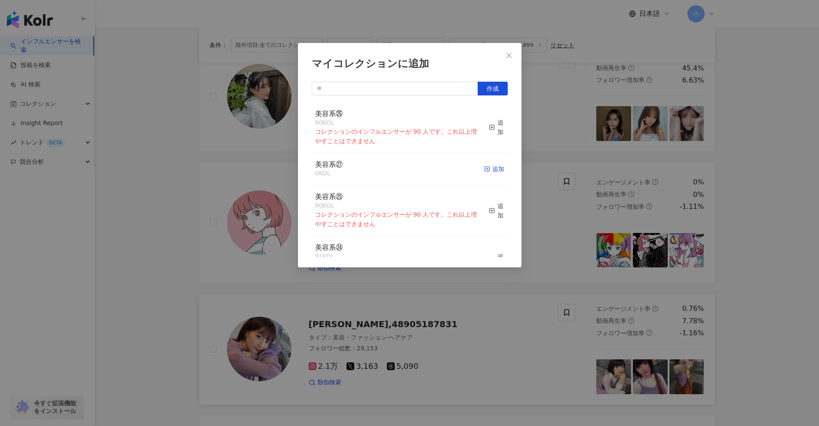
click at [400, 165] on div "追加" at bounding box center [494, 168] width 20 height 9
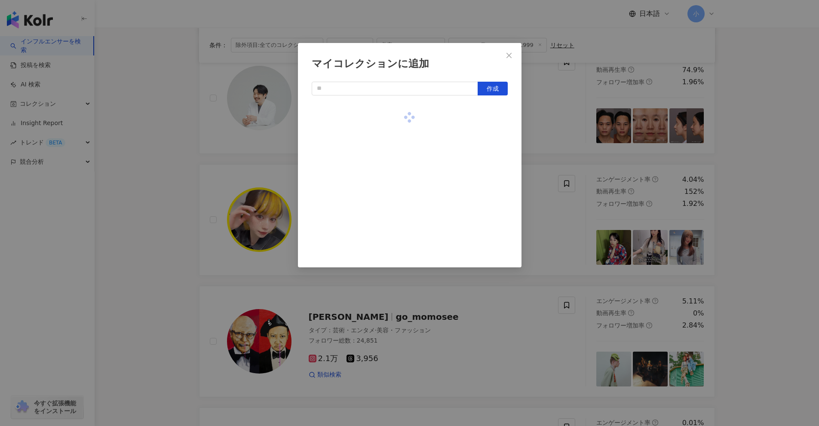
click at [400, 247] on div "マイコレクションに追加 作成" at bounding box center [409, 213] width 819 height 426
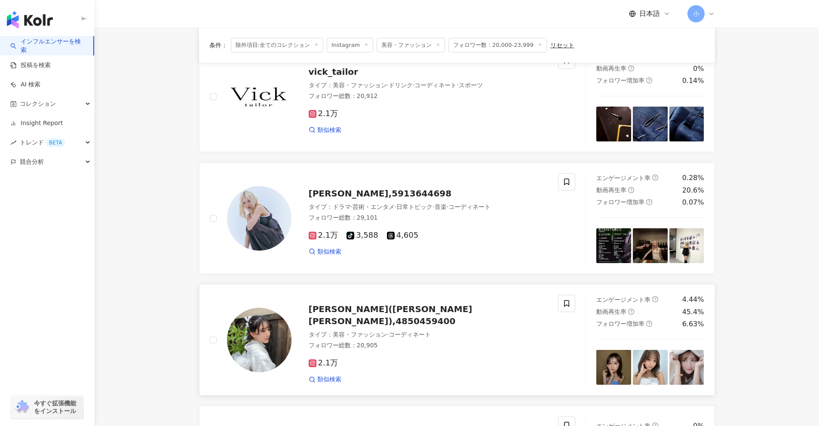
scroll to position [306, 0]
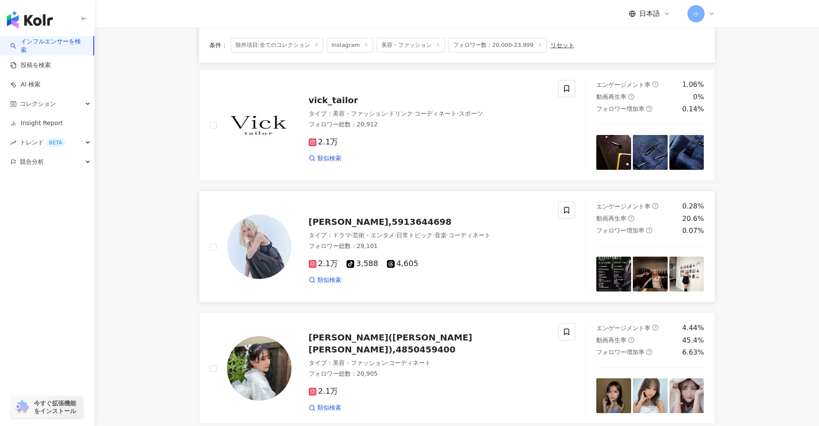
click at [400, 206] on div "[PERSON_NAME],5913644698 タイプ ： ドラマ · 芸術・エンタメ · 日常トピック · 音楽 · コーディネート フォロワー総数 ： …" at bounding box center [384, 247] width 349 height 90
click at [400, 209] on icon at bounding box center [567, 210] width 8 height 8
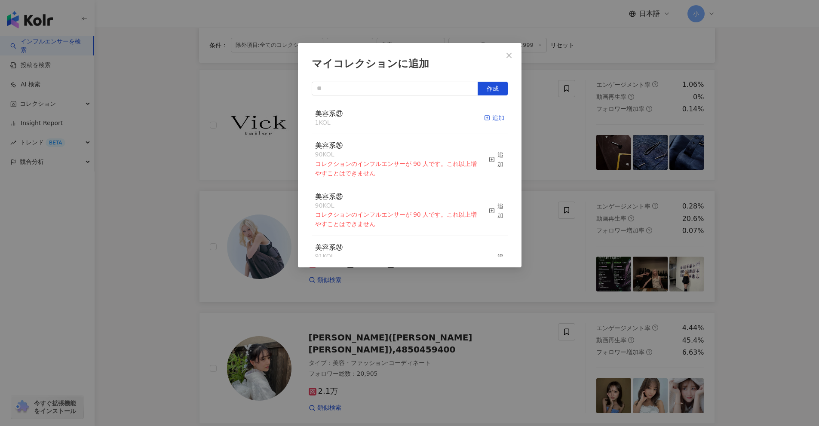
click at [400, 117] on icon "button" at bounding box center [487, 118] width 6 height 6
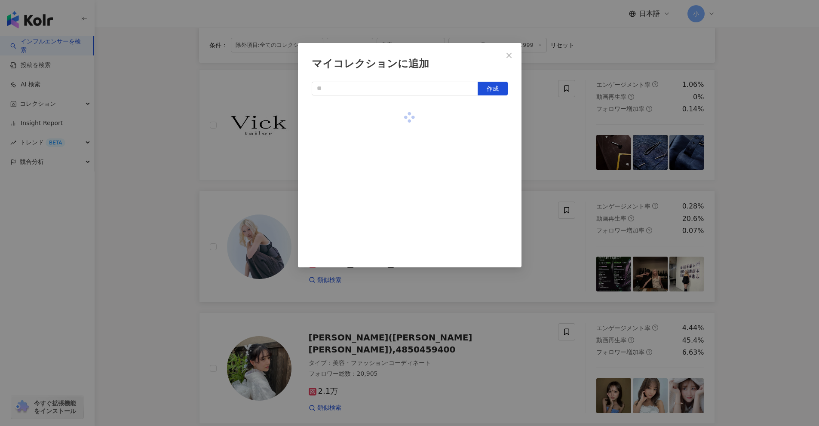
click at [400, 233] on div "マイコレクションに追加 作成" at bounding box center [409, 213] width 819 height 426
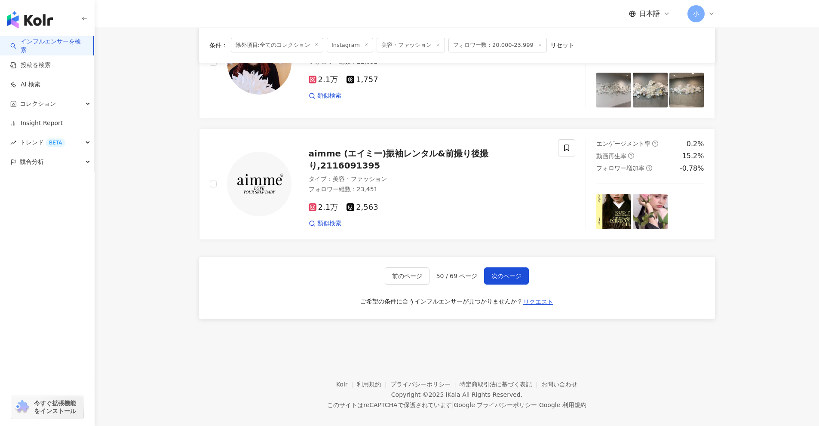
scroll to position [1352, 0]
click at [400, 272] on span "次のページ" at bounding box center [507, 275] width 30 height 7
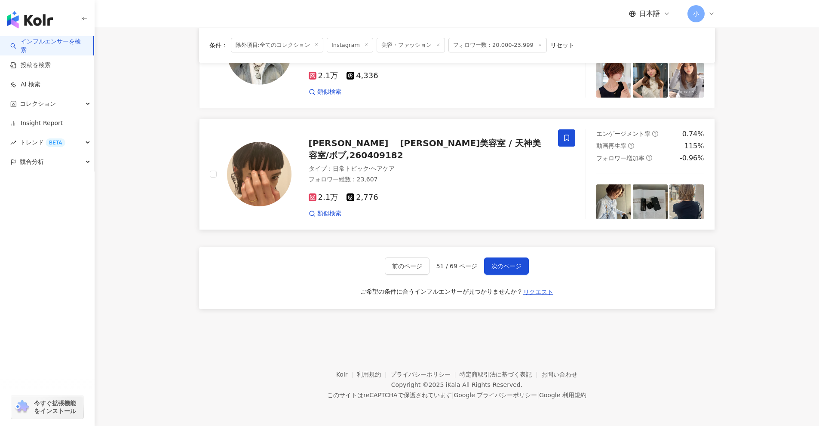
click at [400, 140] on icon at bounding box center [566, 138] width 5 height 6
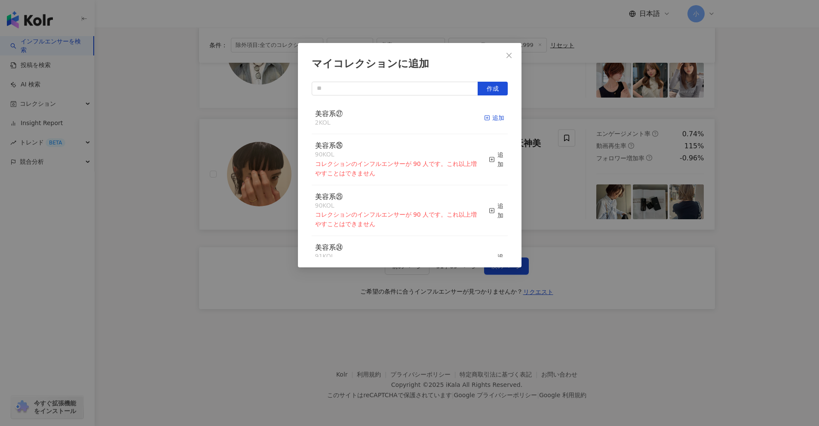
click at [400, 120] on div "追加" at bounding box center [494, 117] width 20 height 9
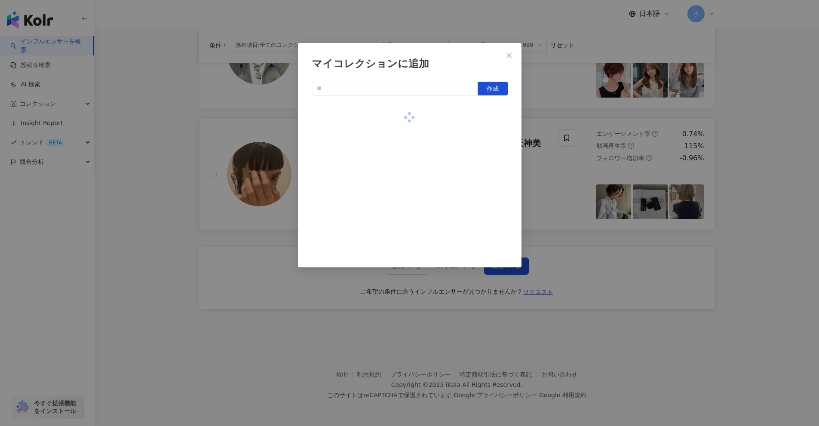
click at [400, 216] on div "マイコレクションに追加 作成" at bounding box center [409, 213] width 819 height 426
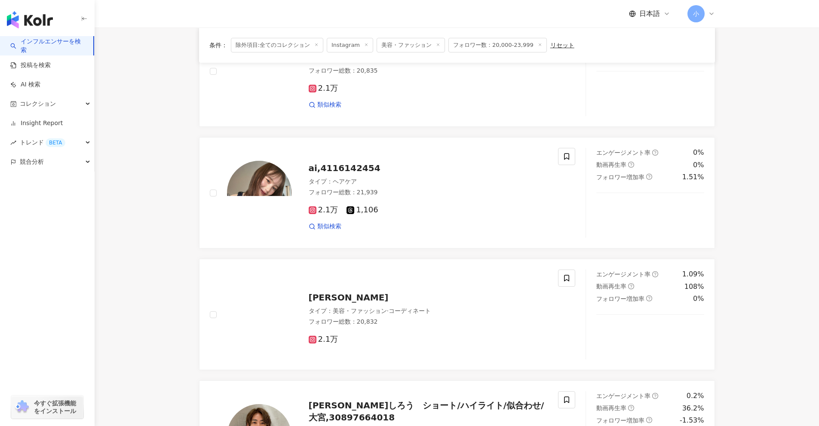
scroll to position [965, 0]
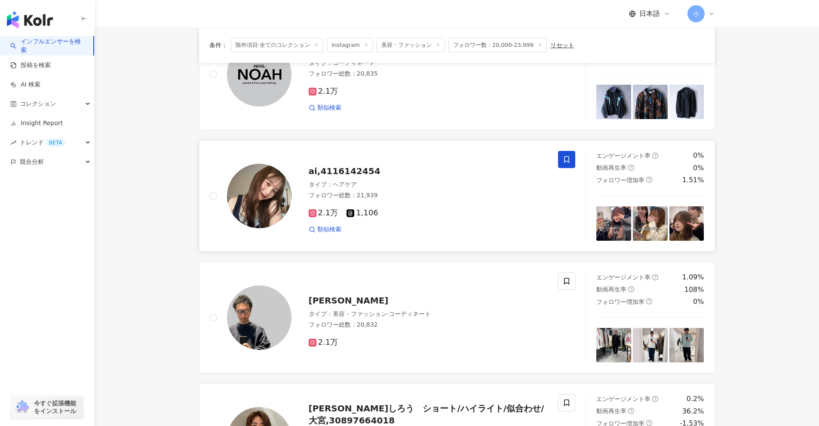
click at [400, 162] on icon at bounding box center [567, 160] width 8 height 8
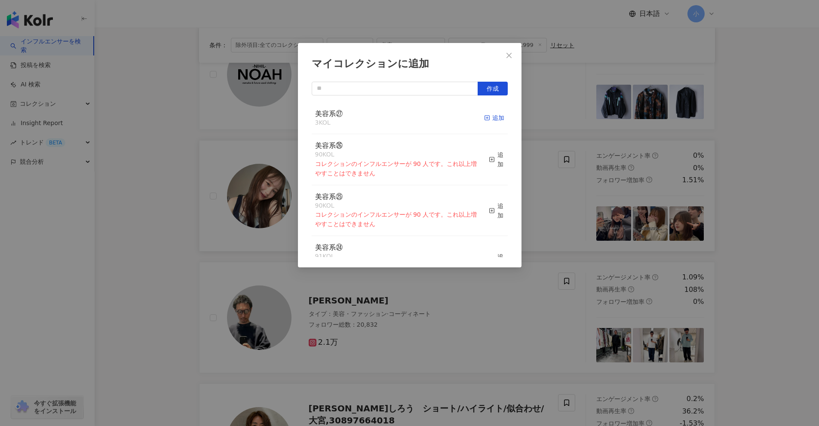
click at [400, 116] on rect "button" at bounding box center [487, 118] width 5 height 5
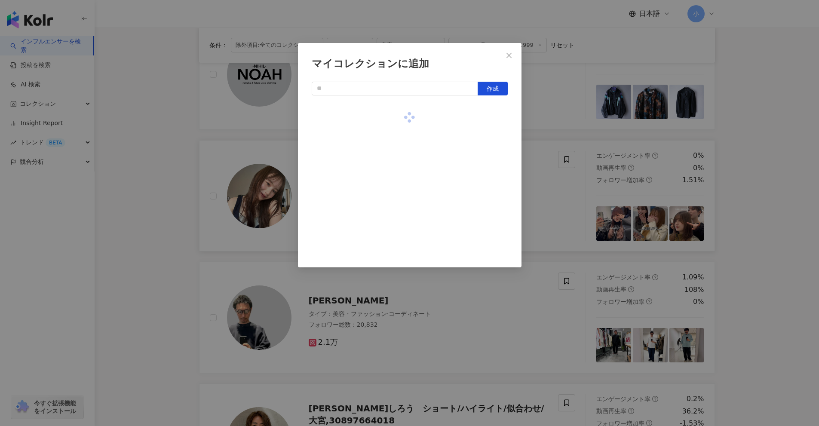
click at [400, 221] on div "マイコレクションに追加 作成" at bounding box center [409, 213] width 819 height 426
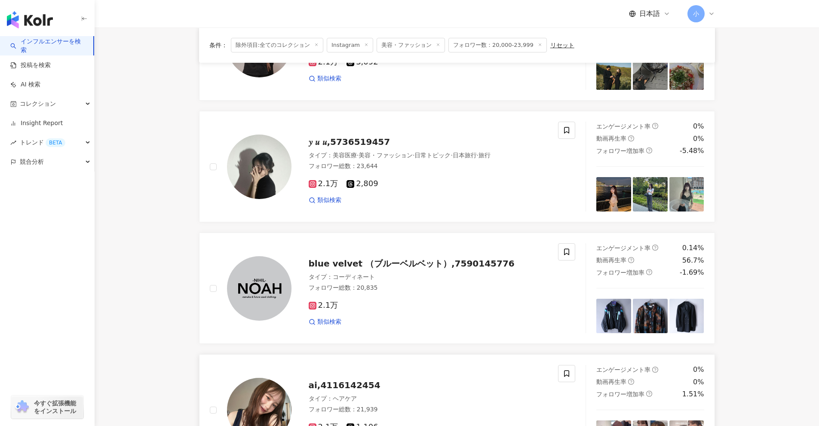
scroll to position [750, 0]
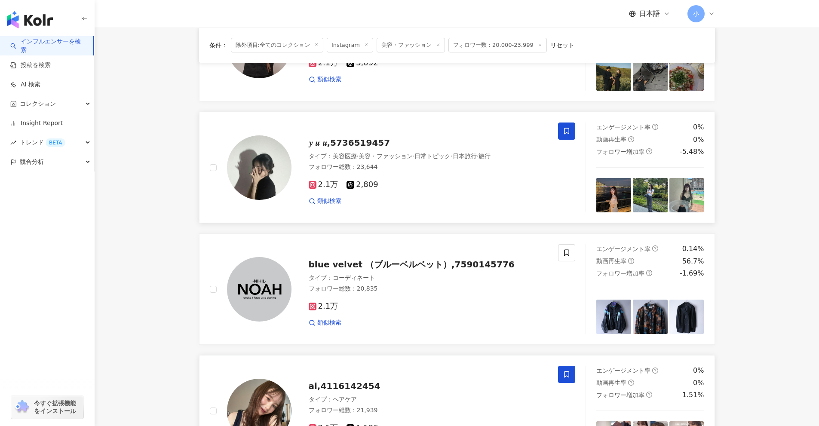
click at [400, 128] on icon at bounding box center [567, 131] width 8 height 8
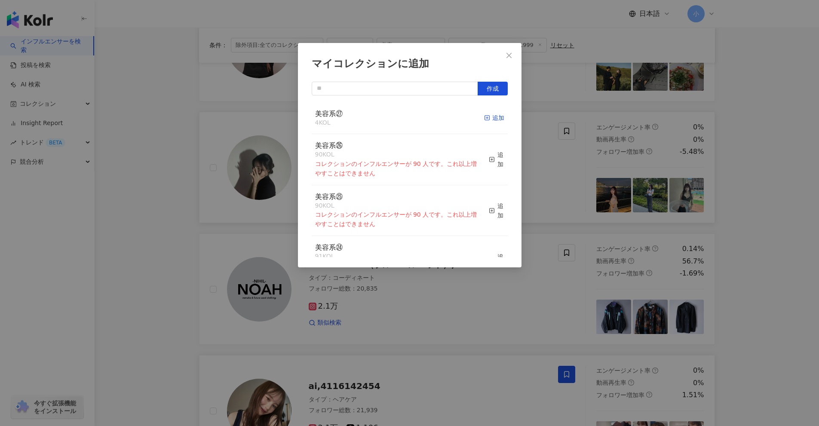
click at [400, 113] on div "追加" at bounding box center [494, 117] width 20 height 9
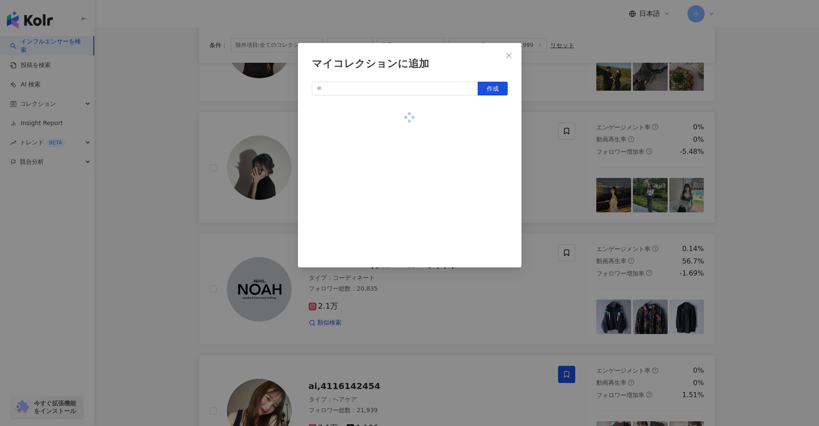
click at [400, 200] on div "マイコレクションに追加 作成" at bounding box center [409, 213] width 819 height 426
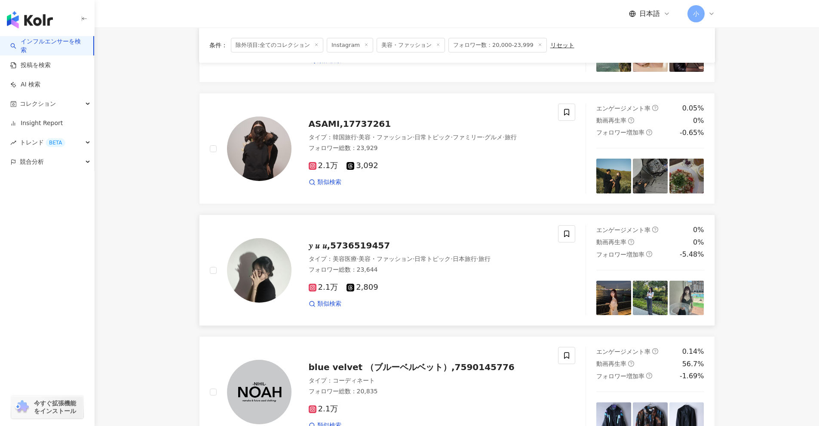
scroll to position [621, 0]
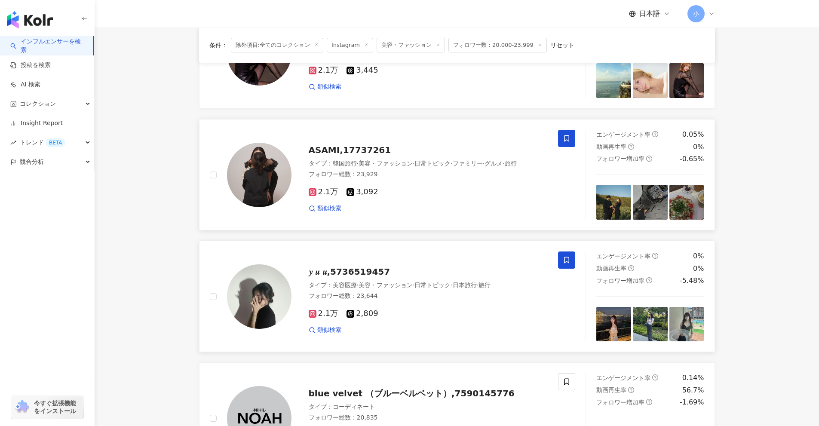
click at [400, 135] on icon at bounding box center [567, 139] width 8 height 8
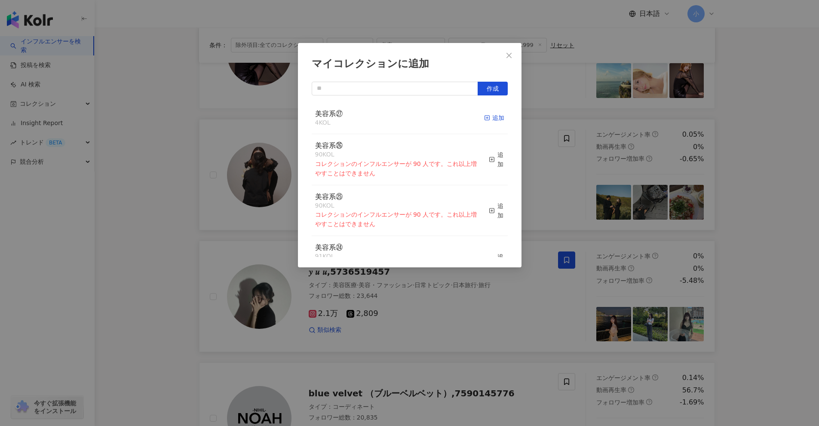
click at [400, 122] on div "追加" at bounding box center [494, 117] width 20 height 9
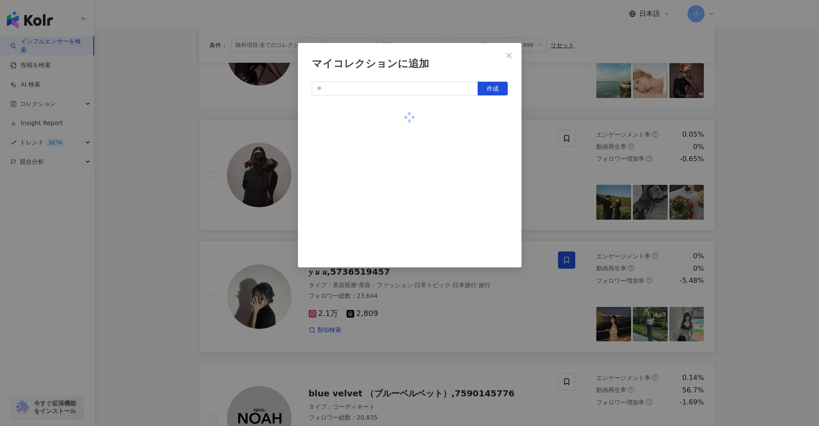
click at [400, 201] on div "マイコレクションに追加 作成" at bounding box center [409, 213] width 819 height 426
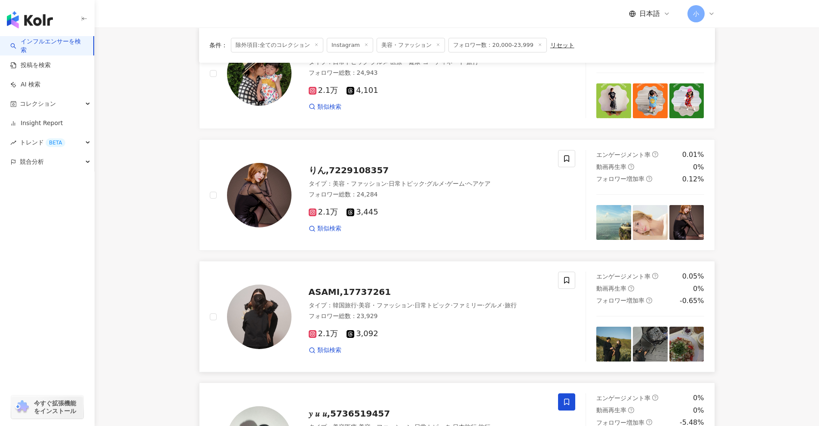
scroll to position [449, 0]
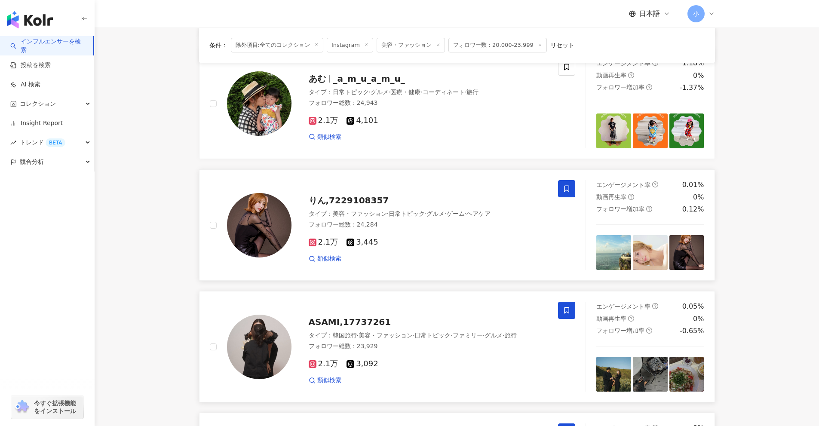
click at [400, 188] on icon at bounding box center [567, 189] width 8 height 8
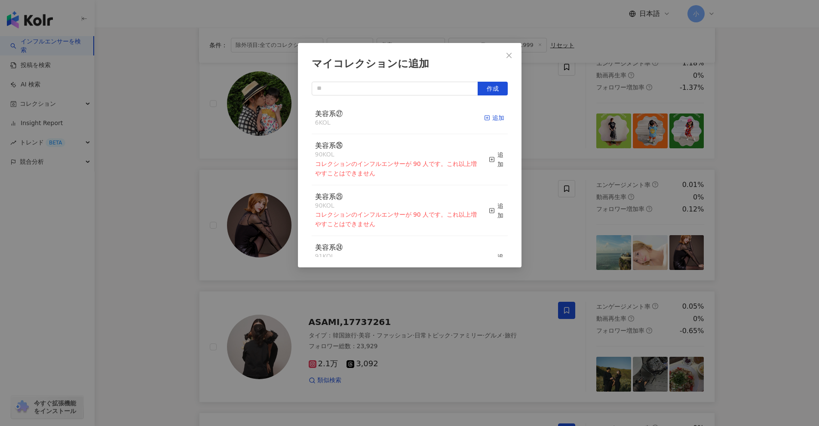
click at [400, 120] on div "追加" at bounding box center [494, 117] width 20 height 9
click at [400, 270] on div "マイコレクションに追加 作成 美容系㉗ 7 KOL 追加済み 美容系㉖ 90 KOL コレクションのインフルエンサーが 90 人です。これ以上増やすことはでき…" at bounding box center [409, 213] width 819 height 426
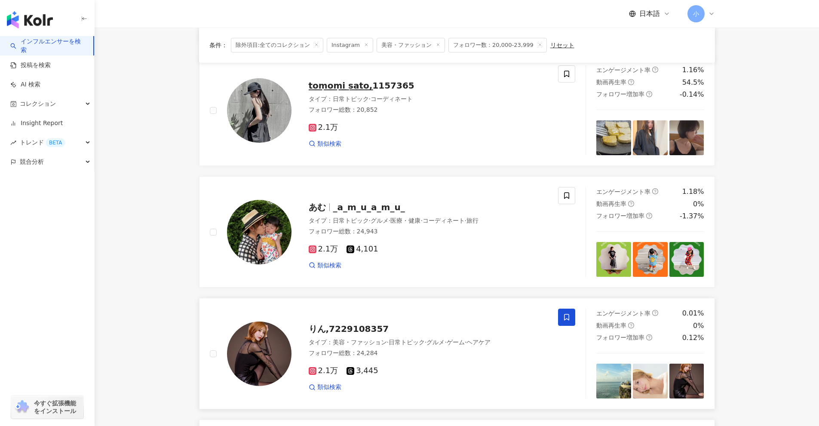
scroll to position [320, 0]
click at [400, 198] on icon at bounding box center [566, 196] width 5 height 6
click at [400, 196] on icon at bounding box center [567, 196] width 8 height 8
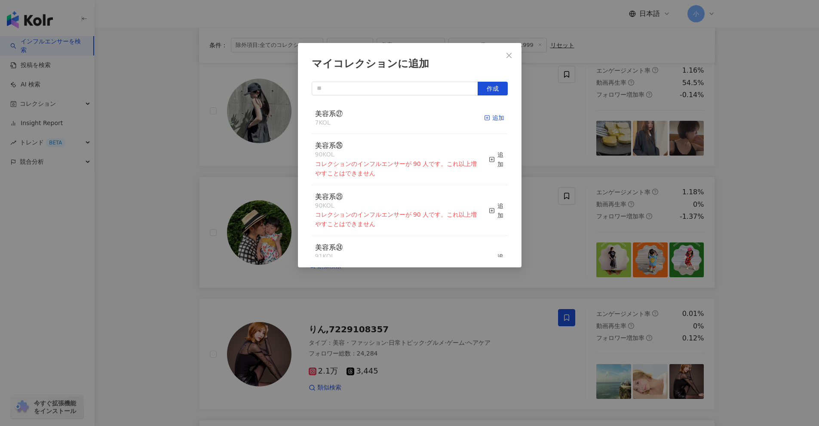
click at [400, 119] on div "追加" at bounding box center [494, 117] width 20 height 9
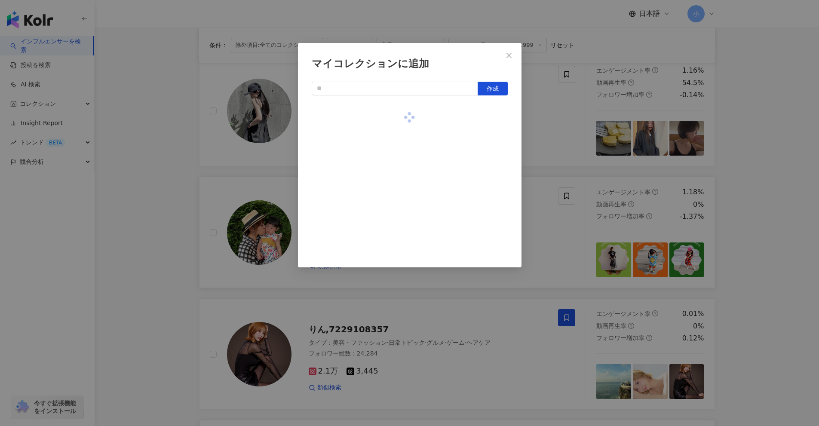
click at [400, 160] on div "マイコレクションに追加 作成" at bounding box center [409, 213] width 819 height 426
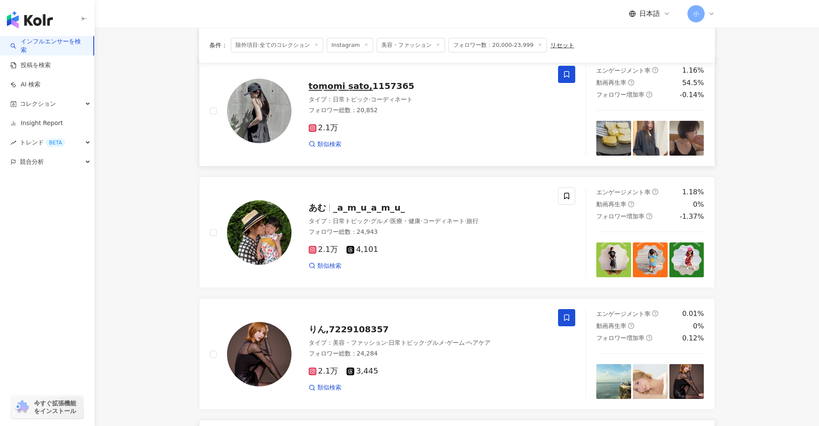
click at [400, 69] on span at bounding box center [566, 74] width 17 height 17
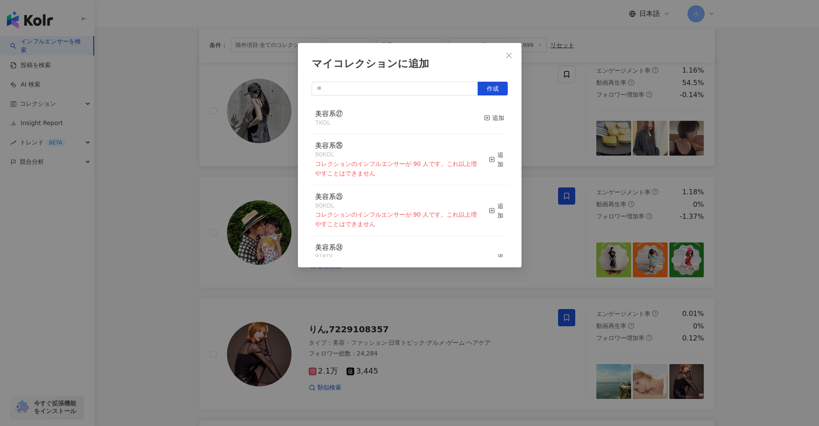
click at [400, 120] on div "美容系㉗ 7 KOL 追加" at bounding box center [410, 118] width 196 height 32
click at [400, 120] on div "追加" at bounding box center [494, 117] width 20 height 9
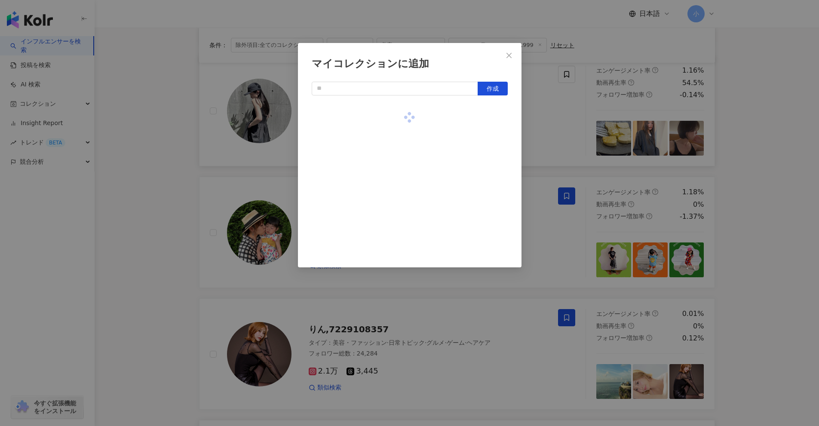
click at [400, 162] on div "マイコレクションに追加 作成" at bounding box center [409, 213] width 819 height 426
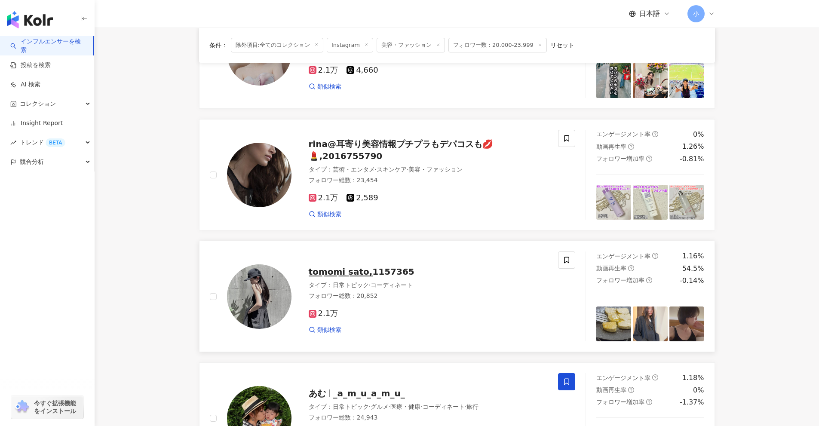
scroll to position [105, 0]
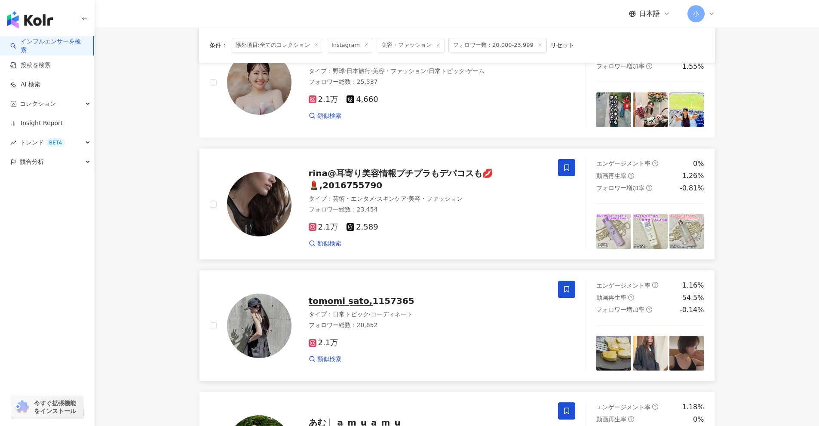
click at [400, 168] on icon at bounding box center [566, 168] width 5 height 6
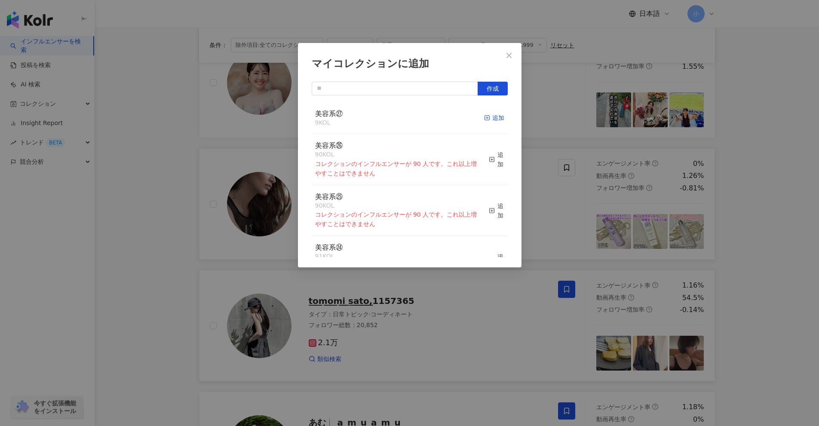
click at [400, 120] on div "追加" at bounding box center [494, 117] width 20 height 9
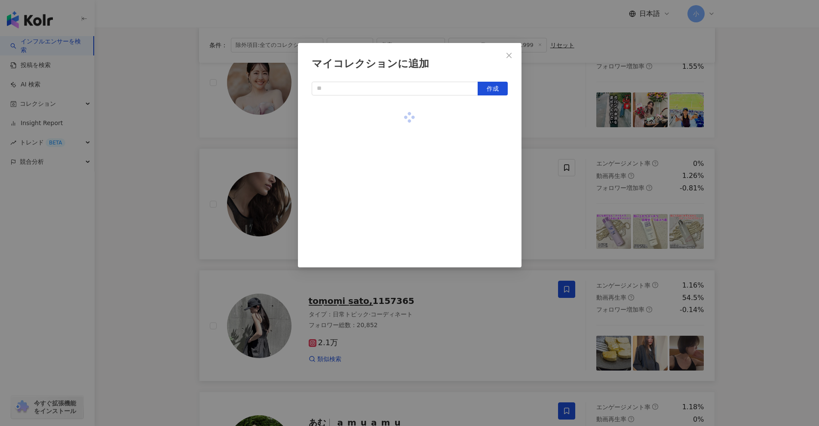
click at [400, 188] on div "マイコレクションに追加 作成" at bounding box center [409, 213] width 819 height 426
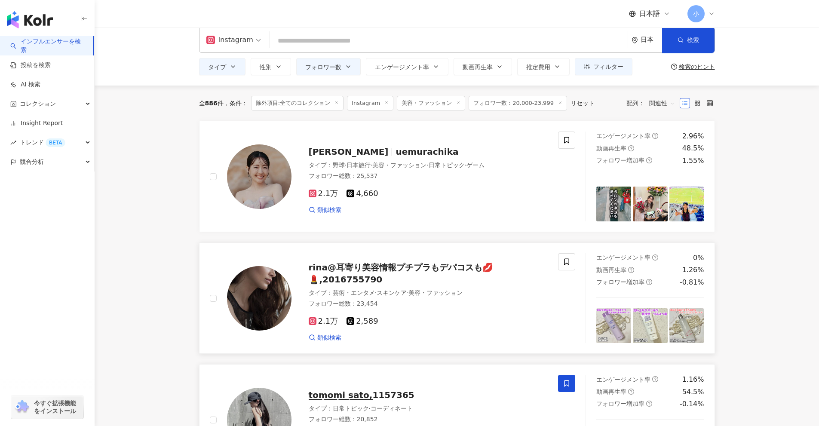
scroll to position [0, 0]
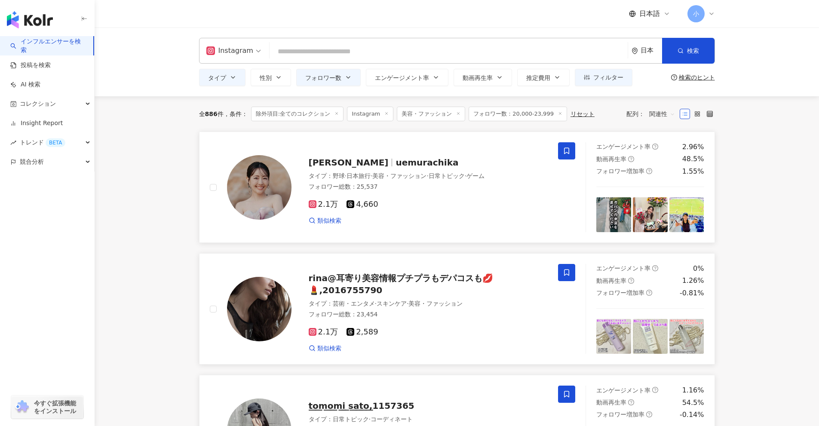
click at [400, 147] on icon at bounding box center [567, 151] width 8 height 8
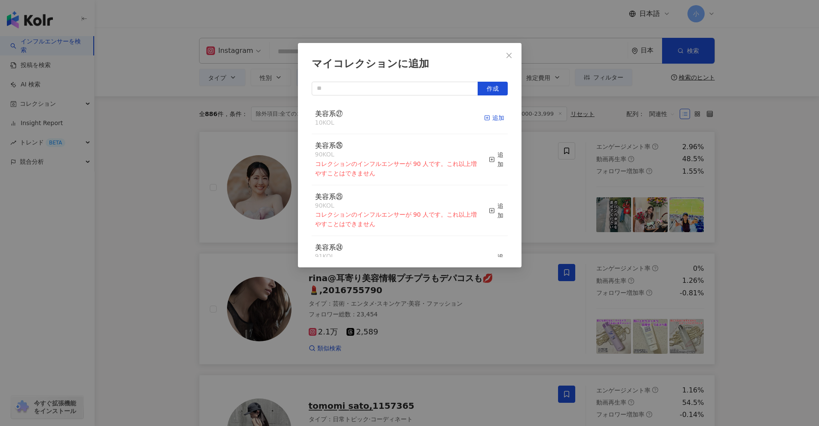
click at [400, 116] on div "追加" at bounding box center [494, 117] width 20 height 9
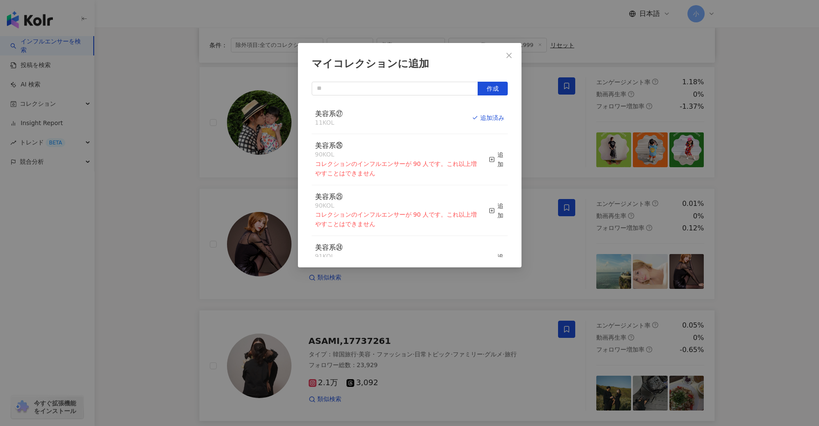
click at [400, 194] on div "マイコレクションに追加 作成 美容系㉗ 11 KOL 追加済み 美容系㉖ 90 KOL コレクションのインフルエンサーが 90 人です。これ以上増やすことはで…" at bounding box center [409, 213] width 819 height 426
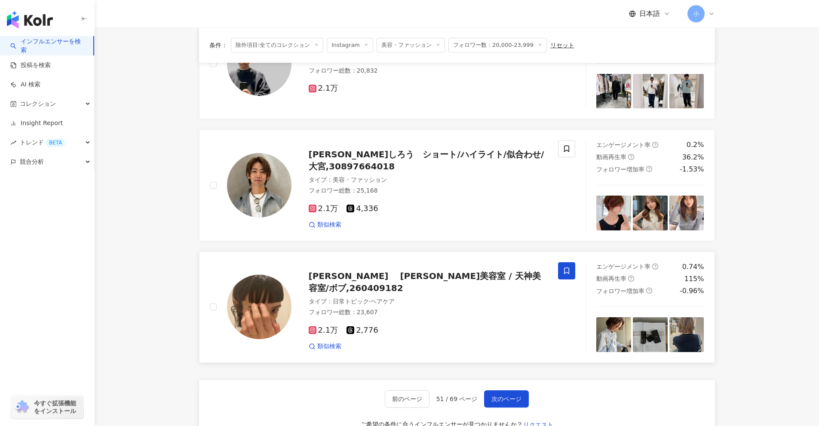
scroll to position [1352, 0]
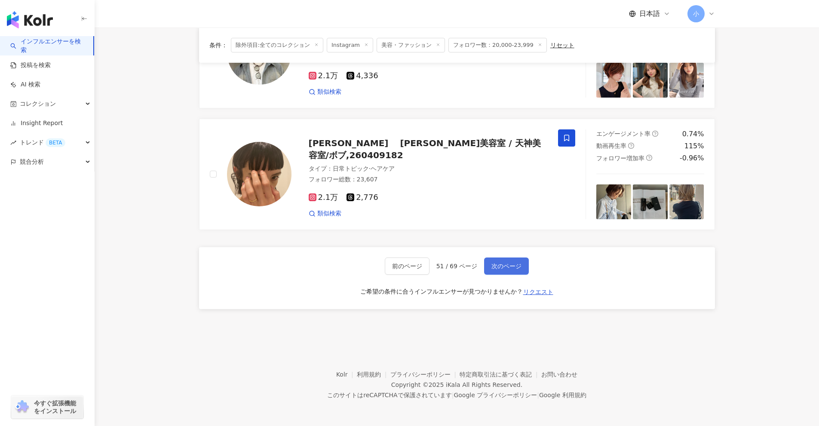
click at [400, 268] on span "次のページ" at bounding box center [507, 266] width 30 height 7
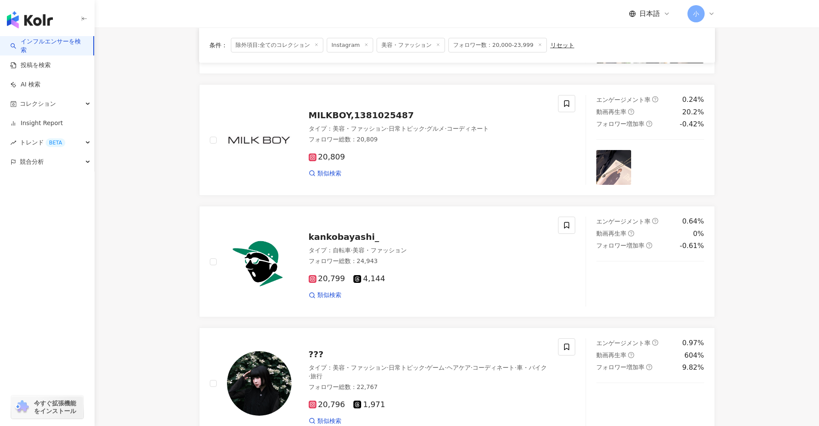
scroll to position [1231, 0]
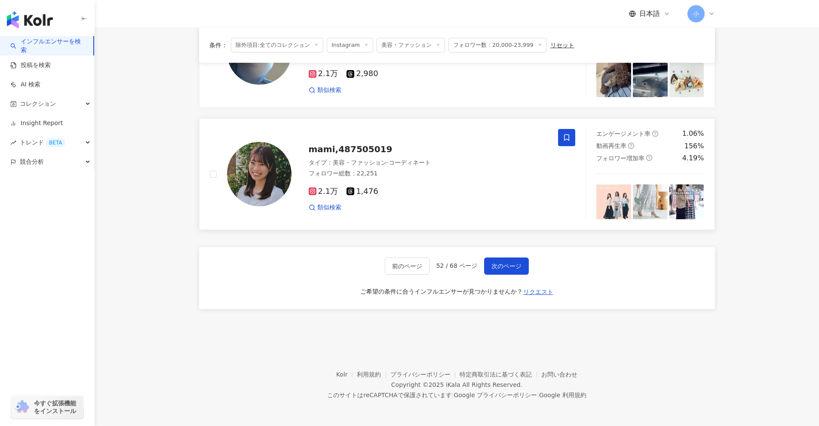
click at [400, 139] on icon at bounding box center [566, 138] width 5 height 6
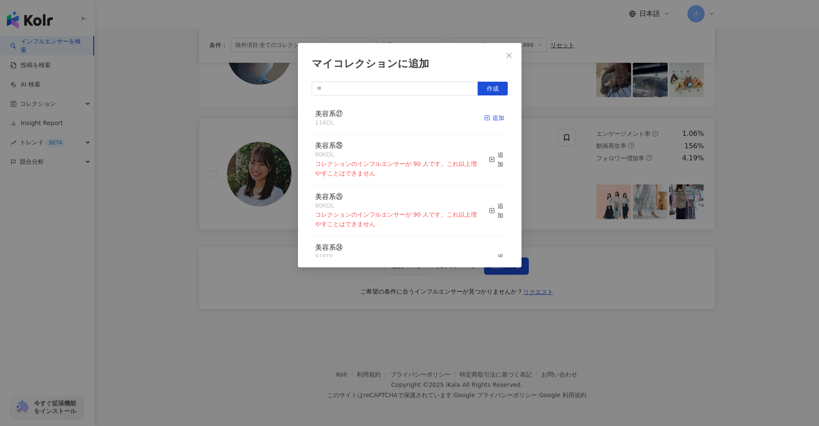
click at [400, 121] on div "追加" at bounding box center [494, 117] width 20 height 9
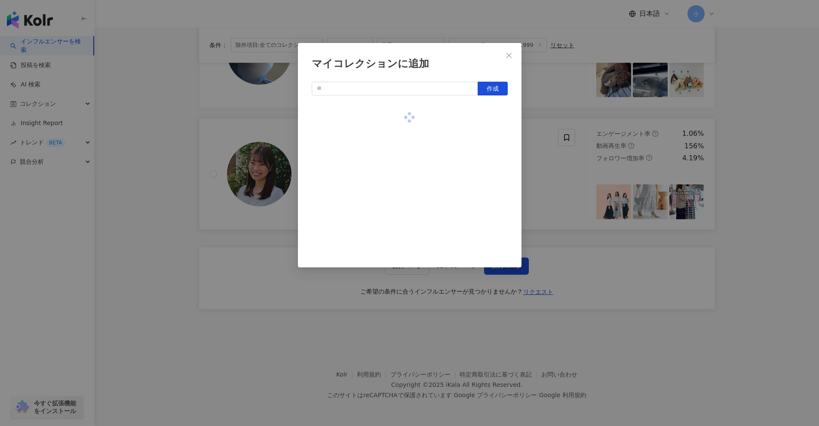
click at [400, 182] on div "マイコレクションに追加 作成" at bounding box center [409, 213] width 819 height 426
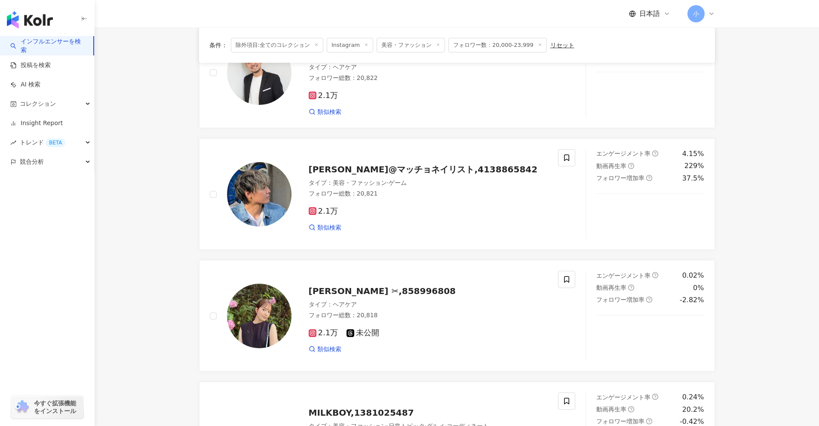
scroll to position [112, 0]
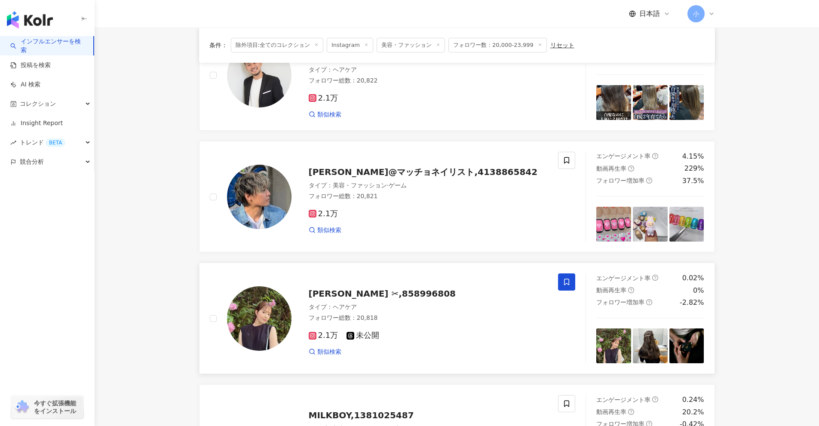
click at [400, 280] on icon at bounding box center [567, 282] width 8 height 8
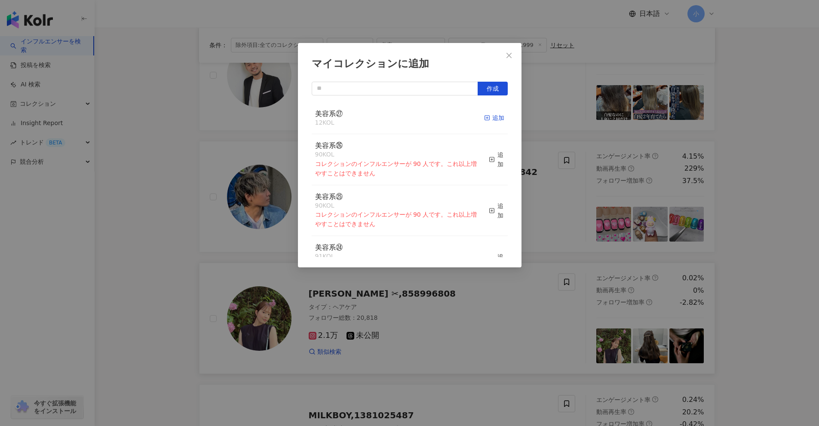
click at [400, 118] on div "追加" at bounding box center [494, 117] width 20 height 9
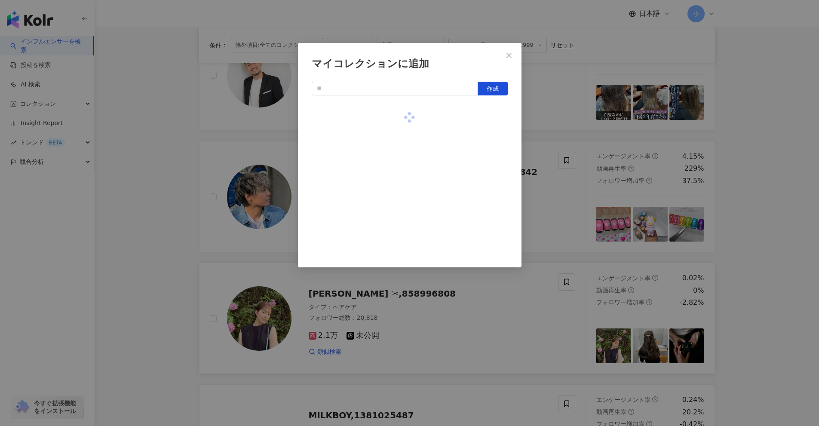
click at [400, 197] on div "マイコレクションに追加 作成" at bounding box center [409, 213] width 819 height 426
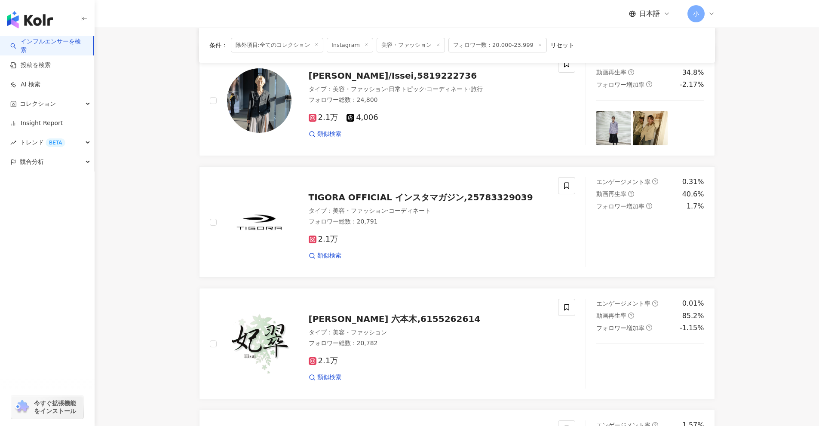
scroll to position [1118, 0]
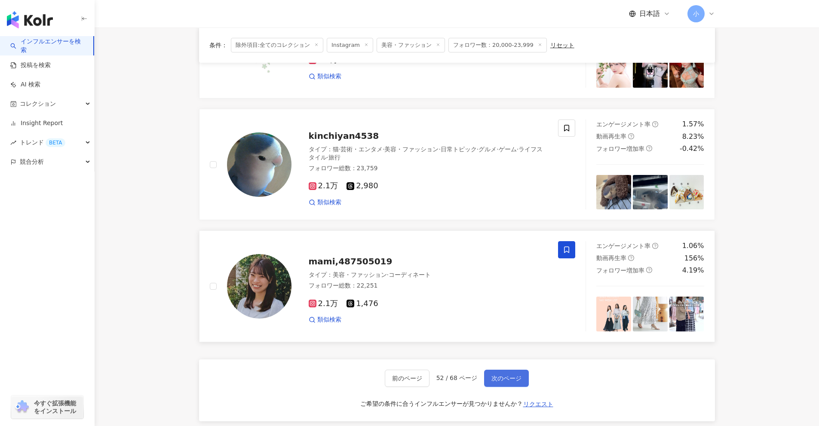
click at [400, 376] on span "次のページ" at bounding box center [507, 378] width 30 height 7
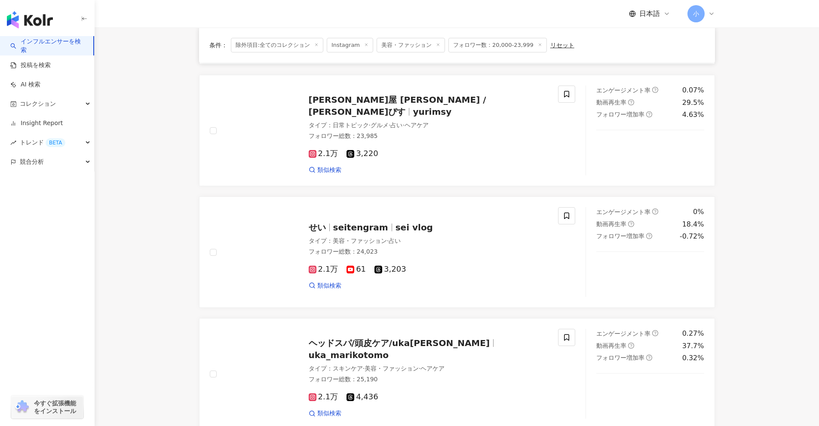
scroll to position [1240, 0]
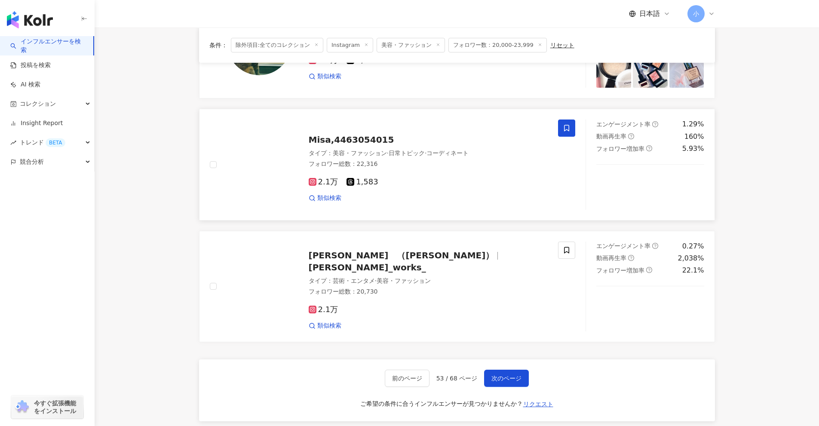
click at [400, 127] on span at bounding box center [566, 128] width 17 height 17
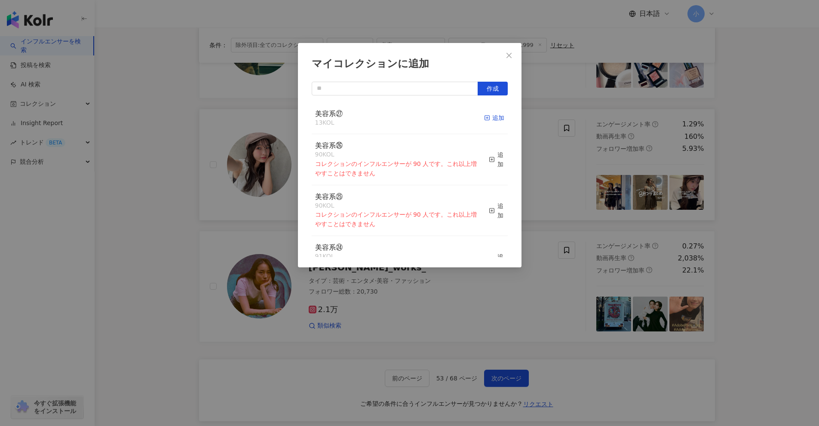
click at [400, 118] on div "追加" at bounding box center [494, 117] width 20 height 9
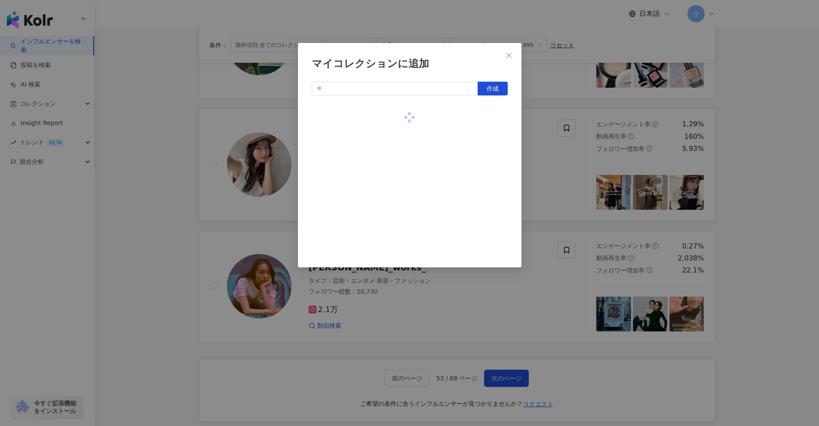
click at [400, 201] on div "マイコレクションに追加 作成" at bounding box center [409, 213] width 819 height 426
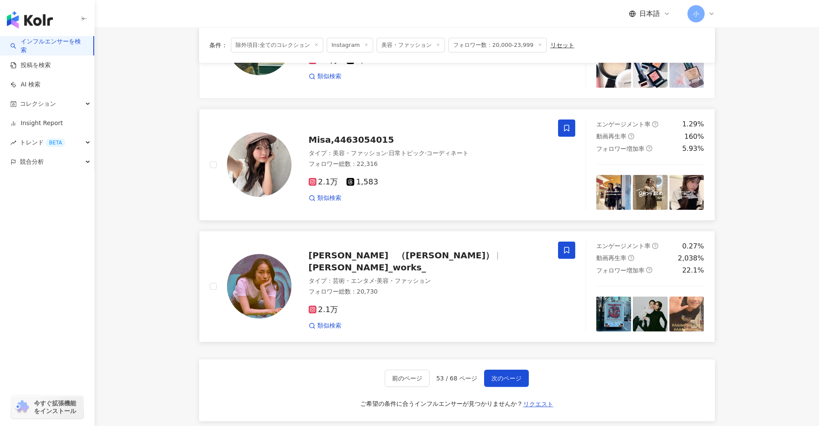
click at [400, 255] on span at bounding box center [566, 250] width 17 height 17
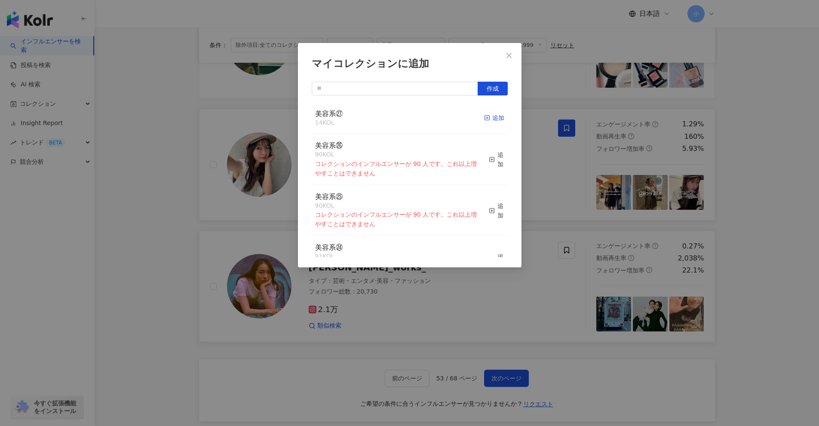
click at [400, 117] on div "追加" at bounding box center [494, 117] width 20 height 9
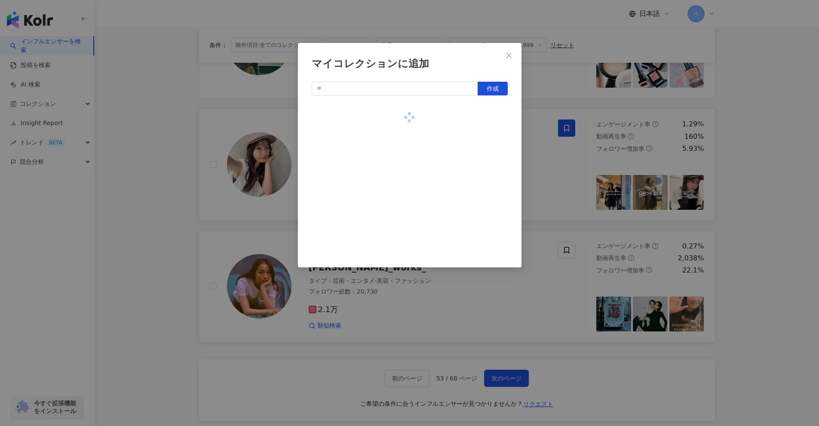
click at [400, 178] on div "マイコレクションに追加 作成" at bounding box center [409, 213] width 819 height 426
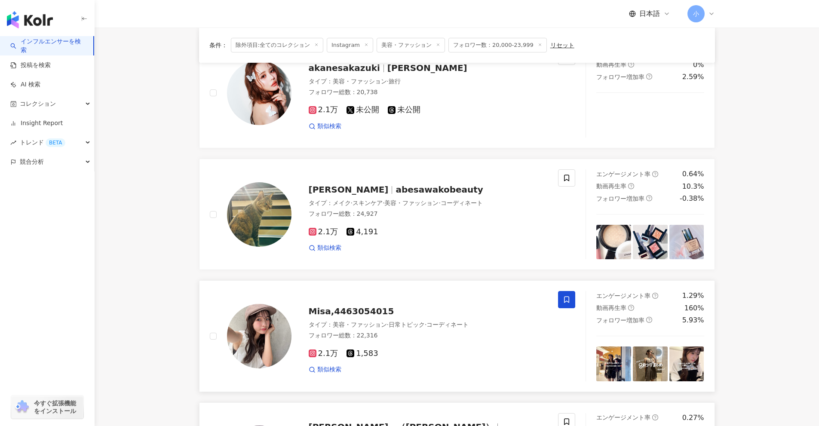
scroll to position [1068, 0]
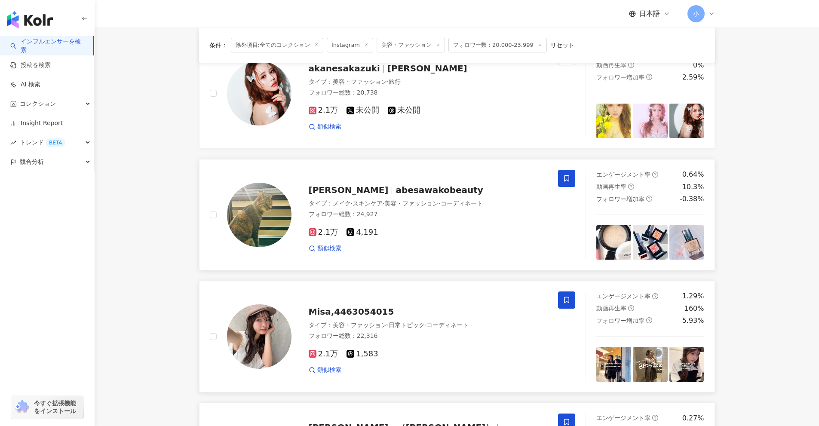
click at [400, 180] on span at bounding box center [566, 178] width 17 height 17
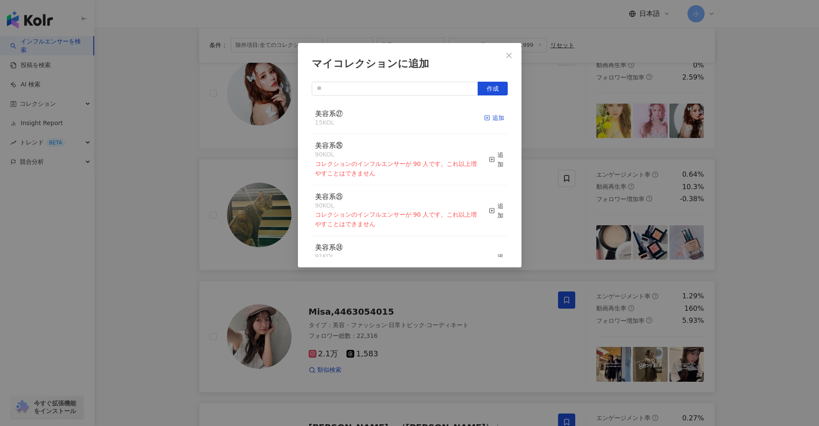
click at [400, 119] on div "追加" at bounding box center [494, 117] width 20 height 9
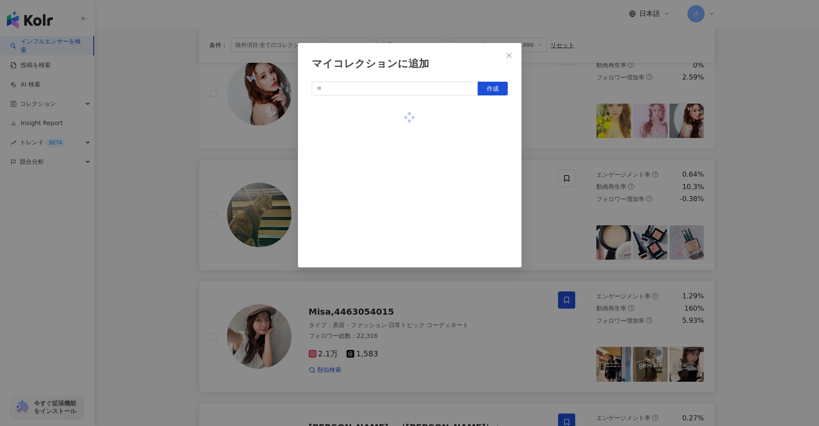
click at [400, 186] on div "マイコレクションに追加 作成" at bounding box center [409, 213] width 819 height 426
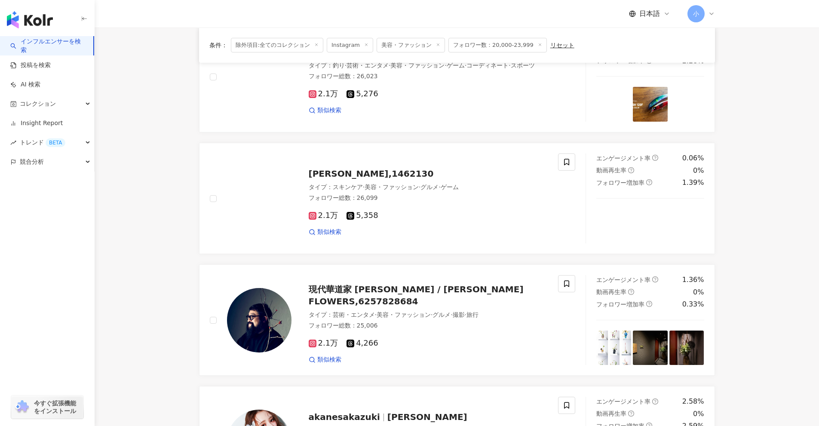
scroll to position [681, 0]
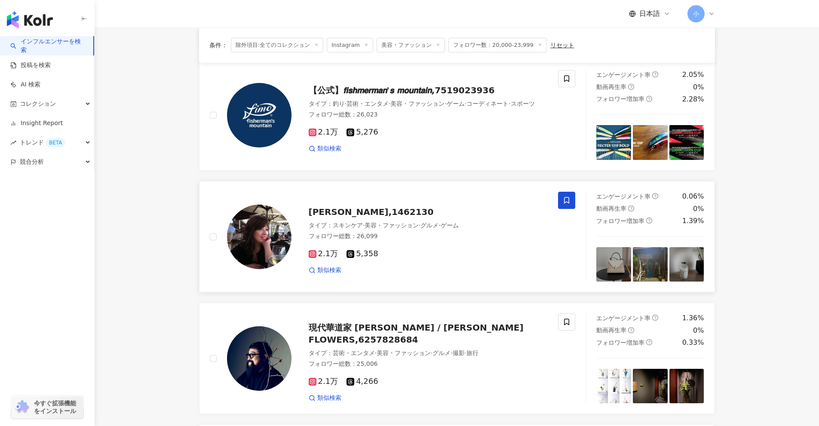
click at [400, 204] on icon at bounding box center [567, 201] width 8 height 8
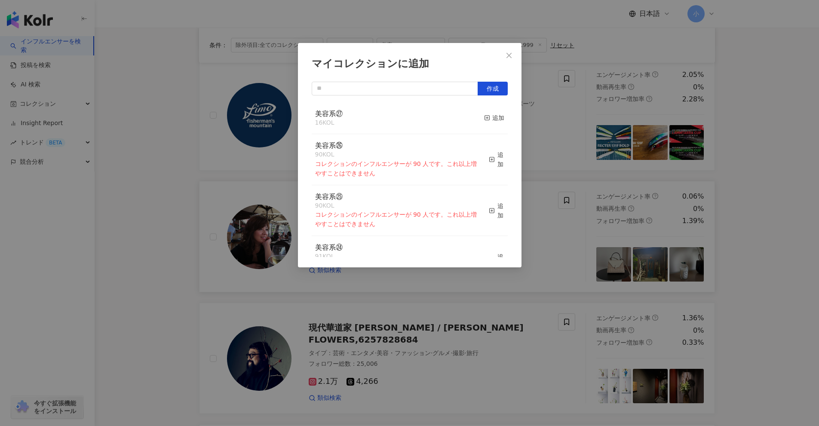
click at [400, 222] on div "マイコレクションに追加 作成 美容系㉗ 16 KOL 追加 美容系㉖ 90 KOL コレクションのインフルエンサーが 90 人です。これ以上増やすことはできま…" at bounding box center [409, 213] width 819 height 426
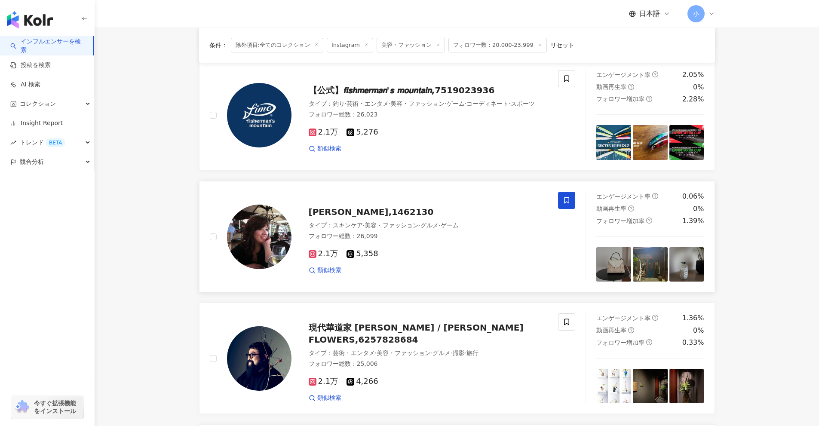
click at [400, 198] on icon at bounding box center [567, 201] width 8 height 8
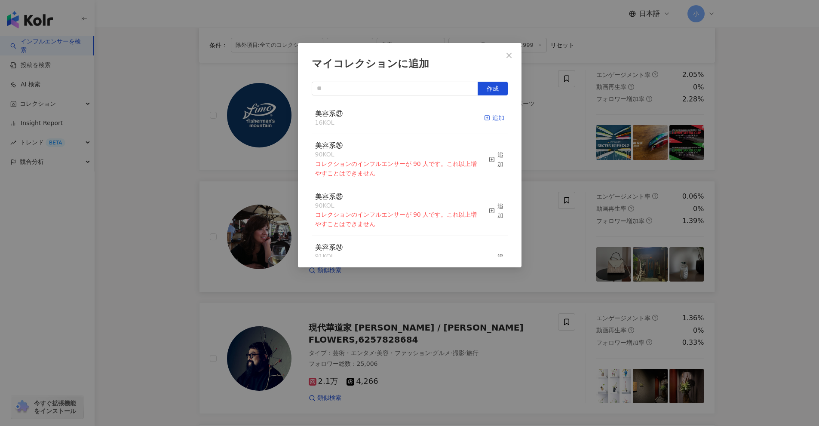
click at [400, 115] on div "追加" at bounding box center [494, 117] width 20 height 9
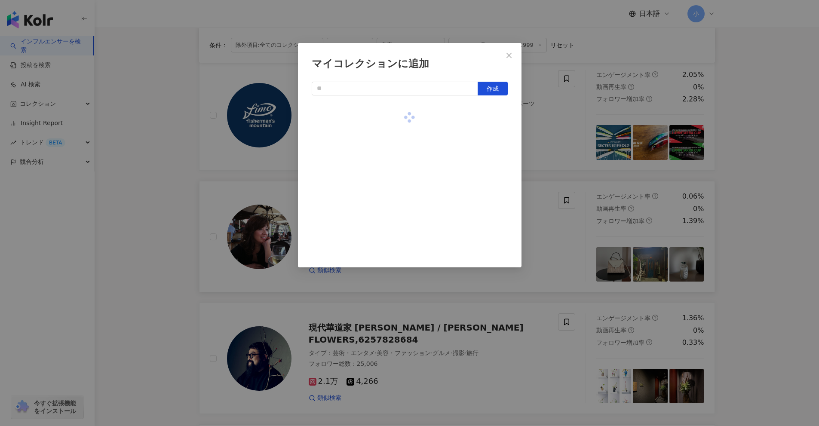
click at [400, 172] on div "マイコレクションに追加 作成" at bounding box center [409, 213] width 819 height 426
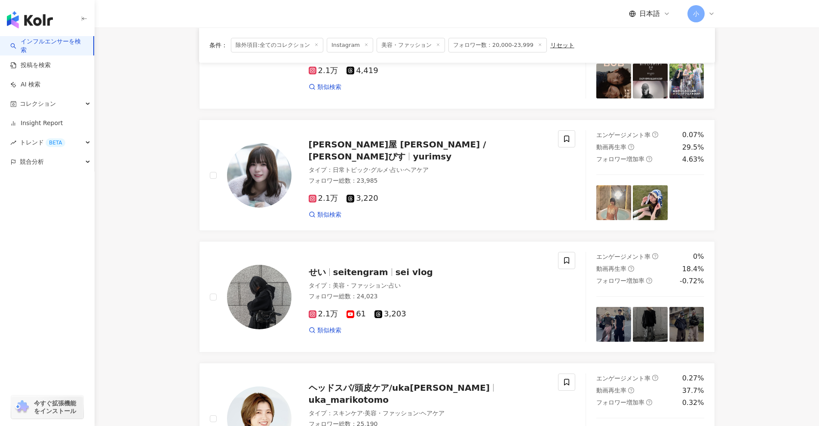
scroll to position [208, 0]
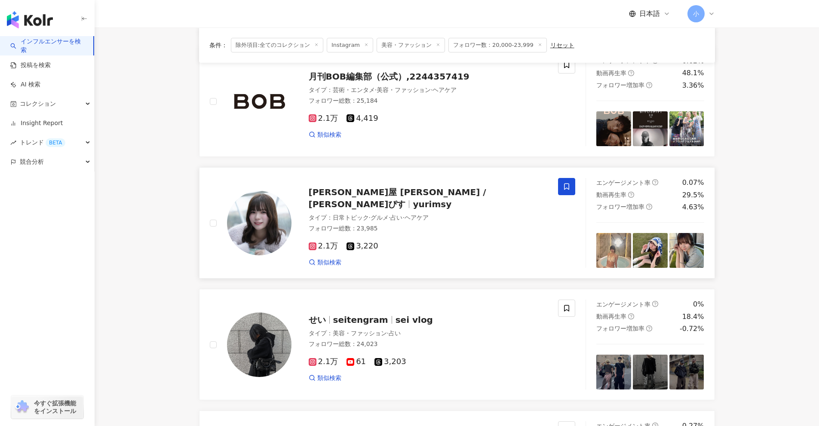
click at [400, 189] on icon at bounding box center [567, 187] width 8 height 8
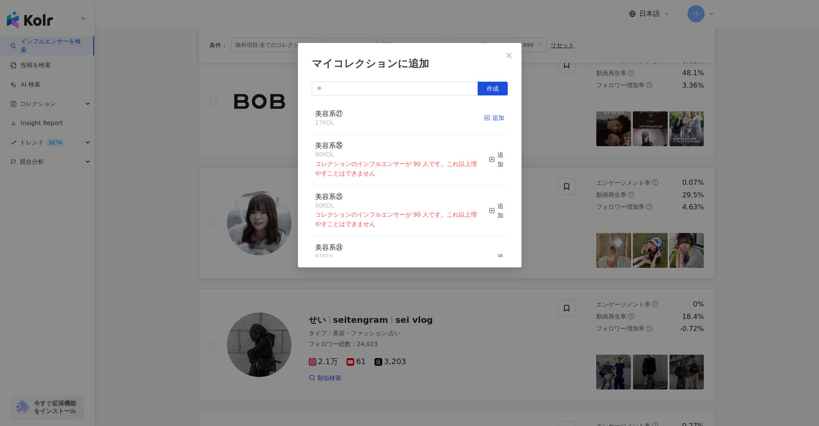
click at [400, 117] on icon "button" at bounding box center [487, 118] width 6 height 6
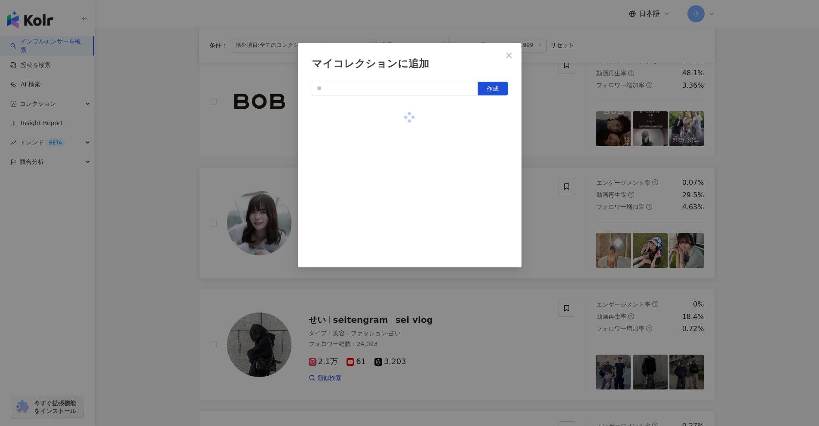
click at [400, 207] on div "マイコレクションに追加 作成" at bounding box center [409, 213] width 819 height 426
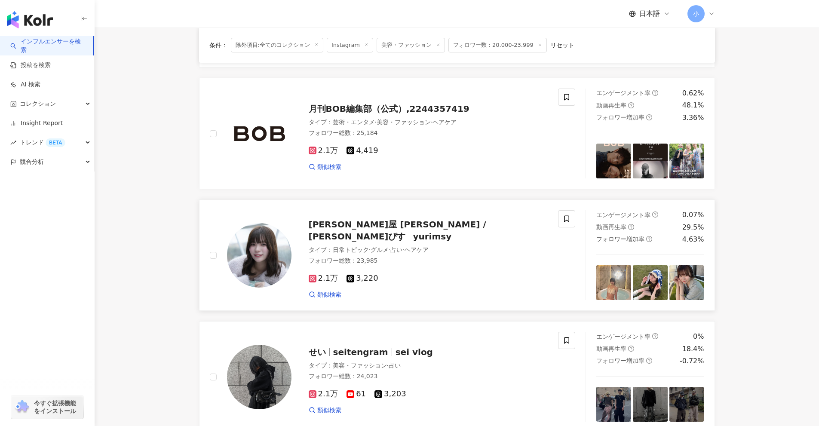
scroll to position [0, 0]
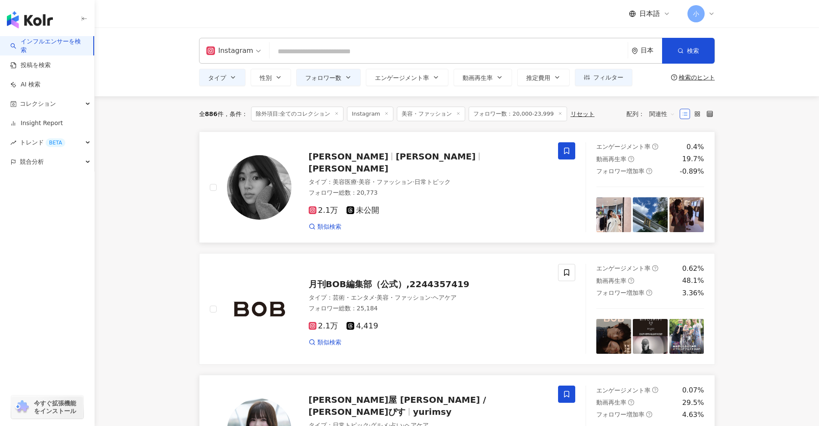
click at [400, 154] on icon at bounding box center [567, 151] width 8 height 8
click at [400, 152] on span at bounding box center [566, 150] width 17 height 17
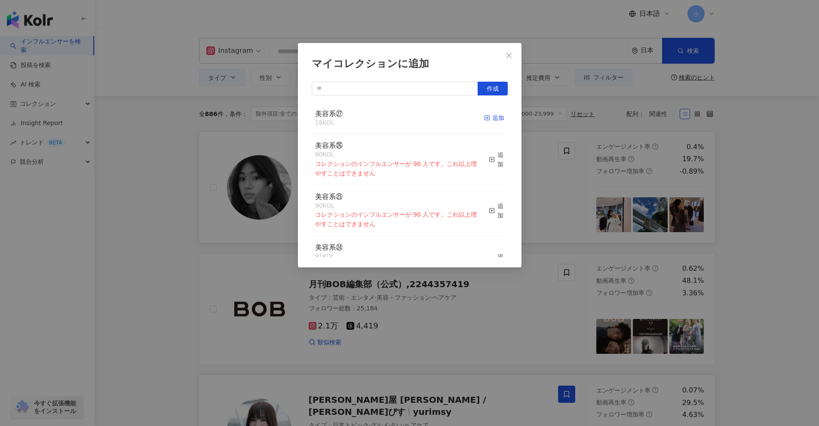
click at [400, 115] on icon "button" at bounding box center [487, 118] width 6 height 6
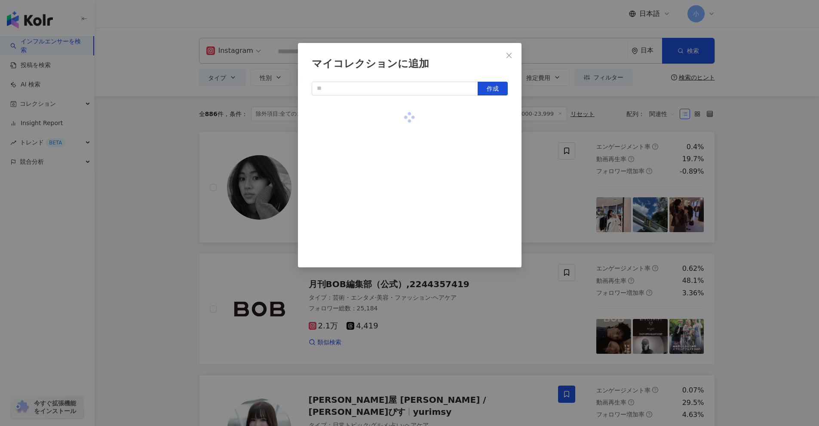
click at [400, 197] on div "マイコレクションに追加 作成" at bounding box center [409, 213] width 819 height 426
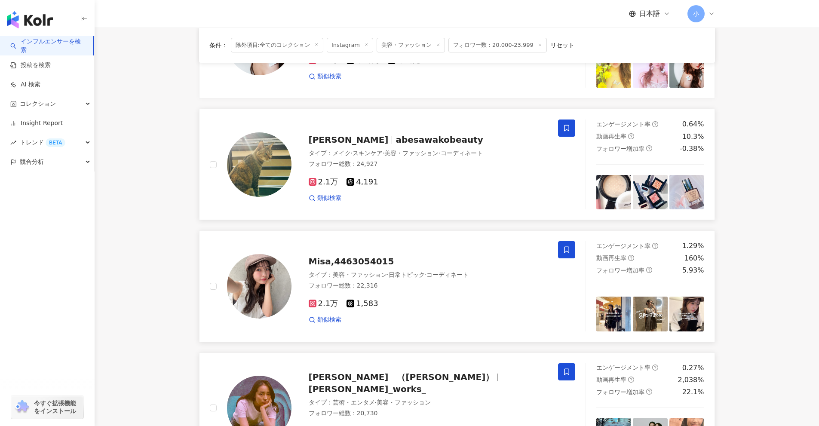
scroll to position [1352, 0]
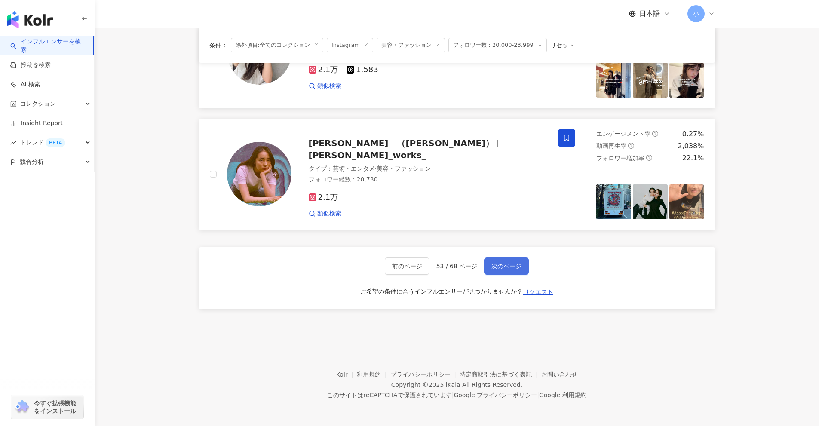
click at [400, 265] on span "次のページ" at bounding box center [507, 266] width 30 height 7
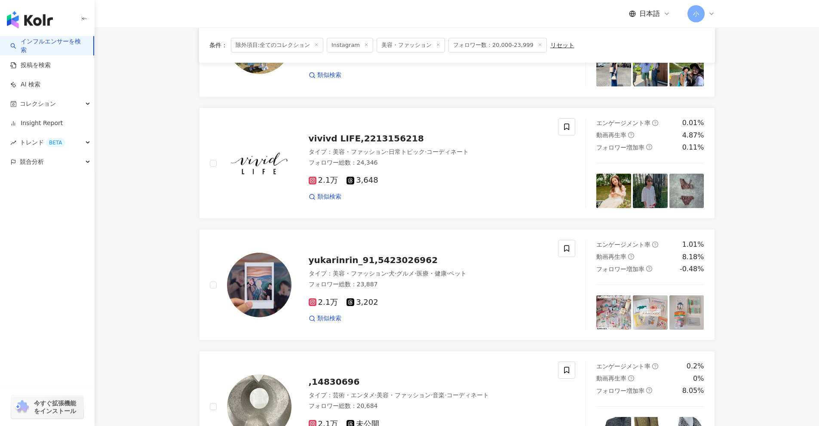
scroll to position [965, 0]
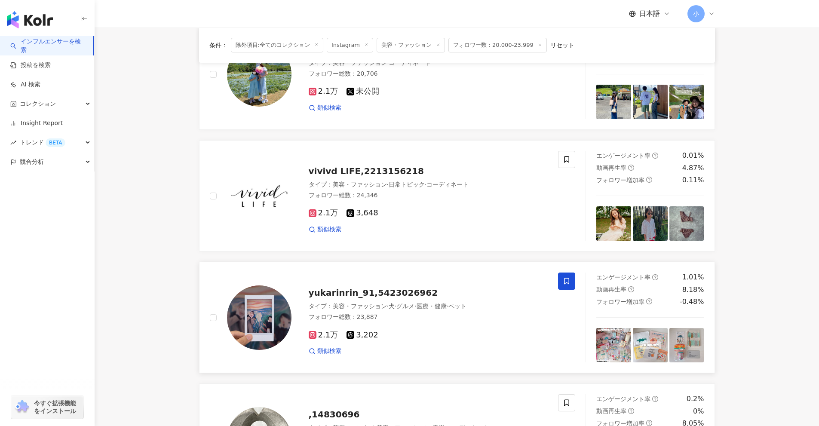
click at [400, 286] on span at bounding box center [566, 281] width 17 height 17
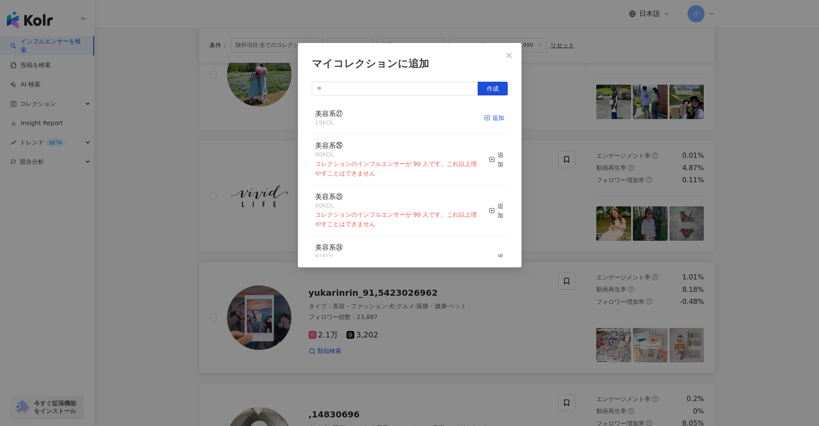
click at [400, 118] on div "追加" at bounding box center [494, 117] width 20 height 9
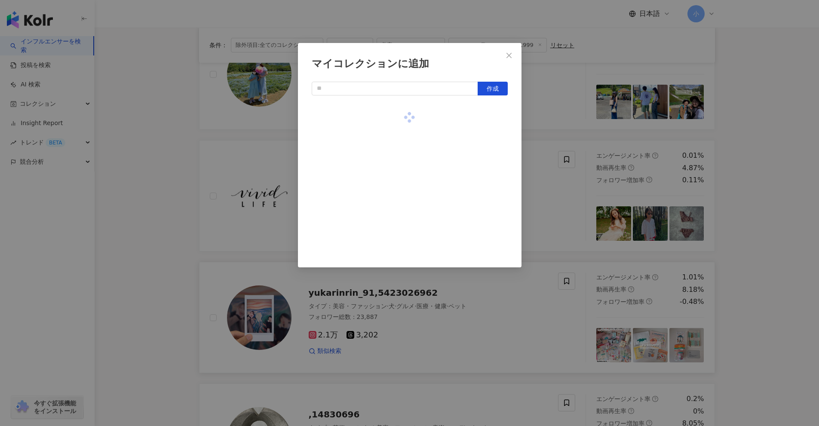
click at [400, 193] on div "マイコレクションに追加 作成" at bounding box center [409, 213] width 819 height 426
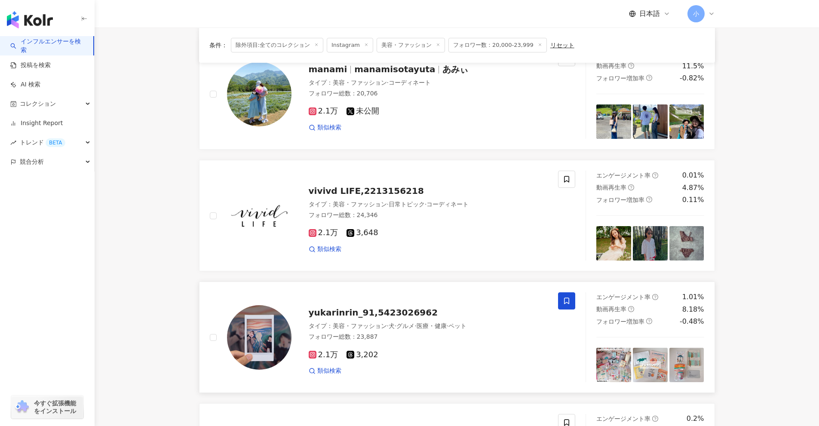
scroll to position [879, 0]
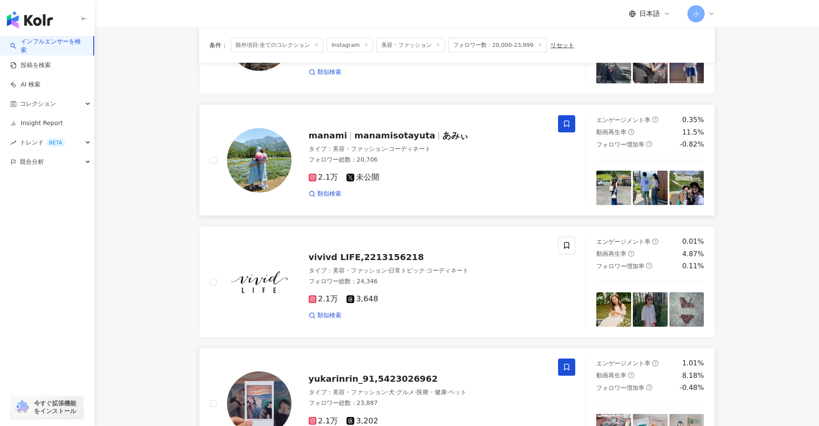
click at [400, 123] on icon at bounding box center [567, 124] width 8 height 8
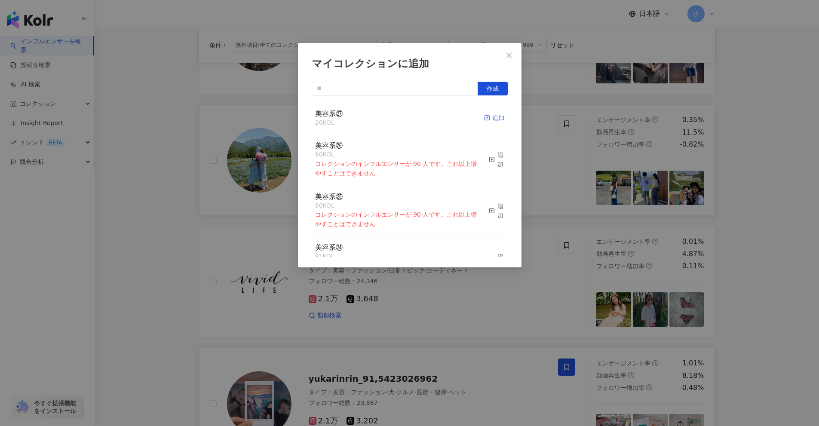
click at [400, 116] on div "追加" at bounding box center [494, 117] width 20 height 9
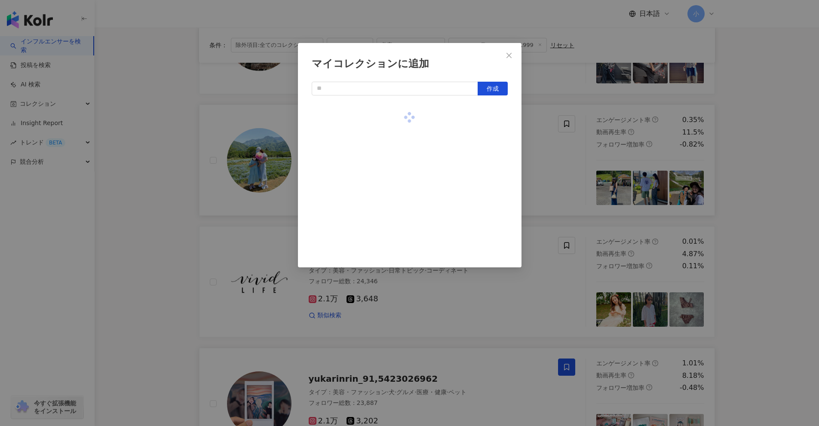
click at [400, 177] on div "マイコレクションに追加 作成" at bounding box center [409, 213] width 819 height 426
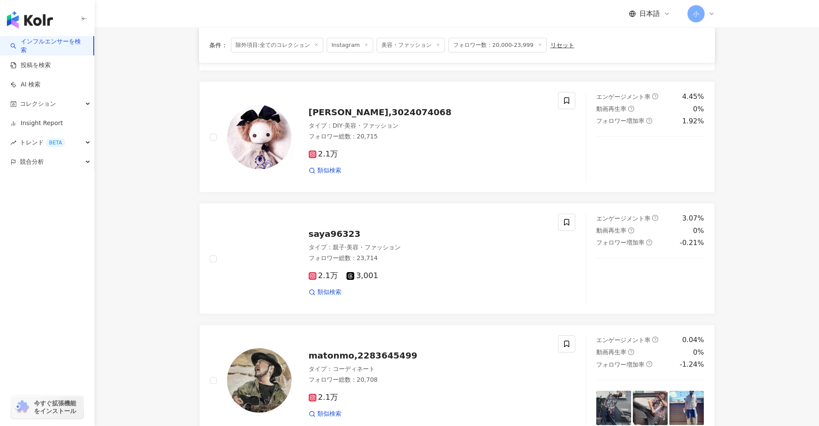
scroll to position [535, 0]
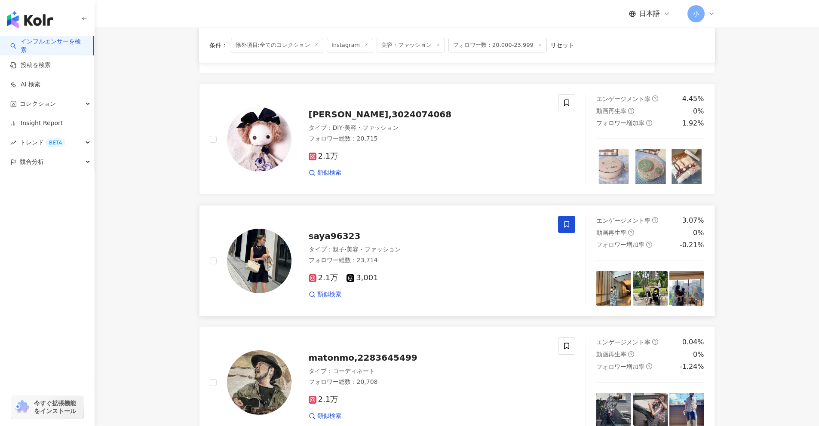
click at [400, 222] on icon at bounding box center [567, 225] width 8 height 8
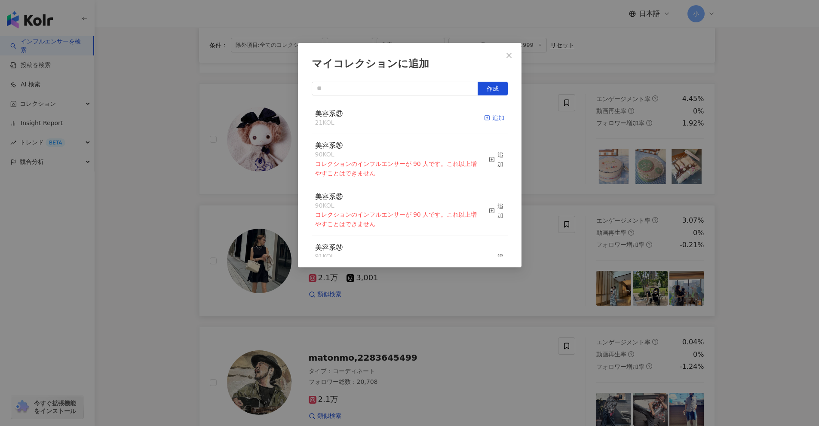
click at [400, 122] on div "追加" at bounding box center [494, 117] width 20 height 9
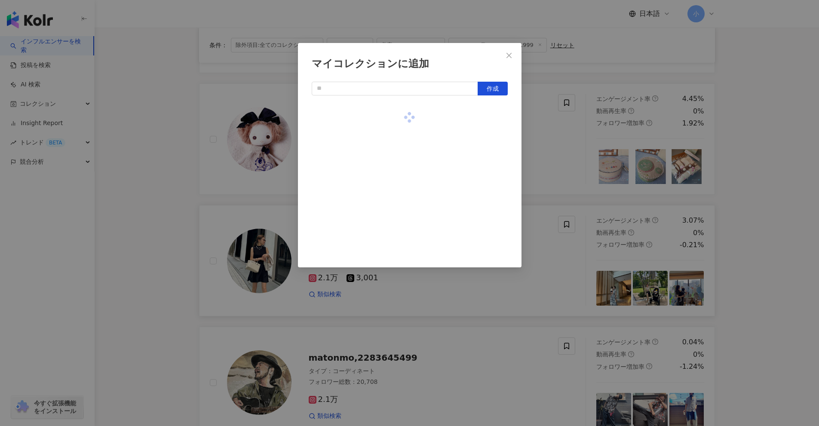
click at [400, 180] on div "マイコレクションに追加 作成" at bounding box center [409, 213] width 819 height 426
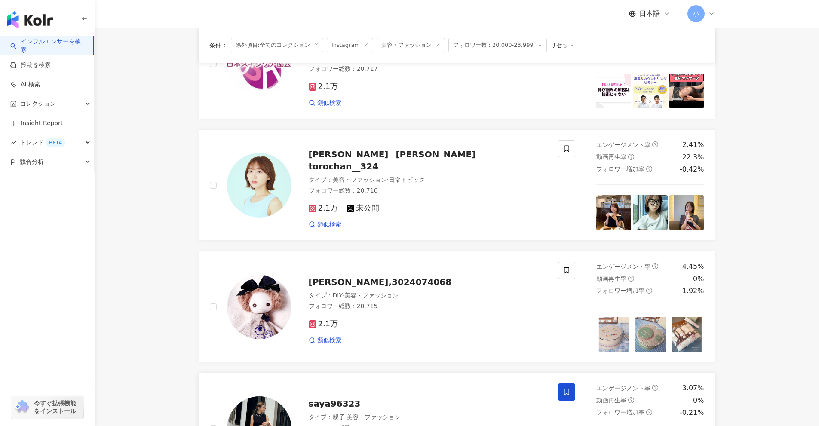
scroll to position [363, 0]
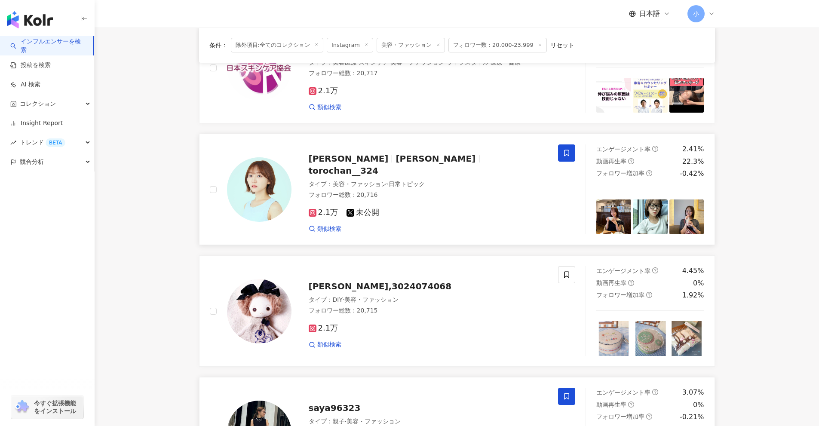
click at [400, 156] on icon at bounding box center [566, 153] width 5 height 6
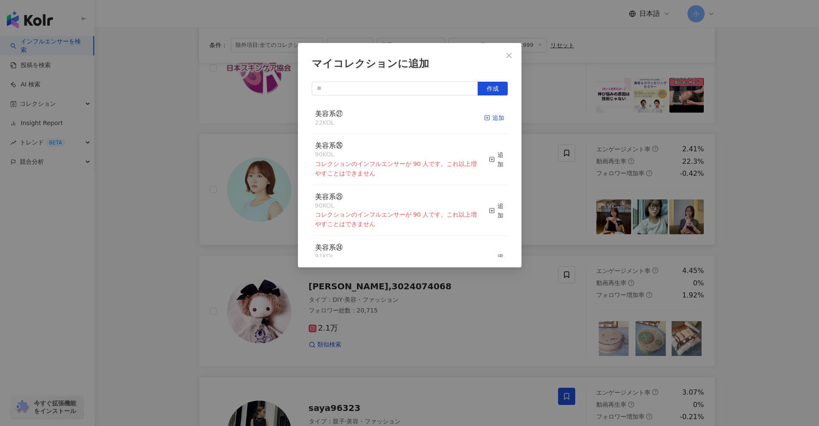
click at [400, 117] on div "追加" at bounding box center [494, 117] width 20 height 9
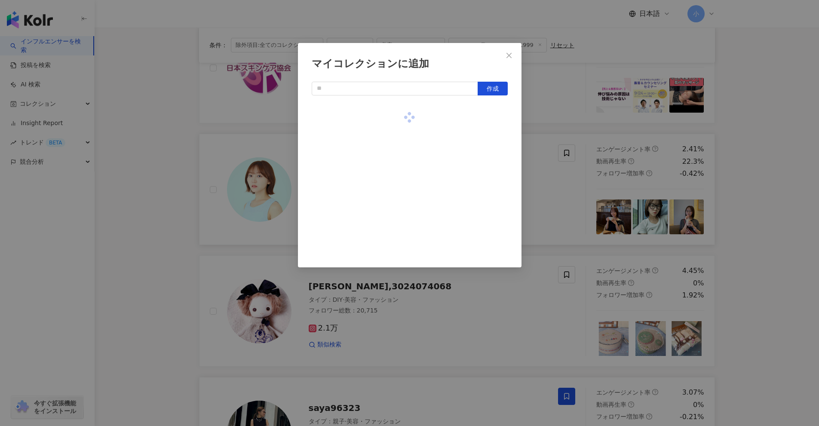
click at [400, 177] on div "マイコレクションに追加 作成" at bounding box center [409, 213] width 819 height 426
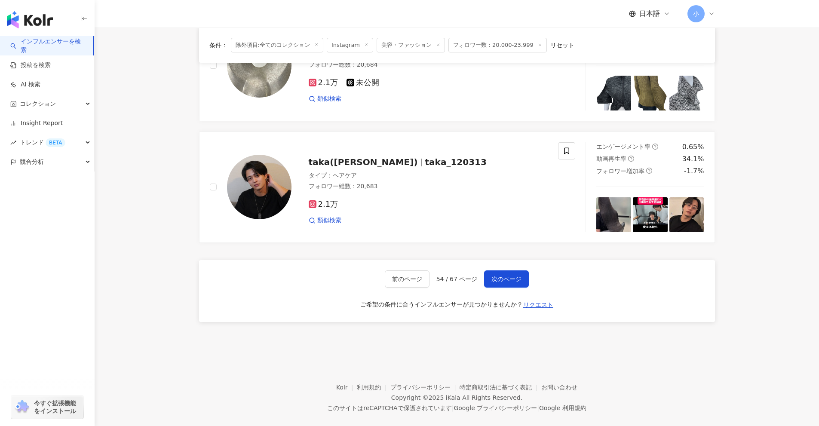
scroll to position [1352, 0]
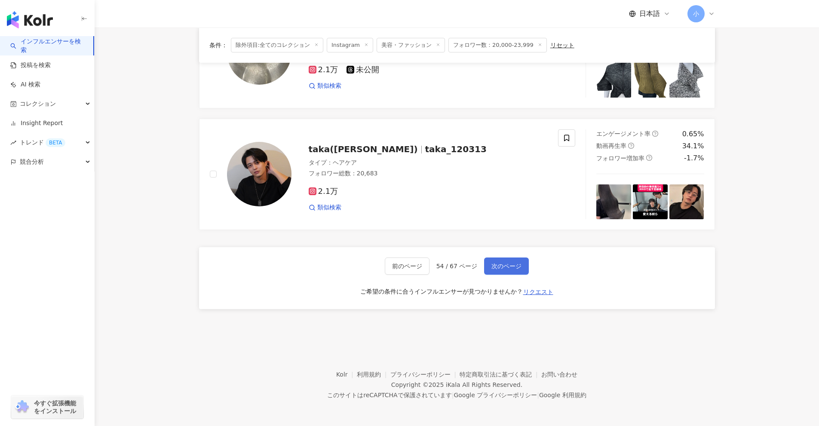
click at [400, 260] on button "次のページ" at bounding box center [506, 266] width 45 height 17
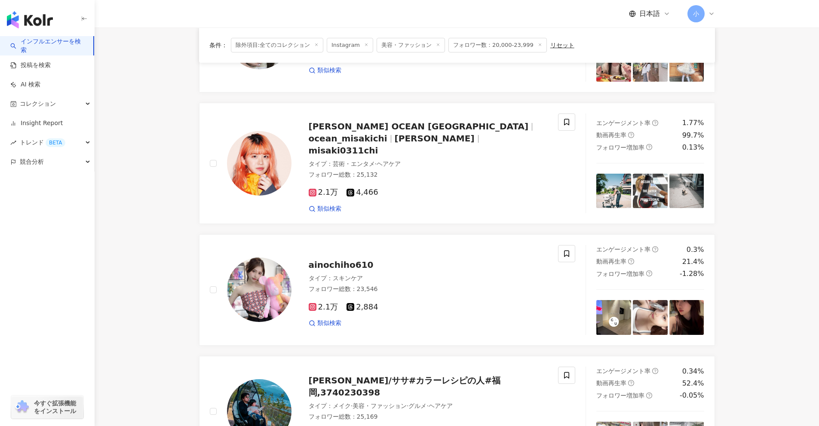
scroll to position [750, 0]
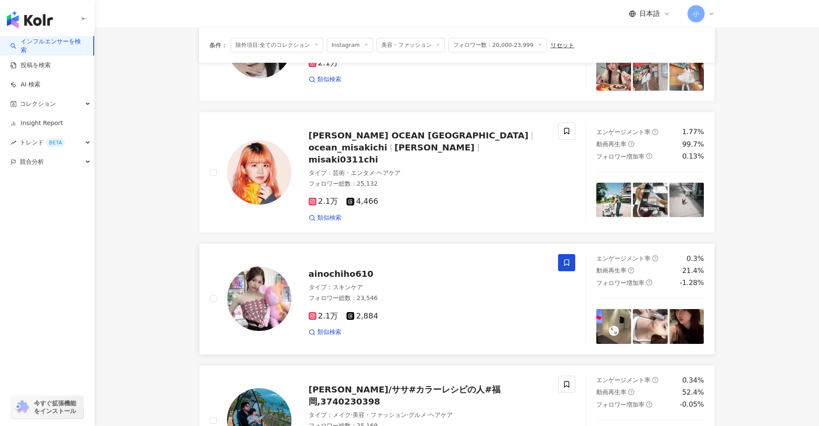
click at [400, 259] on icon at bounding box center [567, 263] width 8 height 8
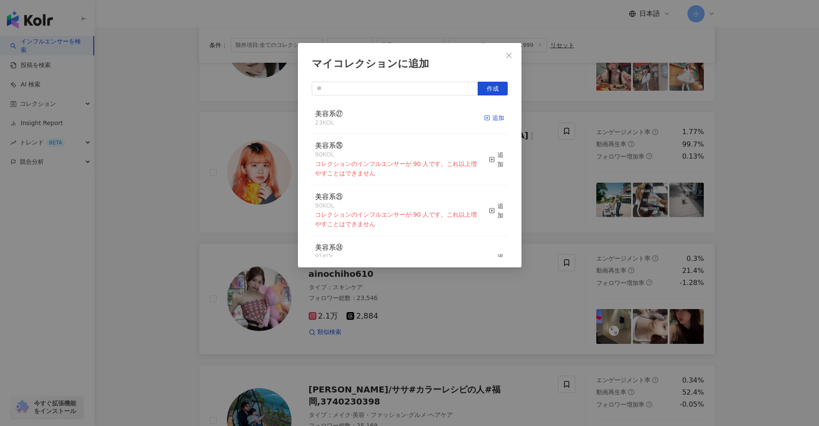
click at [400, 120] on icon "button" at bounding box center [487, 118] width 6 height 6
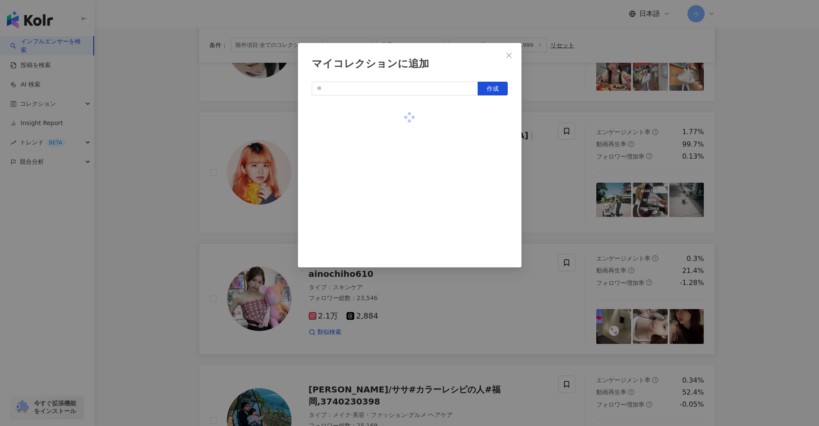
click at [400, 185] on div "マイコレクションに追加 作成" at bounding box center [409, 213] width 819 height 426
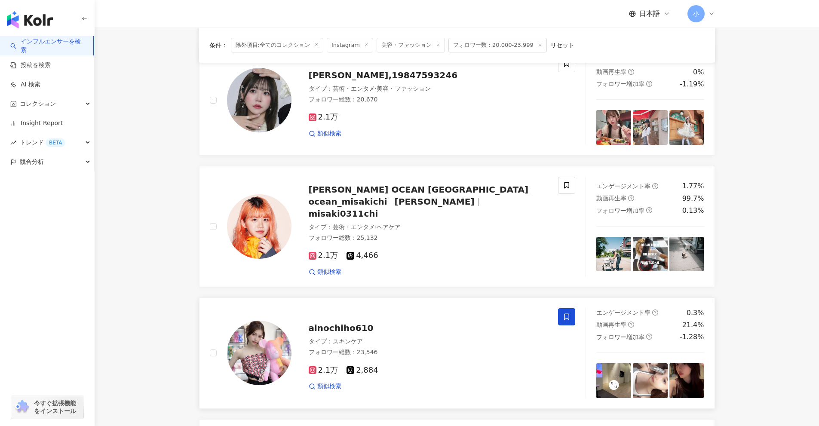
scroll to position [664, 0]
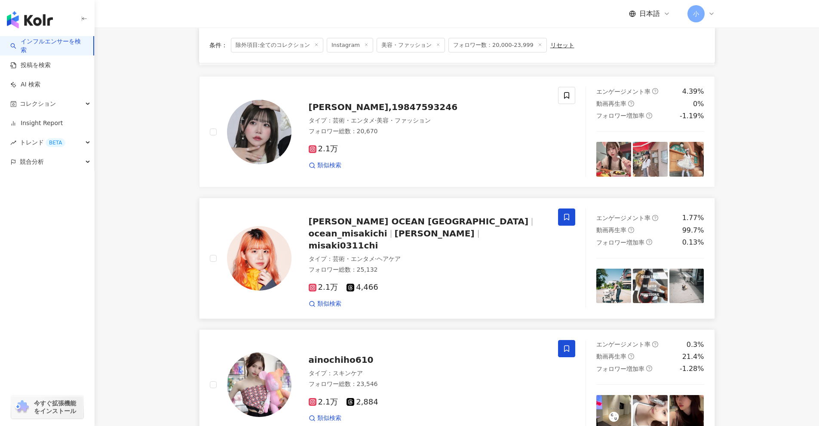
click at [400, 217] on icon at bounding box center [567, 217] width 8 height 8
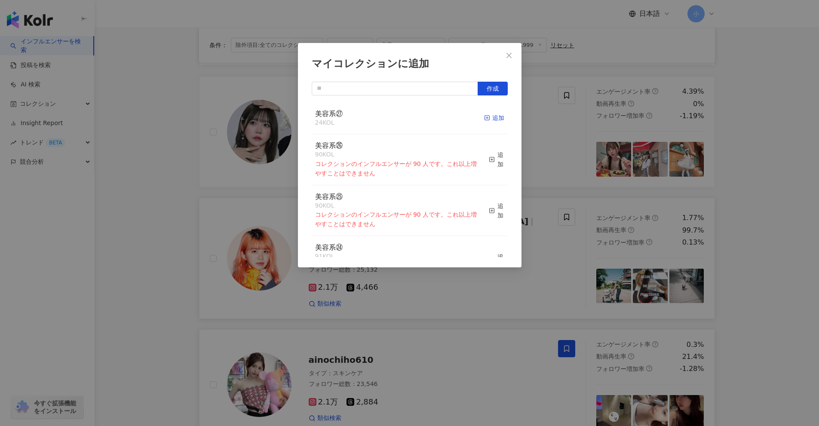
click at [400, 116] on div "追加" at bounding box center [494, 117] width 20 height 9
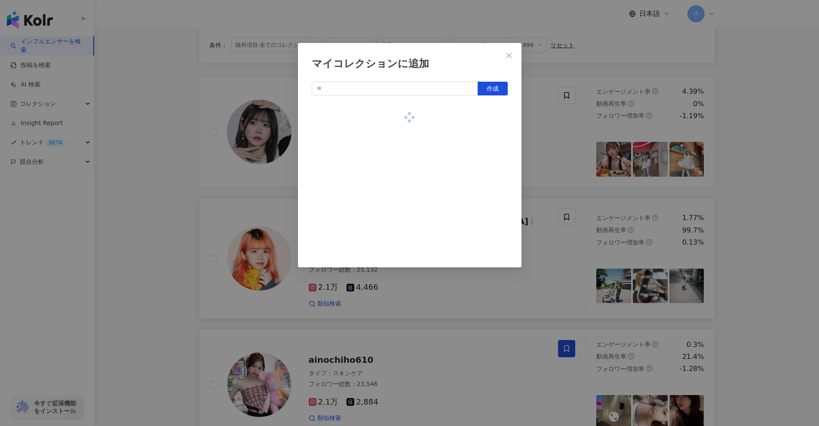
click at [400, 185] on div "マイコレクションに追加 作成" at bounding box center [409, 213] width 819 height 426
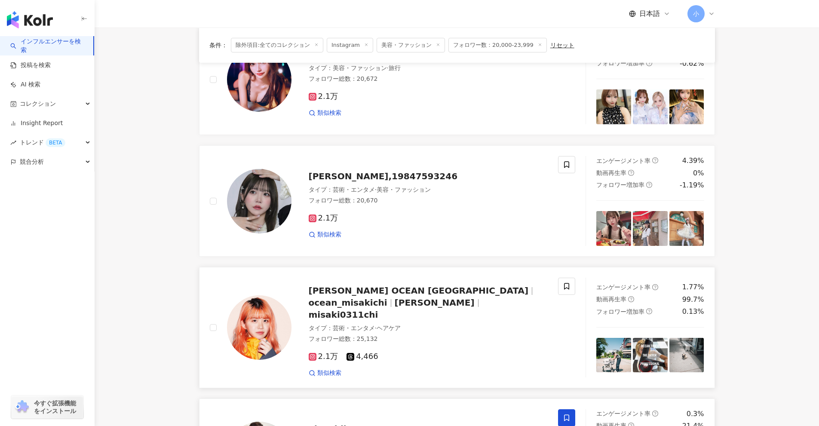
scroll to position [578, 0]
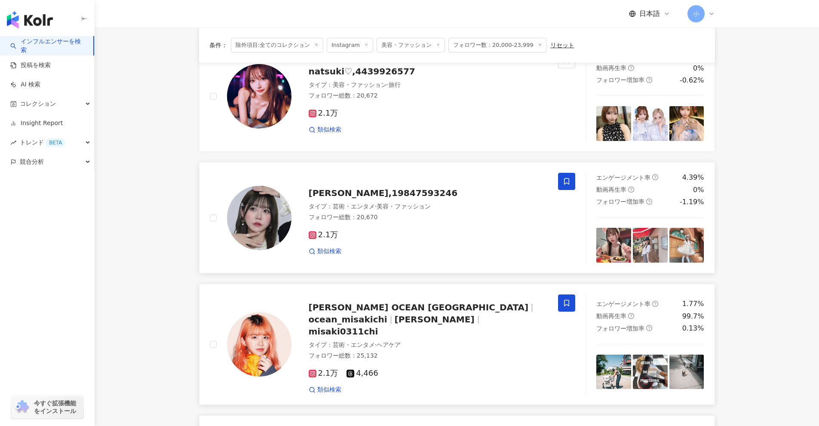
click at [400, 185] on span at bounding box center [566, 181] width 17 height 17
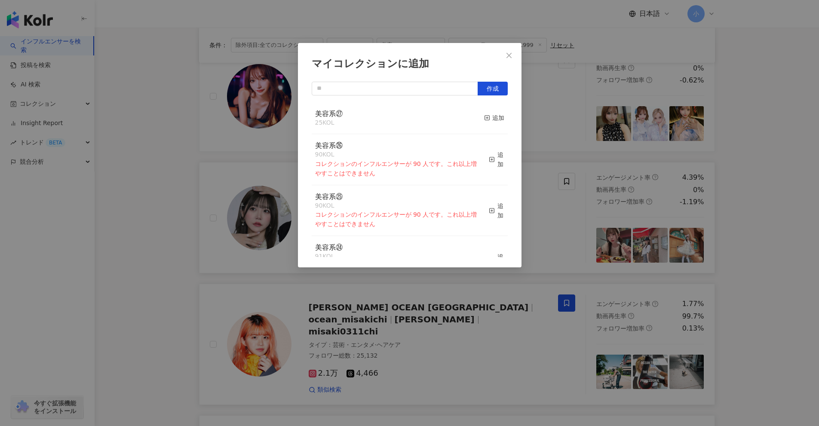
click at [400, 120] on div "美容系㉗ 25 KOL 追加" at bounding box center [410, 118] width 196 height 32
click at [400, 119] on line "button" at bounding box center [487, 118] width 0 height 2
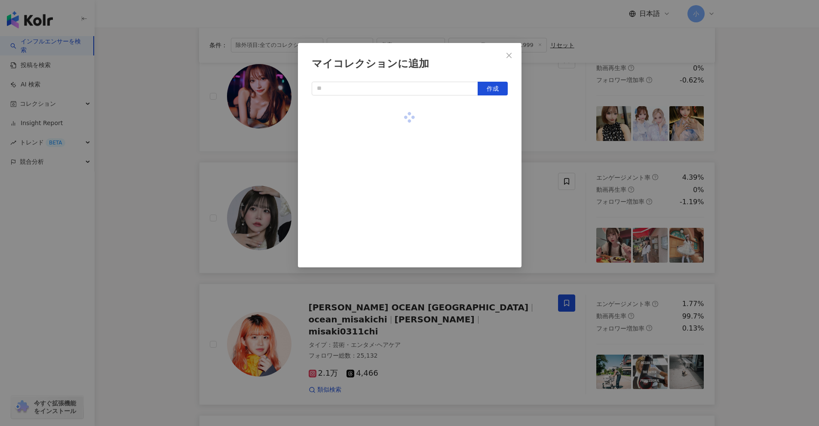
click at [400, 211] on div "マイコレクションに追加 作成" at bounding box center [409, 213] width 819 height 426
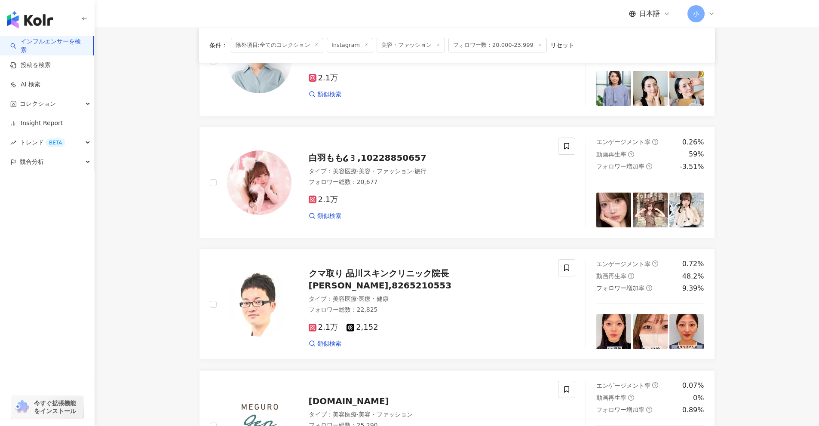
scroll to position [19, 0]
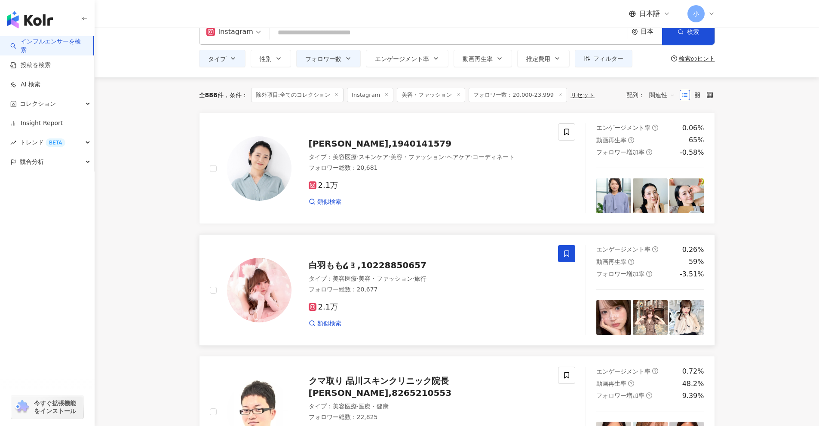
click at [400, 251] on icon at bounding box center [567, 254] width 8 height 8
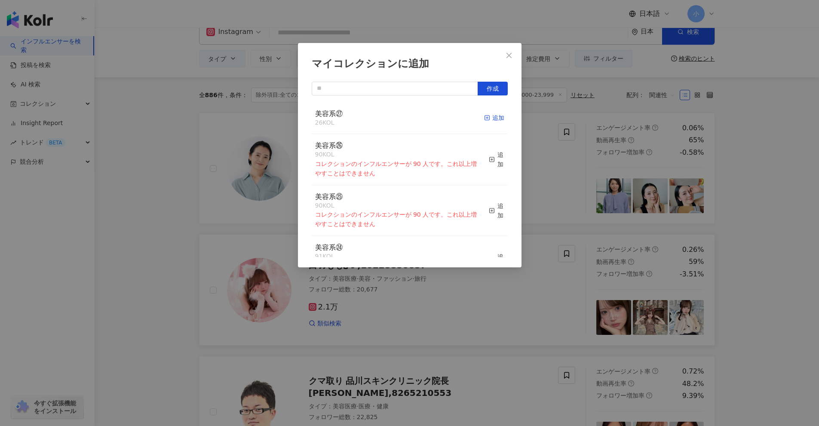
click at [400, 118] on div "追加" at bounding box center [494, 117] width 20 height 9
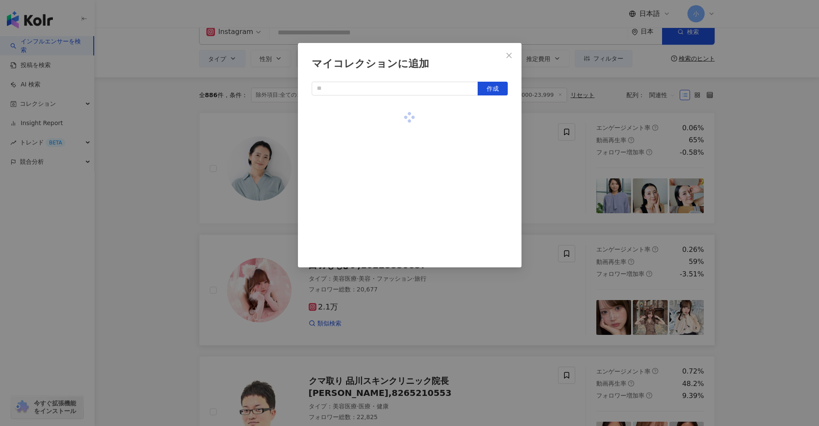
click at [400, 197] on div "マイコレクションに追加 作成" at bounding box center [409, 213] width 819 height 426
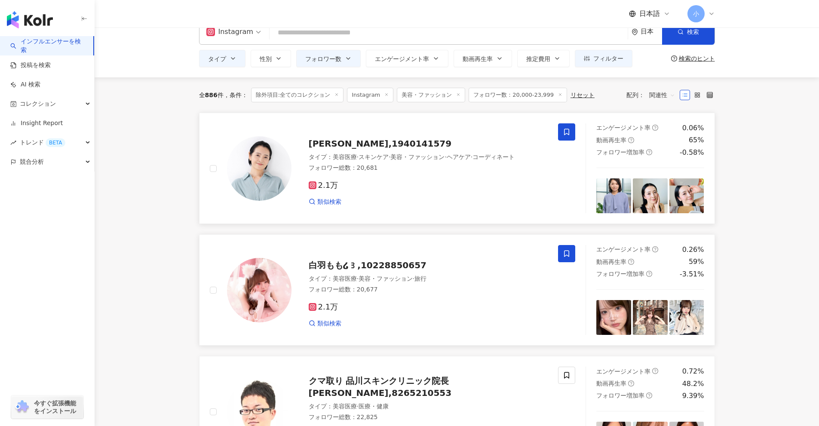
click at [400, 133] on icon at bounding box center [567, 132] width 8 height 8
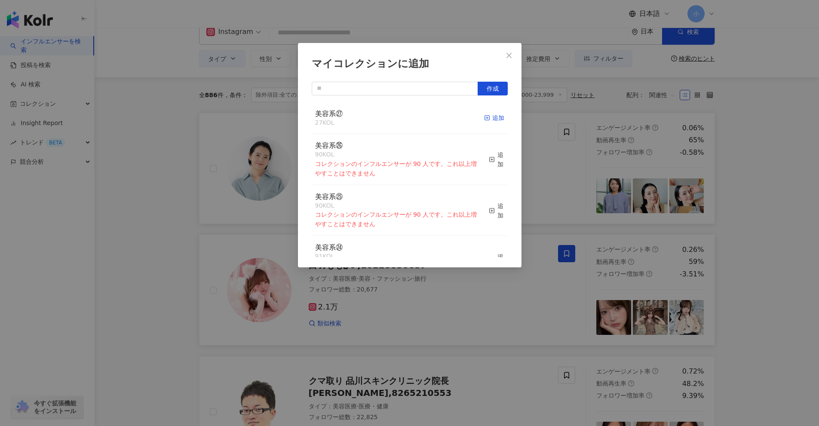
click at [400, 120] on div "追加" at bounding box center [494, 117] width 20 height 9
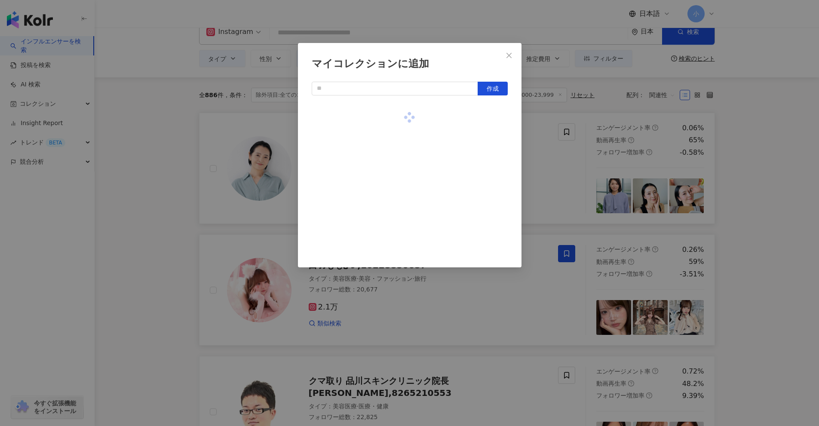
click at [400, 193] on div "マイコレクションに追加 作成" at bounding box center [409, 213] width 819 height 426
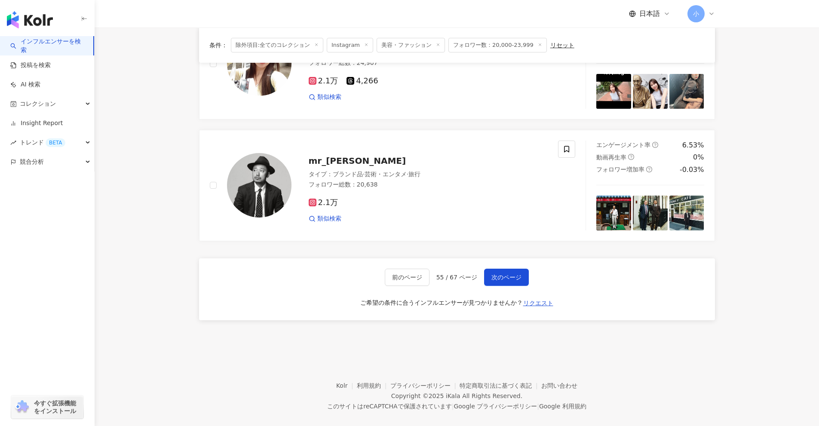
scroll to position [1352, 0]
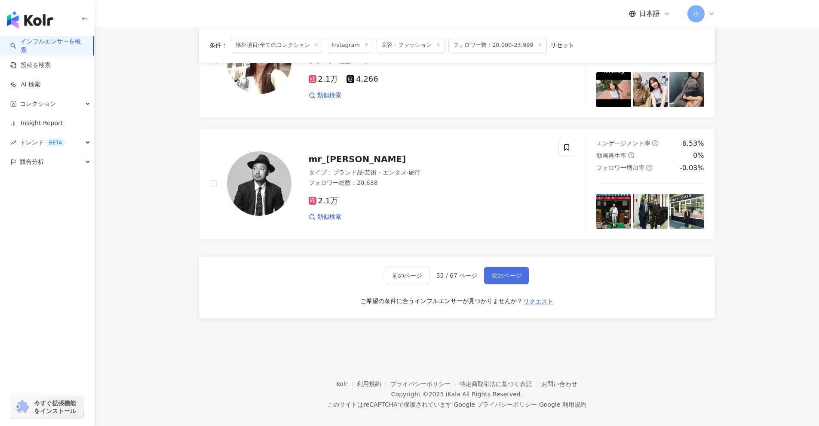
click at [400, 272] on span "次のページ" at bounding box center [507, 275] width 30 height 7
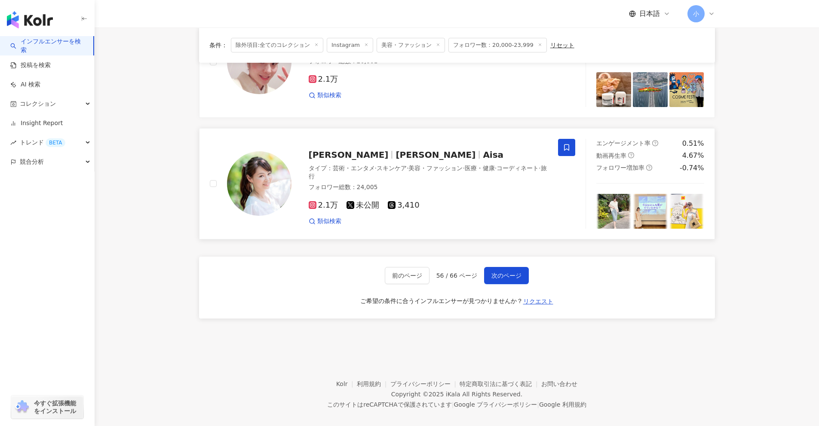
click at [400, 144] on icon at bounding box center [567, 148] width 8 height 8
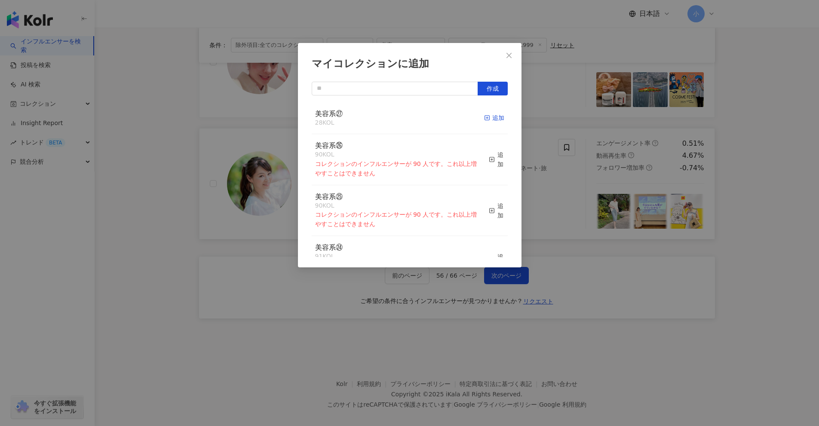
click at [400, 119] on icon "button" at bounding box center [487, 118] width 6 height 6
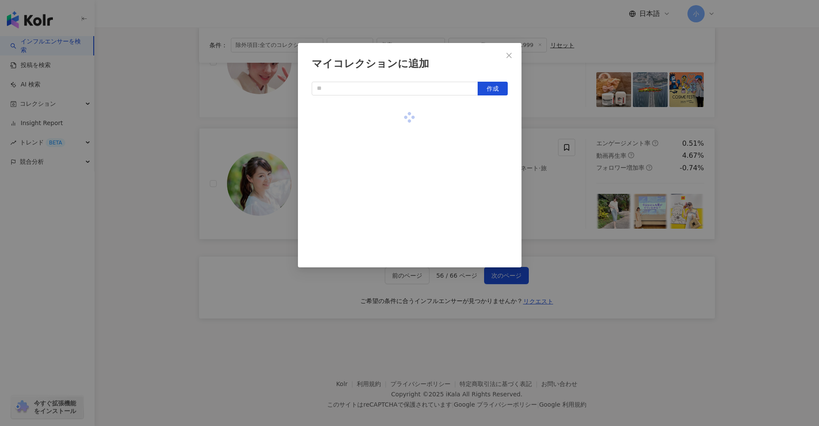
click at [400, 203] on div "マイコレクションに追加 作成" at bounding box center [409, 213] width 819 height 426
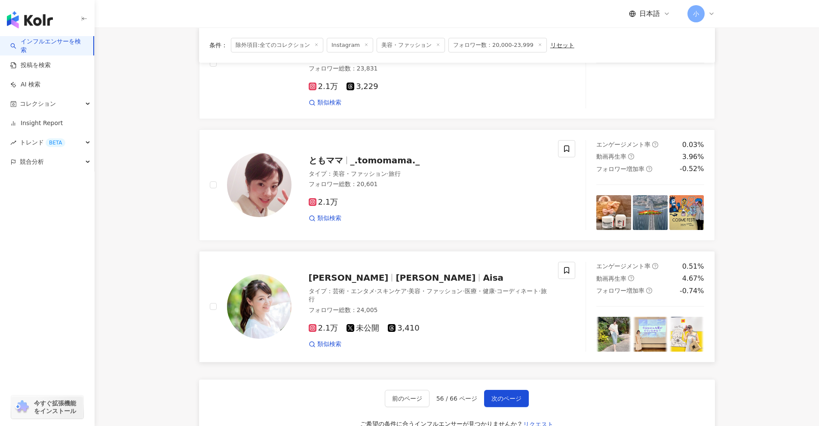
scroll to position [1180, 0]
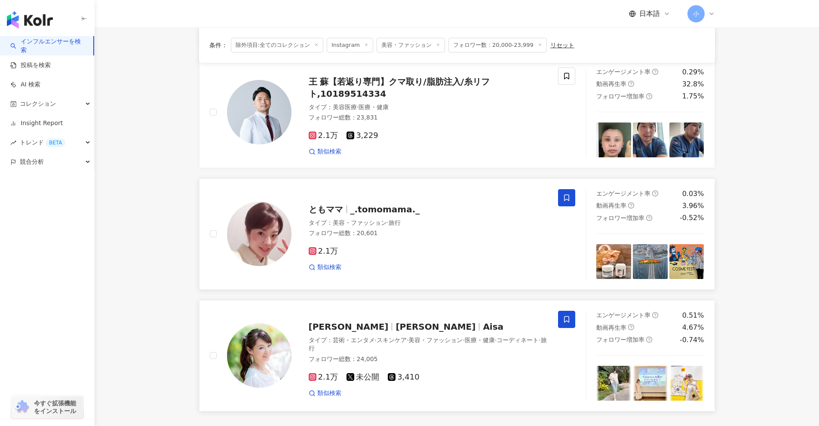
click at [400, 194] on icon at bounding box center [566, 197] width 5 height 6
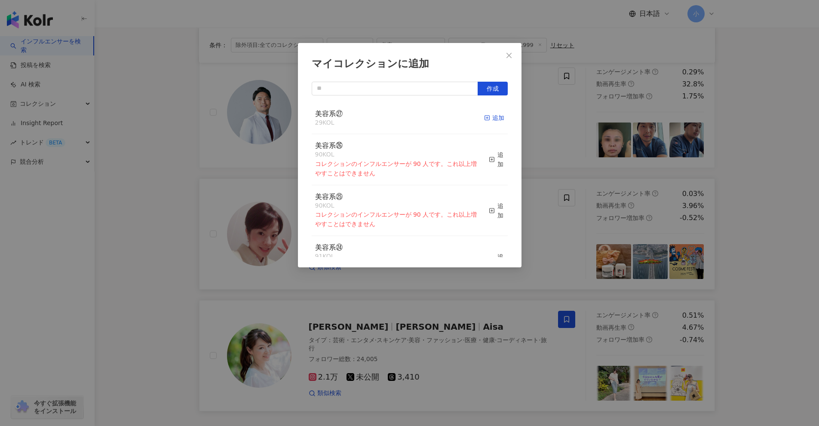
click at [400, 119] on div "追加" at bounding box center [494, 117] width 20 height 9
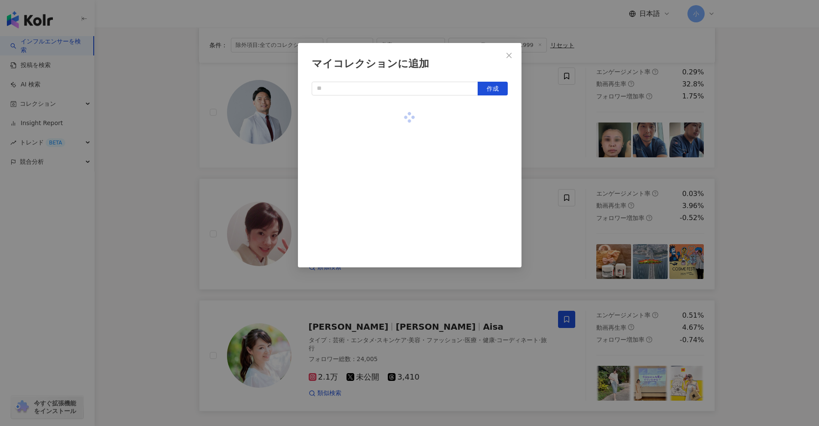
click at [400, 193] on div "マイコレクションに追加 作成" at bounding box center [409, 213] width 819 height 426
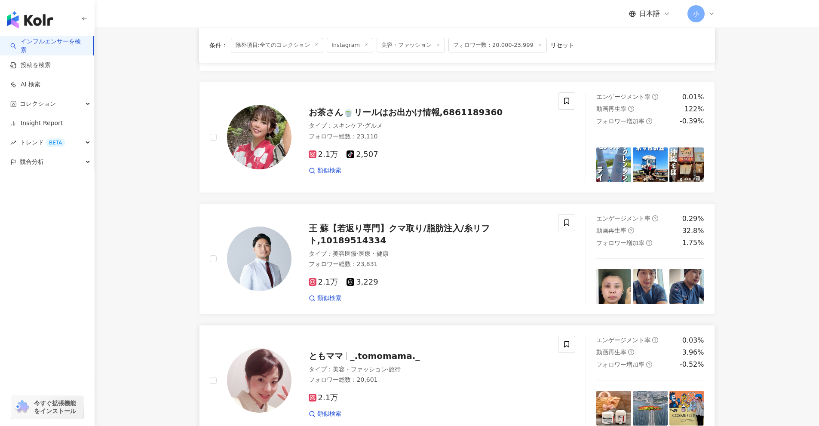
scroll to position [1008, 0]
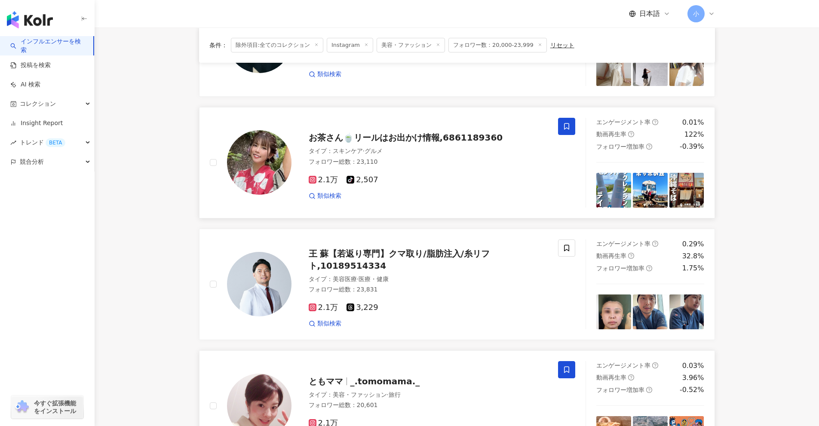
click at [400, 123] on icon at bounding box center [567, 127] width 8 height 8
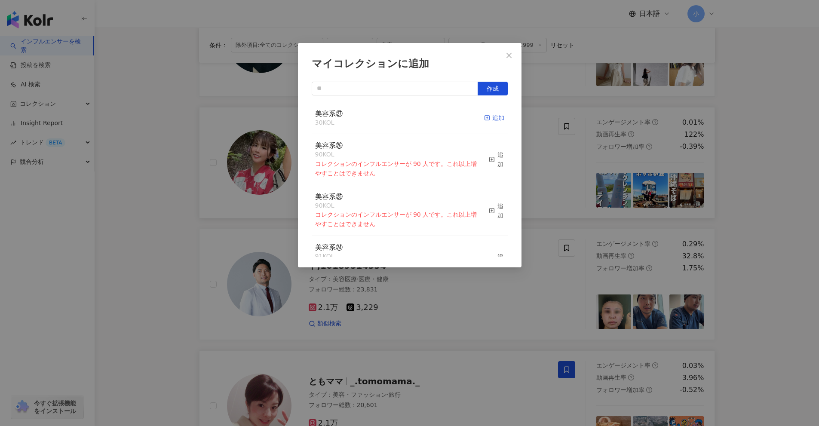
click at [400, 115] on div "追加" at bounding box center [494, 117] width 20 height 9
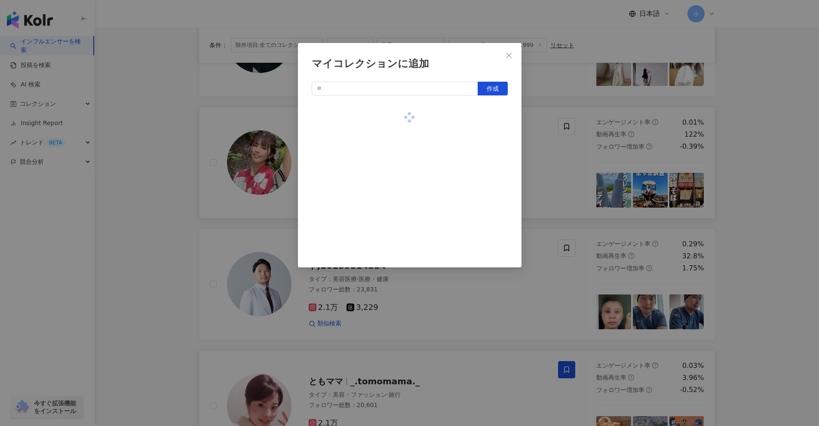
click at [400, 197] on div "マイコレクションに追加 作成" at bounding box center [409, 213] width 819 height 426
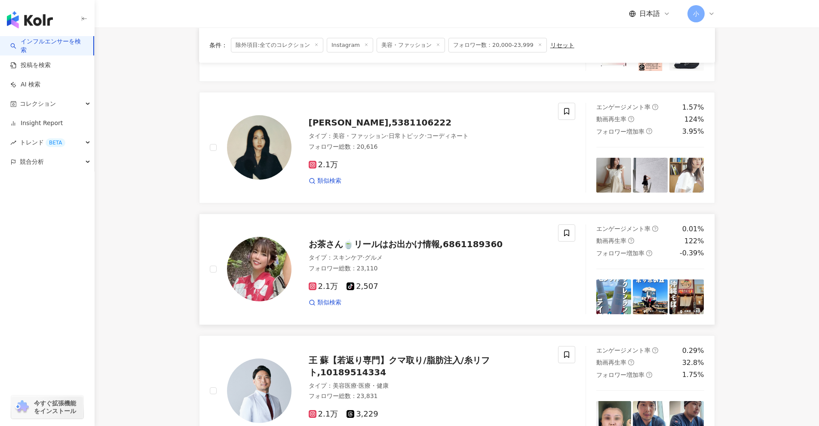
scroll to position [879, 0]
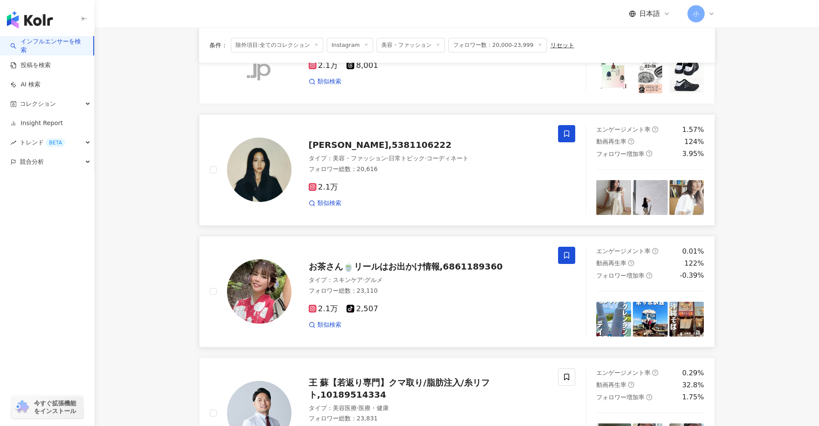
click at [400, 130] on icon at bounding box center [567, 134] width 8 height 8
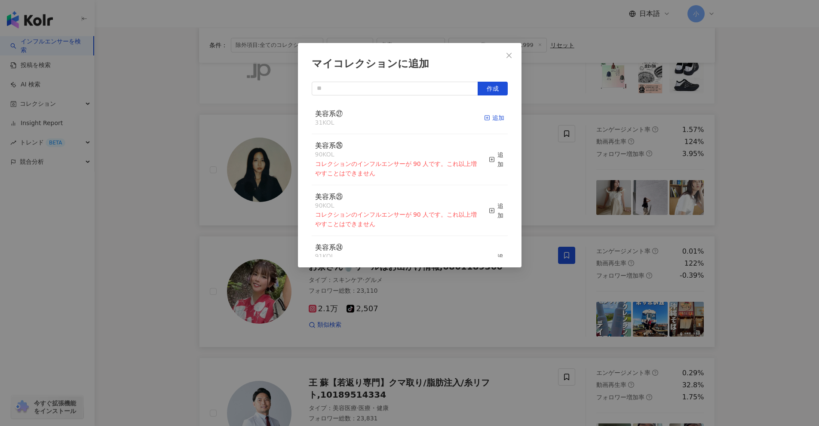
click at [400, 116] on icon "button" at bounding box center [487, 118] width 6 height 6
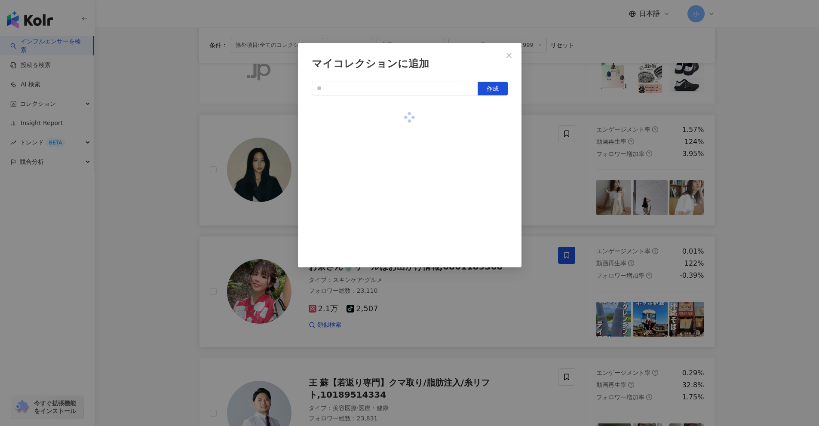
click at [400, 188] on div "マイコレクションに追加 作成" at bounding box center [409, 213] width 819 height 426
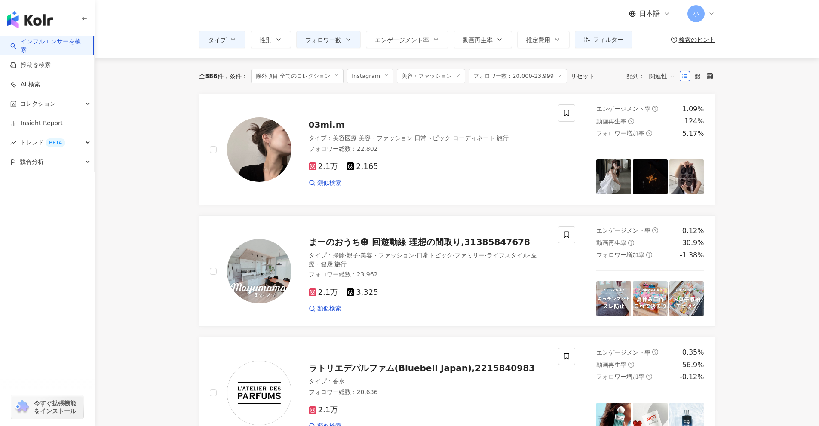
scroll to position [19, 0]
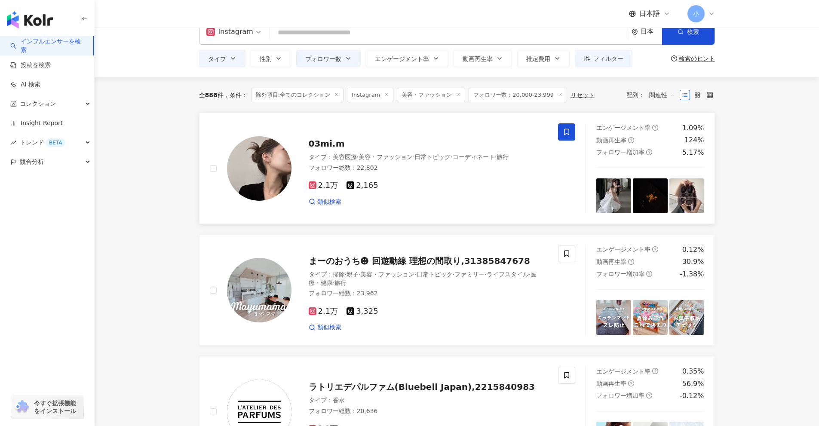
click at [400, 128] on span at bounding box center [566, 131] width 17 height 17
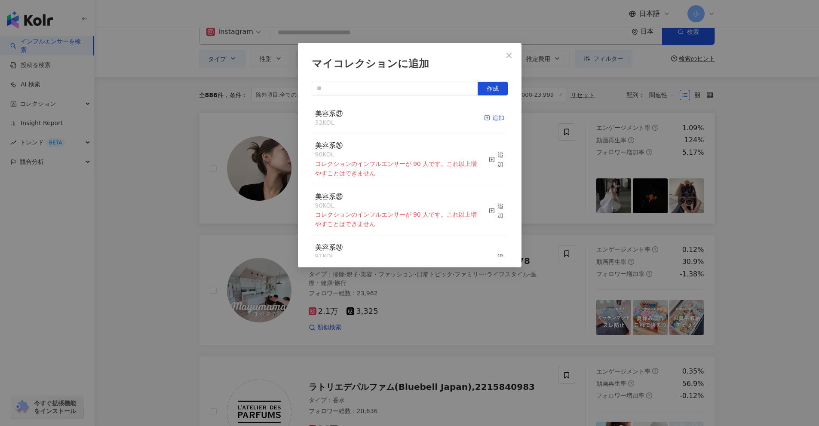
click at [400, 120] on div "追加" at bounding box center [494, 117] width 20 height 9
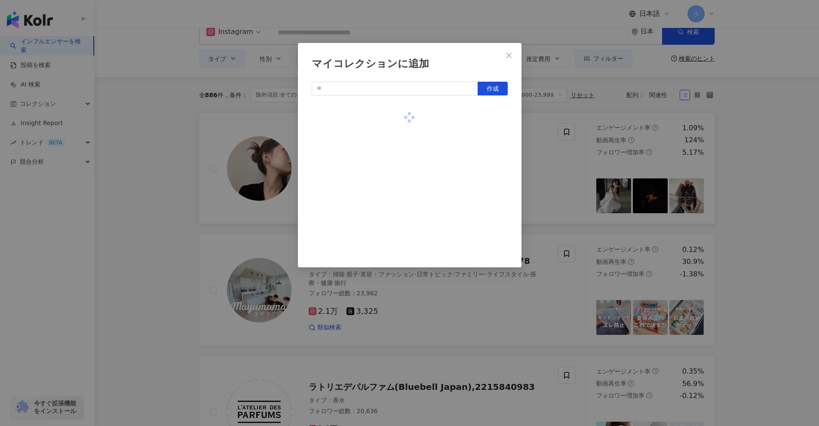
click at [400, 204] on div "マイコレクションに追加 作成" at bounding box center [409, 213] width 819 height 426
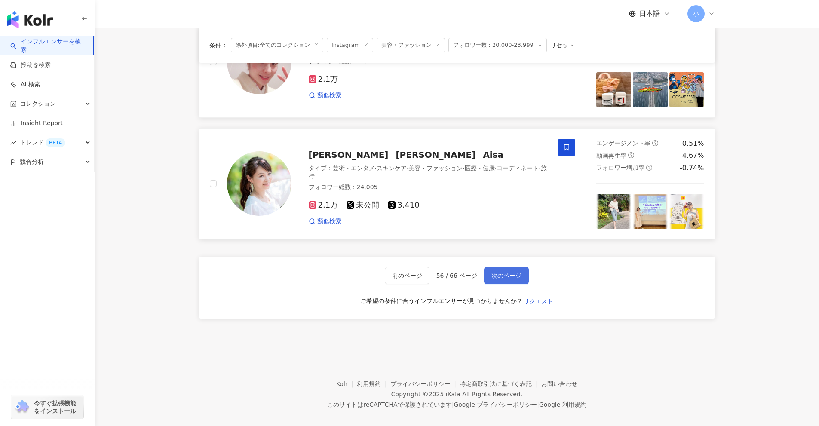
click at [400, 272] on span "次のページ" at bounding box center [507, 275] width 30 height 7
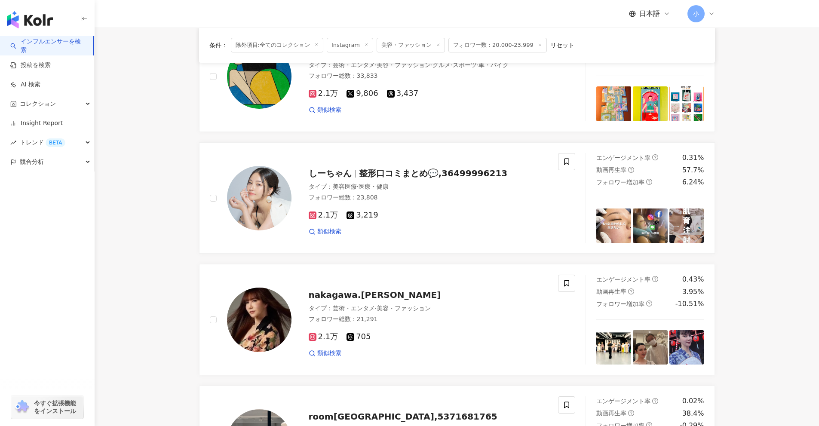
scroll to position [713, 0]
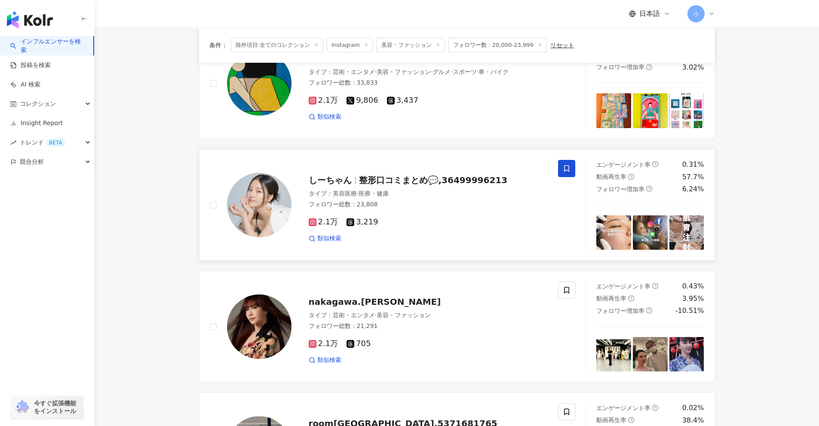
click at [400, 167] on span at bounding box center [566, 168] width 17 height 17
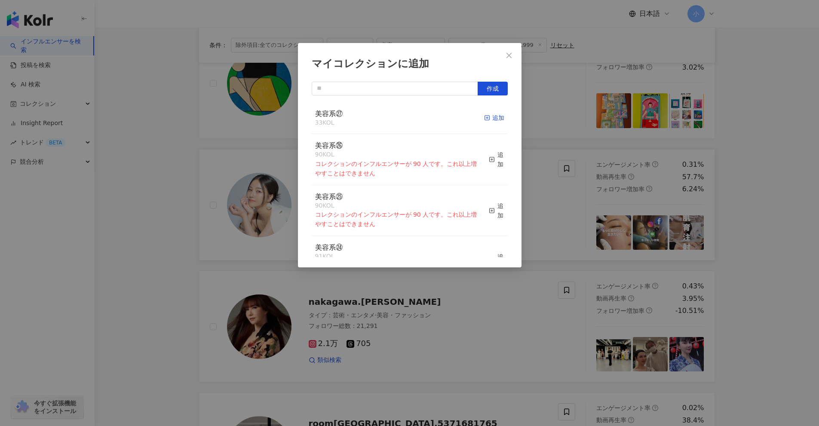
click at [400, 120] on div "追加" at bounding box center [494, 117] width 20 height 9
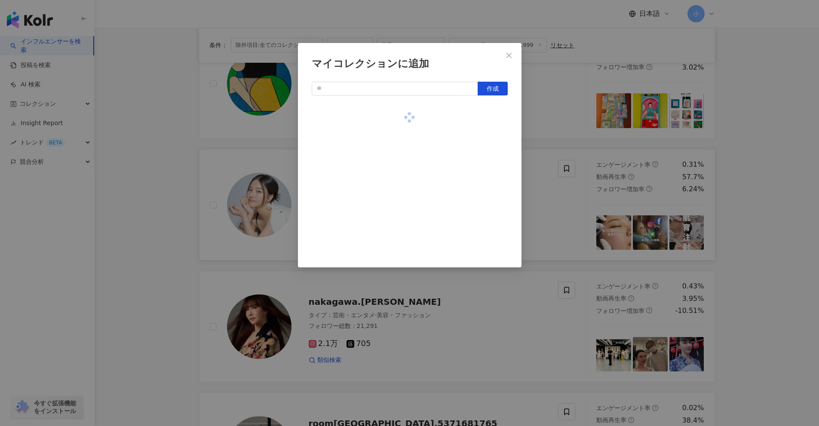
click at [400, 187] on div "マイコレクションに追加 作成" at bounding box center [409, 213] width 819 height 426
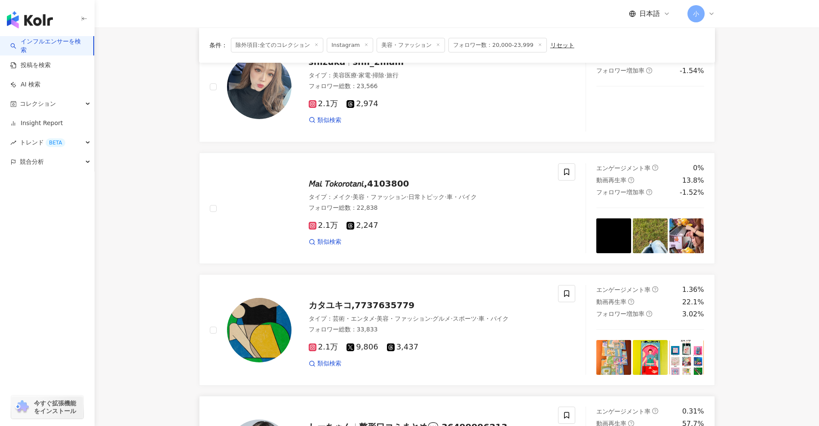
scroll to position [455, 0]
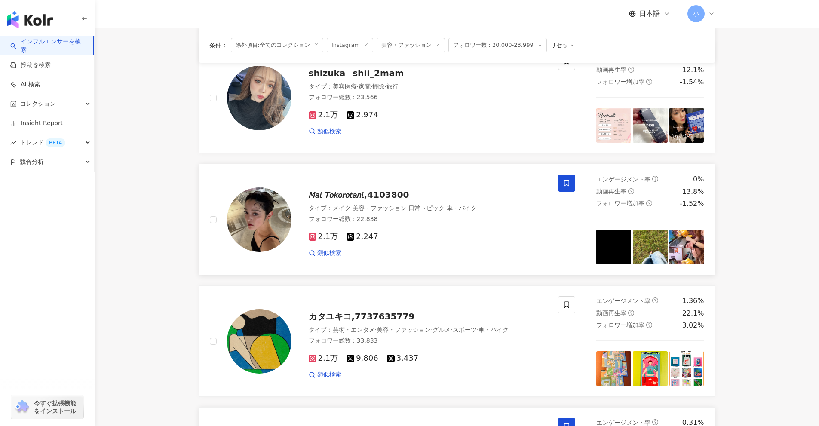
click at [400, 182] on icon at bounding box center [567, 183] width 8 height 8
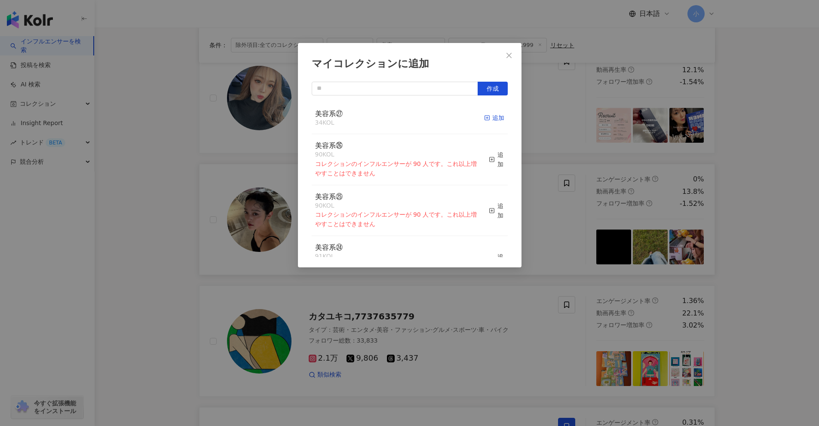
click at [400, 117] on div "追加" at bounding box center [494, 117] width 20 height 9
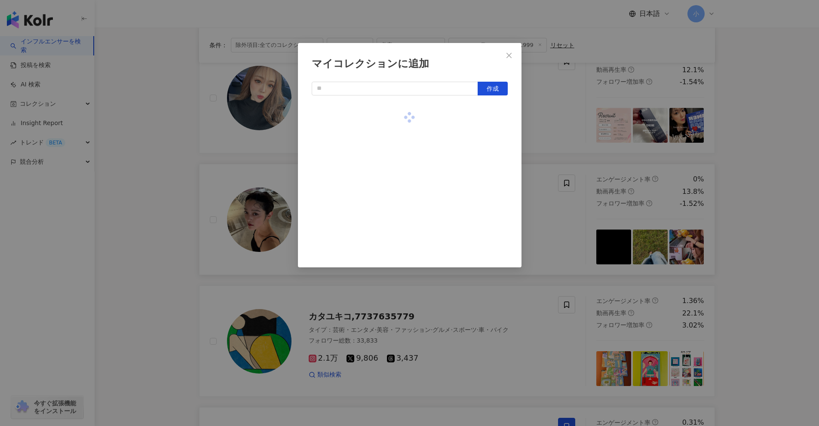
click at [400, 183] on div "マイコレクションに追加 作成" at bounding box center [409, 213] width 819 height 426
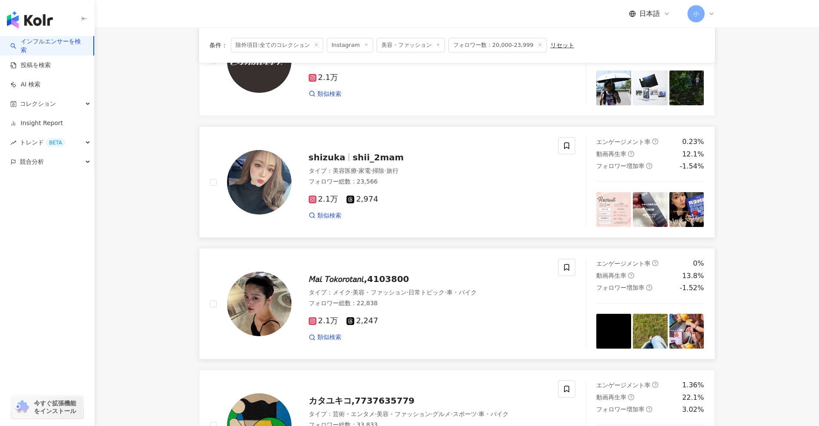
scroll to position [369, 0]
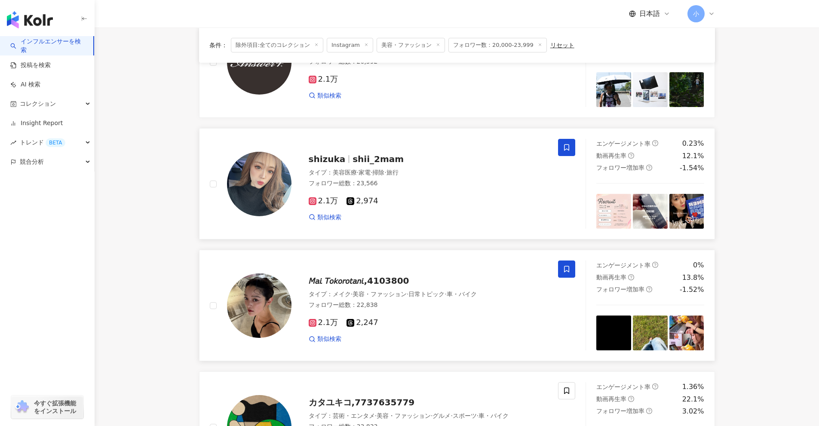
click at [400, 148] on icon at bounding box center [567, 148] width 8 height 8
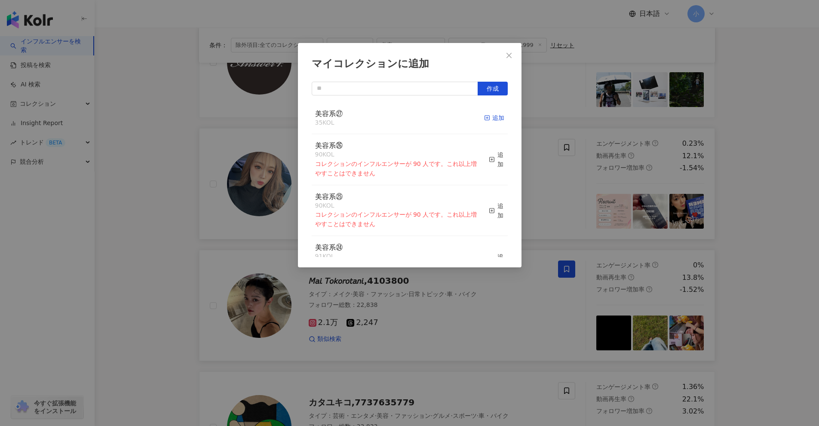
click at [400, 117] on div "追加" at bounding box center [494, 117] width 20 height 9
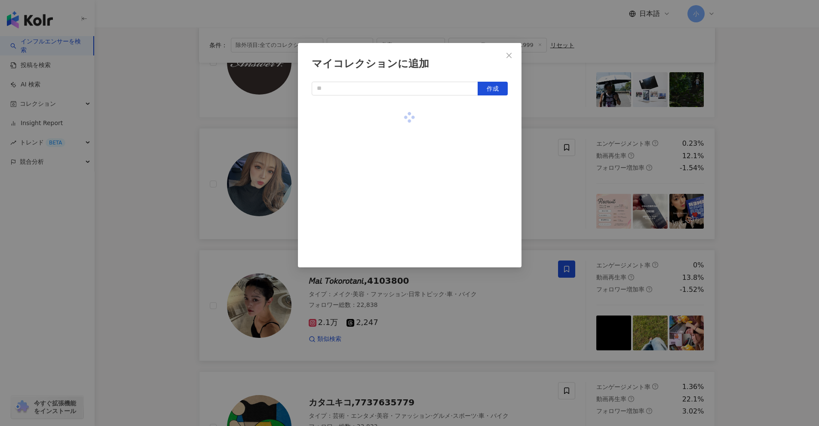
click at [400, 186] on div "マイコレクションに追加 作成" at bounding box center [409, 213] width 819 height 426
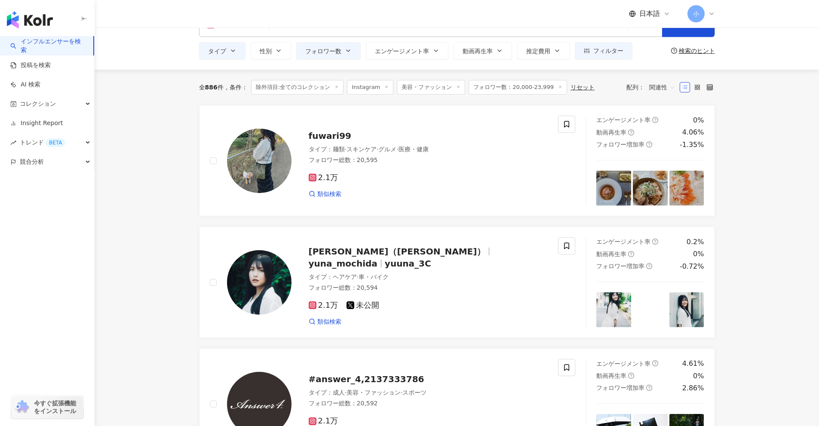
scroll to position [25, 0]
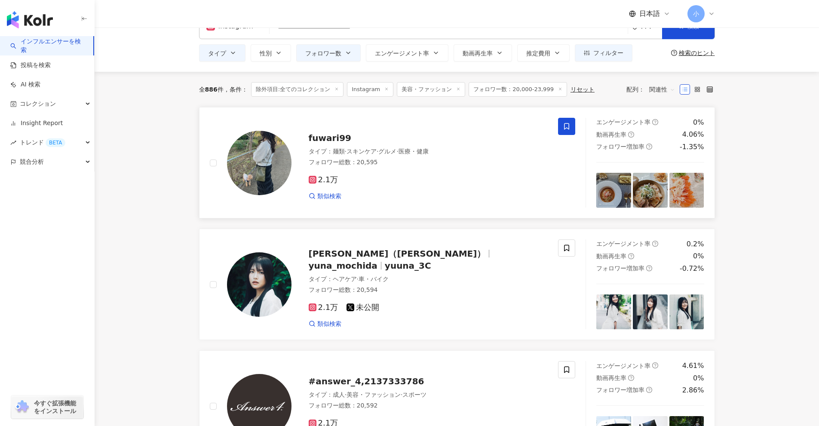
click at [400, 125] on icon at bounding box center [567, 127] width 8 height 8
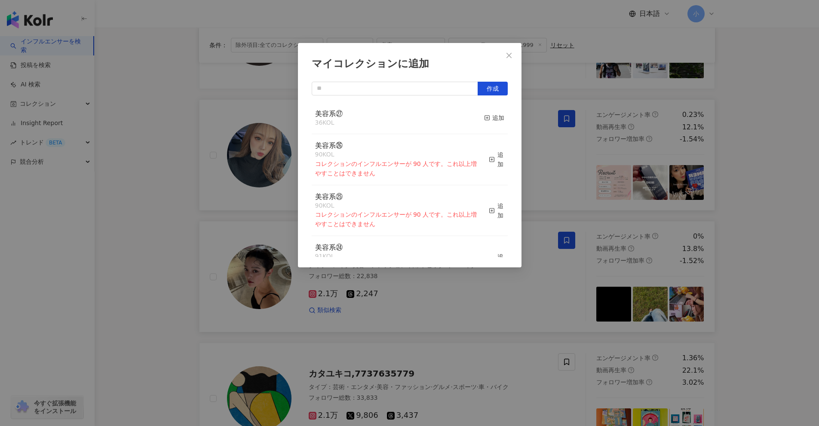
click at [400, 211] on div "マイコレクションに追加 作成 美容系㉗ 36 KOL 追加 美容系㉖ 90 KOL コレクションのインフルエンサーが 90 人です。これ以上増やすことはできま…" at bounding box center [409, 213] width 819 height 426
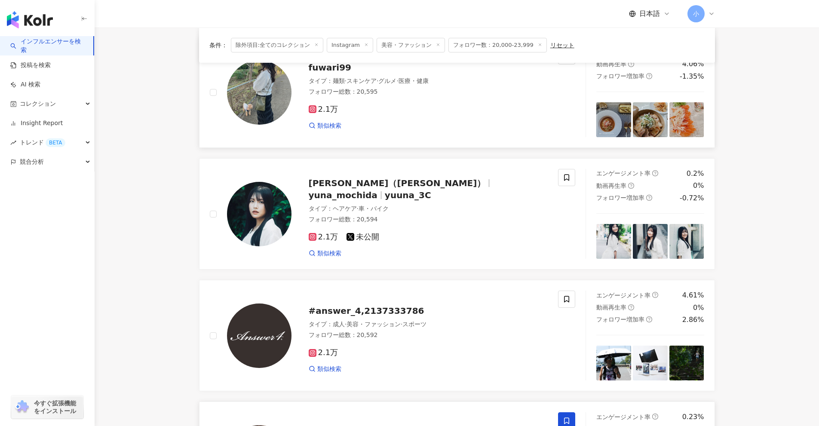
scroll to position [53, 0]
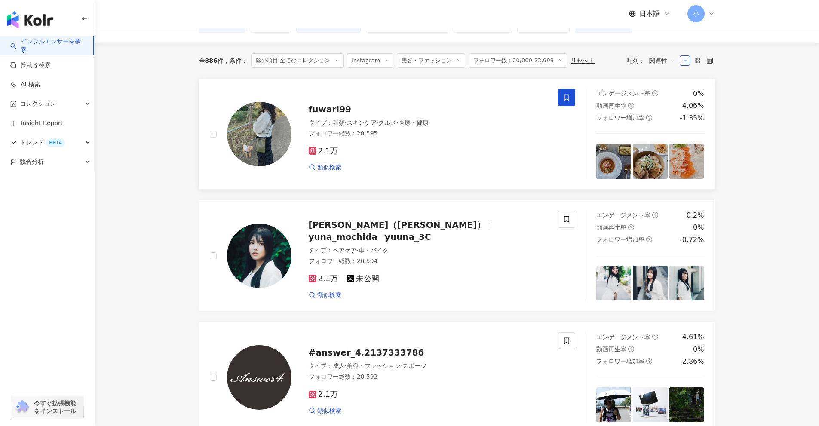
click at [400, 97] on icon at bounding box center [567, 98] width 8 height 8
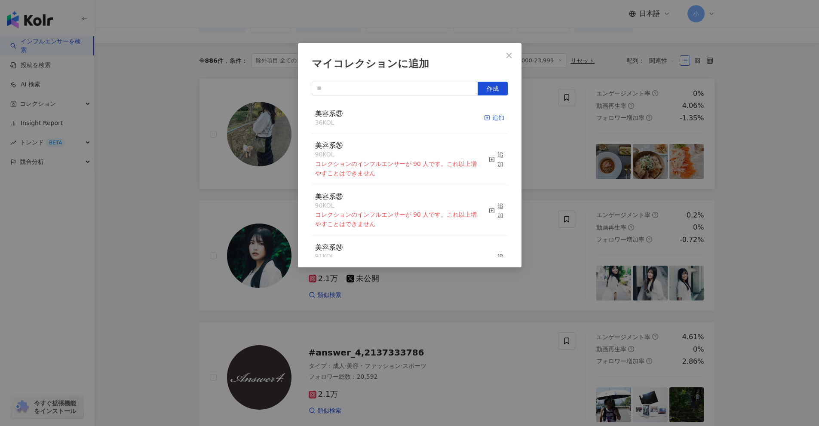
click at [400, 117] on div "追加" at bounding box center [494, 117] width 20 height 9
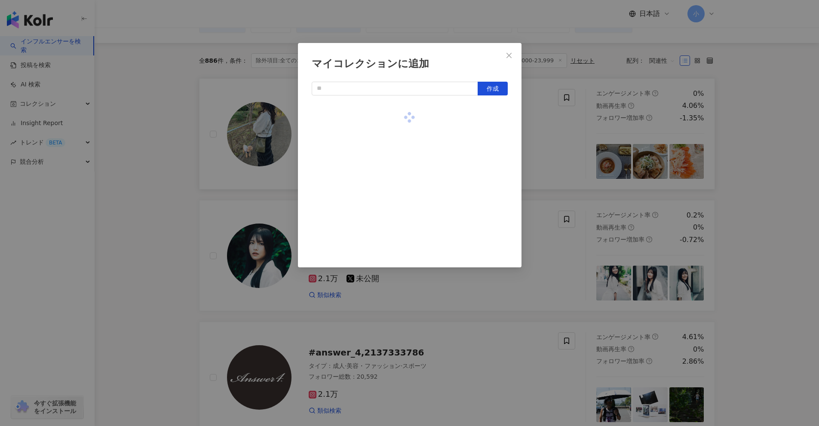
click at [400, 185] on div "マイコレクションに追加 作成" at bounding box center [409, 213] width 819 height 426
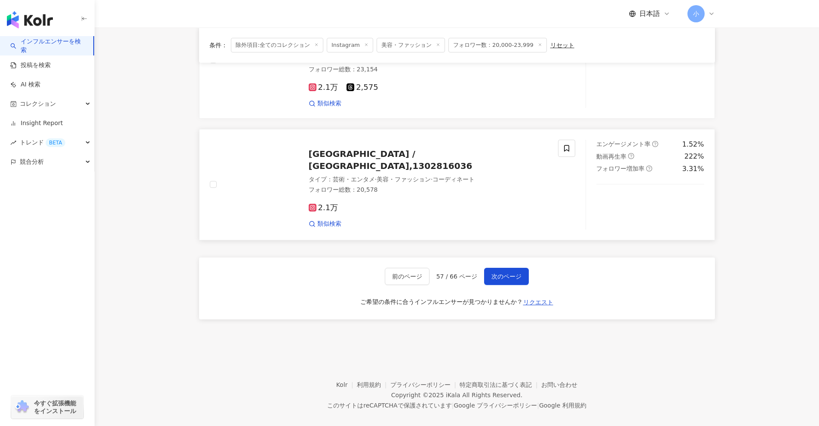
scroll to position [1358, 0]
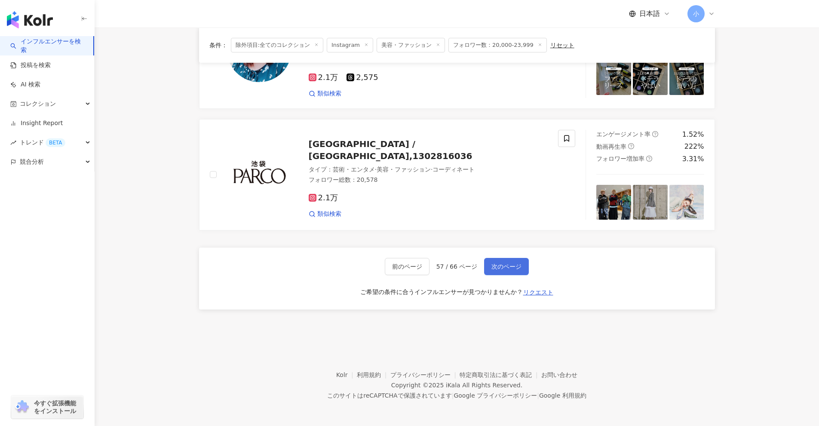
click at [400, 263] on span "次のページ" at bounding box center [507, 266] width 30 height 7
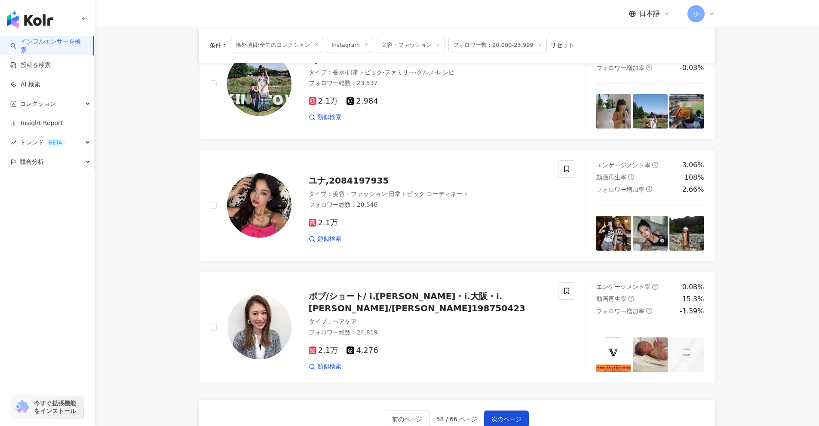
scroll to position [1094, 0]
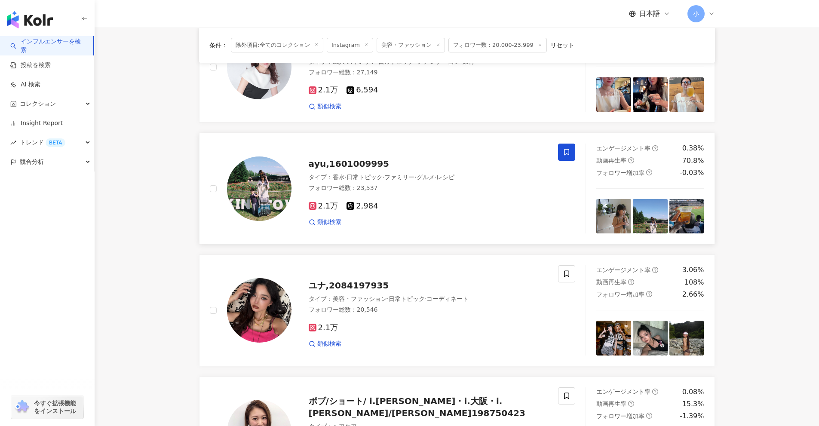
click at [400, 151] on icon at bounding box center [567, 152] width 8 height 8
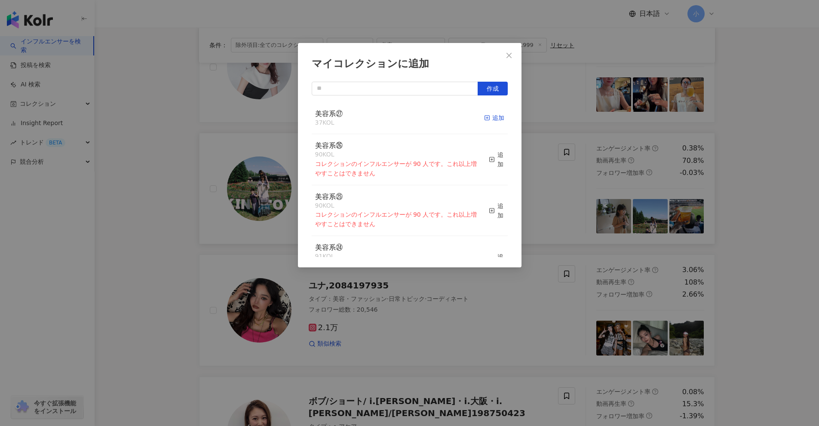
click at [400, 118] on div "追加" at bounding box center [494, 117] width 20 height 9
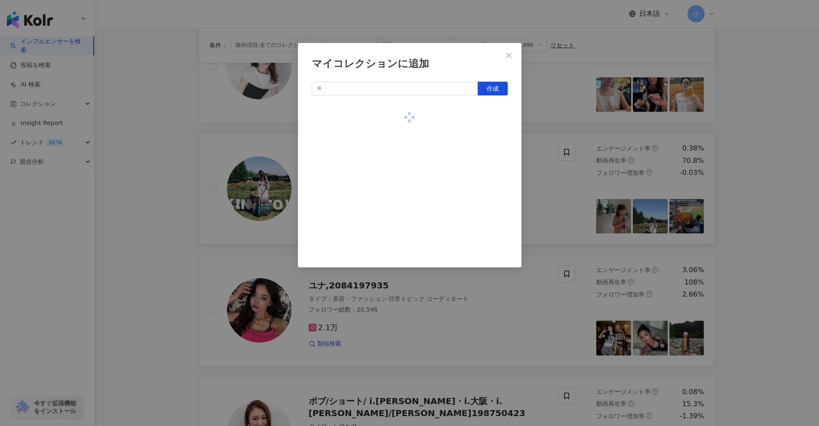
click at [400, 189] on div "マイコレクションに追加 作成" at bounding box center [409, 213] width 819 height 426
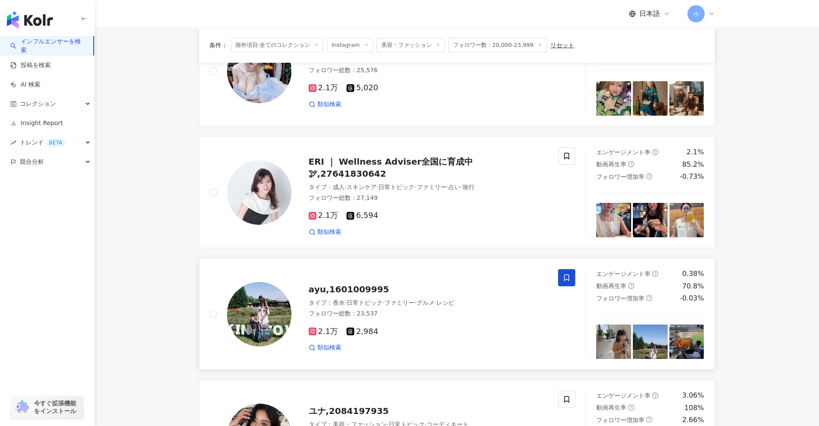
scroll to position [965, 0]
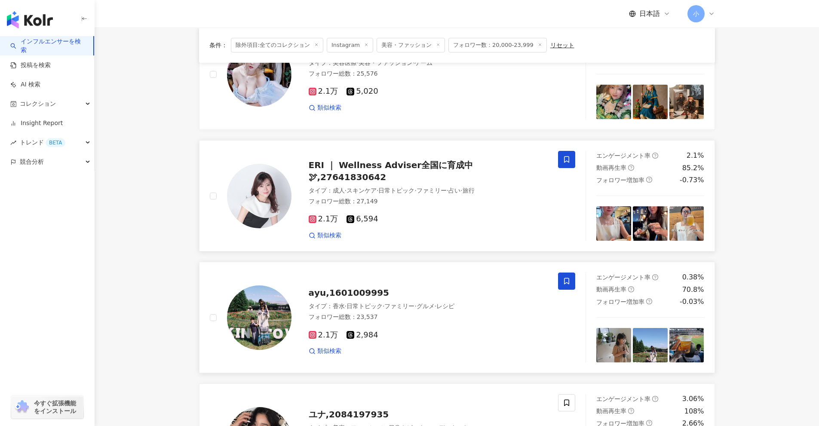
click at [400, 162] on icon at bounding box center [567, 160] width 8 height 8
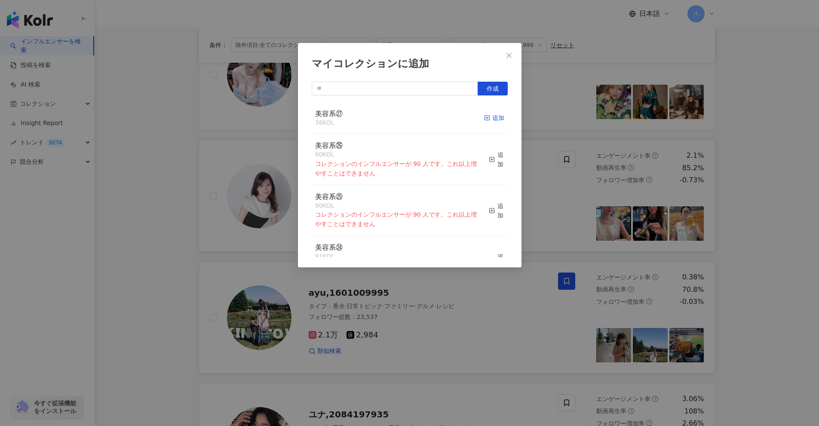
click at [400, 117] on div "追加" at bounding box center [494, 117] width 20 height 9
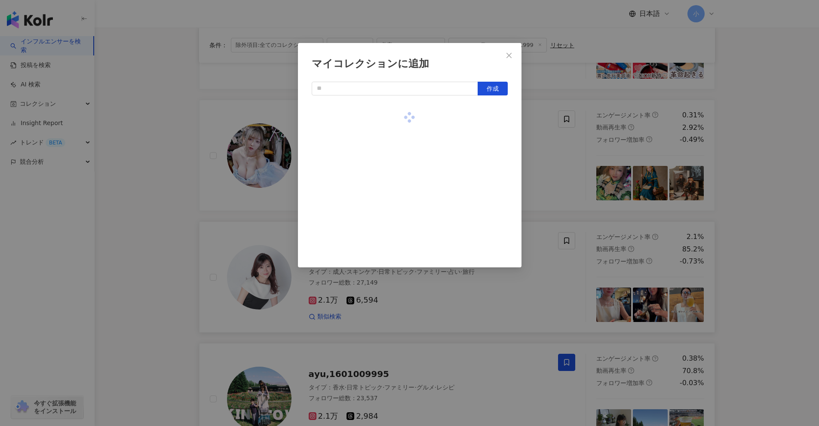
scroll to position [879, 0]
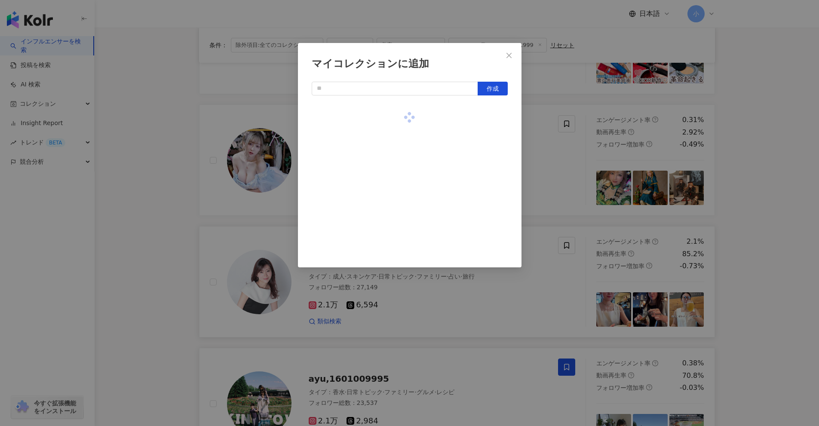
click at [400, 192] on div "マイコレクションに追加 作成" at bounding box center [409, 213] width 819 height 426
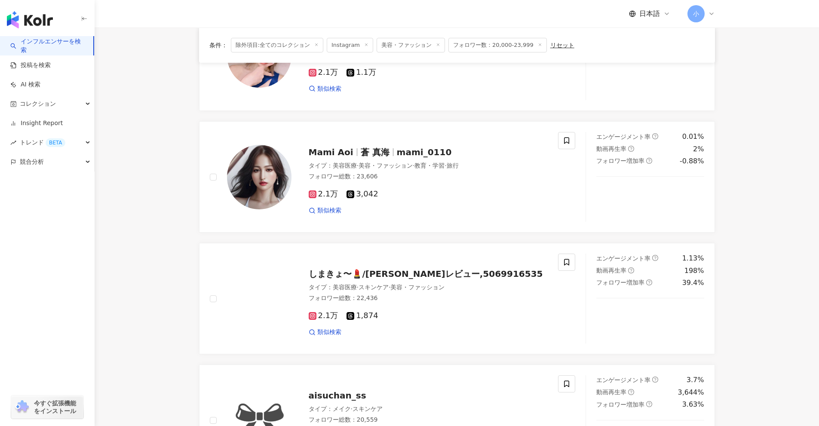
scroll to position [492, 0]
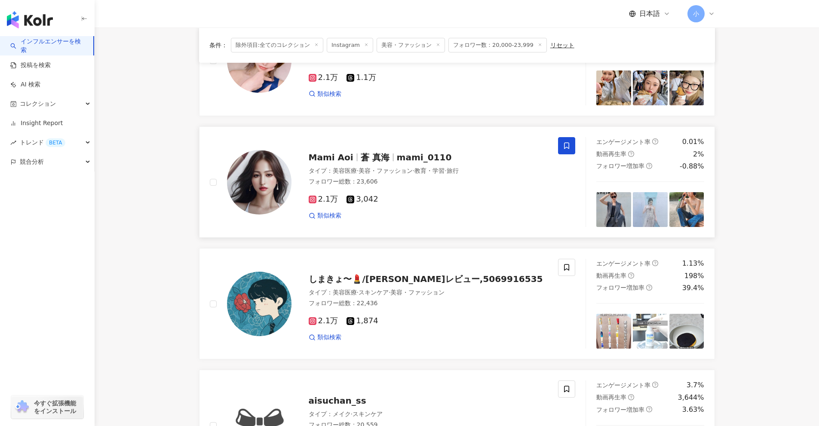
click at [400, 148] on span at bounding box center [566, 145] width 17 height 17
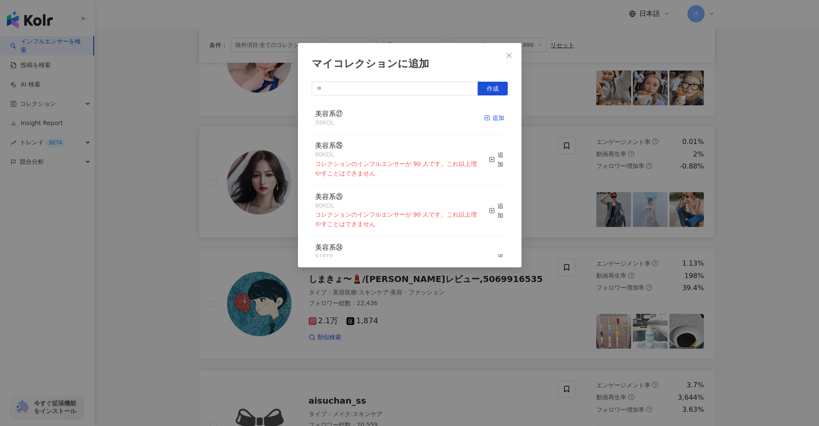
click at [400, 118] on div "追加" at bounding box center [494, 117] width 20 height 9
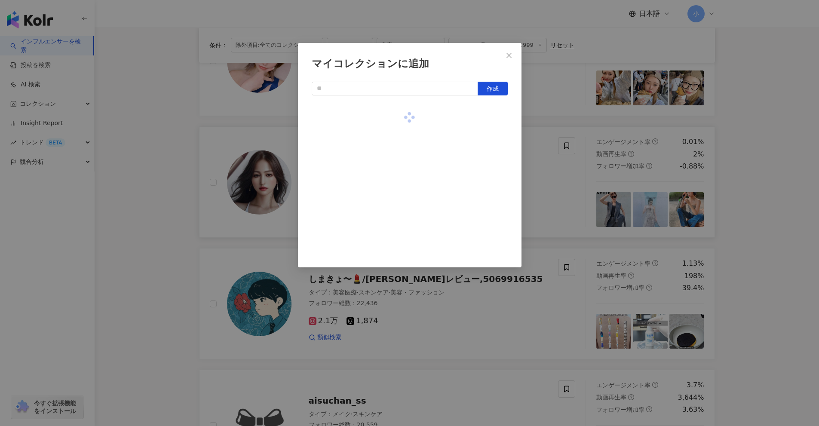
click at [400, 207] on div "マイコレクションに追加 作成" at bounding box center [409, 213] width 819 height 426
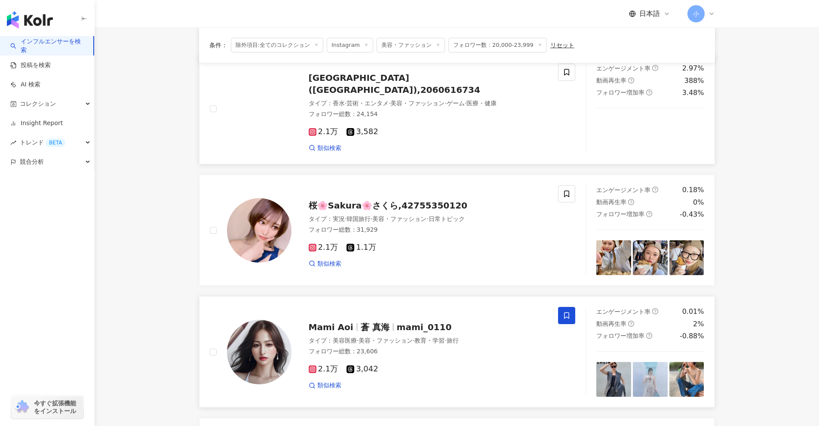
scroll to position [320, 0]
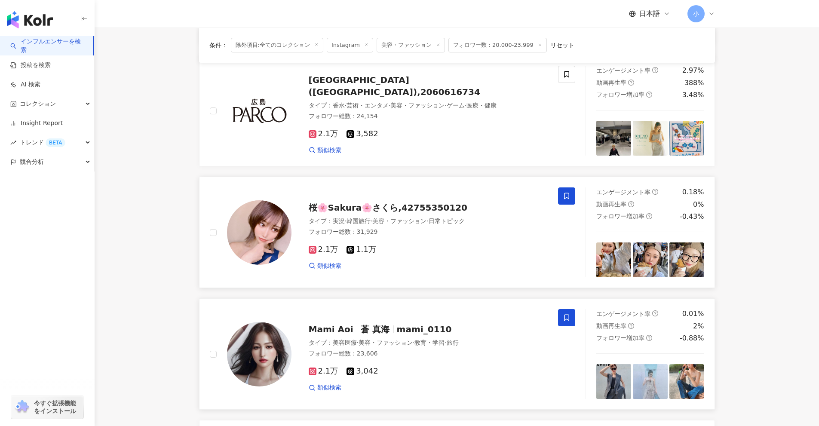
click at [400, 199] on icon at bounding box center [567, 196] width 8 height 8
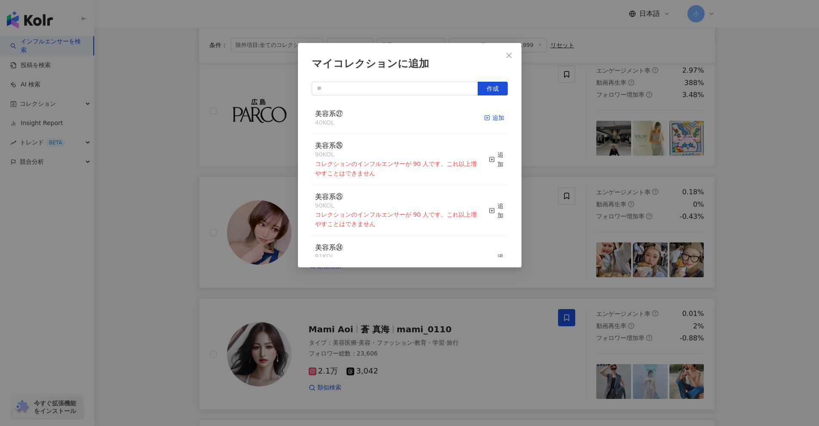
click at [400, 118] on div "追加" at bounding box center [494, 117] width 20 height 9
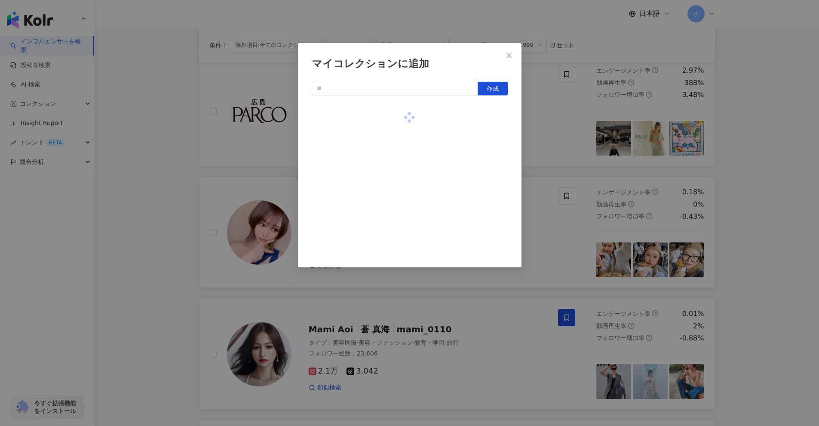
click at [400, 185] on div "マイコレクションに追加 作成" at bounding box center [409, 213] width 819 height 426
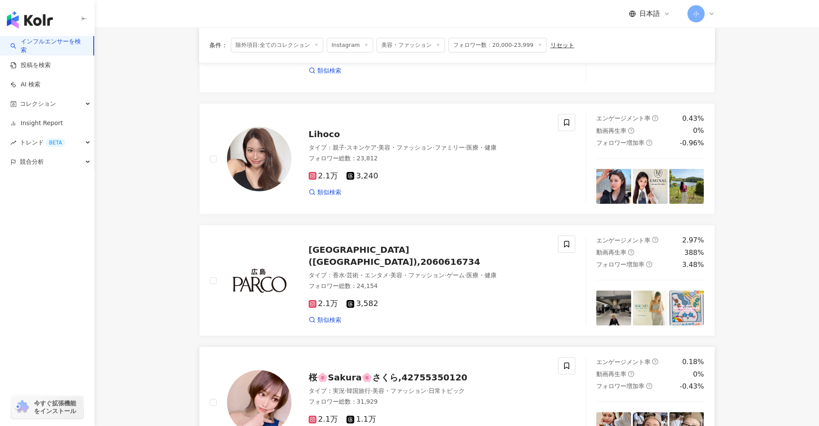
scroll to position [148, 0]
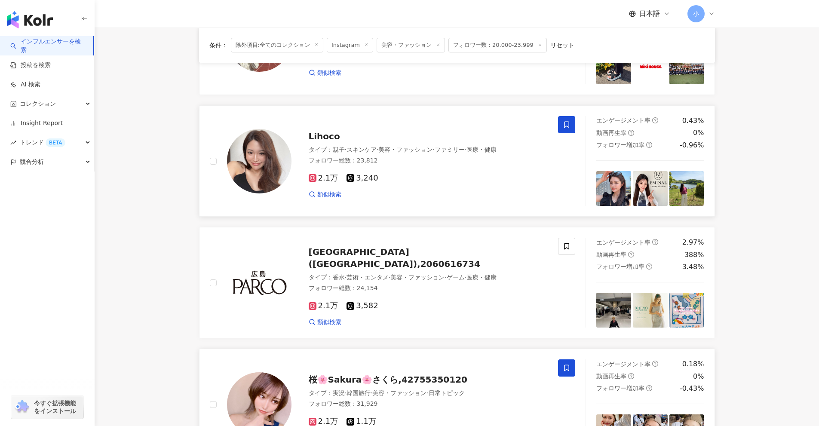
click at [400, 123] on icon at bounding box center [567, 125] width 8 height 8
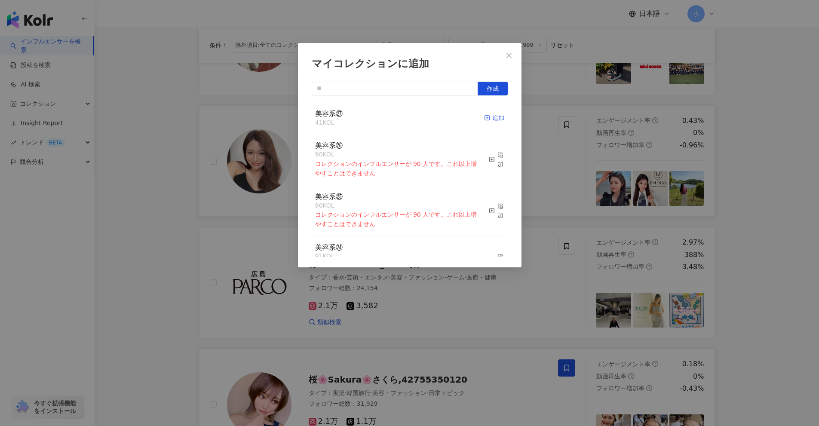
click at [400, 117] on div "追加" at bounding box center [494, 117] width 20 height 9
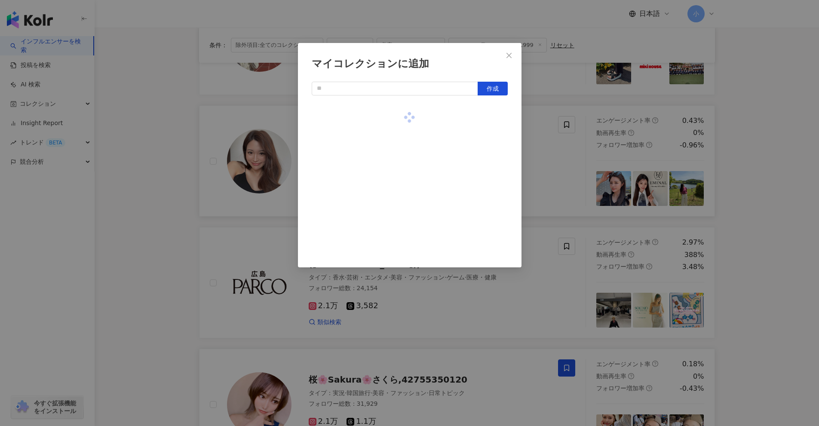
click at [400, 187] on div "マイコレクションに追加 作成" at bounding box center [409, 213] width 819 height 426
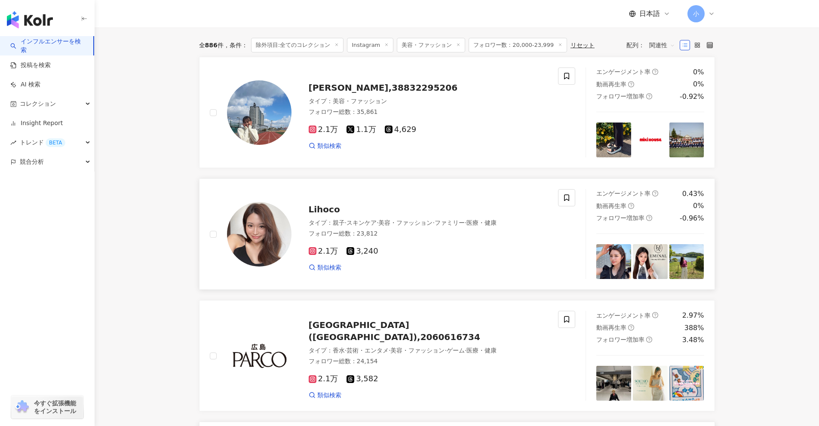
scroll to position [62, 0]
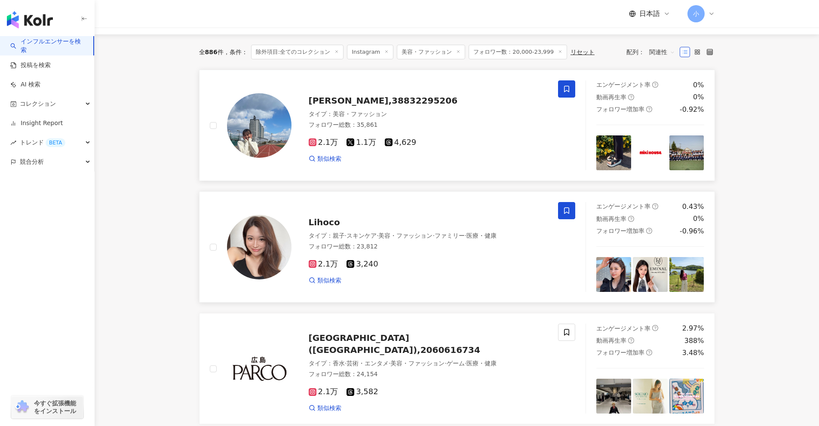
click at [400, 90] on icon at bounding box center [567, 89] width 8 height 8
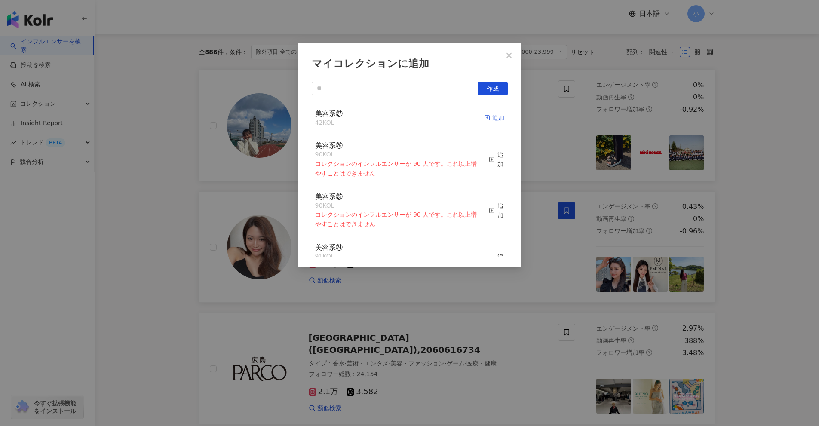
click at [400, 116] on div "追加" at bounding box center [494, 117] width 20 height 9
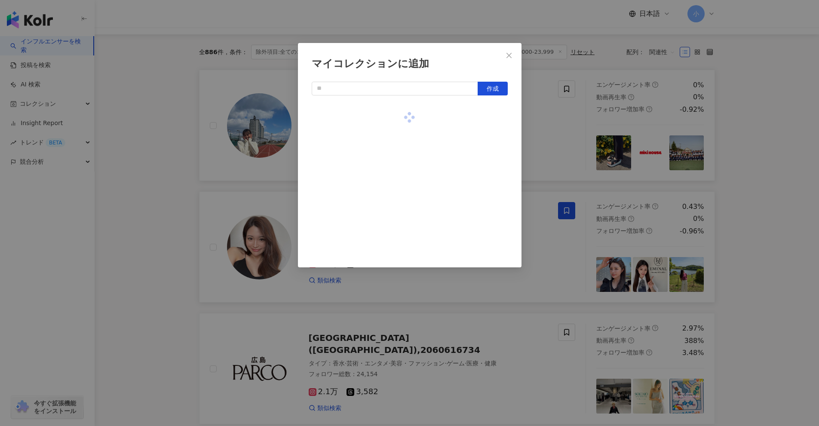
click at [400, 189] on div "マイコレクションに追加 作成" at bounding box center [409, 213] width 819 height 426
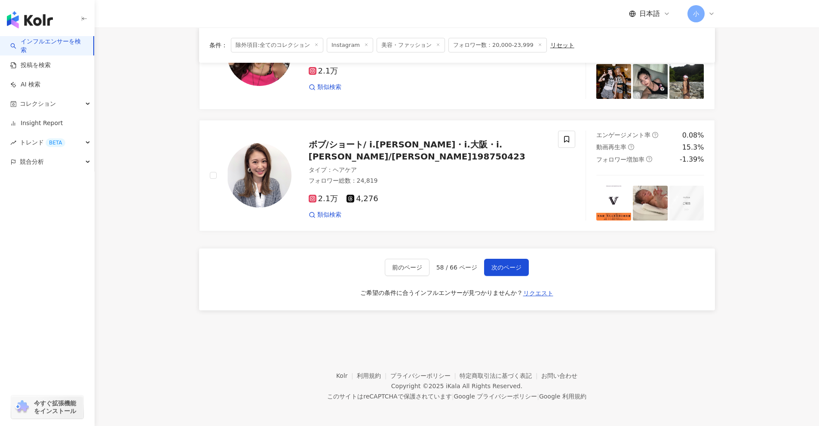
scroll to position [1352, 0]
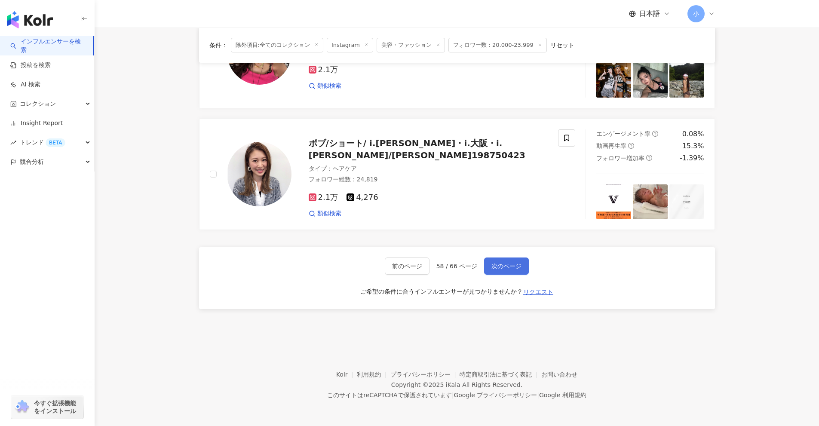
click at [400, 261] on button "次のページ" at bounding box center [506, 266] width 45 height 17
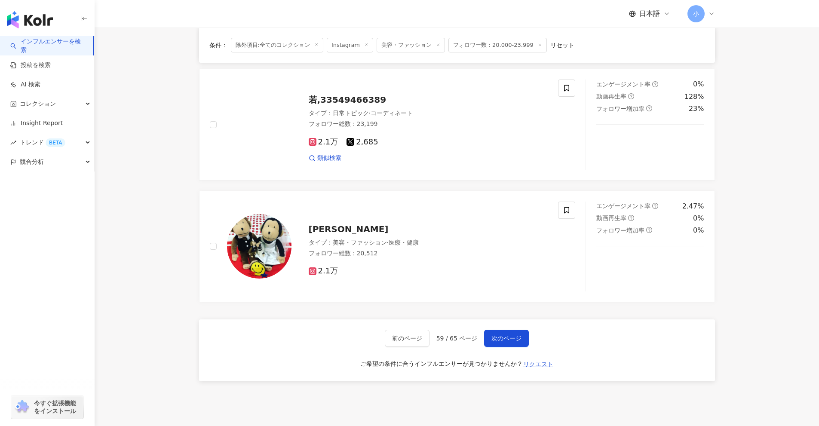
scroll to position [1266, 0]
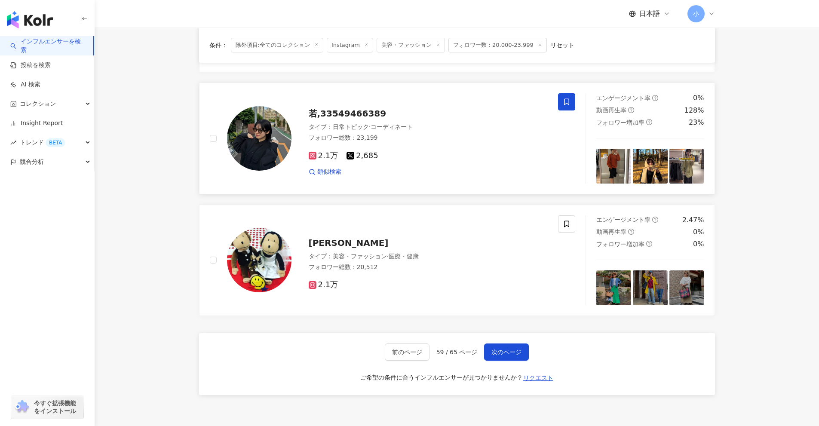
click at [400, 102] on span at bounding box center [566, 101] width 17 height 17
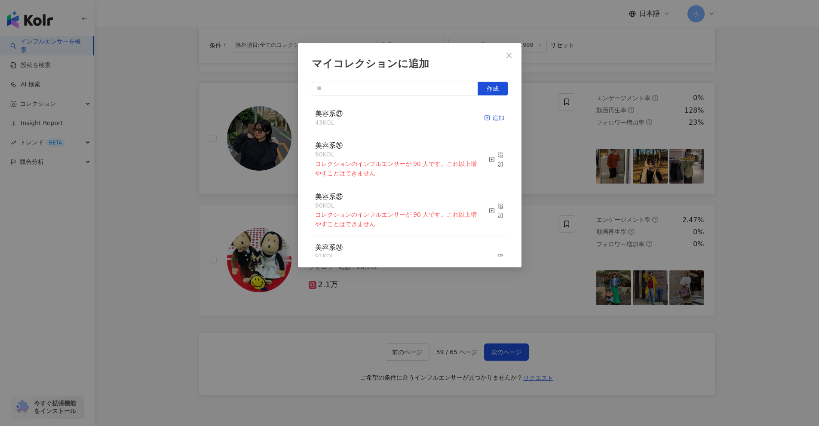
click at [400, 114] on div "追加" at bounding box center [494, 117] width 20 height 9
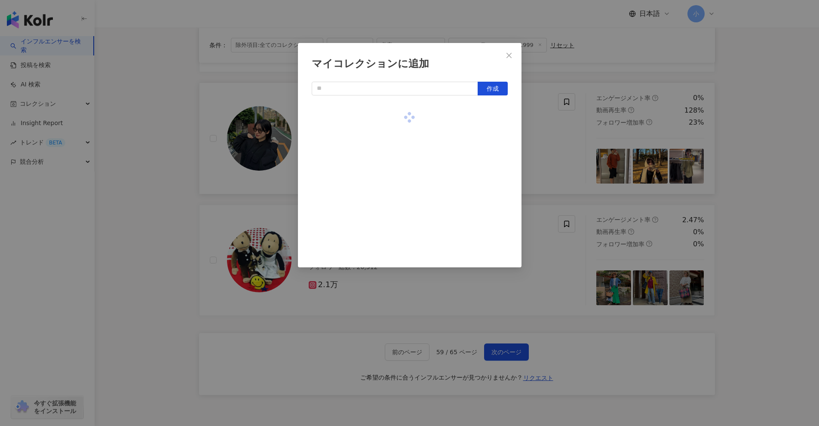
click at [400, 187] on div "マイコレクションに追加 作成" at bounding box center [409, 213] width 819 height 426
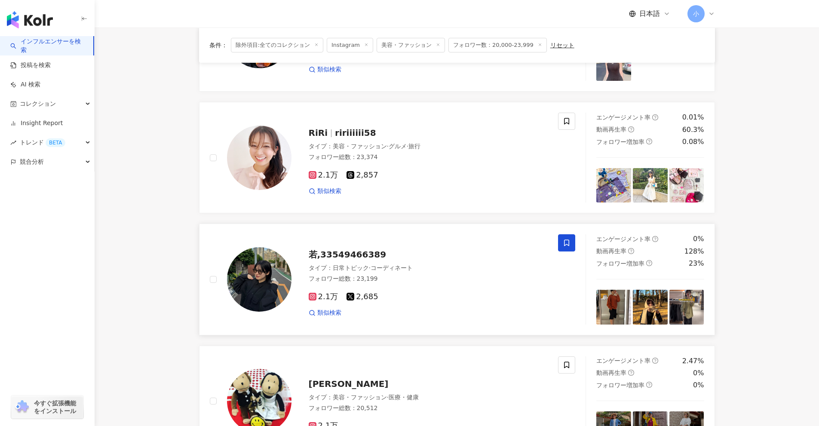
scroll to position [1094, 0]
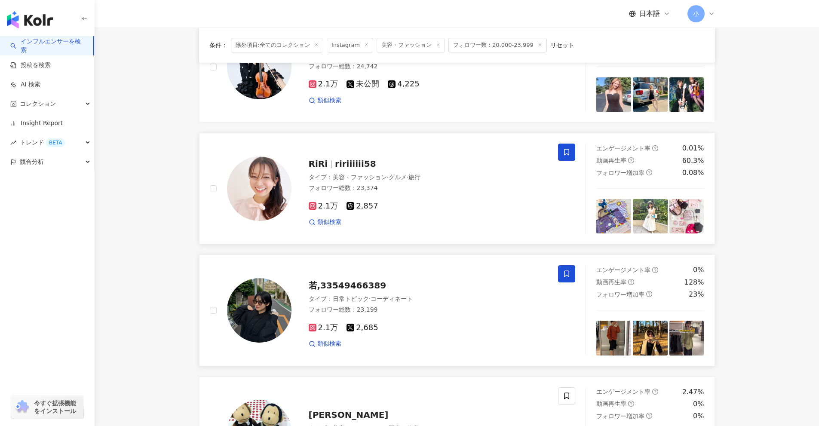
click at [400, 156] on icon at bounding box center [567, 152] width 8 height 8
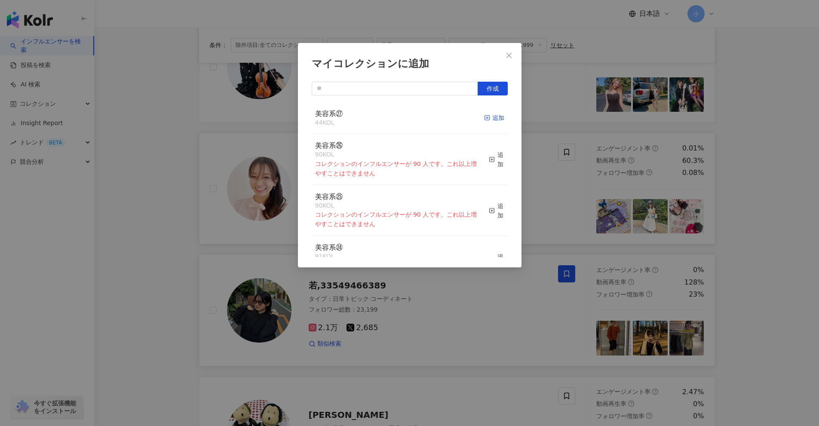
click at [400, 121] on div "追加" at bounding box center [494, 117] width 20 height 9
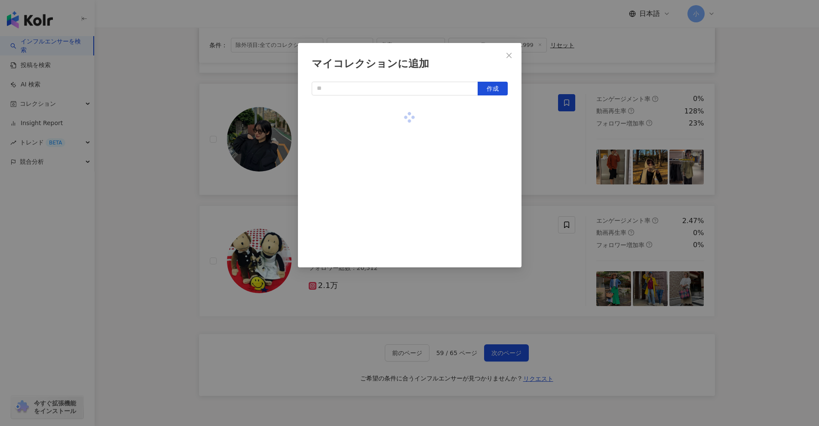
scroll to position [1266, 0]
click at [400, 210] on div "マイコレクションに追加 作成" at bounding box center [409, 213] width 819 height 426
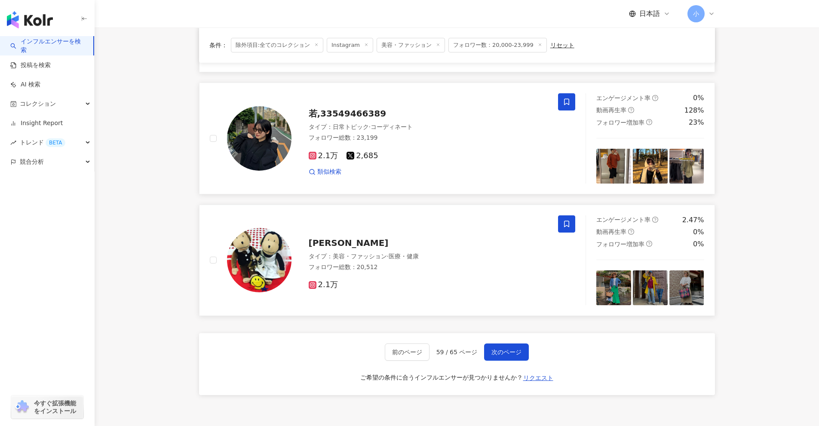
click at [400, 229] on span at bounding box center [566, 223] width 17 height 17
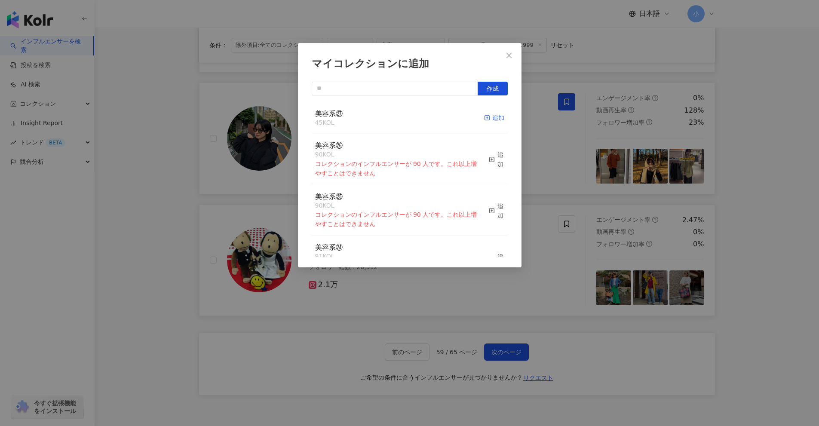
click at [400, 118] on div "追加" at bounding box center [494, 117] width 20 height 9
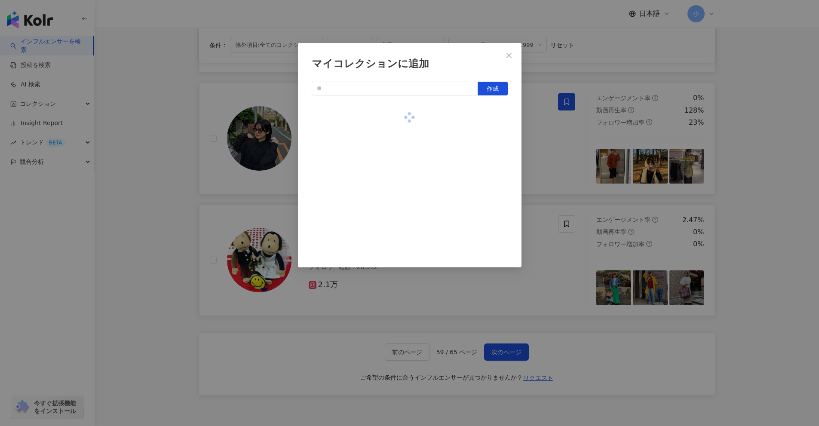
click at [400, 169] on div "マイコレクションに追加 作成" at bounding box center [409, 213] width 819 height 426
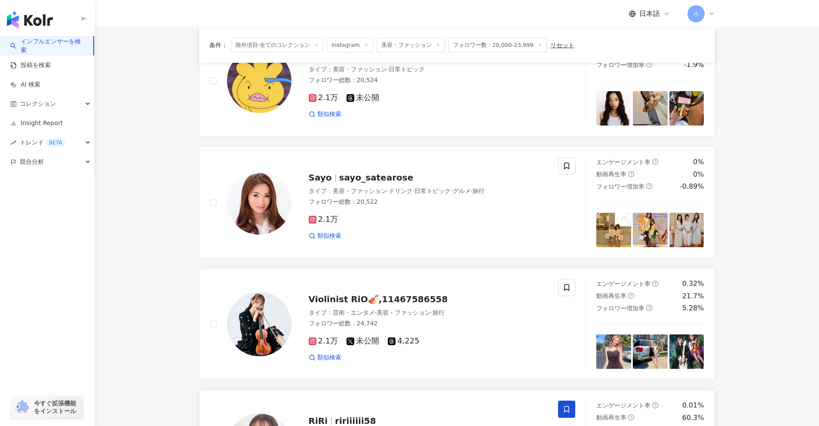
scroll to position [836, 0]
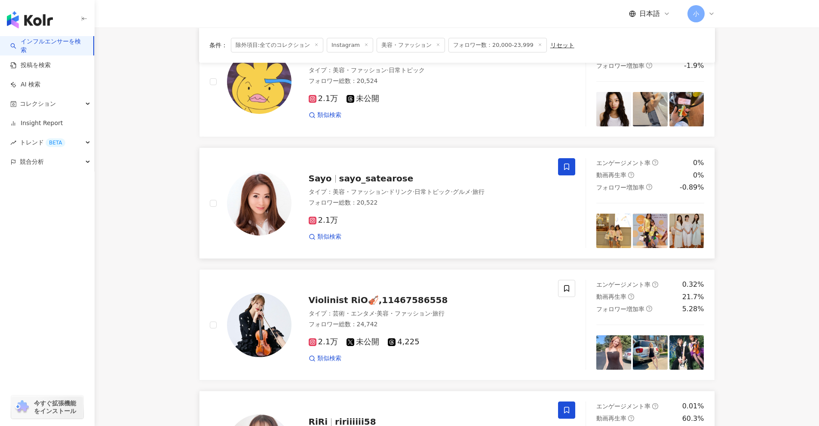
click at [400, 160] on span at bounding box center [566, 166] width 17 height 17
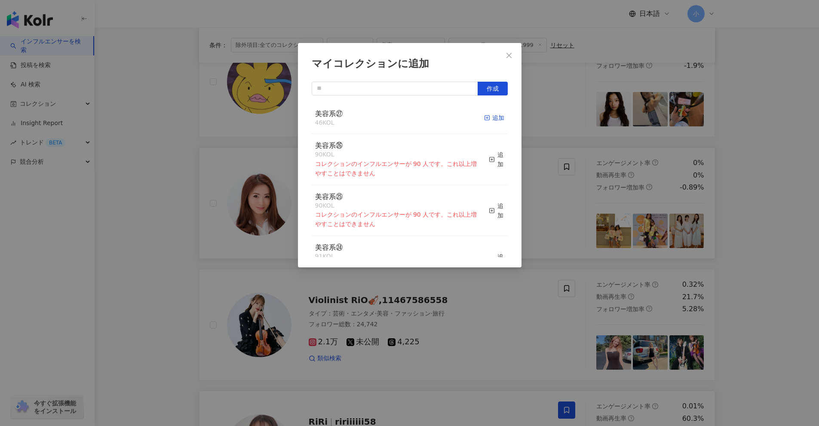
click at [400, 121] on div "追加" at bounding box center [494, 117] width 20 height 9
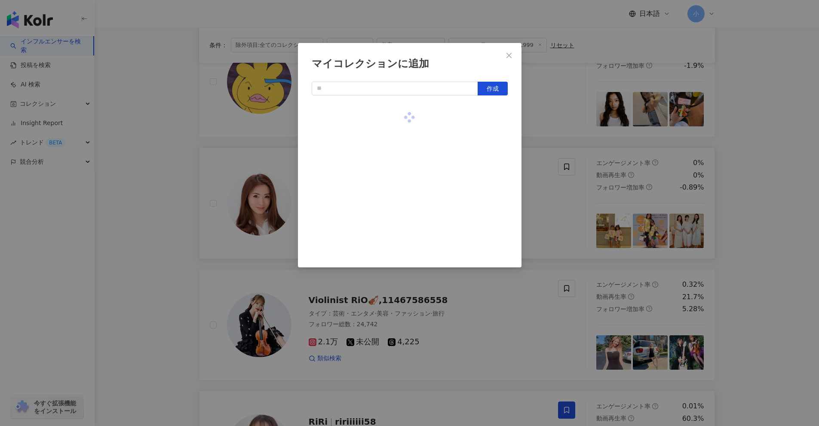
click at [400, 206] on div "マイコレクションに追加 作成" at bounding box center [409, 213] width 819 height 426
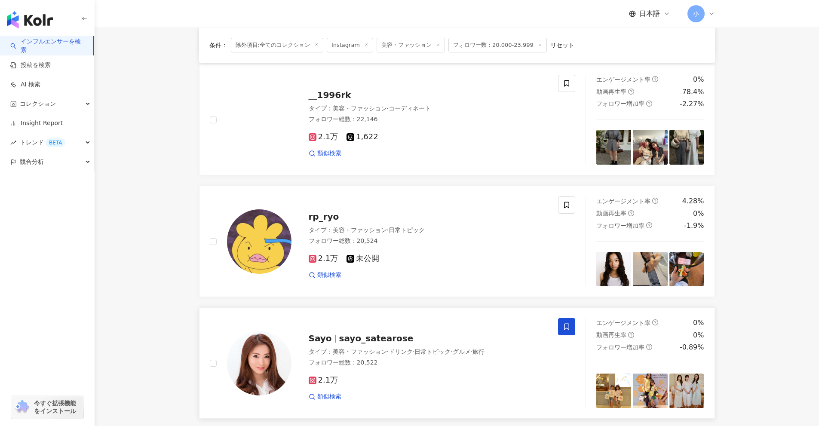
scroll to position [664, 0]
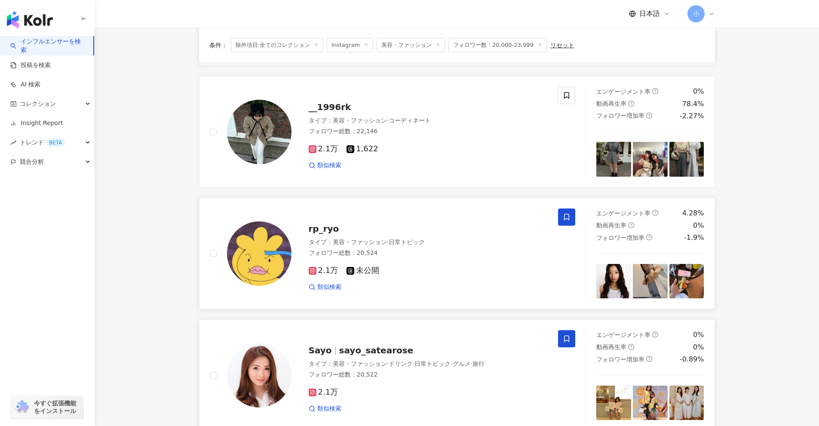
click at [400, 218] on icon at bounding box center [567, 217] width 8 height 8
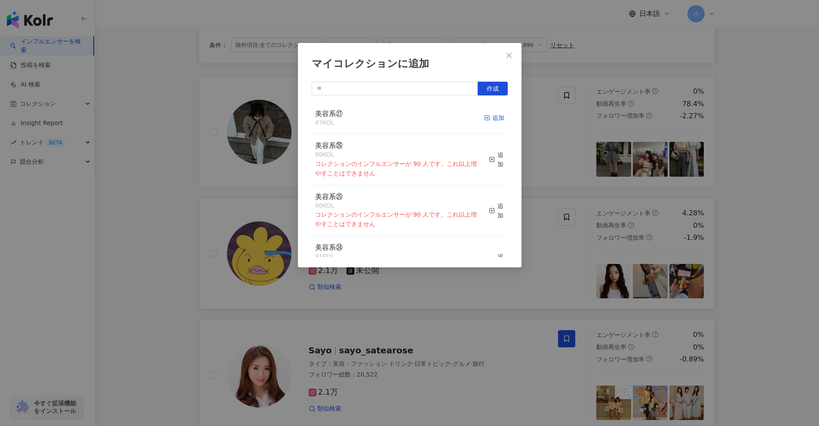
click at [400, 120] on icon "button" at bounding box center [487, 118] width 6 height 6
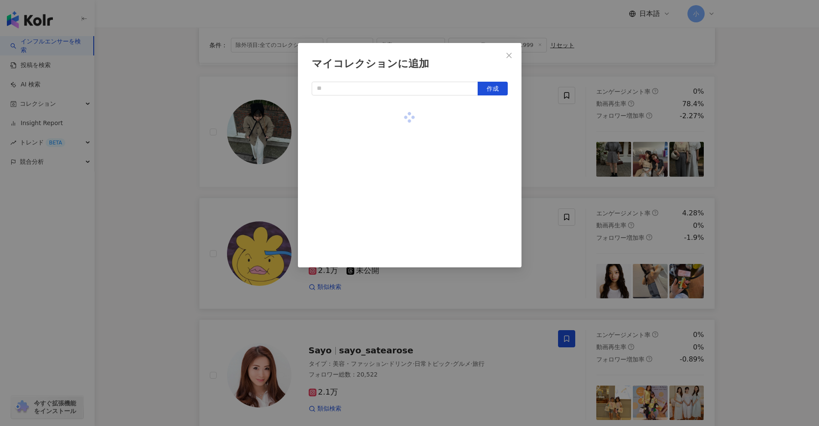
click at [400, 195] on div "マイコレクションに追加 作成" at bounding box center [409, 213] width 819 height 426
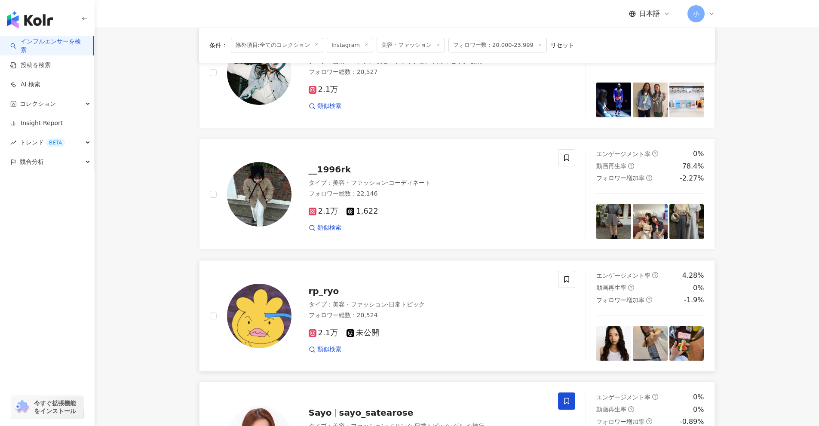
scroll to position [578, 0]
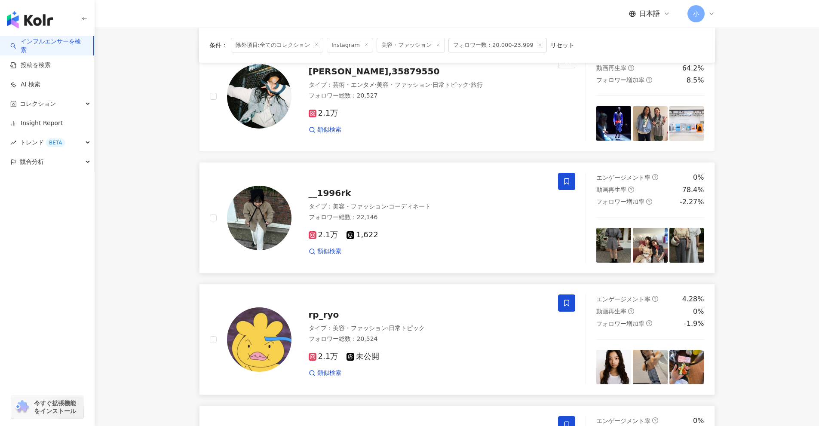
click at [400, 179] on icon at bounding box center [566, 181] width 5 height 6
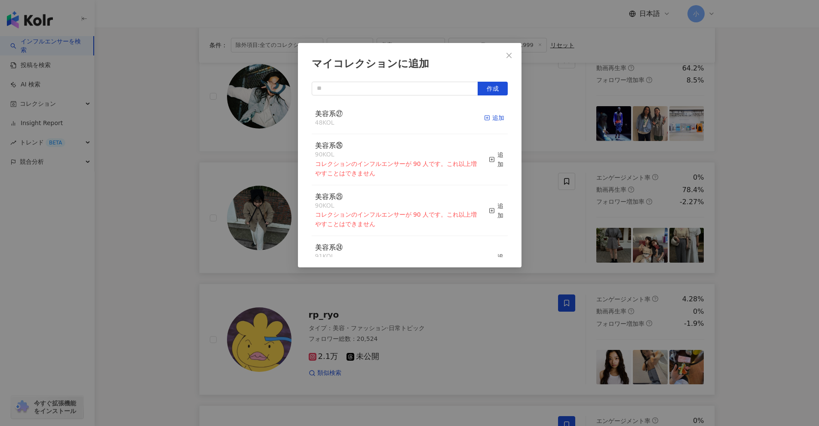
click at [400, 117] on rect "button" at bounding box center [487, 118] width 5 height 5
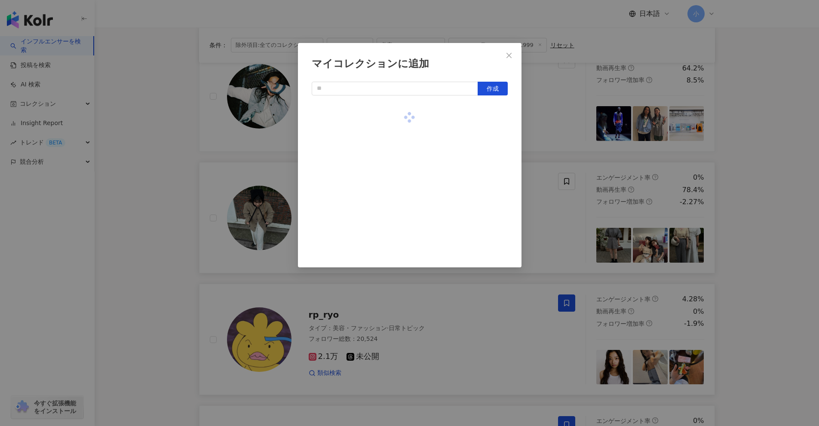
click at [400, 171] on div "マイコレクションに追加 作成" at bounding box center [409, 213] width 819 height 426
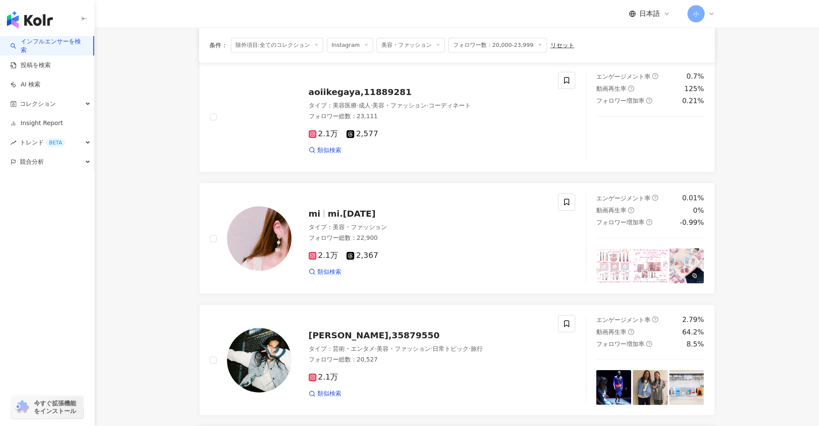
scroll to position [277, 0]
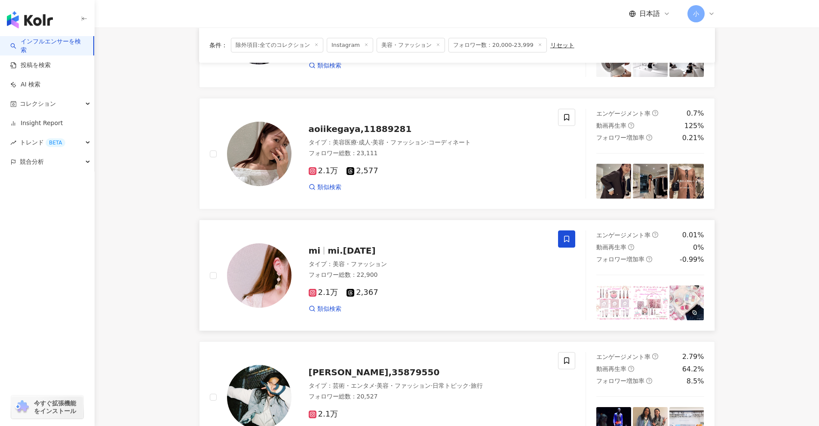
click at [400, 240] on span at bounding box center [566, 239] width 17 height 17
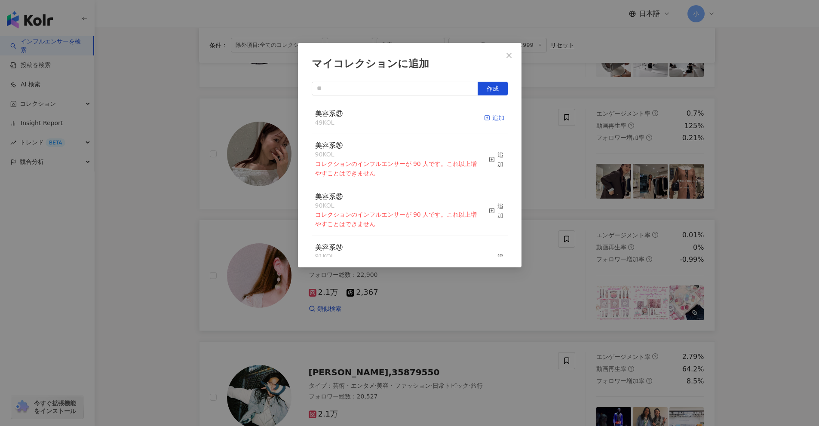
click at [400, 120] on div "追加" at bounding box center [494, 117] width 20 height 9
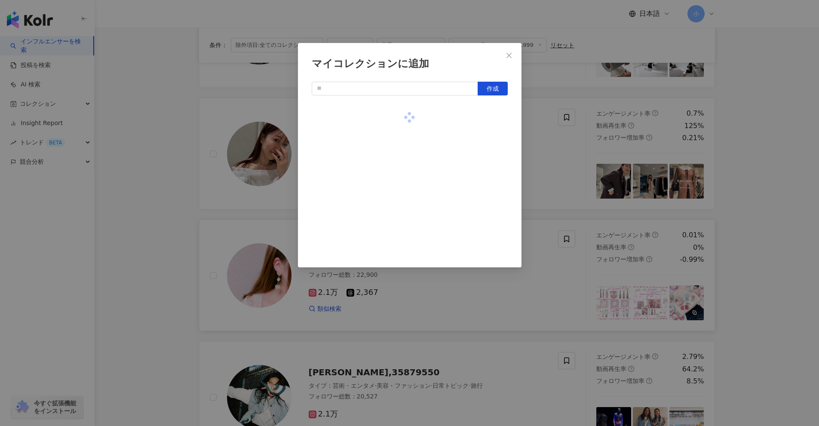
click at [400, 184] on div "マイコレクションに追加 作成" at bounding box center [409, 213] width 819 height 426
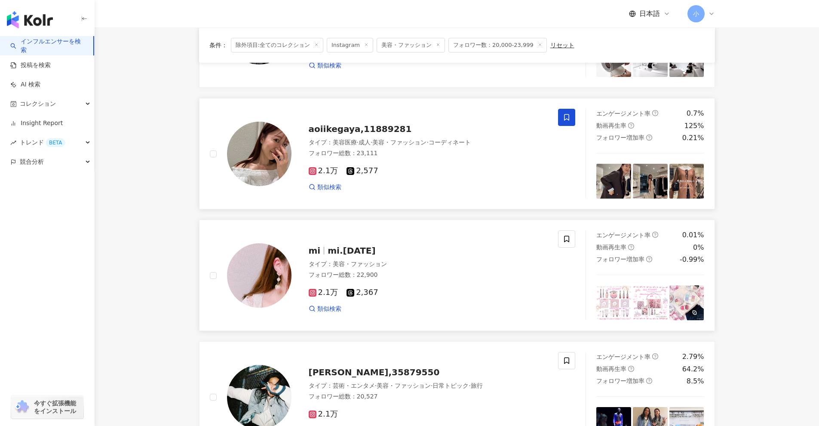
click at [400, 117] on span at bounding box center [566, 117] width 17 height 17
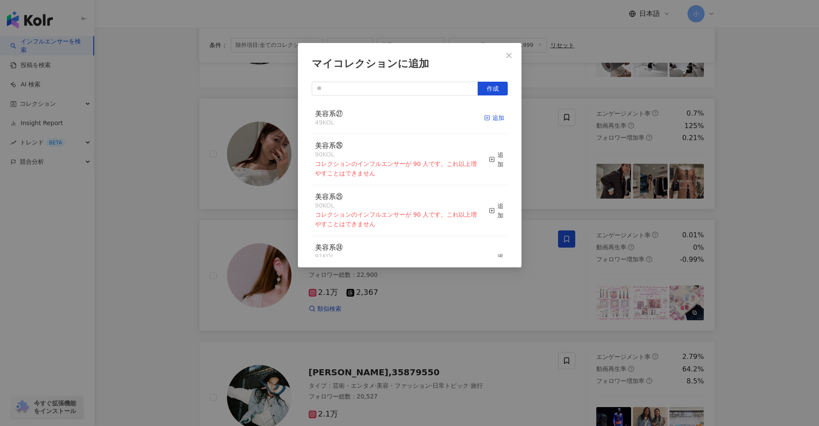
click at [400, 118] on div "追加" at bounding box center [494, 117] width 20 height 9
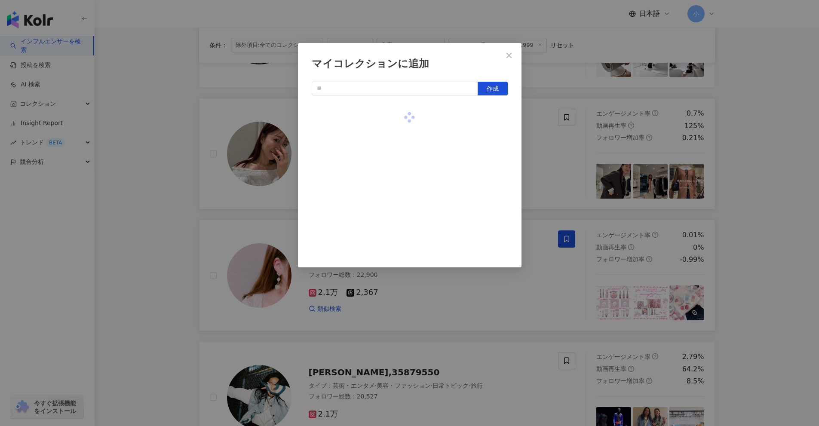
click at [400, 193] on div "マイコレクションに追加 作成" at bounding box center [409, 213] width 819 height 426
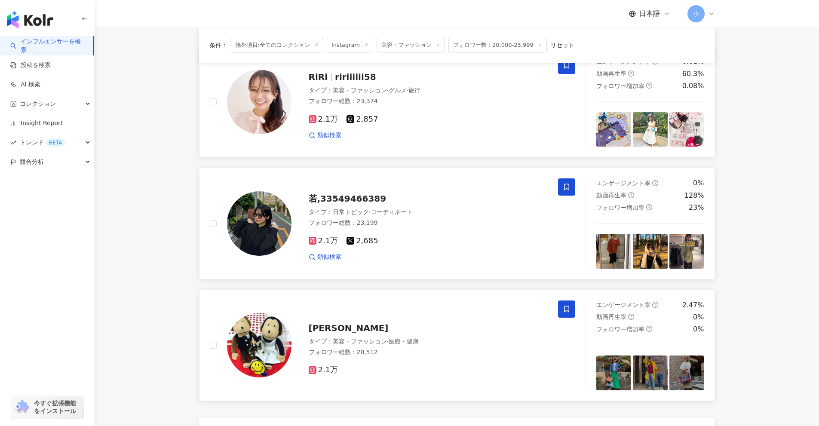
scroll to position [1352, 0]
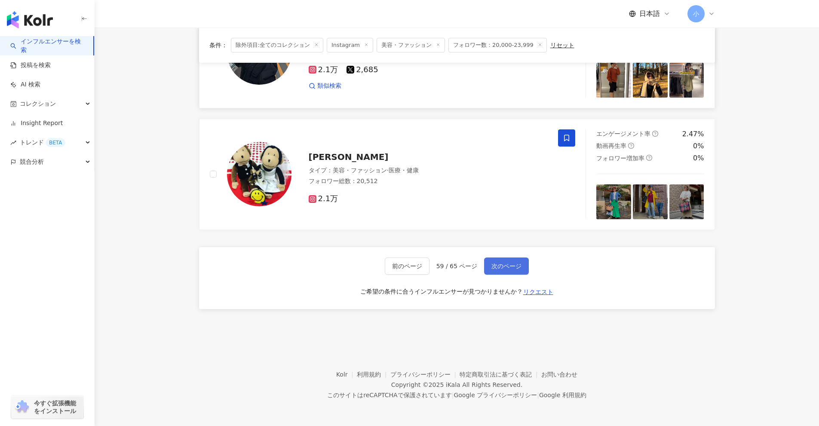
click at [400, 266] on span "次のページ" at bounding box center [507, 266] width 30 height 7
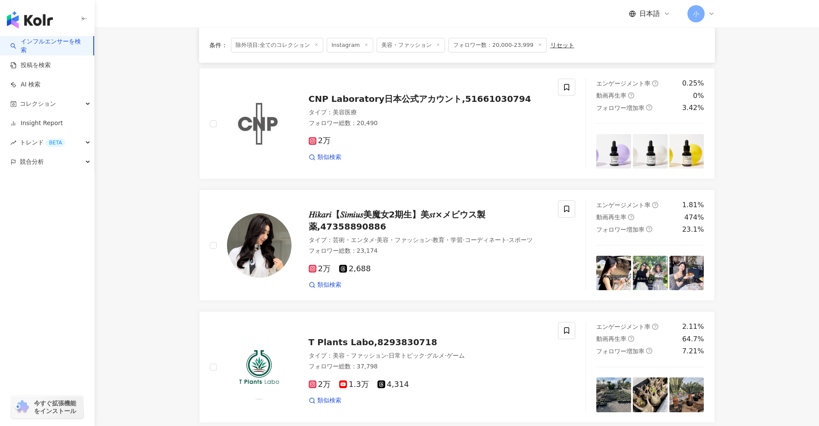
scroll to position [1013, 0]
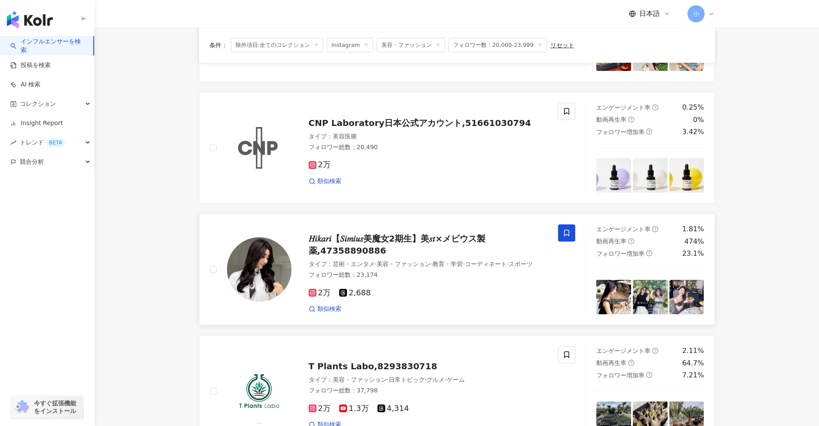
click at [400, 238] on span at bounding box center [566, 233] width 17 height 17
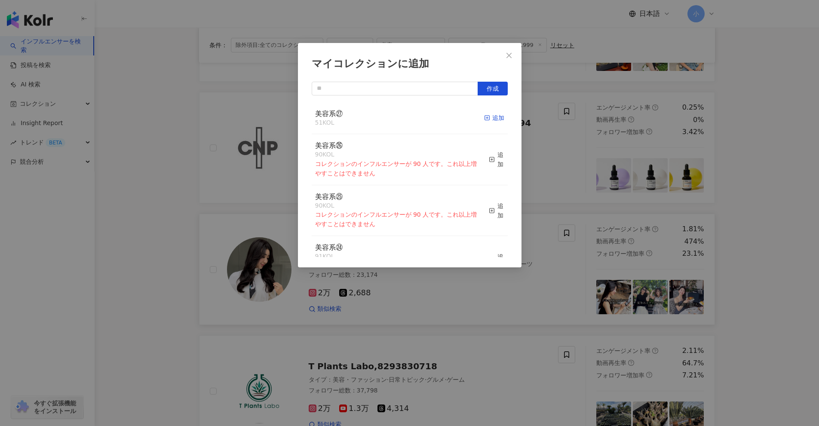
click at [400, 114] on span "button" at bounding box center [487, 117] width 6 height 7
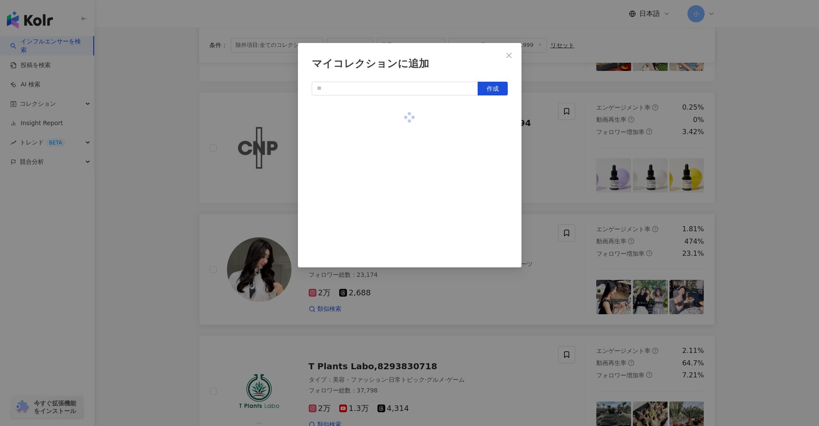
click at [400, 206] on div "マイコレクションに追加 作成" at bounding box center [409, 213] width 819 height 426
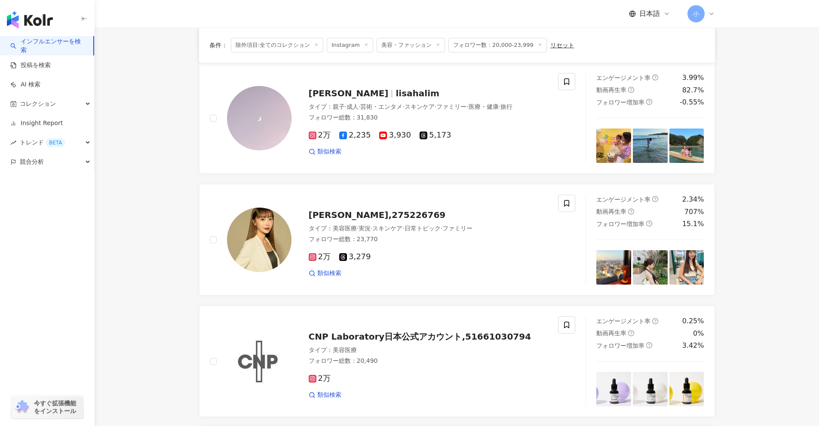
scroll to position [798, 0]
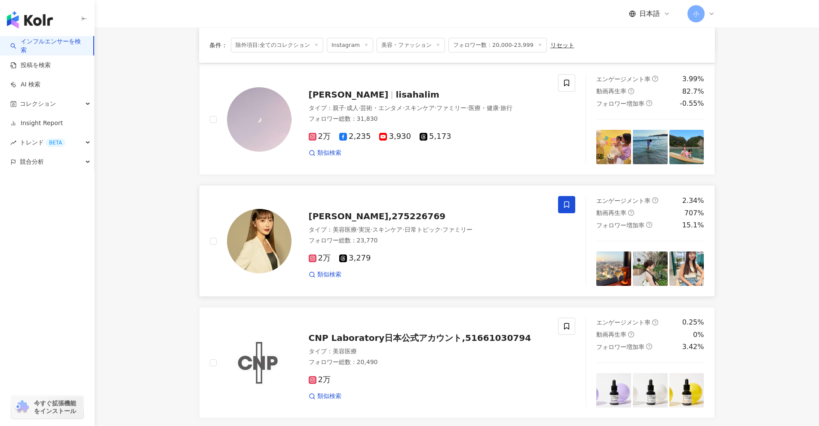
click at [400, 206] on span at bounding box center [566, 204] width 17 height 17
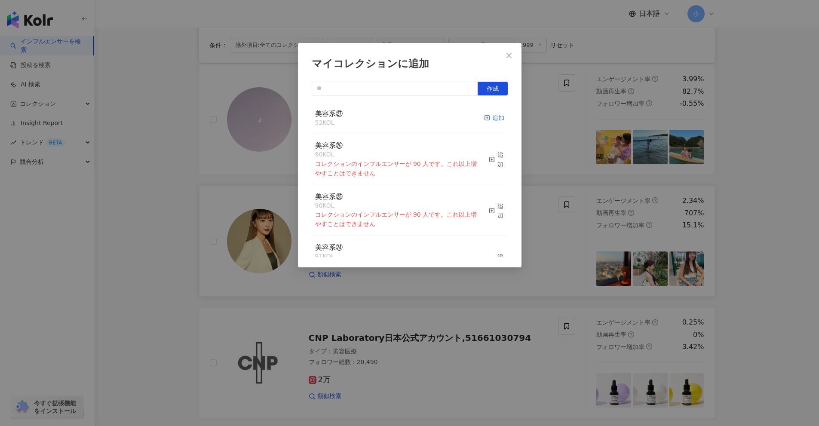
click at [400, 118] on div "追加" at bounding box center [494, 117] width 20 height 9
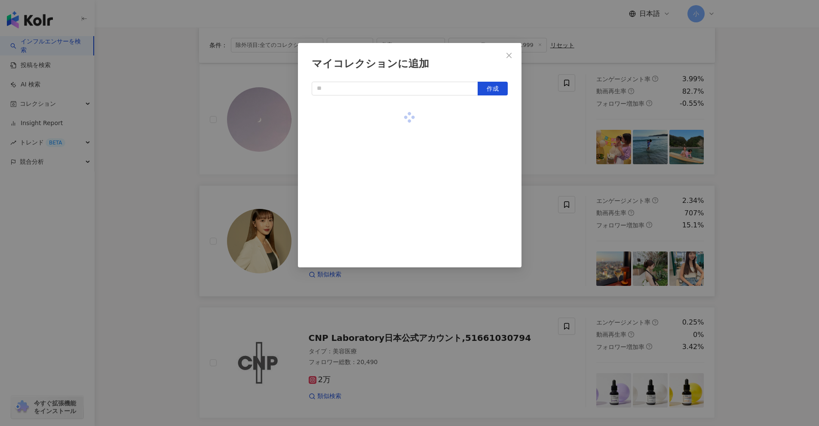
click at [400, 208] on div "マイコレクションに追加 作成" at bounding box center [409, 213] width 819 height 426
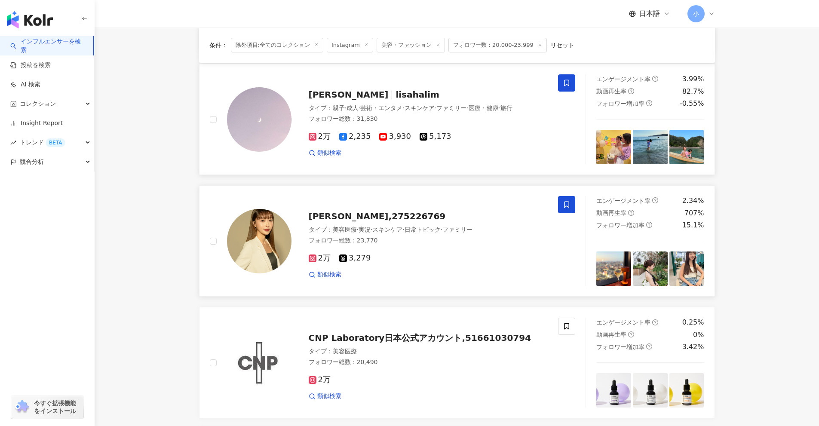
click at [400, 87] on icon at bounding box center [567, 83] width 8 height 8
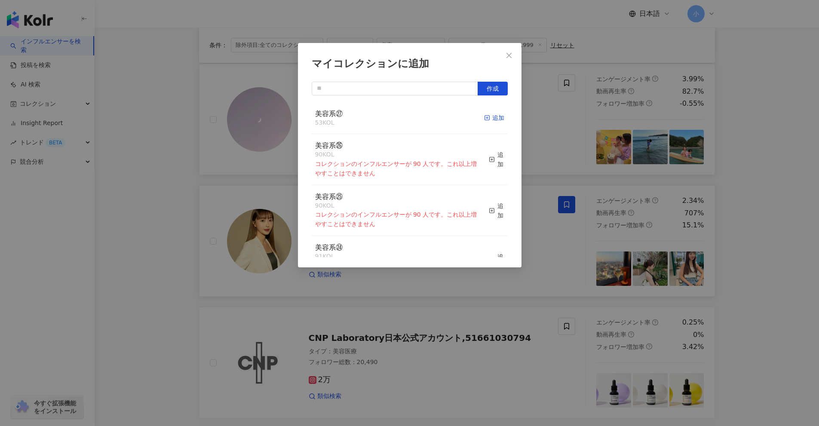
click at [400, 118] on div "追加" at bounding box center [494, 117] width 20 height 9
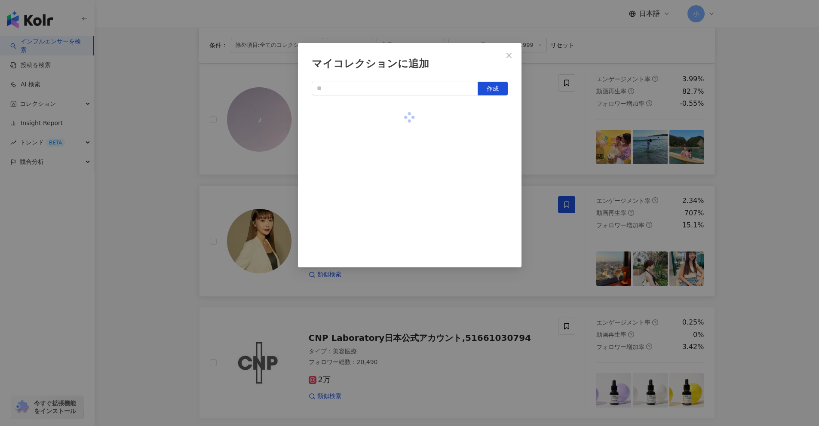
click at [400, 185] on div "マイコレクションに追加 作成" at bounding box center [409, 213] width 819 height 426
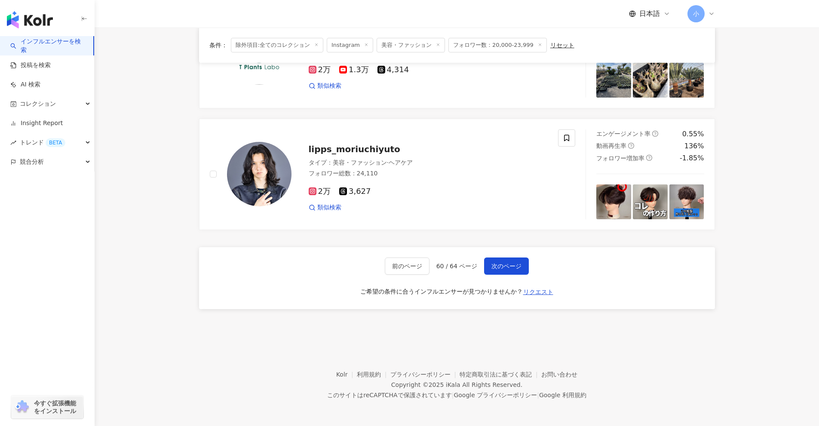
scroll to position [1357, 0]
click at [400, 265] on span "次のページ" at bounding box center [507, 266] width 30 height 7
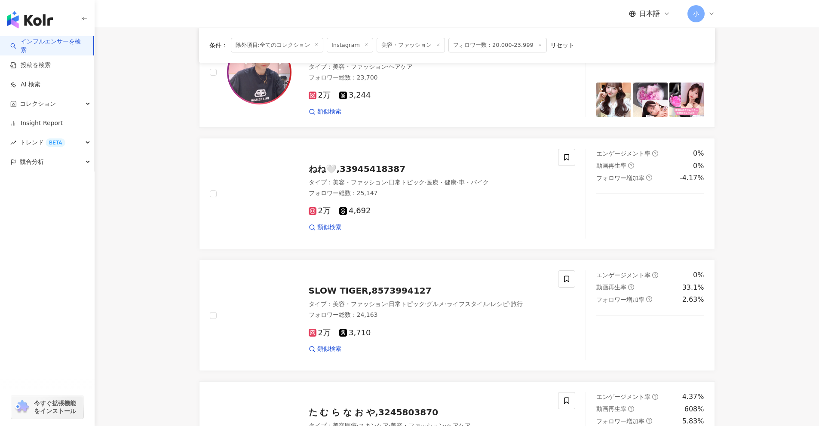
scroll to position [965, 0]
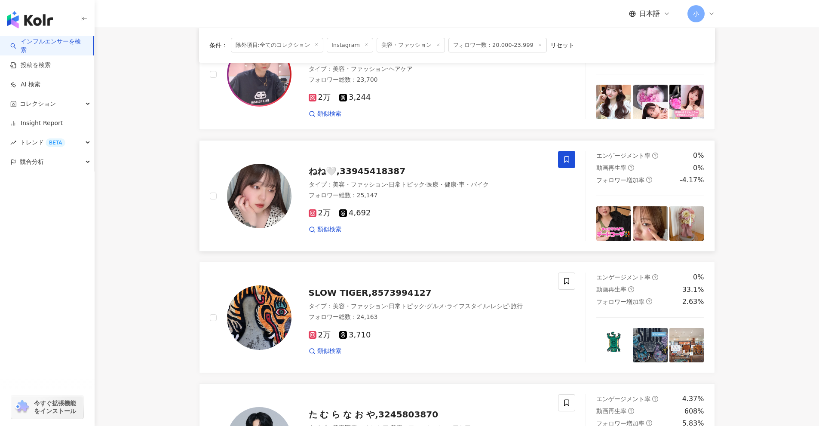
click at [400, 161] on icon at bounding box center [567, 160] width 8 height 8
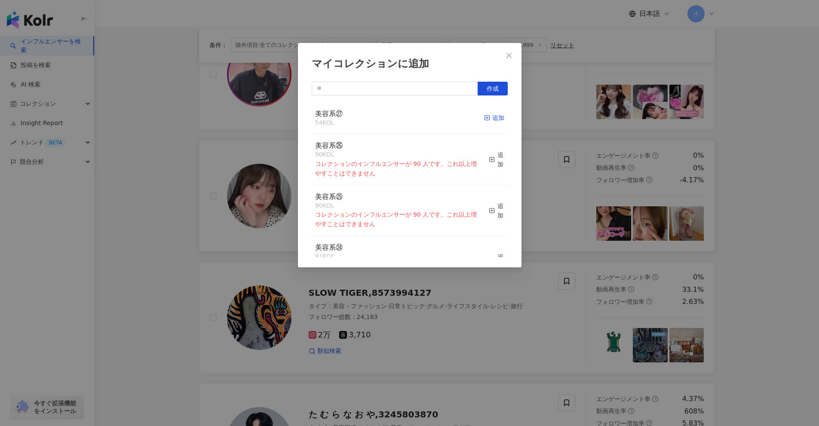
click at [400, 119] on div "追加" at bounding box center [494, 117] width 20 height 9
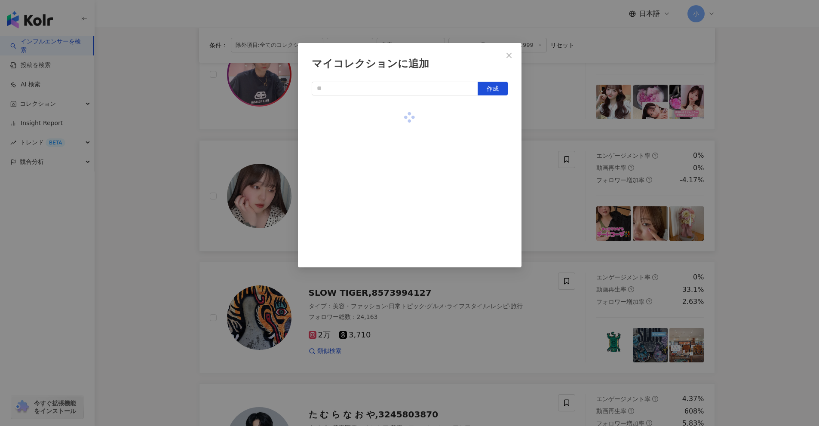
click at [400, 226] on div "マイコレクションに追加 作成" at bounding box center [409, 213] width 819 height 426
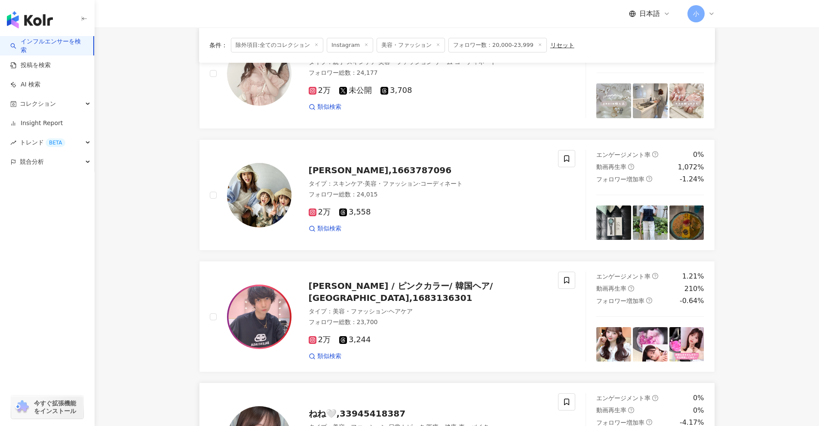
scroll to position [664, 0]
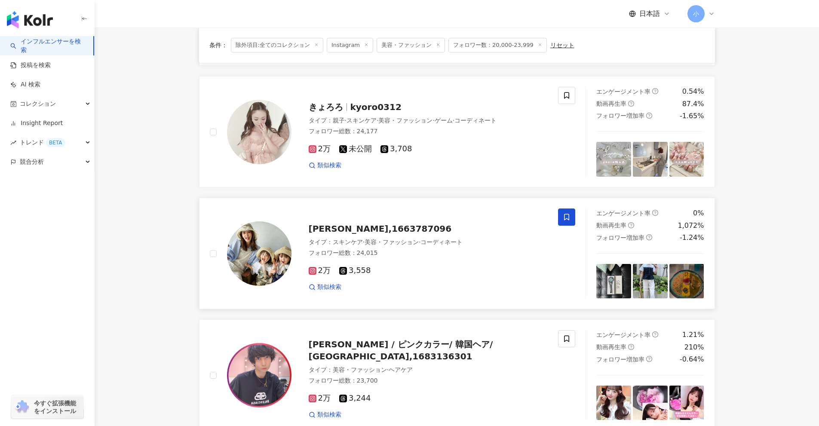
click at [400, 220] on icon at bounding box center [566, 217] width 5 height 6
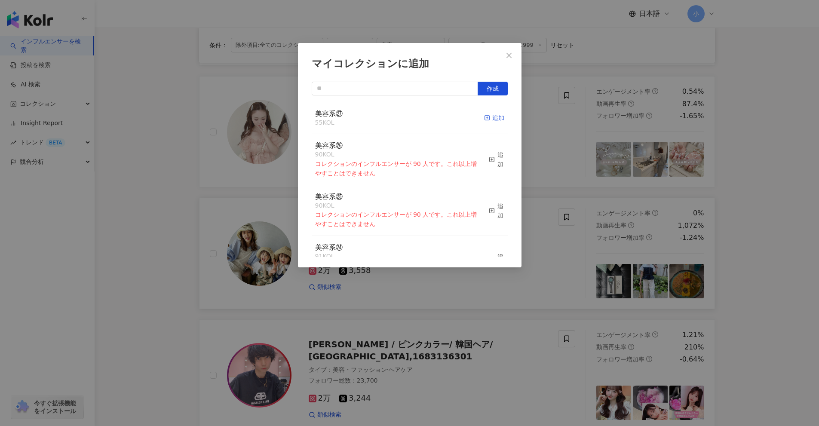
click at [400, 120] on div "追加" at bounding box center [494, 117] width 20 height 9
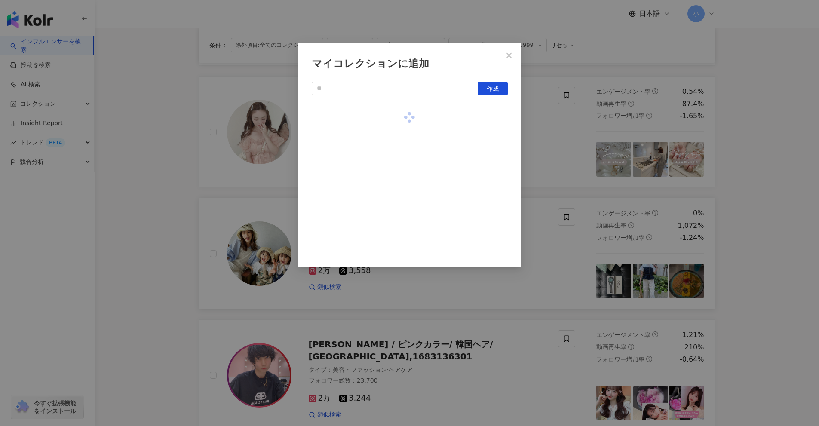
click at [400, 200] on div "マイコレクションに追加 作成" at bounding box center [409, 213] width 819 height 426
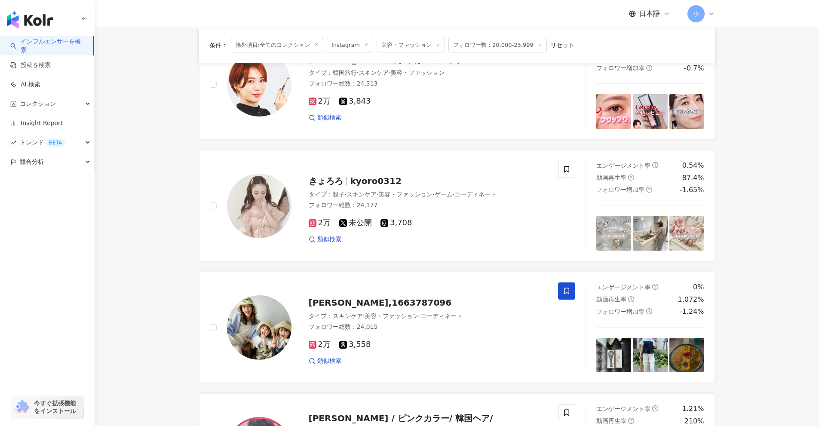
scroll to position [578, 0]
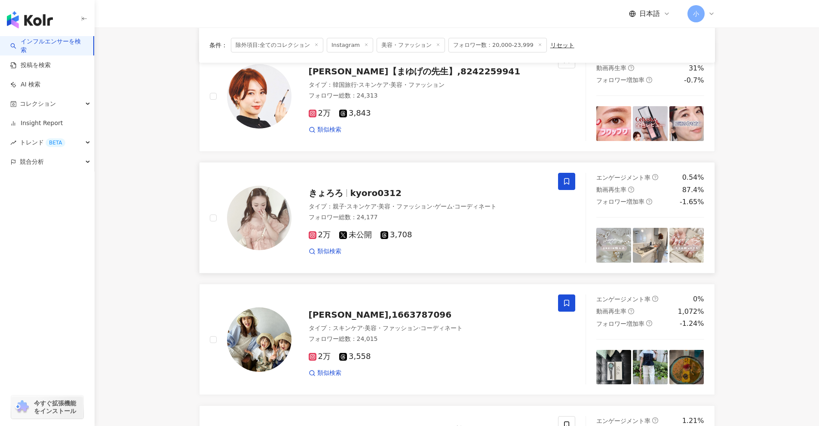
click at [400, 182] on span at bounding box center [566, 181] width 17 height 17
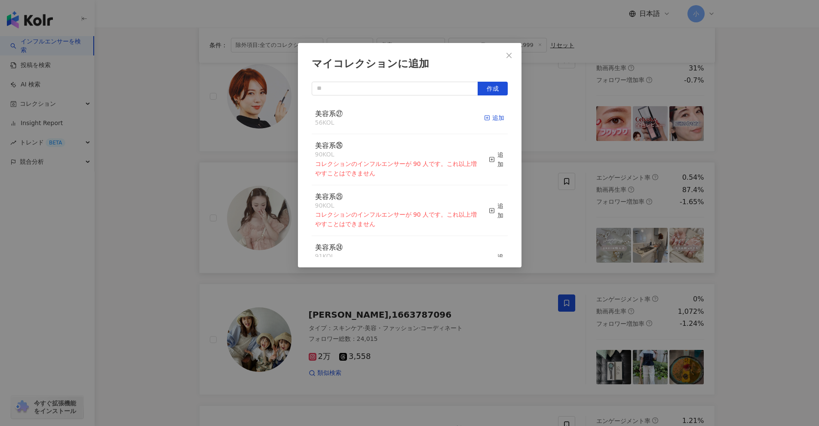
click at [400, 118] on div "追加" at bounding box center [494, 117] width 20 height 9
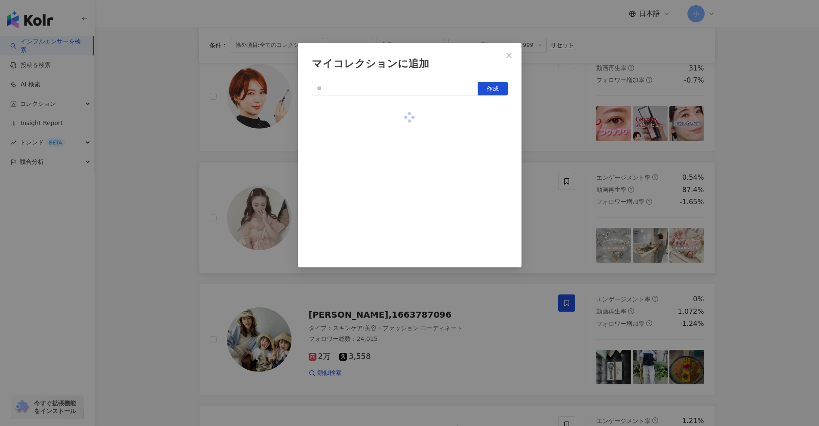
click at [400, 188] on div "マイコレクションに追加 作成" at bounding box center [409, 213] width 819 height 426
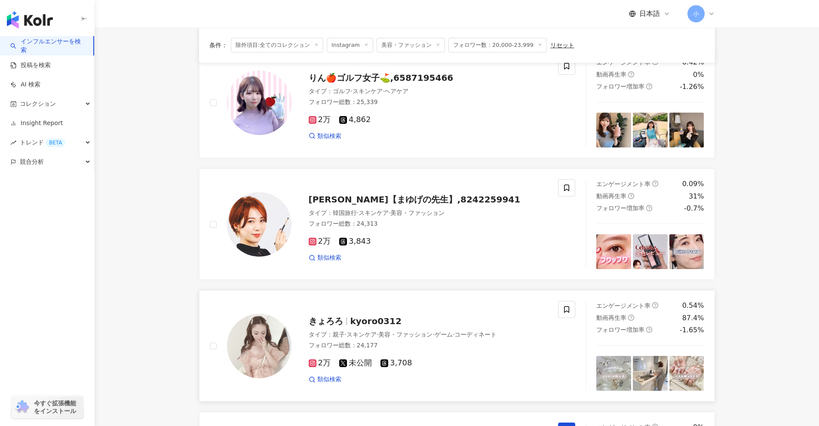
scroll to position [449, 0]
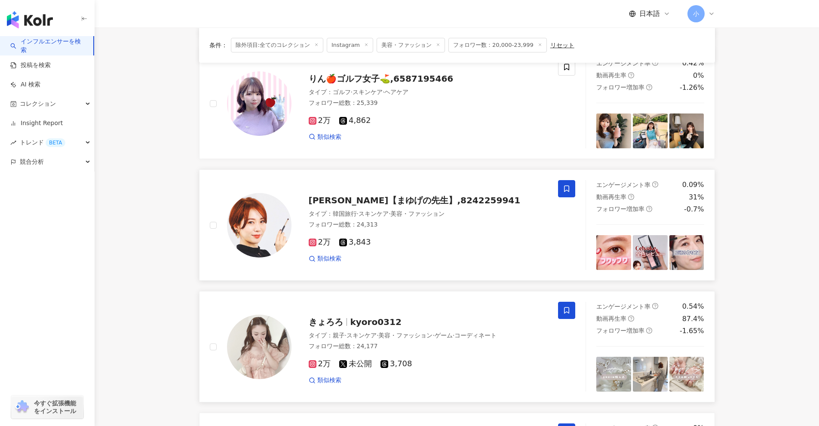
click at [400, 191] on icon at bounding box center [567, 189] width 8 height 8
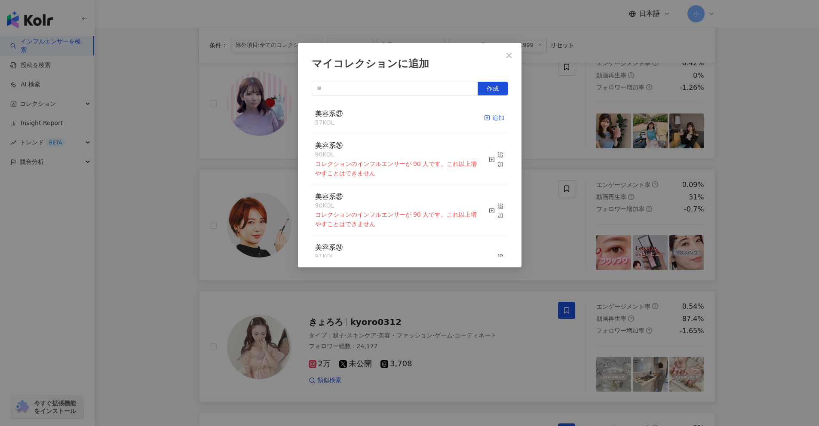
click at [400, 117] on icon "button" at bounding box center [487, 118] width 6 height 6
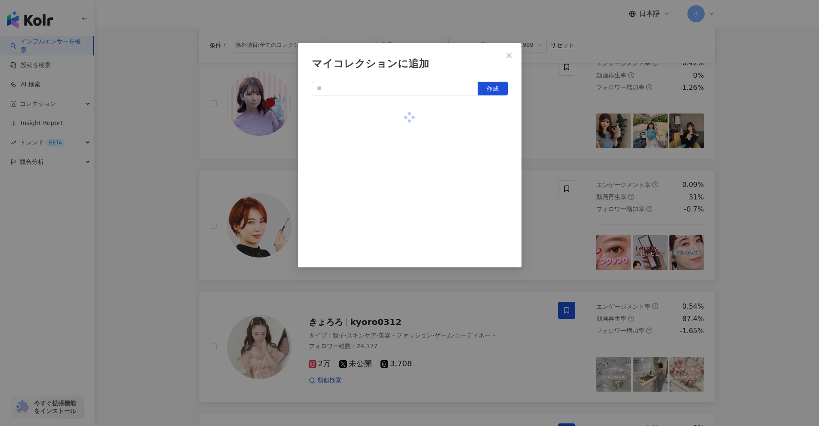
click at [400, 205] on div "マイコレクションに追加 作成" at bounding box center [409, 213] width 819 height 426
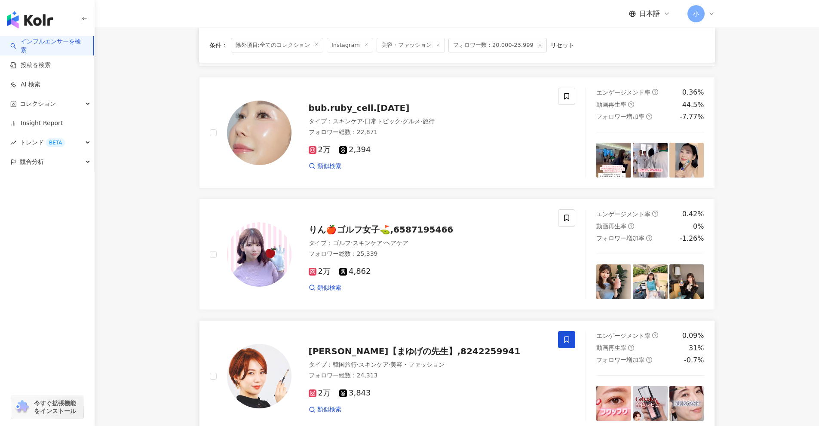
scroll to position [234, 0]
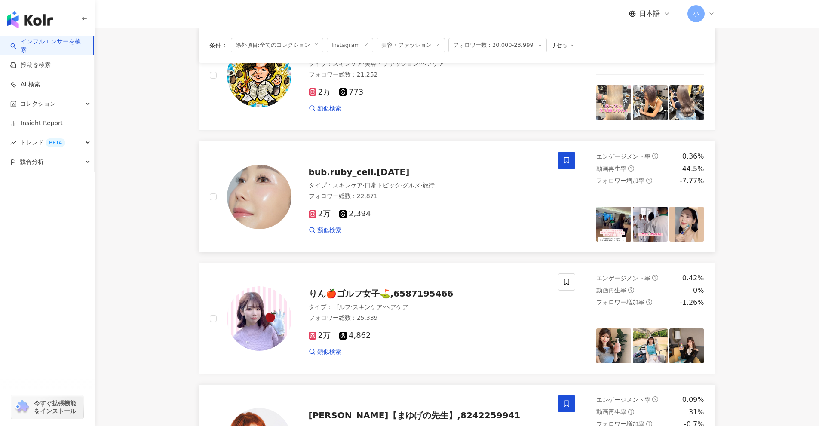
click at [400, 163] on span at bounding box center [566, 160] width 17 height 17
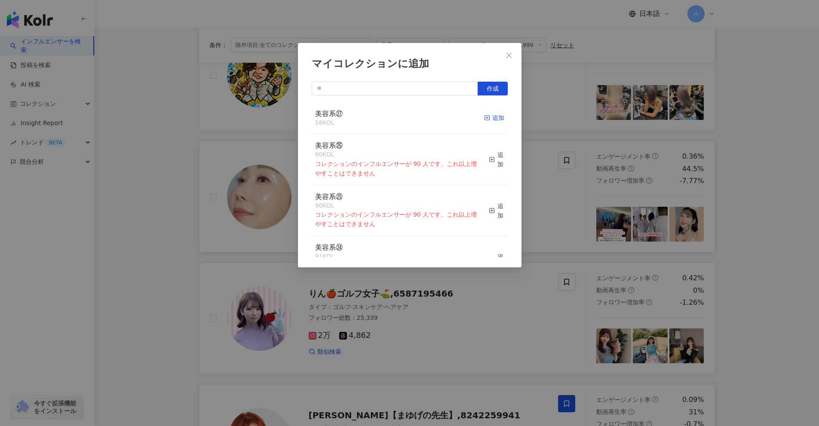
click at [400, 117] on rect "button" at bounding box center [487, 118] width 5 height 5
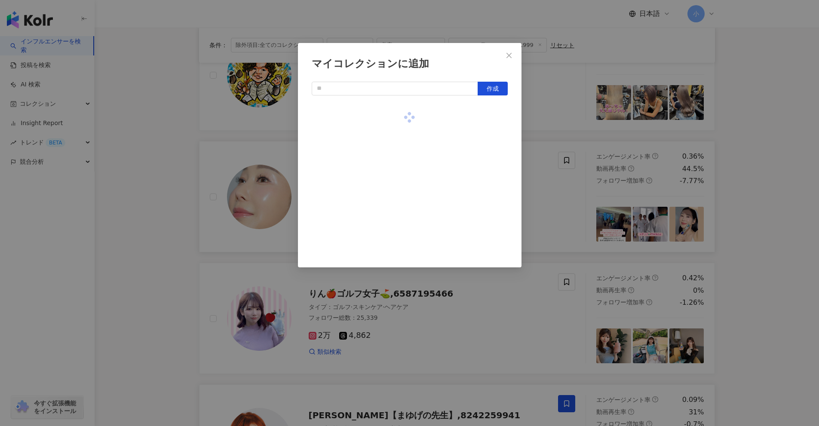
click at [400, 203] on div "マイコレクションに追加 作成" at bounding box center [409, 213] width 819 height 426
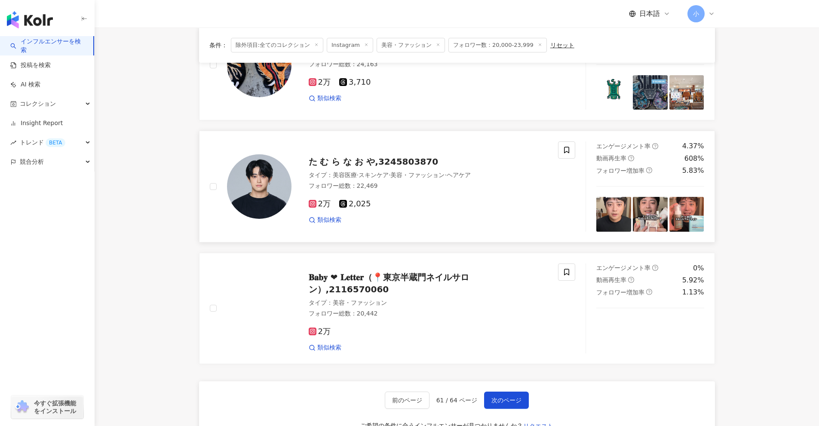
scroll to position [1352, 0]
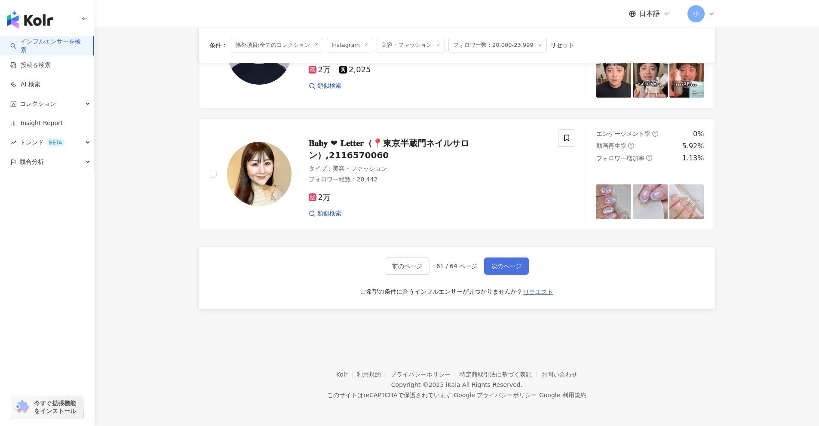
click at [400, 266] on span "次のページ" at bounding box center [507, 266] width 30 height 7
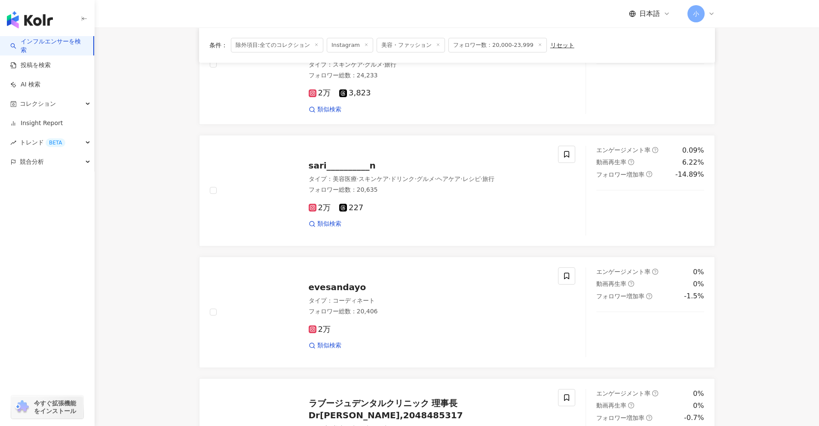
scroll to position [843, 0]
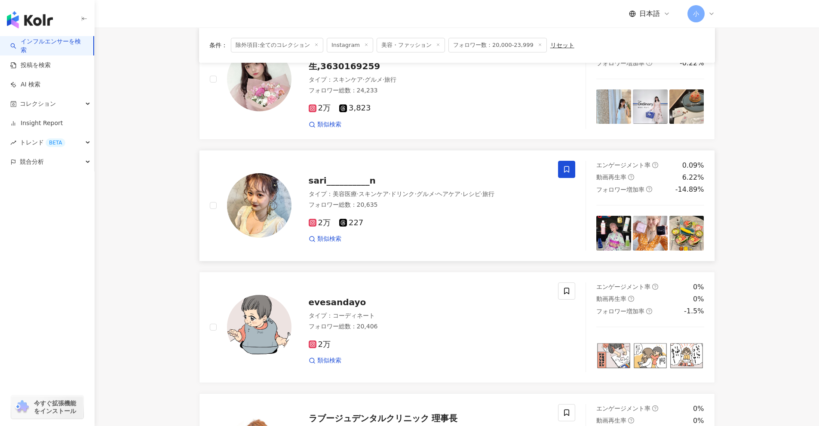
click at [400, 166] on icon at bounding box center [567, 170] width 8 height 8
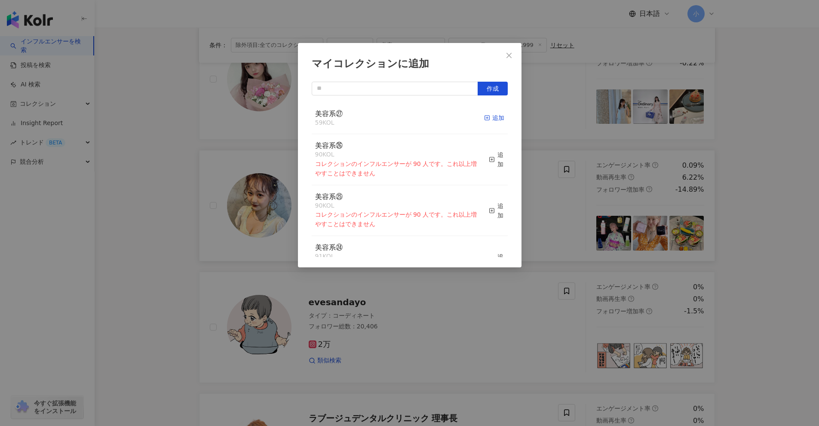
click at [400, 118] on div "追加" at bounding box center [494, 117] width 20 height 9
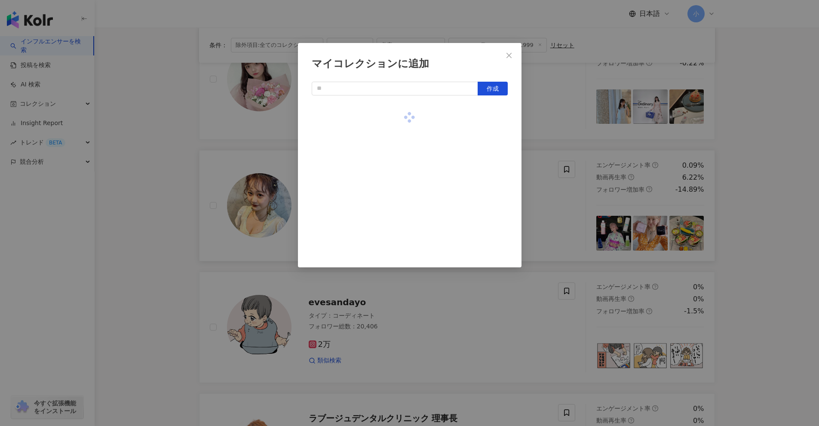
click at [400, 228] on div "マイコレクションに追加 作成" at bounding box center [409, 213] width 819 height 426
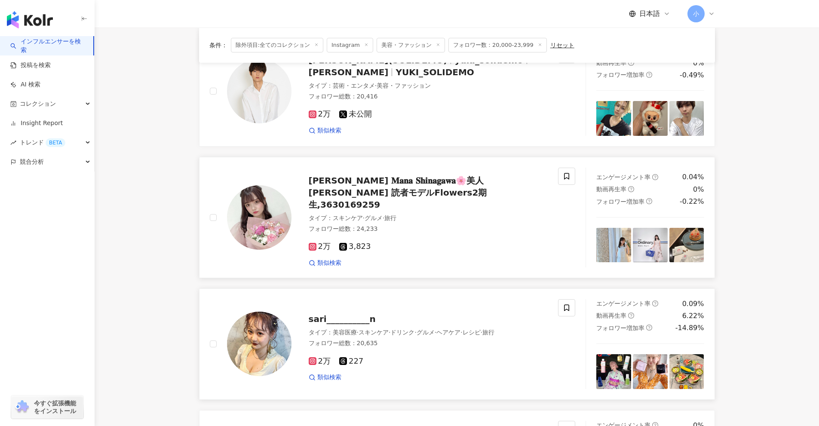
scroll to position [671, 0]
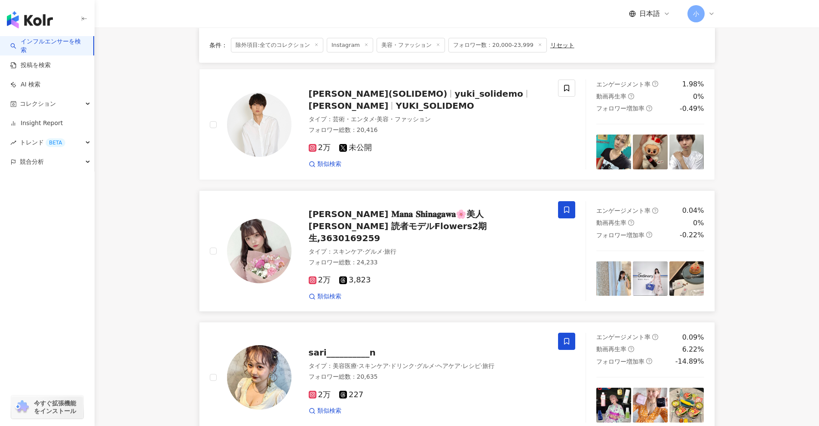
click at [400, 211] on span at bounding box center [566, 209] width 17 height 17
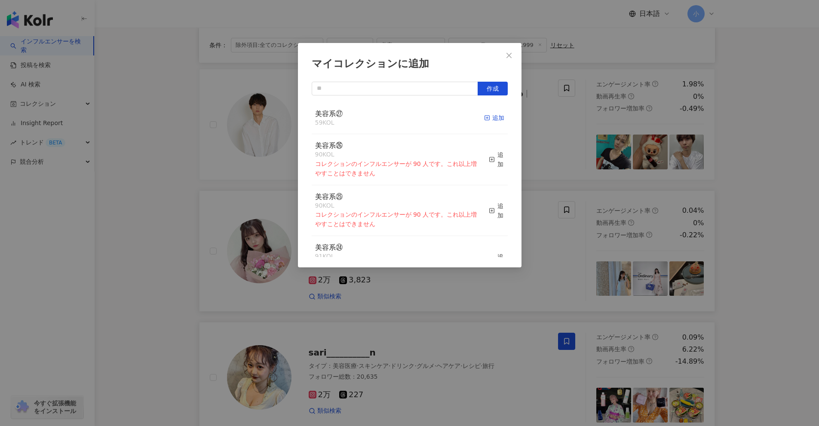
click at [400, 115] on div "追加" at bounding box center [494, 117] width 20 height 9
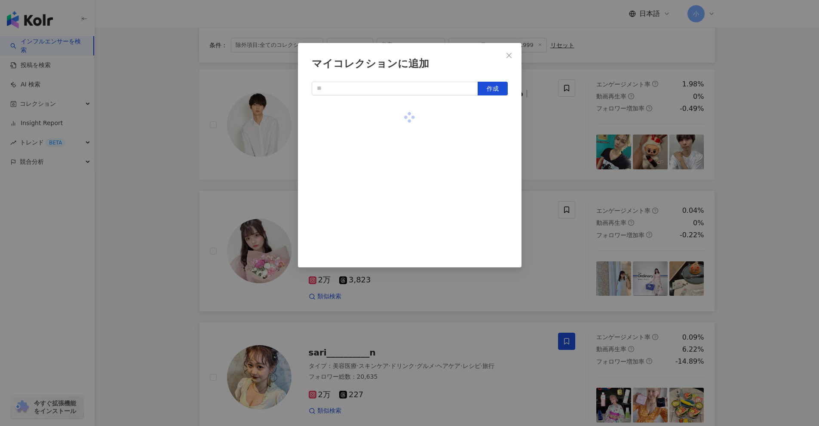
click at [400, 193] on div "マイコレクションに追加 作成" at bounding box center [409, 213] width 819 height 426
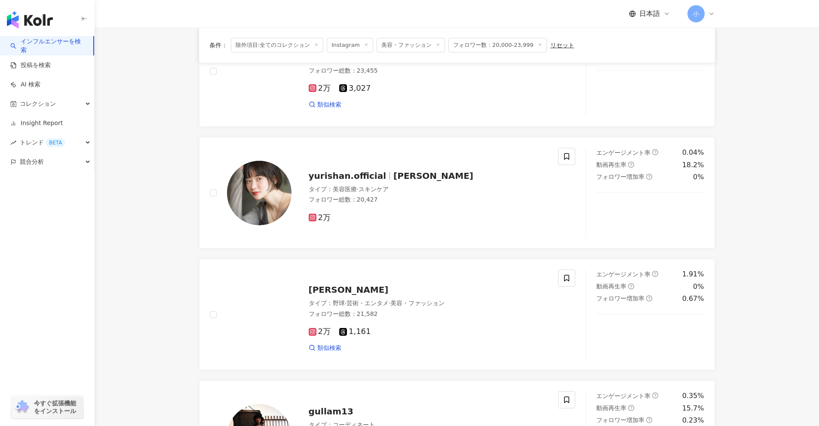
scroll to position [198, 0]
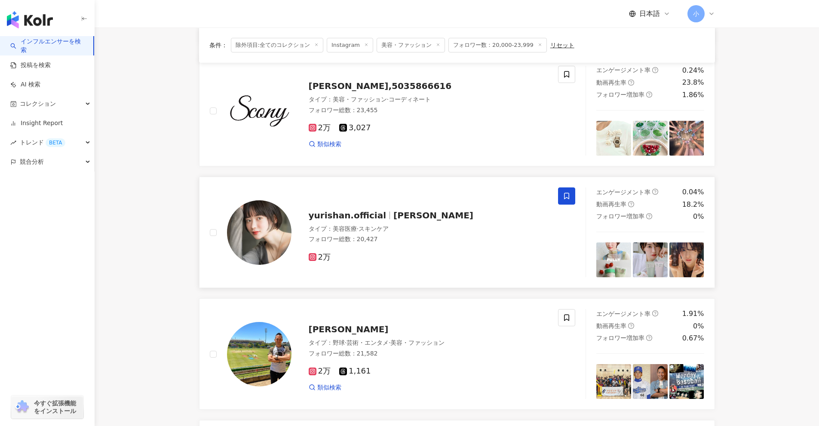
click at [400, 198] on icon at bounding box center [566, 196] width 5 height 6
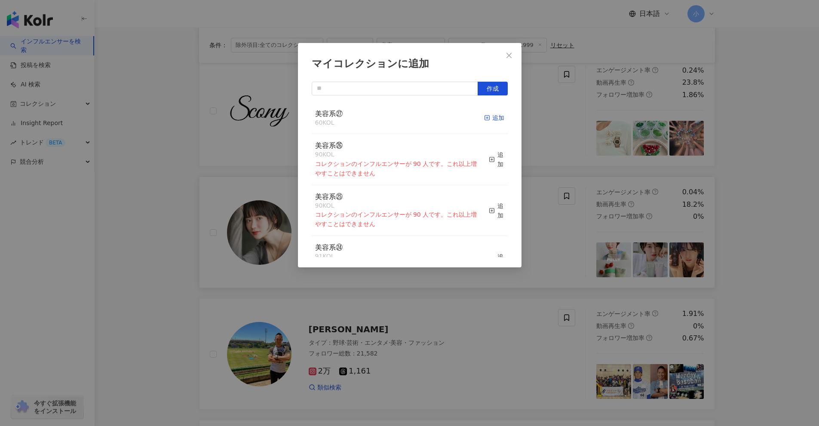
click at [400, 118] on div "追加" at bounding box center [494, 117] width 20 height 9
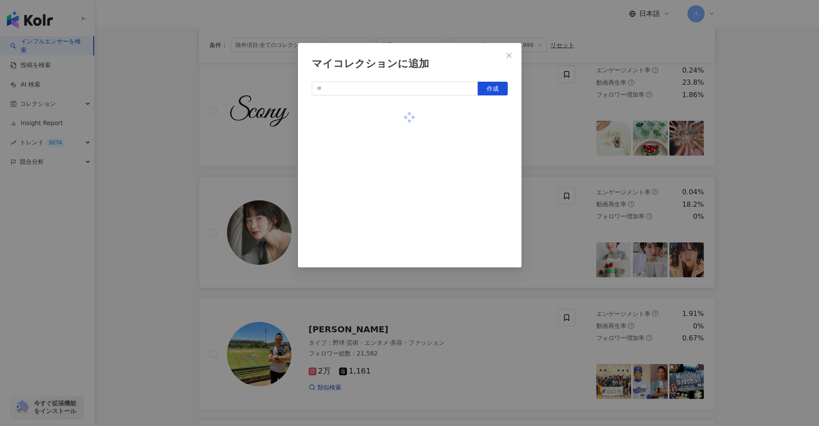
click at [400, 191] on div "マイコレクションに追加 作成" at bounding box center [409, 213] width 819 height 426
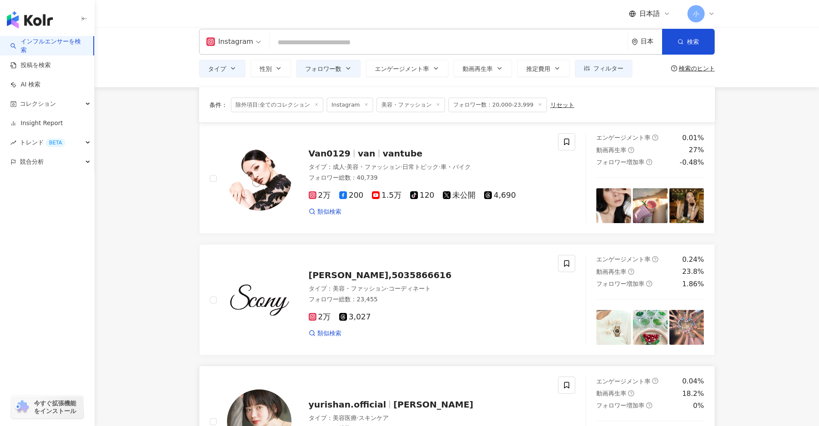
scroll to position [0, 0]
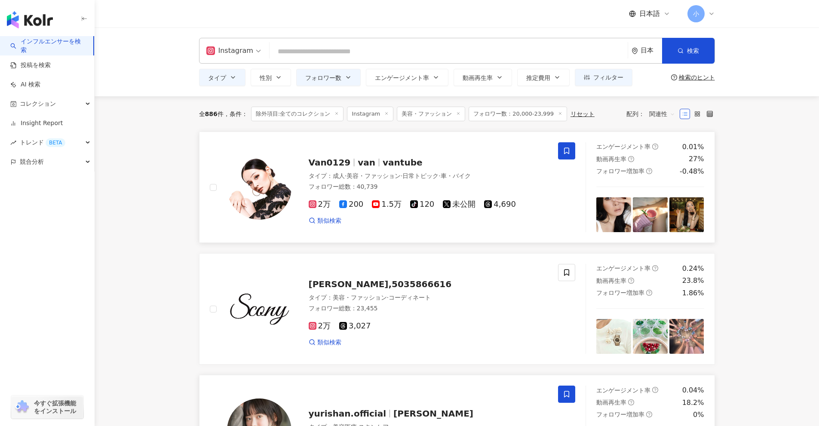
click at [400, 148] on icon at bounding box center [566, 151] width 5 height 6
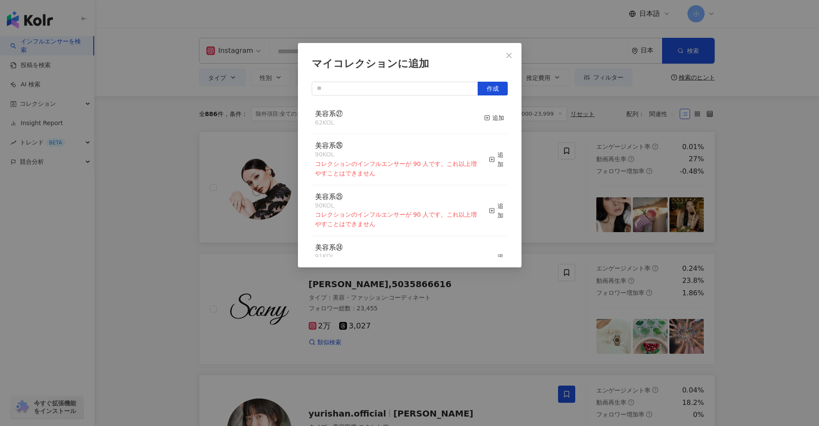
click at [400, 197] on div "マイコレクションに追加 作成 美容系㉗ 62 KOL 追加 美容系㉖ 90 KOL コレクションのインフルエンサーが 90 人です。これ以上増やすことはできま…" at bounding box center [409, 213] width 819 height 426
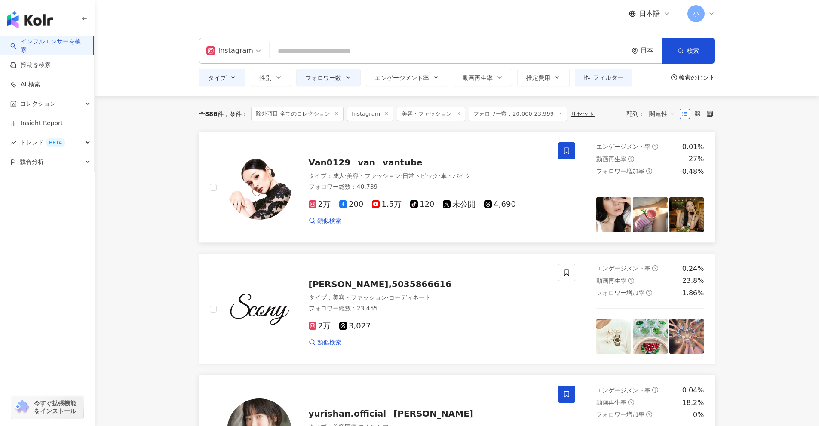
click at [400, 153] on icon at bounding box center [567, 151] width 8 height 8
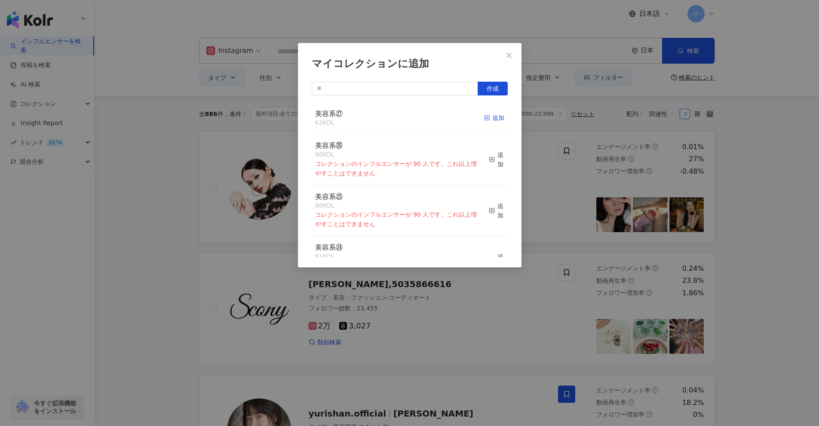
click at [400, 116] on icon "button" at bounding box center [487, 118] width 6 height 6
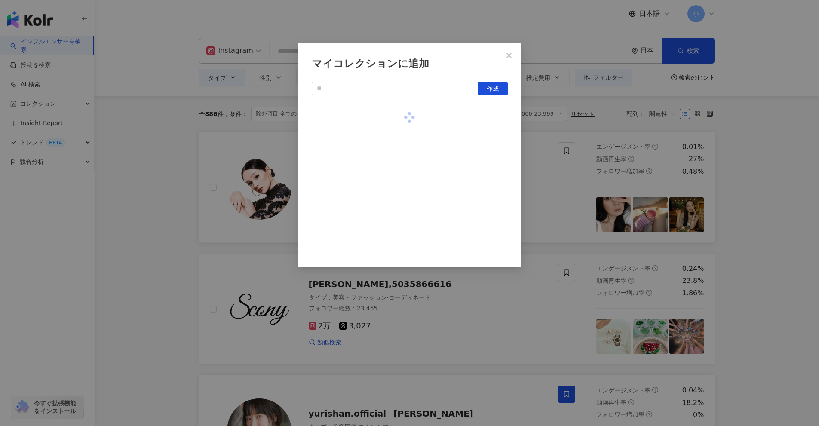
click at [400, 191] on div "マイコレクションに追加 作成" at bounding box center [409, 213] width 819 height 426
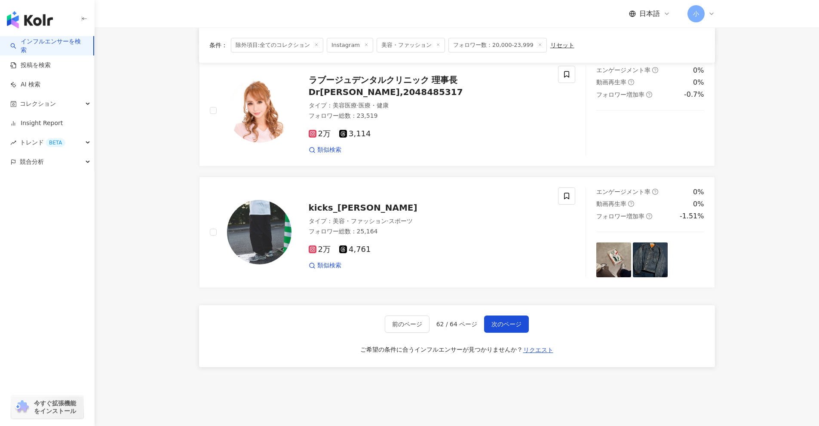
scroll to position [1231, 0]
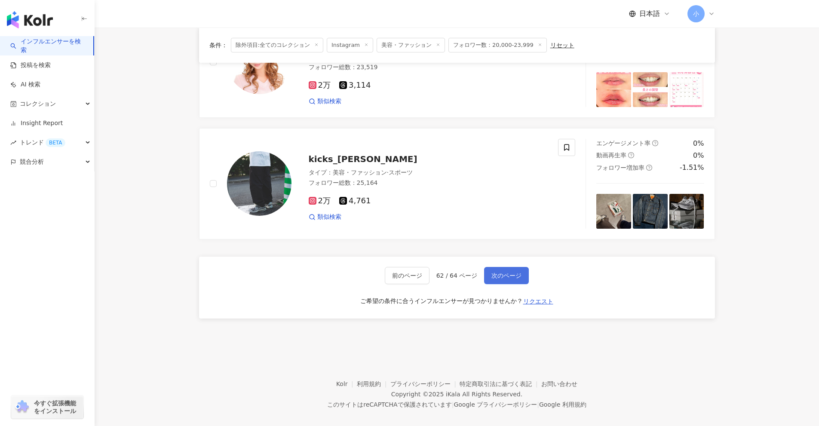
click at [400, 272] on span "次のページ" at bounding box center [507, 275] width 30 height 7
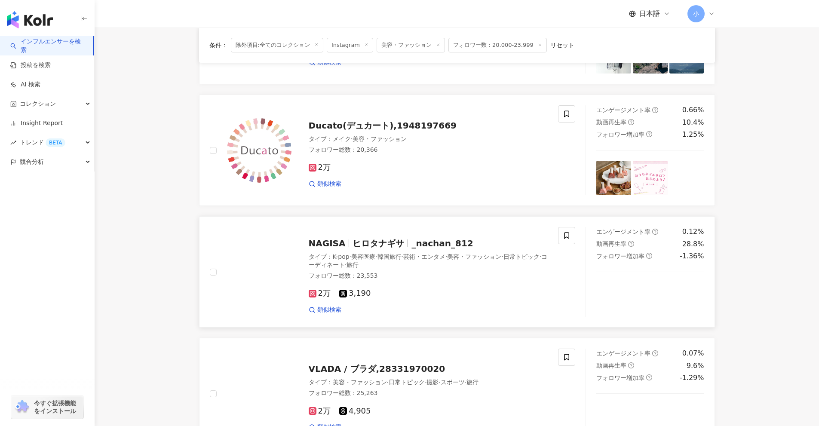
scroll to position [1008, 0]
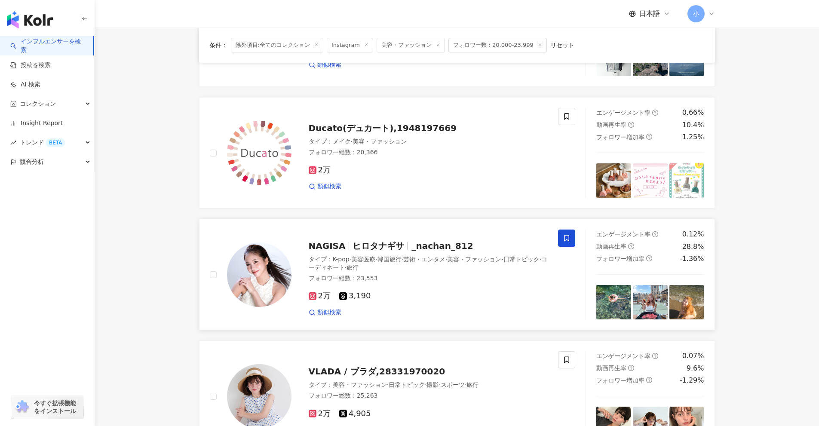
click at [400, 236] on icon at bounding box center [567, 238] width 8 height 8
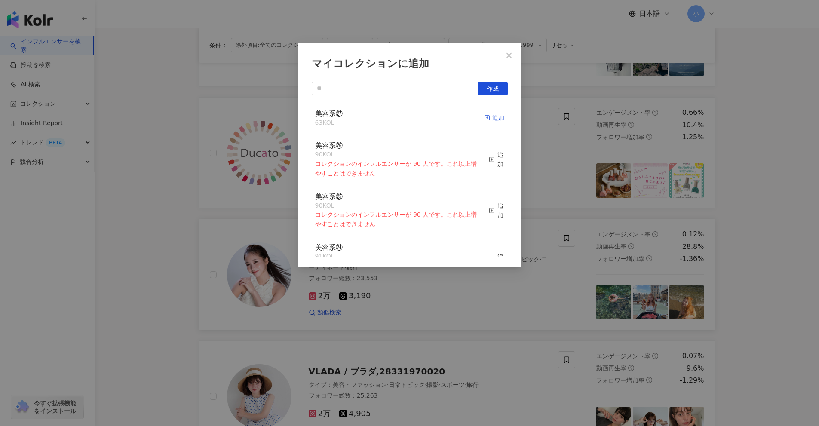
click at [400, 116] on div "追加" at bounding box center [494, 117] width 20 height 9
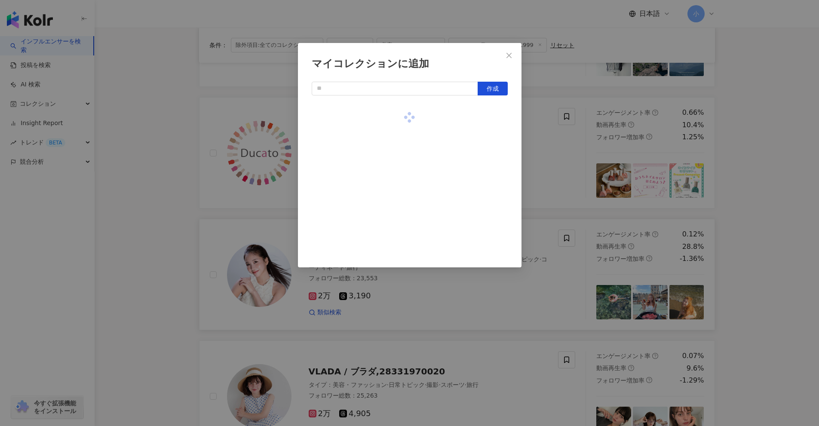
click at [400, 208] on div "マイコレクションに追加 作成" at bounding box center [409, 213] width 819 height 426
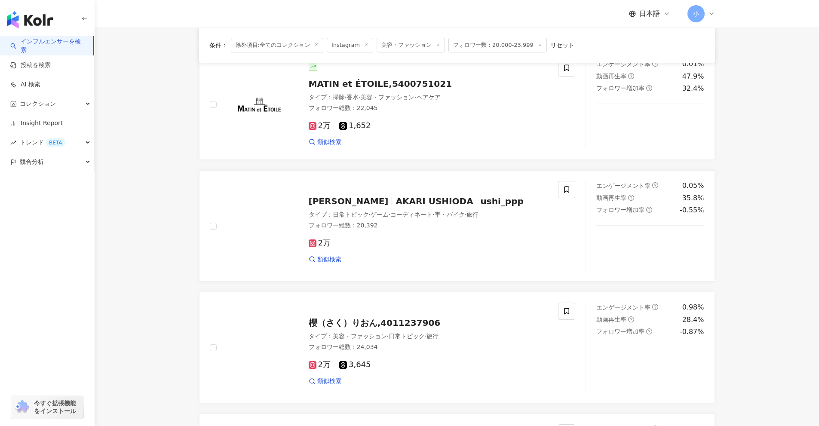
scroll to position [363, 0]
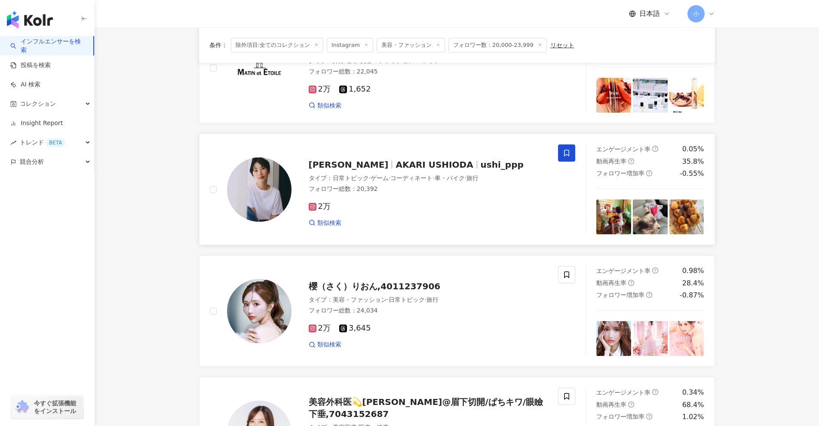
click at [400, 148] on span at bounding box center [566, 153] width 17 height 17
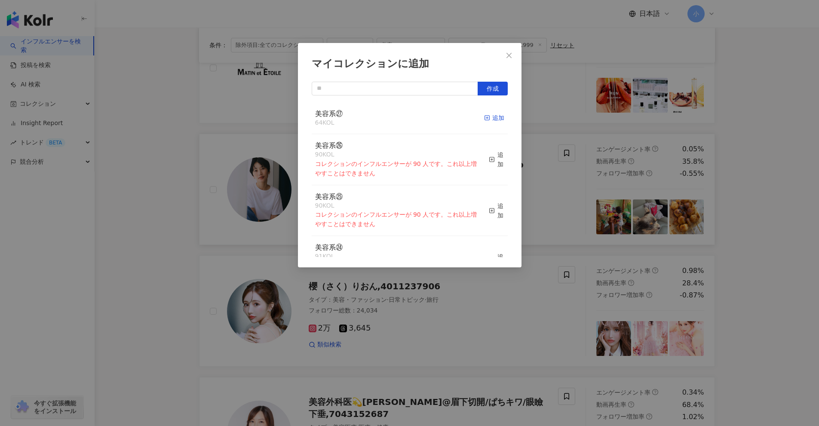
click at [400, 117] on icon "button" at bounding box center [487, 118] width 6 height 6
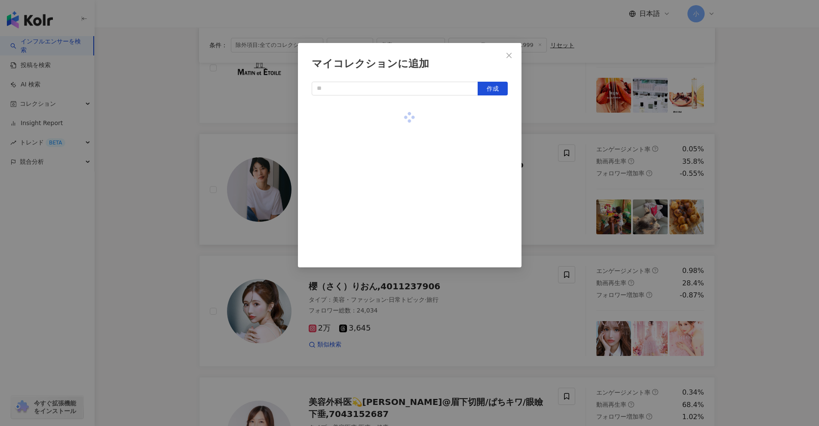
click at [400, 200] on div "マイコレクションに追加 作成" at bounding box center [409, 213] width 819 height 426
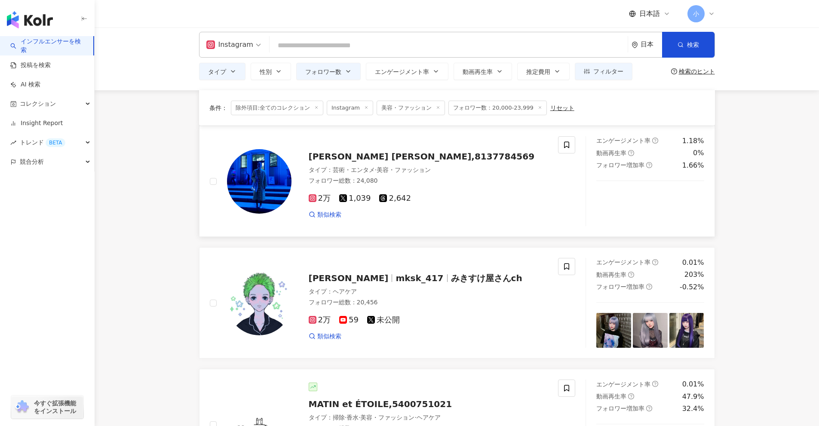
scroll to position [0, 0]
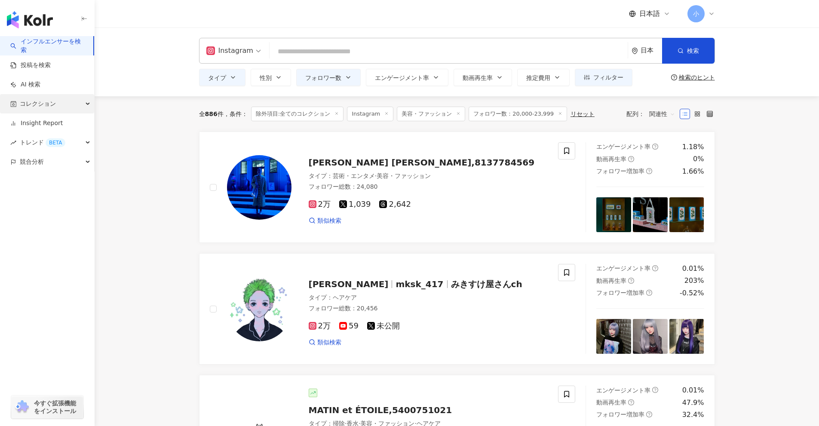
click at [54, 104] on span "コレクション" at bounding box center [38, 103] width 36 height 19
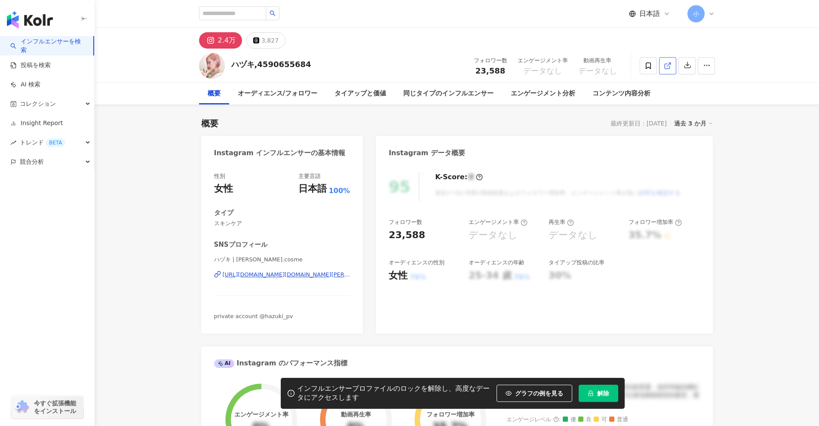
click at [666, 72] on link at bounding box center [667, 65] width 17 height 17
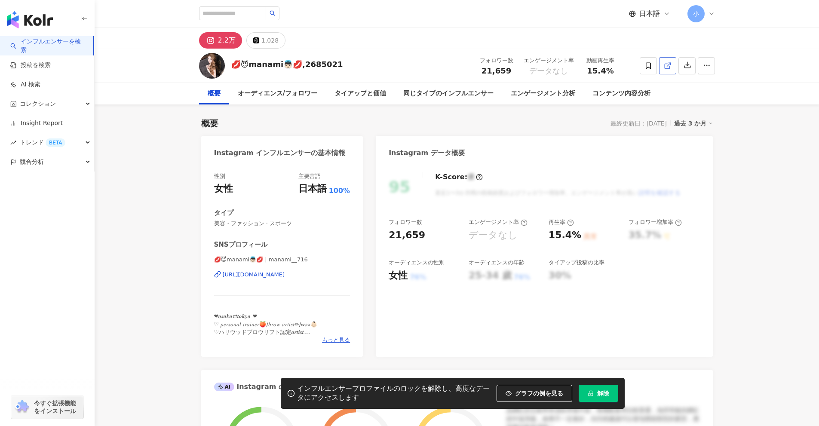
click at [665, 64] on icon at bounding box center [667, 66] width 5 height 5
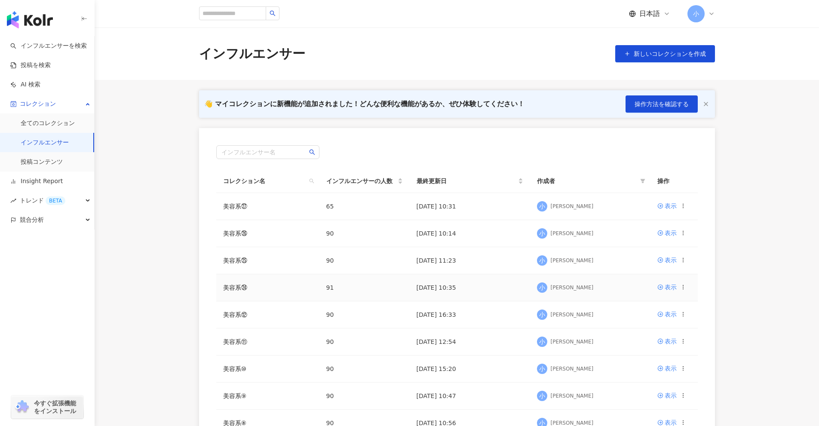
click at [684, 289] on icon at bounding box center [683, 287] width 6 height 6
click at [643, 322] on div "コレクションを出力" at bounding box center [646, 321] width 66 height 9
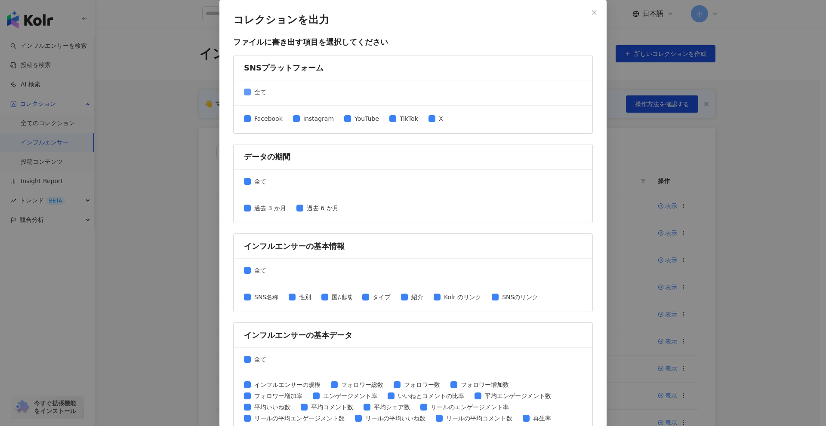
click at [251, 94] on span "全て" at bounding box center [260, 91] width 19 height 9
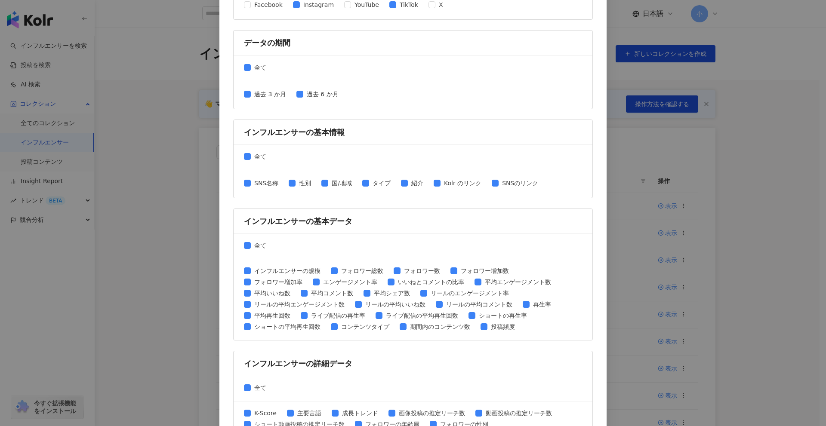
scroll to position [172, 0]
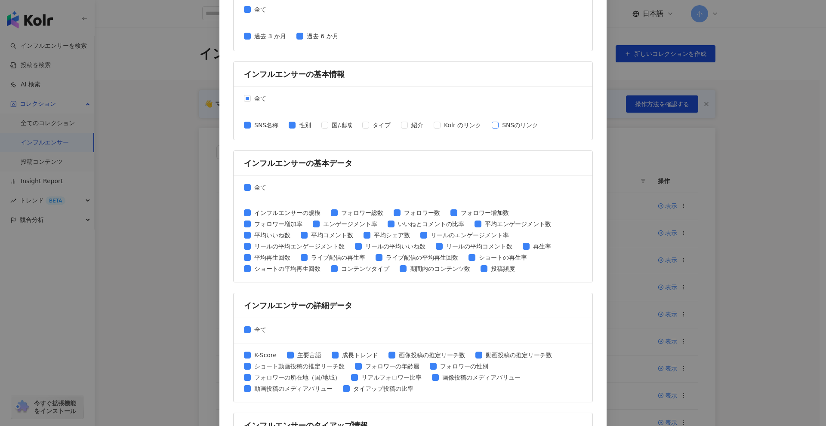
click at [492, 128] on span at bounding box center [495, 125] width 7 height 7
click at [251, 185] on span "全て" at bounding box center [260, 187] width 19 height 9
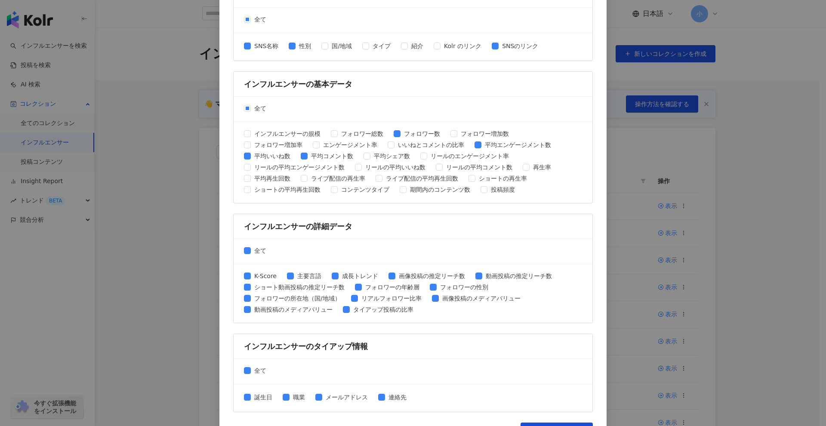
scroll to position [275, 0]
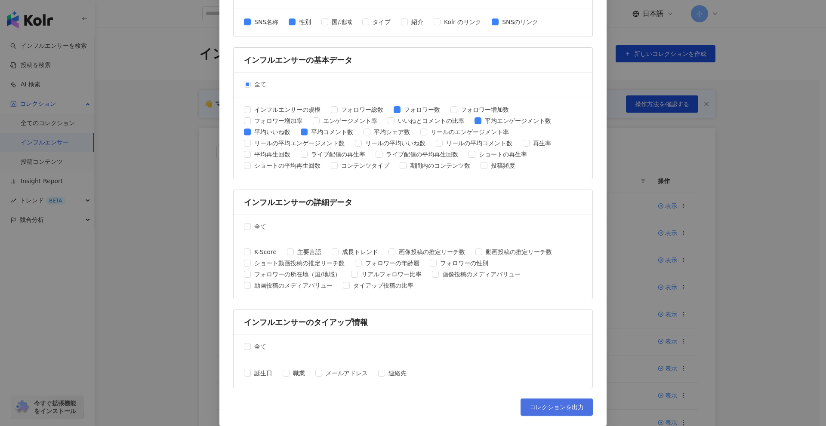
click at [530, 400] on button "コレクションを出力" at bounding box center [556, 407] width 72 height 17
click at [759, 288] on div "コレクションを出力 ファイルに書き出す項目を選択してください SNSプラットフォーム 全て Facebook Instagram YouTube TikTok…" at bounding box center [413, 213] width 826 height 426
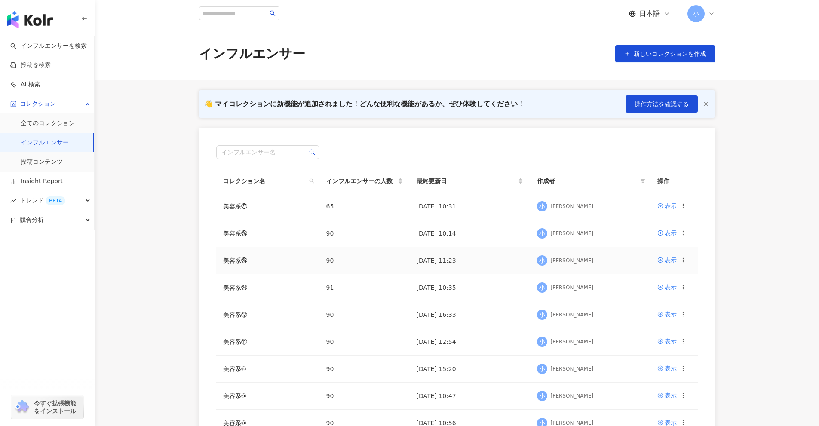
click at [683, 263] on icon at bounding box center [683, 260] width 6 height 6
click at [655, 296] on div "コレクションを出力" at bounding box center [646, 294] width 66 height 9
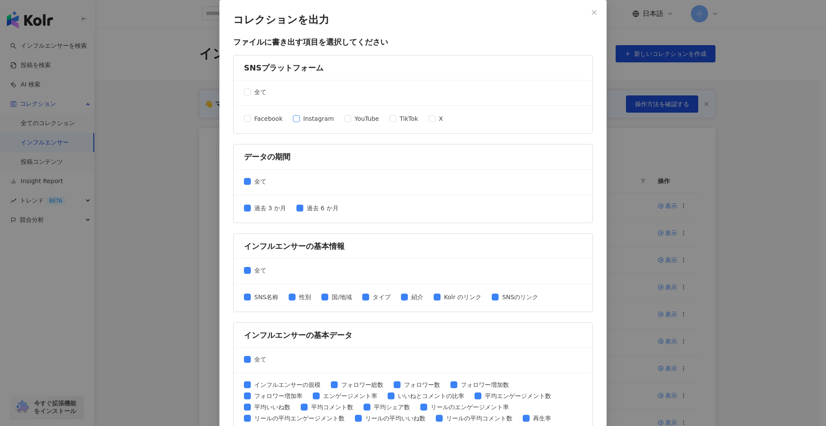
click at [294, 123] on label "Instagram" at bounding box center [315, 118] width 44 height 9
click at [389, 122] on label "TikTok" at bounding box center [405, 118] width 32 height 9
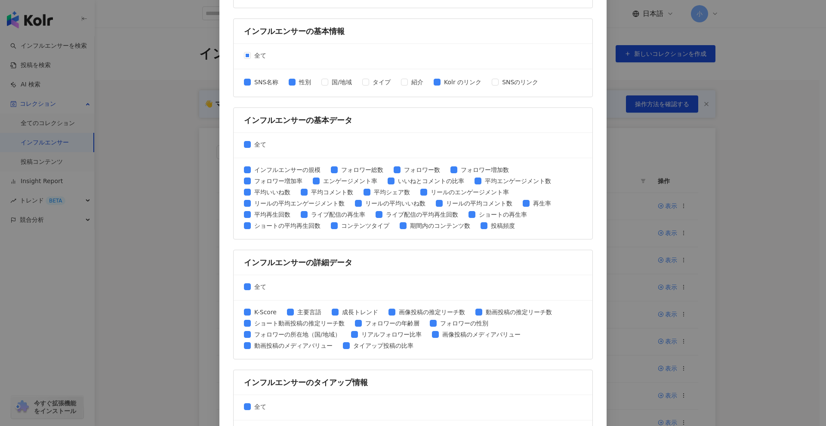
click at [425, 80] on div "SNS名称 性別 国/地域 タイプ 紹介 Kolr のリンク SNSのリンク" at bounding box center [394, 82] width 301 height 11
click at [245, 140] on label "全て" at bounding box center [257, 144] width 26 height 9
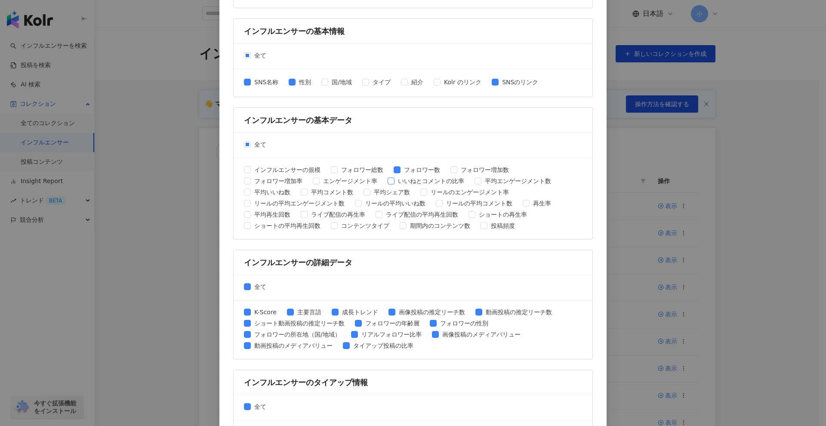
click at [462, 179] on span "いいねとコメントの比率" at bounding box center [430, 180] width 73 height 9
click at [501, 182] on span "平均エンゲージメント数" at bounding box center [517, 180] width 73 height 9
click at [255, 195] on span "平均いいね数" at bounding box center [272, 192] width 43 height 9
click at [331, 194] on span "平均コメント数" at bounding box center [332, 192] width 49 height 9
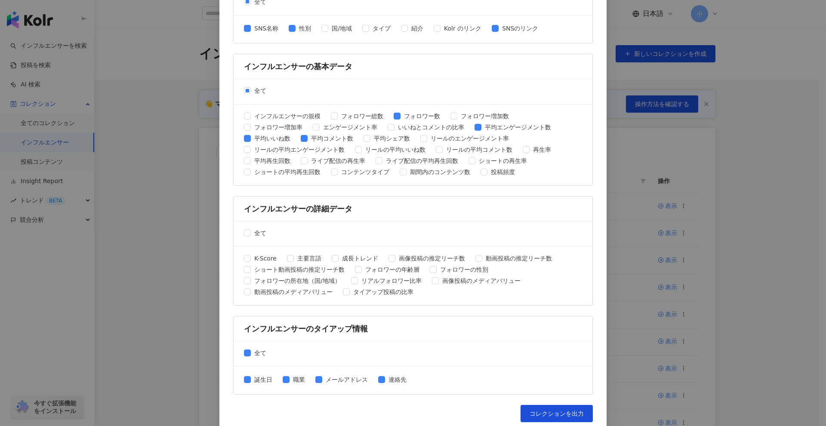
scroll to position [275, 0]
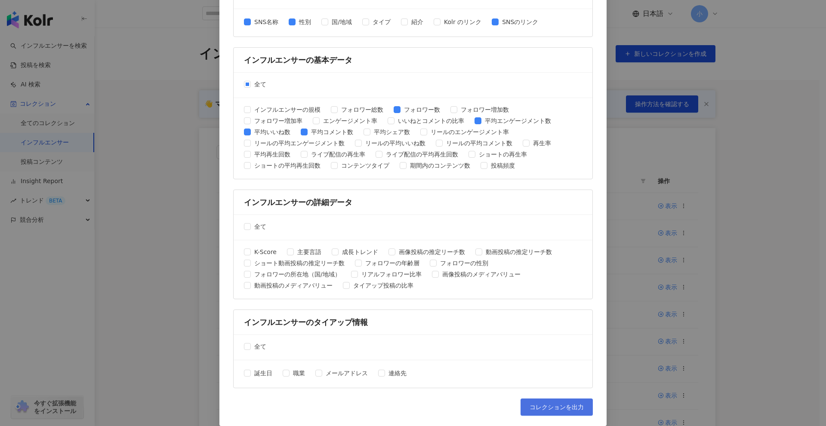
click at [537, 410] on span "コレクションを出力" at bounding box center [556, 407] width 54 height 7
click at [803, 231] on div "コレクションを出力 ファイルに書き出す項目を選択してください SNSプラットフォーム 全て Facebook Instagram YouTube TikTok…" at bounding box center [413, 213] width 826 height 426
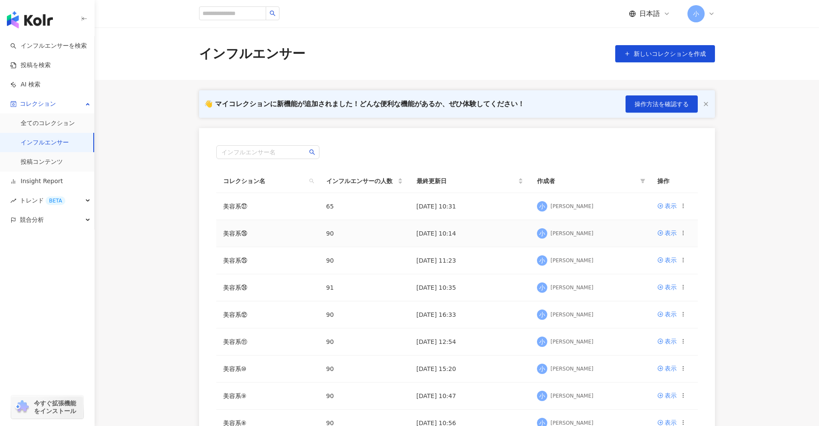
click at [683, 234] on icon at bounding box center [683, 233] width 6 height 6
click at [661, 268] on div "コレクションを出力" at bounding box center [646, 267] width 66 height 9
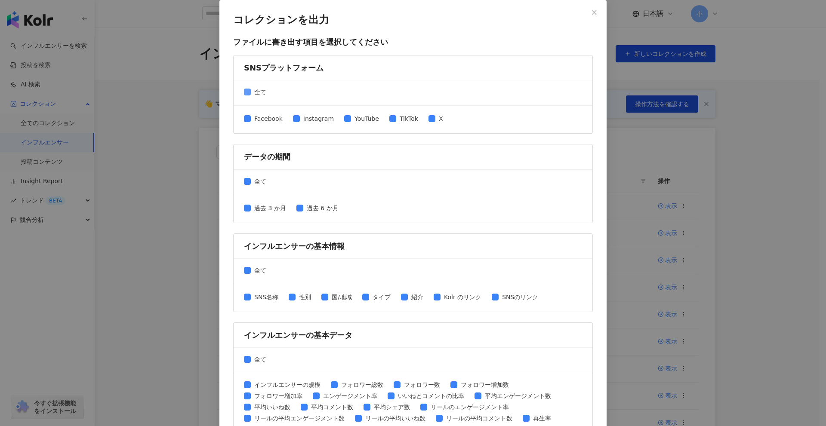
click at [245, 87] on label "全て" at bounding box center [257, 91] width 26 height 9
click at [315, 120] on span "Instagram" at bounding box center [318, 118] width 37 height 9
click at [407, 121] on span "TikTok" at bounding box center [408, 118] width 25 height 9
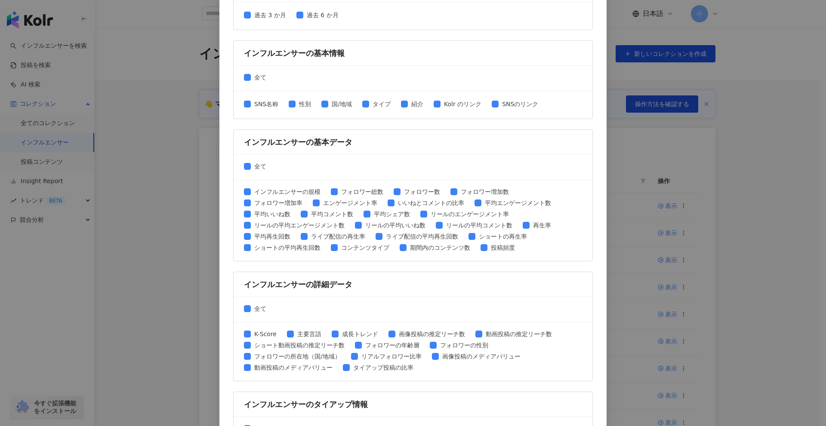
scroll to position [215, 0]
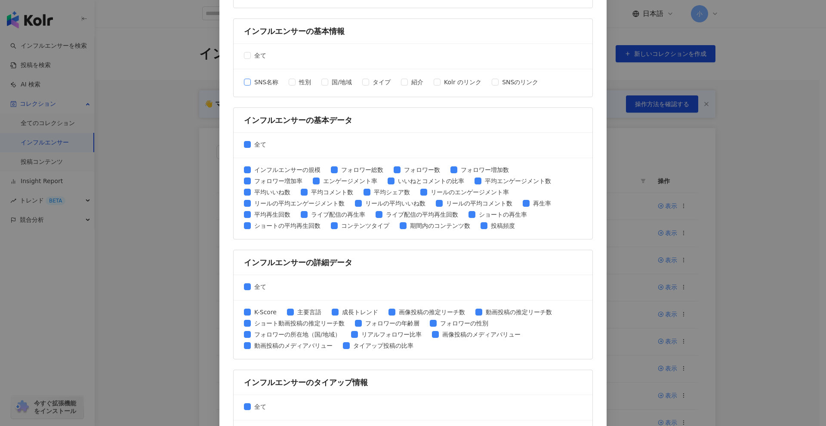
click at [265, 83] on span "SNS名称" at bounding box center [266, 81] width 31 height 9
click at [305, 83] on span "性別" at bounding box center [304, 81] width 19 height 9
click at [515, 84] on span "SNSのリンク" at bounding box center [520, 81] width 43 height 9
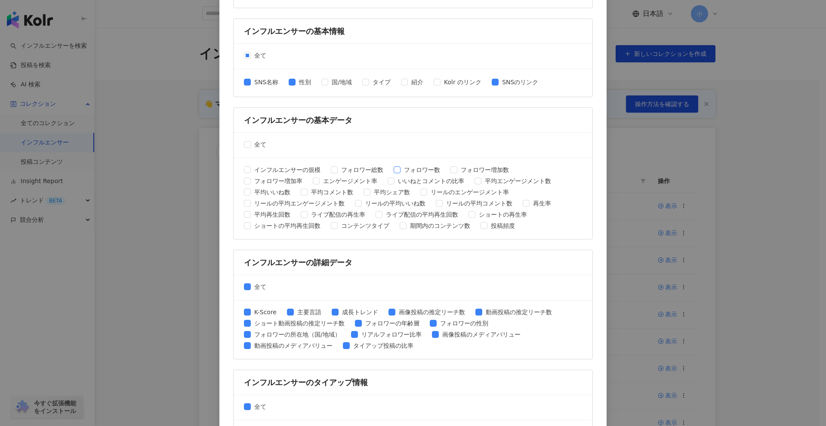
click at [413, 169] on span "フォロワー数" at bounding box center [421, 169] width 43 height 9
click at [495, 178] on span "平均エンゲージメント数" at bounding box center [517, 180] width 73 height 9
click at [261, 193] on span "平均いいね数" at bounding box center [272, 192] width 43 height 9
click at [318, 189] on span "平均コメント数" at bounding box center [332, 192] width 49 height 9
click at [251, 286] on span "全て" at bounding box center [260, 286] width 19 height 9
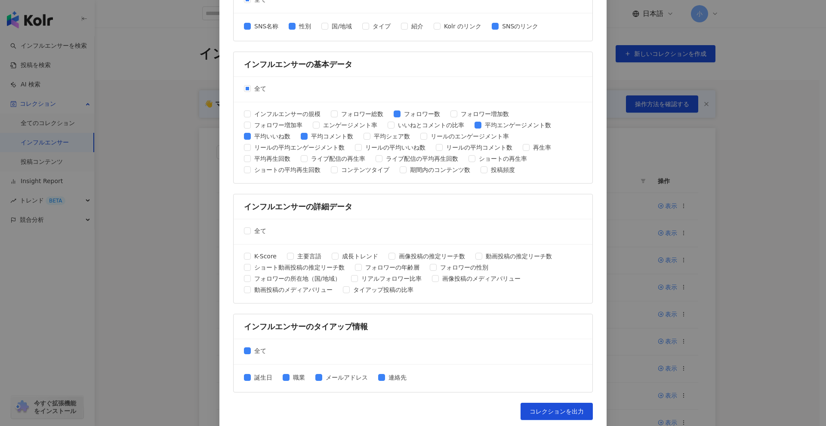
scroll to position [275, 0]
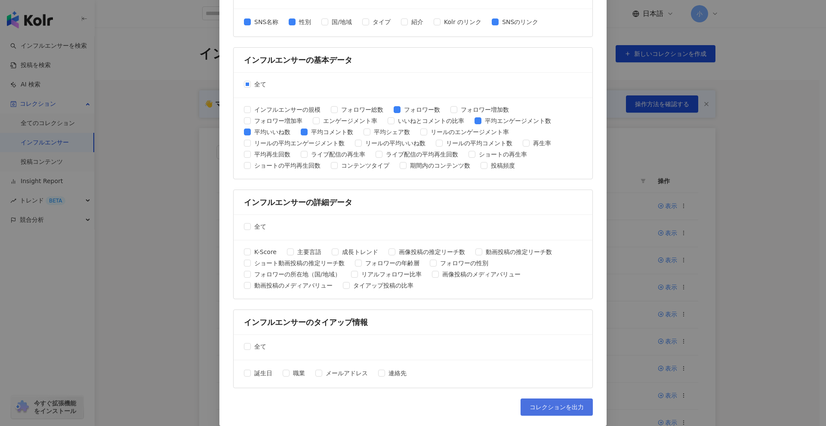
click at [558, 404] on span "コレクションを出力" at bounding box center [556, 407] width 54 height 7
click at [717, 339] on div "コレクションを出力 ファイルに書き出す項目を選択してください SNSプラットフォーム 全て Facebook Instagram YouTube TikTok…" at bounding box center [413, 213] width 826 height 426
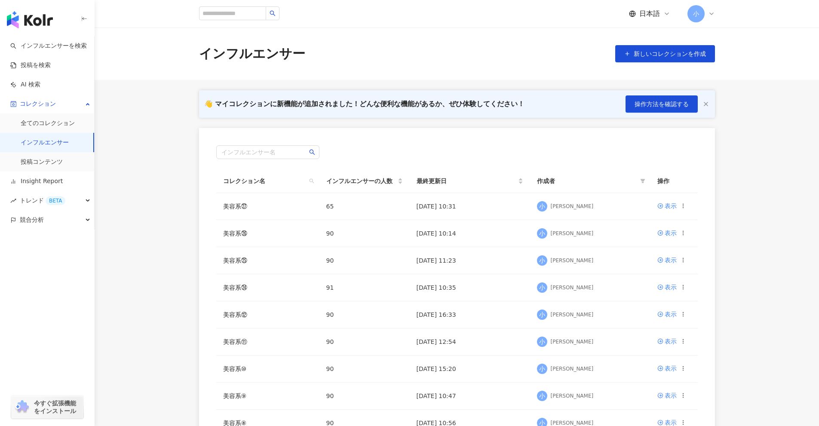
click at [717, 339] on div "👋 マイコレクションに新機能が追加されました！どんな便利な機能があるか、ぜひ体験してください！ 操作方法を確認する インフルエンサー名 コレクション名 インフ…" at bounding box center [457, 299] width 551 height 419
click at [682, 206] on icon at bounding box center [683, 206] width 6 height 6
click at [642, 238] on div "コレクションを出力" at bounding box center [646, 240] width 66 height 9
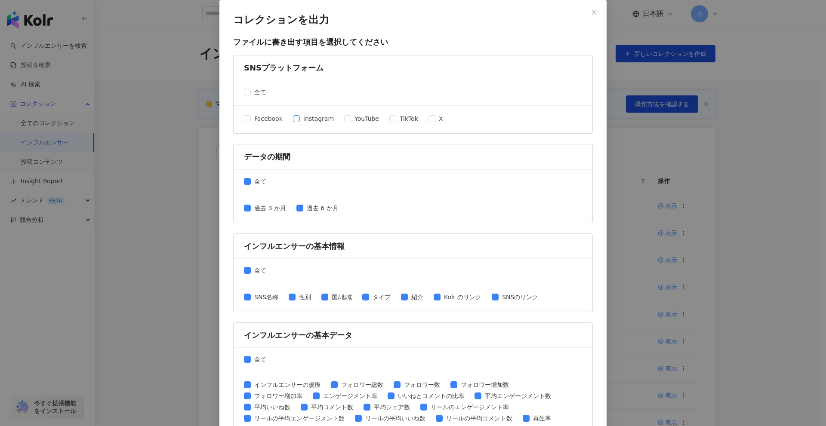
click at [314, 118] on span "Instagram" at bounding box center [318, 118] width 37 height 9
click at [401, 121] on span "TikTok" at bounding box center [408, 118] width 25 height 9
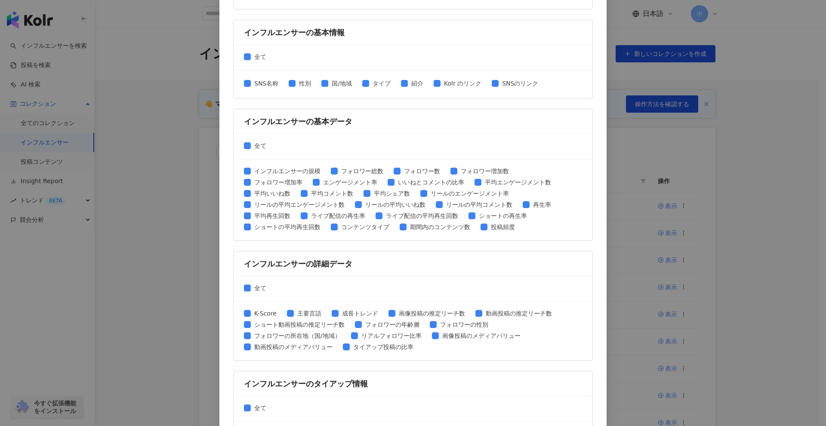
scroll to position [215, 0]
click at [266, 82] on span "SNS名称" at bounding box center [266, 81] width 31 height 9
click at [300, 82] on span "性別" at bounding box center [304, 81] width 19 height 9
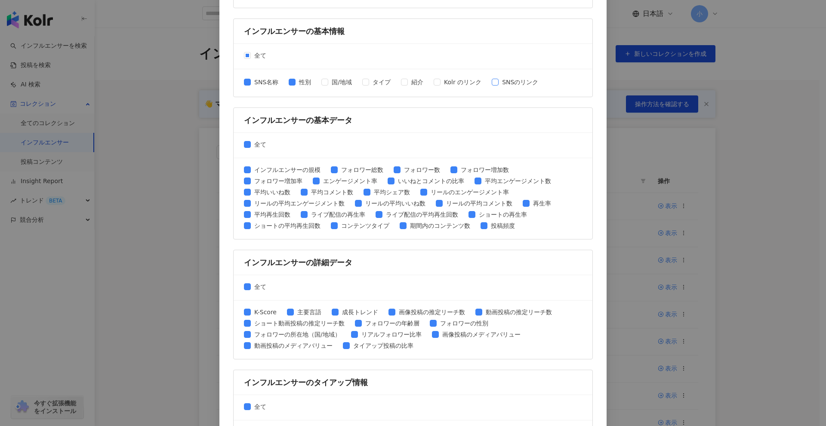
click at [513, 85] on span "SNSのリンク" at bounding box center [520, 81] width 43 height 9
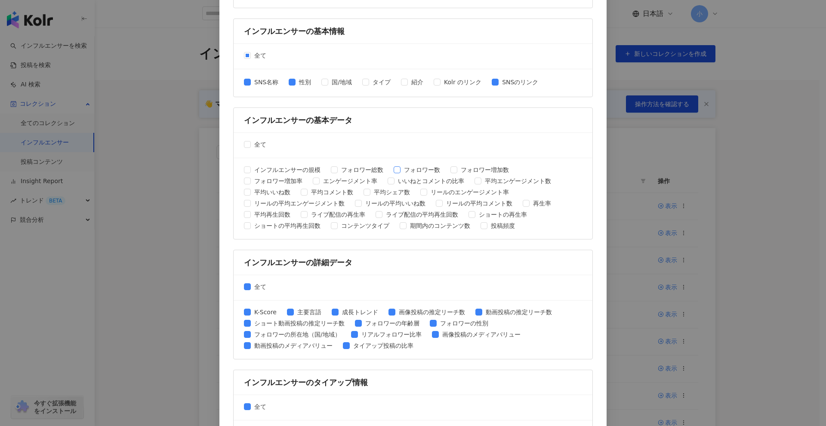
click at [409, 172] on span "フォロワー数" at bounding box center [421, 169] width 43 height 9
click at [488, 184] on span "平均エンゲージメント数" at bounding box center [517, 180] width 73 height 9
click at [271, 191] on span "平均いいね数" at bounding box center [272, 192] width 43 height 9
click at [326, 191] on span "平均コメント数" at bounding box center [332, 192] width 49 height 9
click at [245, 283] on label "全て" at bounding box center [257, 286] width 26 height 9
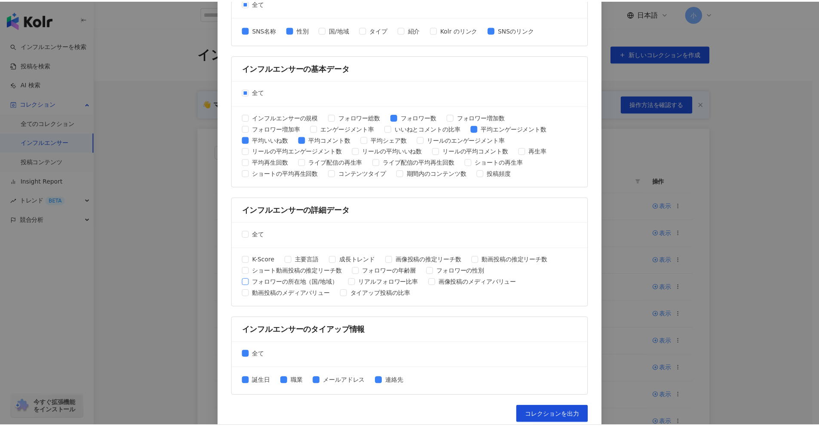
scroll to position [275, 0]
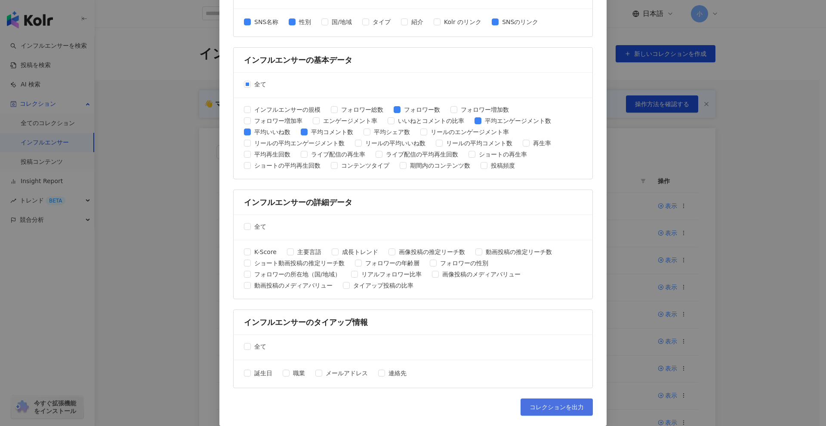
click at [551, 405] on span "コレクションを出力" at bounding box center [556, 407] width 54 height 7
click at [746, 291] on div "コレクションを出力 ファイルに書き出す項目を選択してください SNSプラットフォーム 全て Facebook Instagram YouTube TikTok…" at bounding box center [413, 213] width 826 height 426
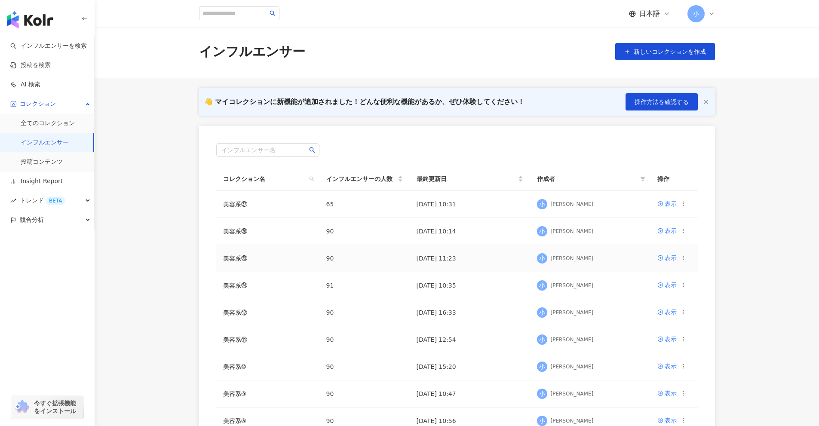
scroll to position [0, 0]
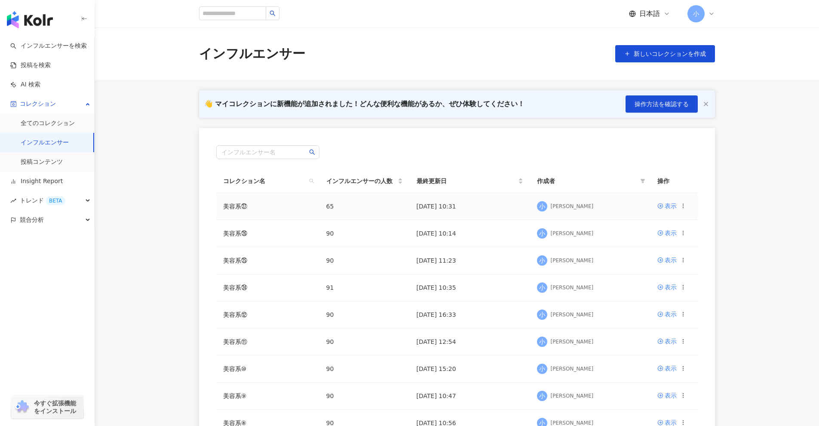
click at [683, 207] on icon at bounding box center [683, 206] width 6 height 6
click at [650, 283] on li "コレクションを削除する" at bounding box center [640, 277] width 87 height 18
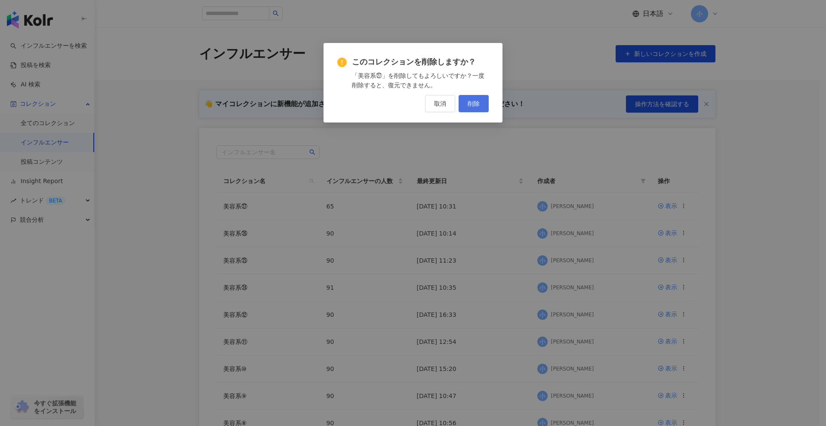
click at [464, 99] on button "削除" at bounding box center [474, 103] width 30 height 17
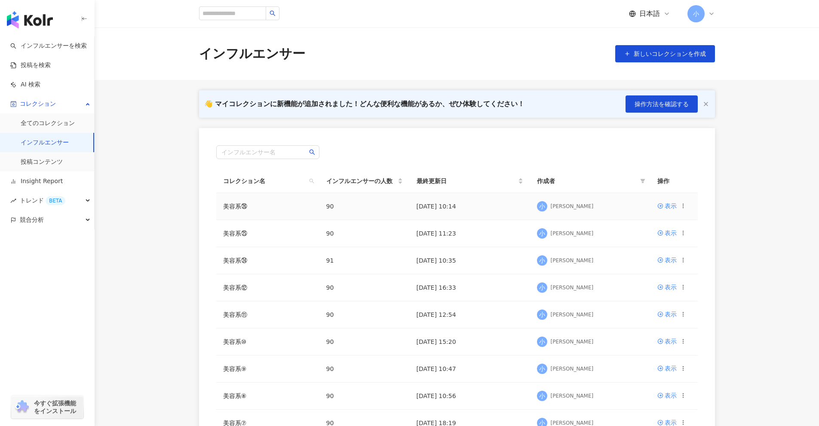
click at [684, 208] on icon at bounding box center [683, 206] width 6 height 6
click at [641, 273] on div "コレクションを削除する" at bounding box center [646, 277] width 66 height 9
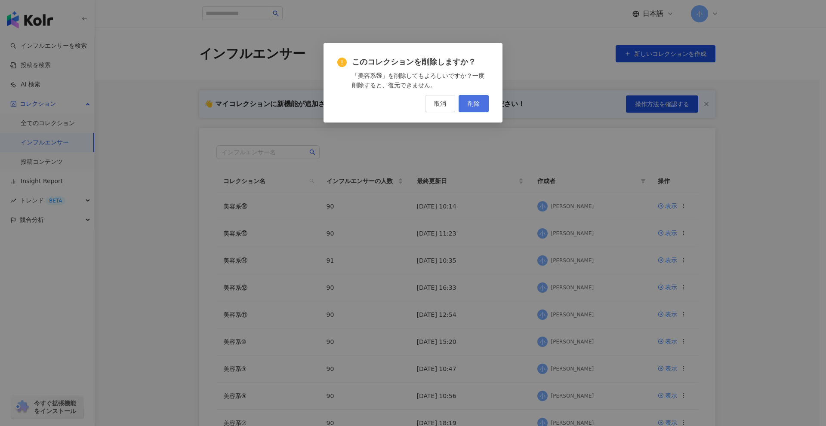
click at [468, 101] on span "削除" at bounding box center [474, 103] width 12 height 7
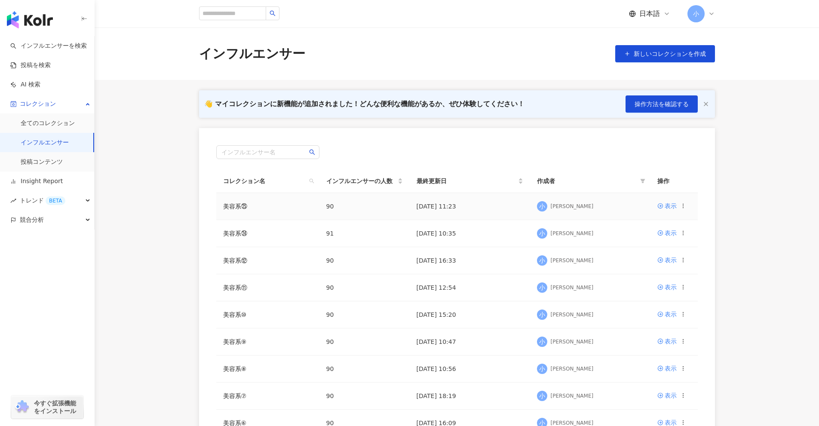
click at [683, 208] on icon at bounding box center [683, 206] width 6 height 6
click at [659, 277] on div "コレクションを削除する" at bounding box center [646, 277] width 66 height 9
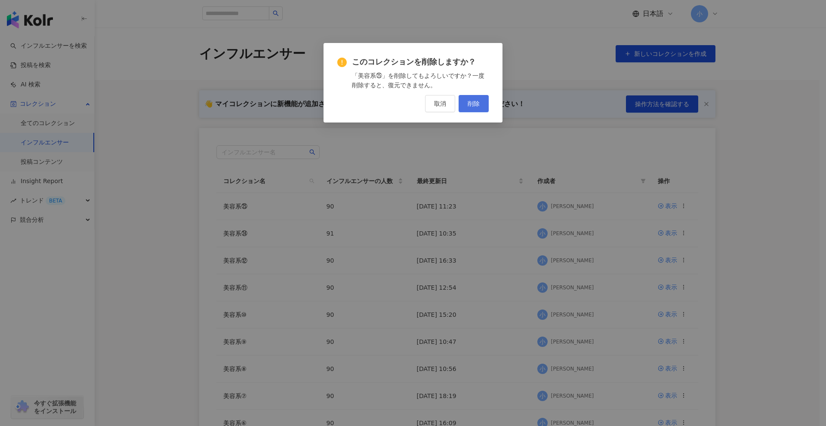
click at [469, 98] on button "削除" at bounding box center [474, 103] width 30 height 17
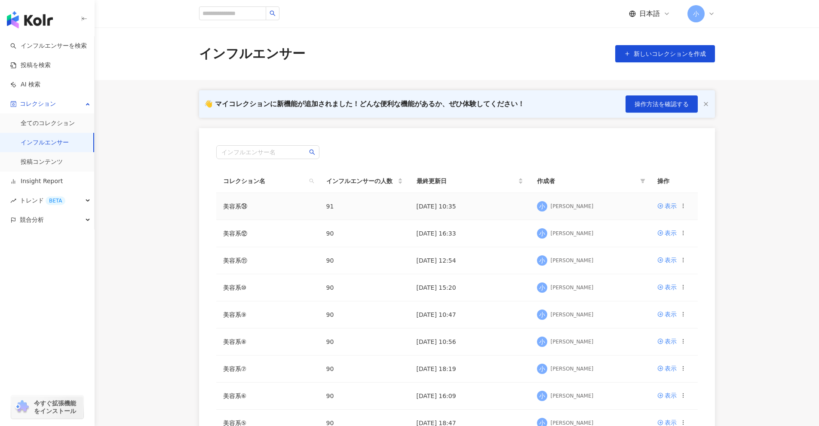
click at [684, 208] on icon at bounding box center [683, 206] width 6 height 6
click at [646, 278] on div "コレクションを削除する" at bounding box center [646, 277] width 66 height 9
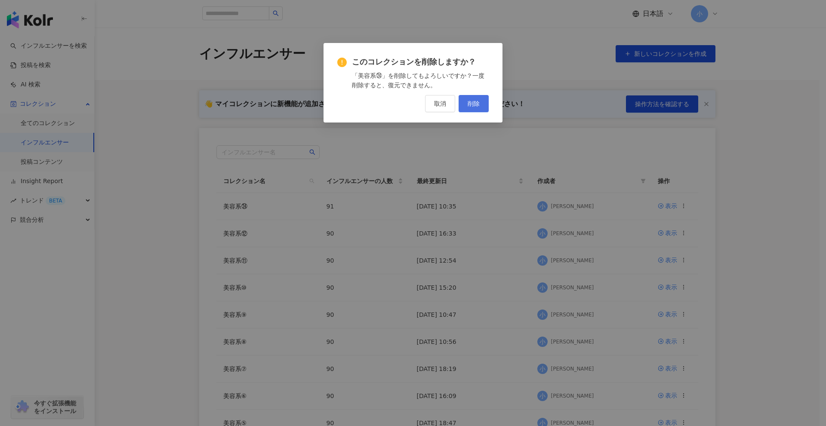
click at [472, 102] on span "削除" at bounding box center [474, 103] width 12 height 7
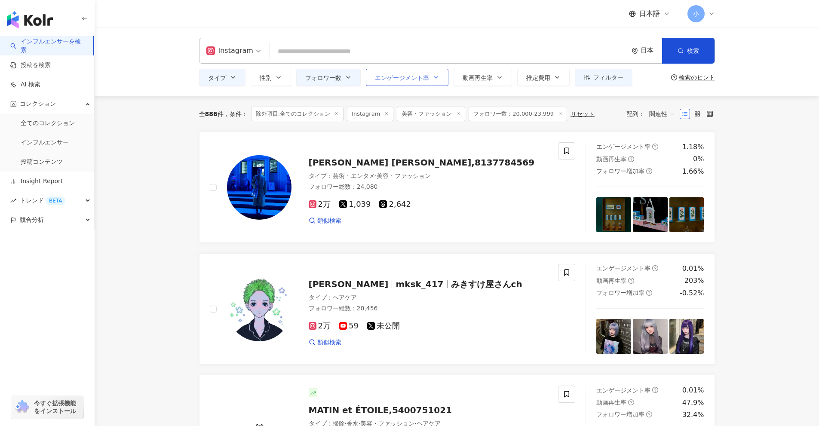
click at [411, 71] on button "エンゲージメント率" at bounding box center [407, 77] width 83 height 17
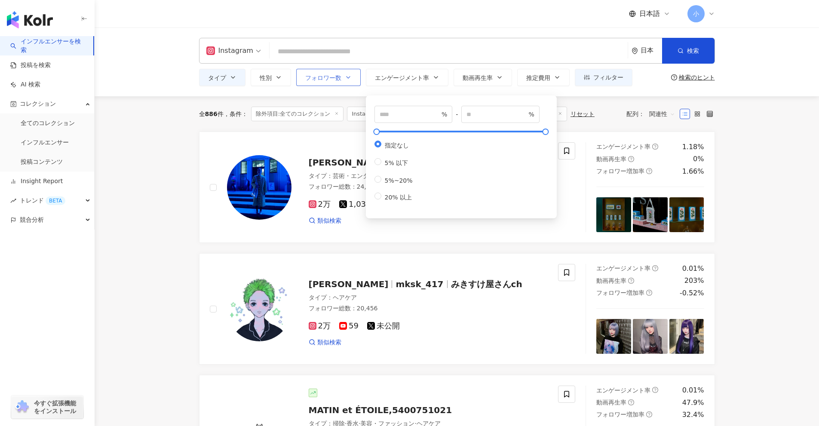
click at [302, 72] on button "フォロワー数" at bounding box center [328, 77] width 65 height 17
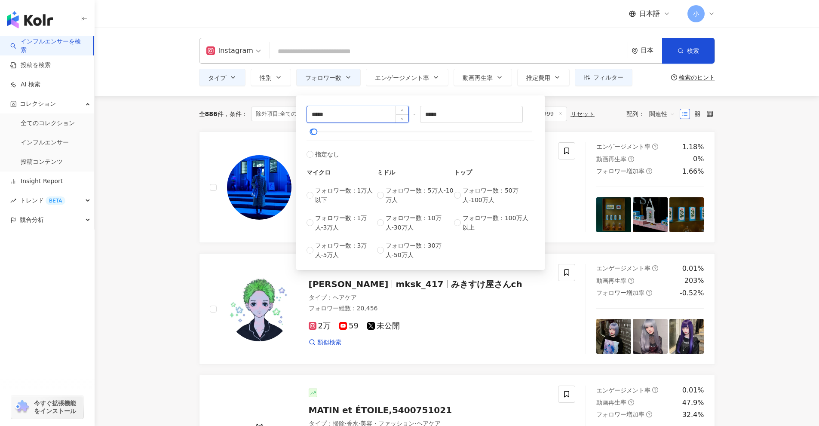
click at [312, 113] on input "*****" at bounding box center [358, 114] width 102 height 16
type input "*****"
type input "******"
drag, startPoint x: 434, startPoint y: 114, endPoint x: 415, endPoint y: 115, distance: 18.5
click at [415, 115] on div "***** - ****** 指定なし マイクロ フォロワー数：1万人以下 フォロワー数：1万人-3万人 フォロワー数：3万人-5万人 ミドル フォロワー数：…" at bounding box center [421, 183] width 228 height 154
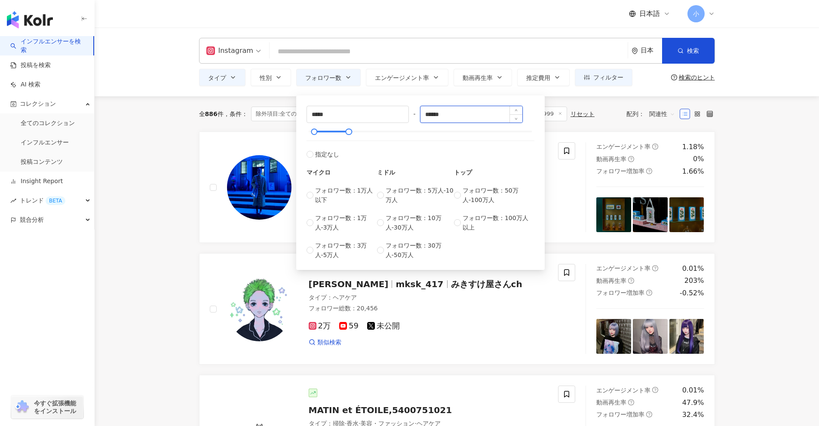
click at [434, 115] on input "******" at bounding box center [472, 114] width 102 height 16
click at [465, 117] on input "******" at bounding box center [472, 114] width 102 height 16
click at [280, 110] on span "除外項目:全てのコレクション" at bounding box center [297, 114] width 92 height 15
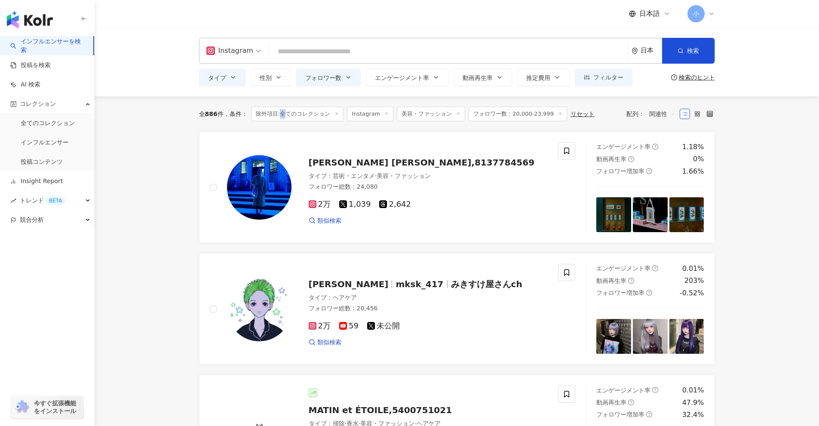
click at [280, 110] on span "除外項目:全てのコレクション" at bounding box center [297, 114] width 92 height 15
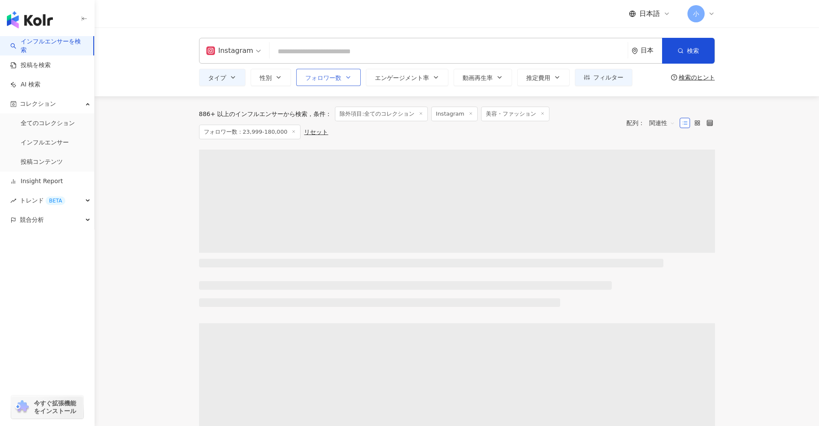
click at [338, 79] on span "フォロワー数" at bounding box center [323, 77] width 36 height 7
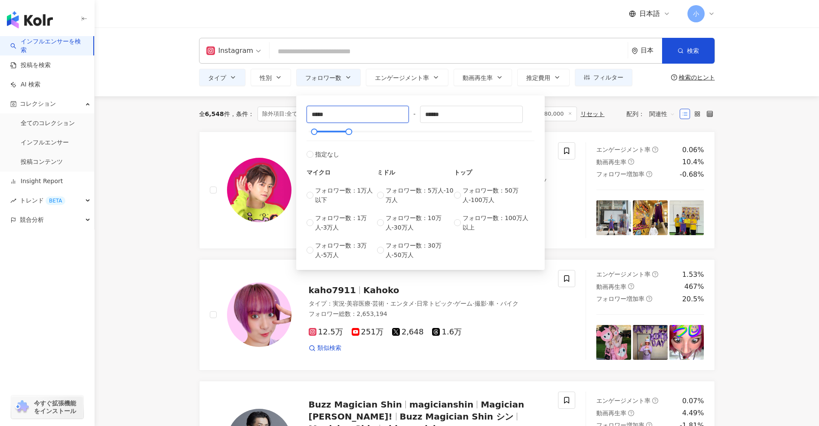
drag, startPoint x: 327, startPoint y: 116, endPoint x: 277, endPoint y: 111, distance: 50.1
type input "*****"
drag, startPoint x: 432, startPoint y: 115, endPoint x: 466, endPoint y: 118, distance: 34.5
click at [466, 118] on input "******" at bounding box center [472, 114] width 102 height 16
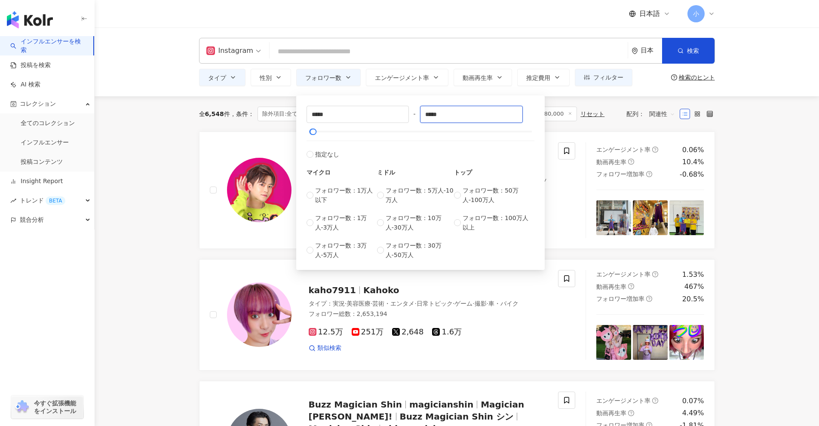
type input "*****"
click at [588, 127] on div "全 6,548 件 条件 ： 除外項目:全てのコレクション Instagram 美容・ファッション フォロワー数：23,999-180,000 リセット 配列…" at bounding box center [457, 113] width 516 height 35
